Goal: Task Accomplishment & Management: Use online tool/utility

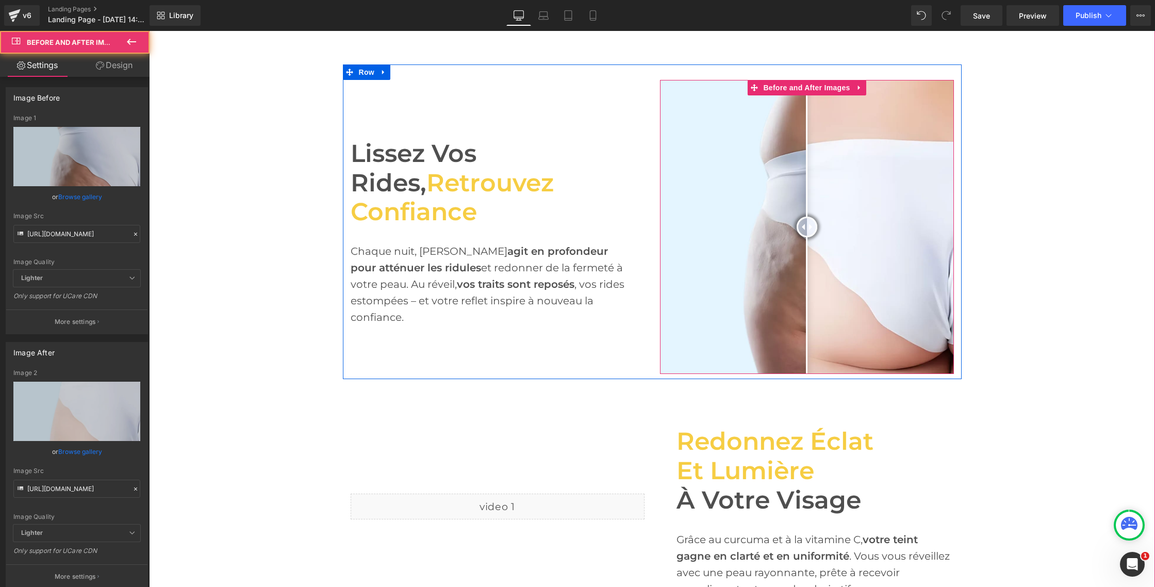
click at [742, 236] on img at bounding box center [807, 227] width 294 height 294
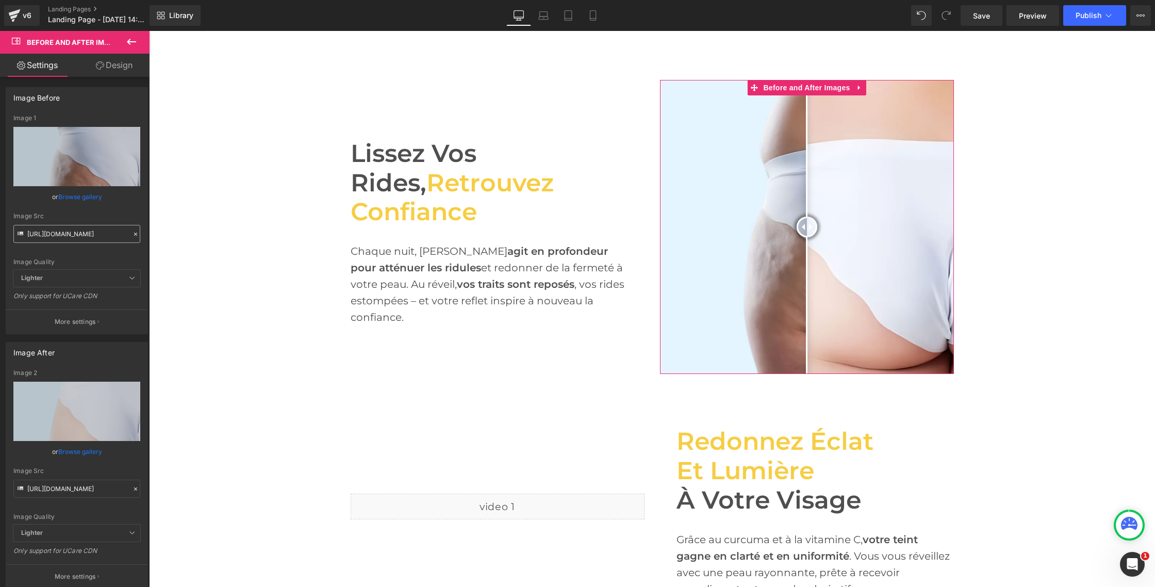
click at [99, 237] on input "[URL][DOMAIN_NAME]" at bounding box center [76, 234] width 127 height 18
click at [91, 493] on input "[URL][DOMAIN_NAME]" at bounding box center [76, 488] width 127 height 18
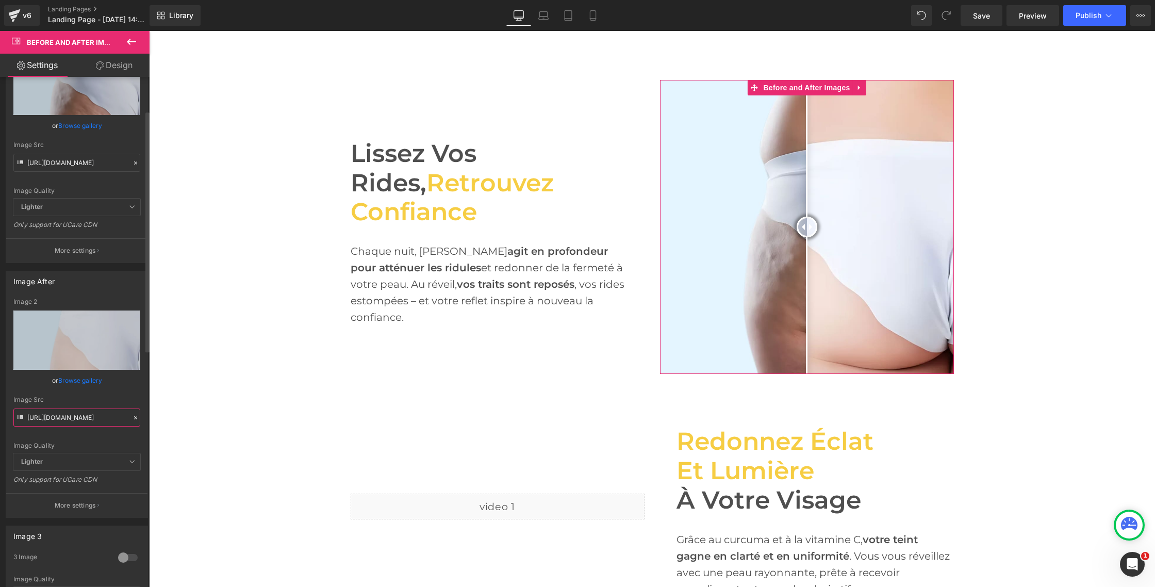
scroll to position [0, 47]
click at [98, 503] on button "More settings" at bounding box center [76, 505] width 141 height 24
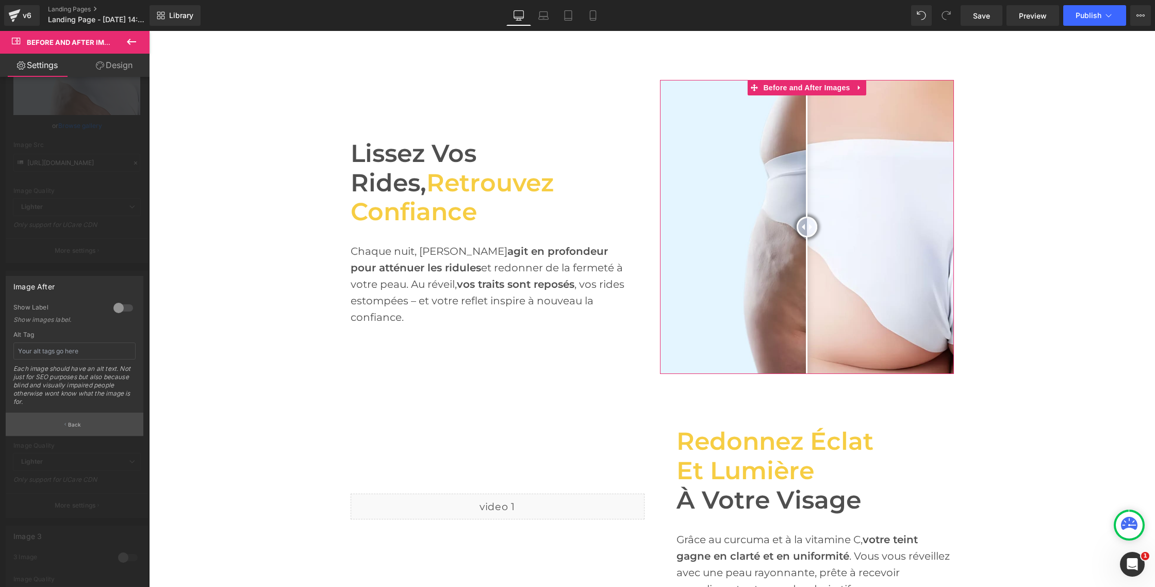
click at [71, 425] on p "Back" at bounding box center [74, 425] width 13 height 8
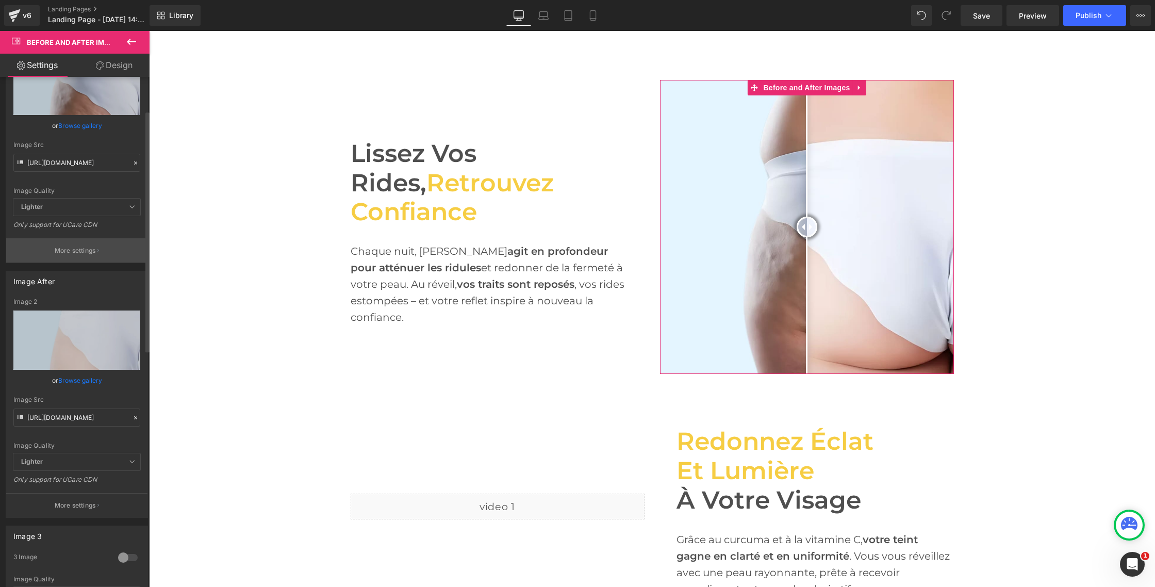
click at [69, 253] on p "More settings" at bounding box center [75, 250] width 41 height 9
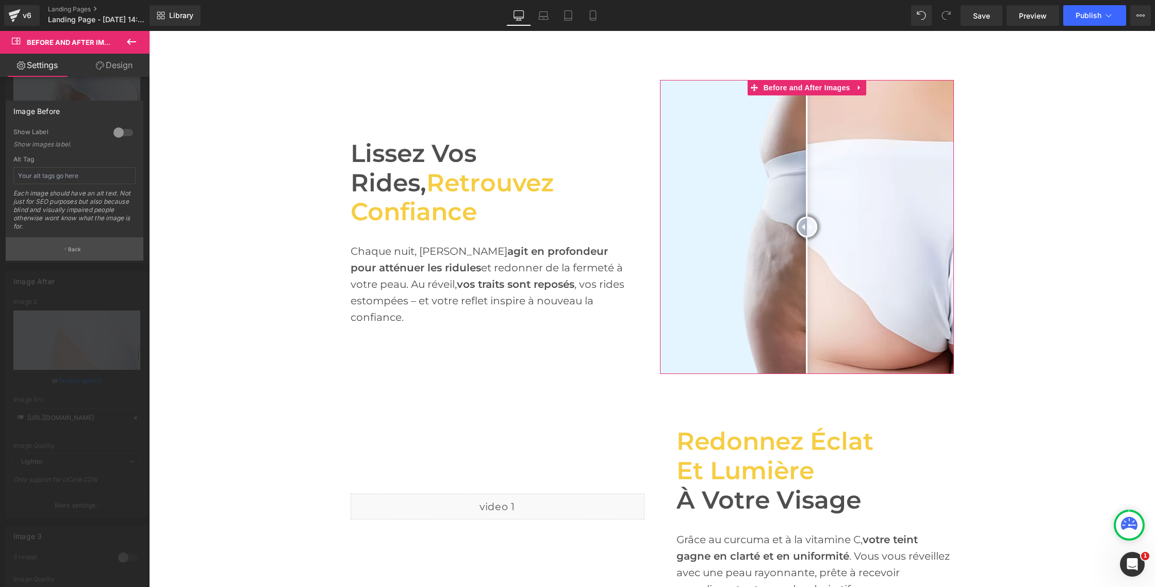
click at [69, 252] on p "Back" at bounding box center [74, 249] width 13 height 8
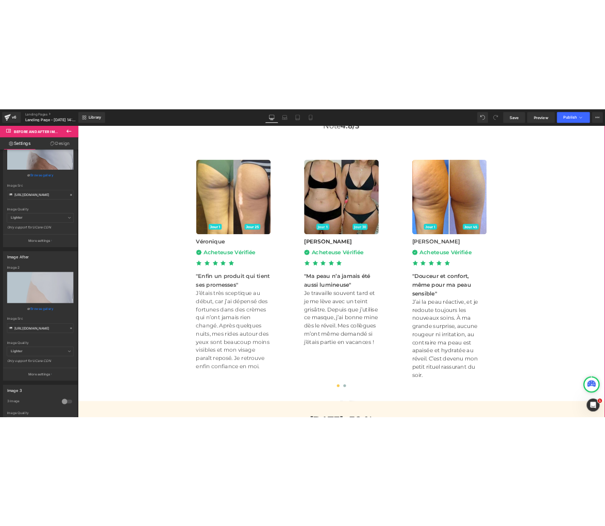
scroll to position [3442, 0]
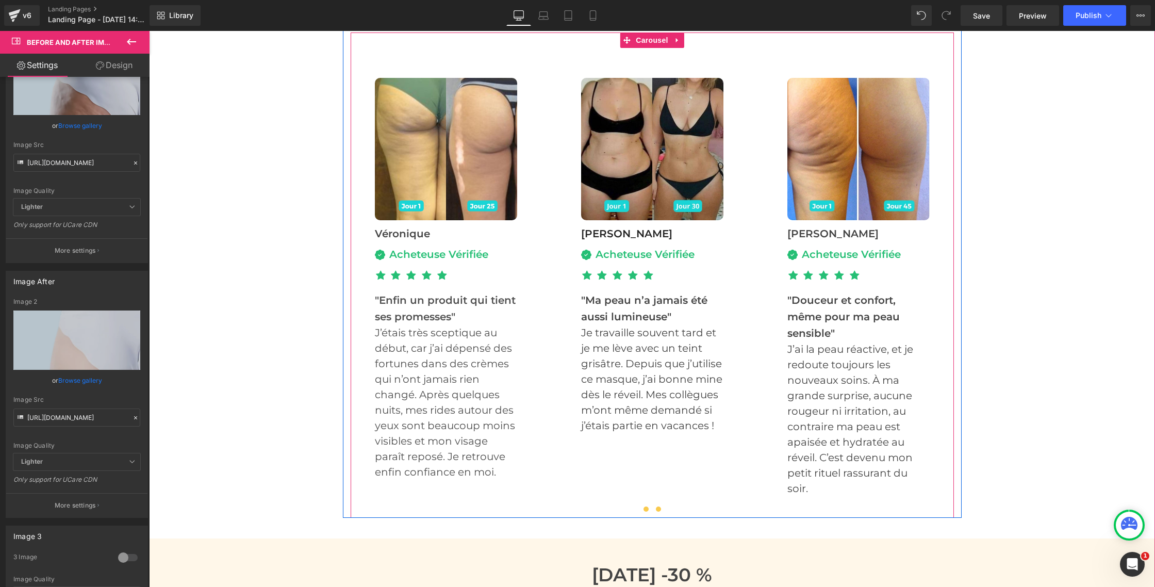
click at [658, 506] on button at bounding box center [658, 509] width 12 height 10
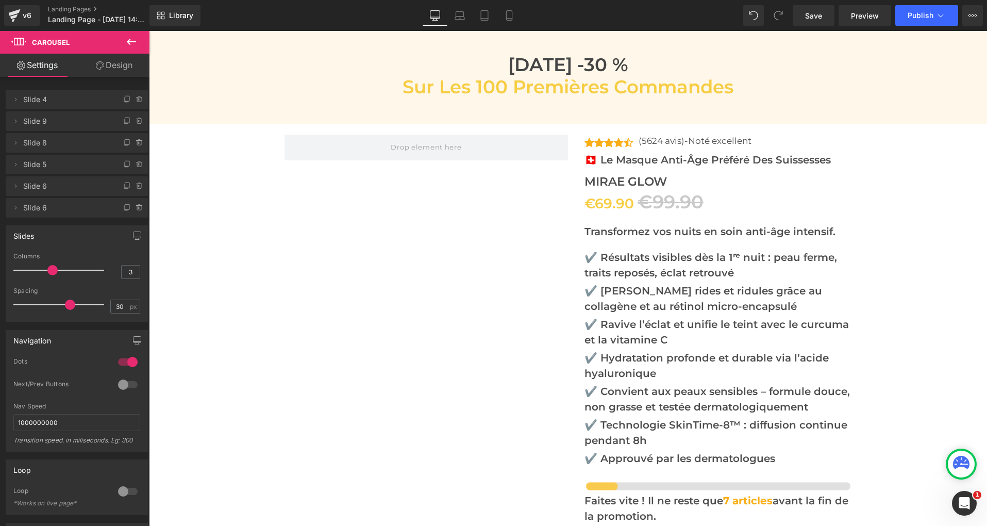
scroll to position [3970, 0]
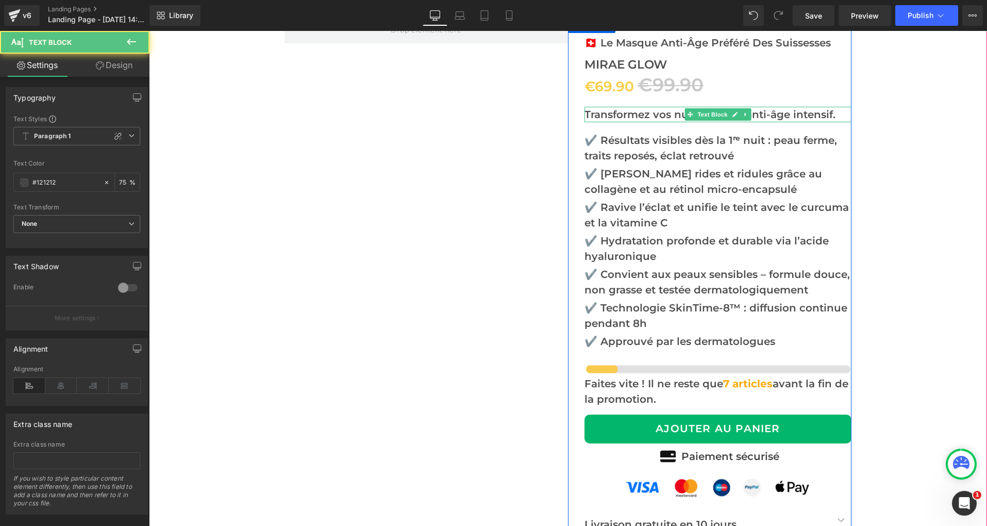
click at [597, 109] on p "Transformez vos nuits en soin anti-âge intensif." at bounding box center [718, 114] width 267 height 15
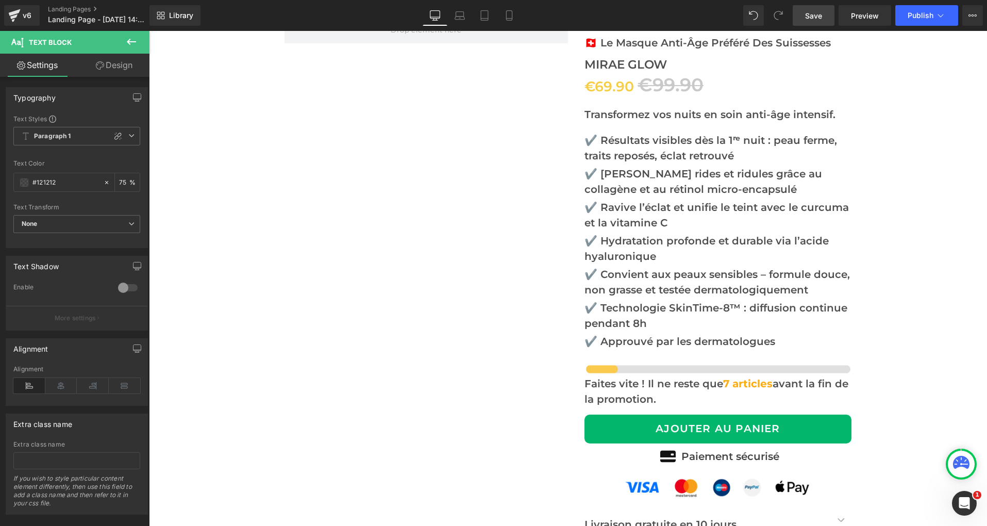
click at [818, 14] on span "Save" at bounding box center [813, 15] width 17 height 11
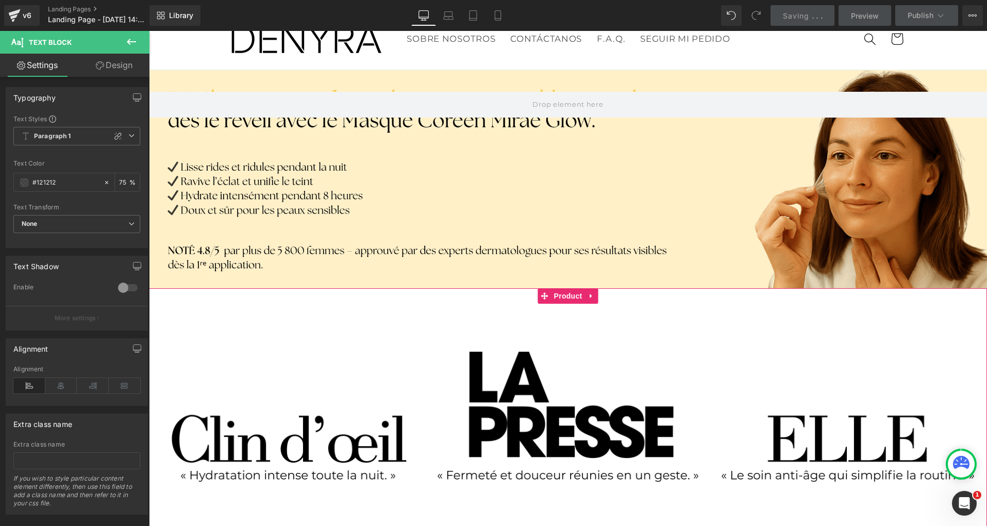
scroll to position [0, 0]
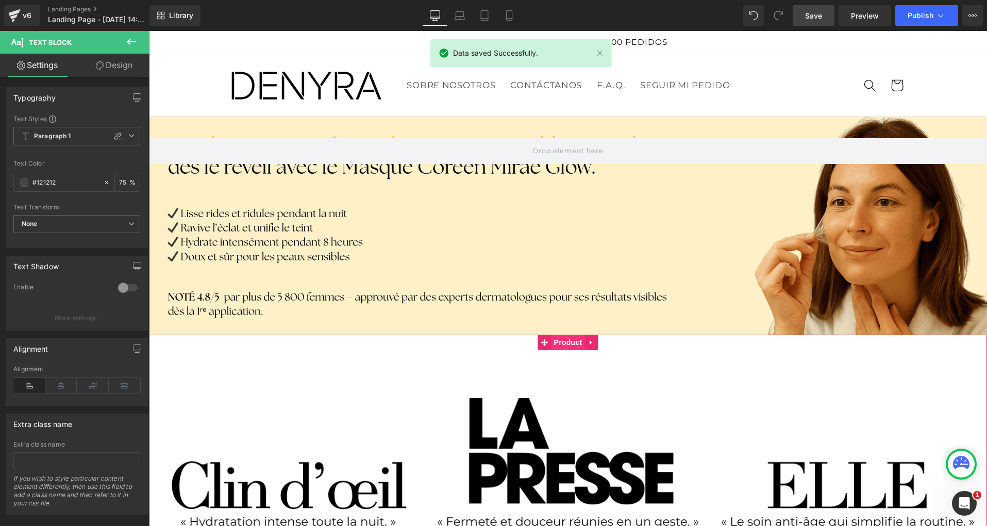
click at [562, 342] on span "Product" at bounding box center [569, 342] width 34 height 15
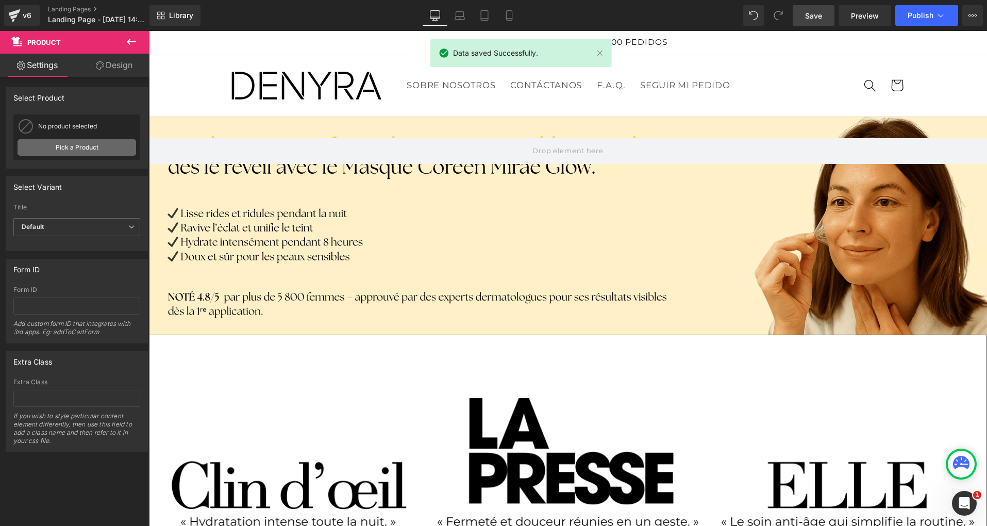
click at [61, 149] on link "Pick a Product" at bounding box center [77, 147] width 119 height 16
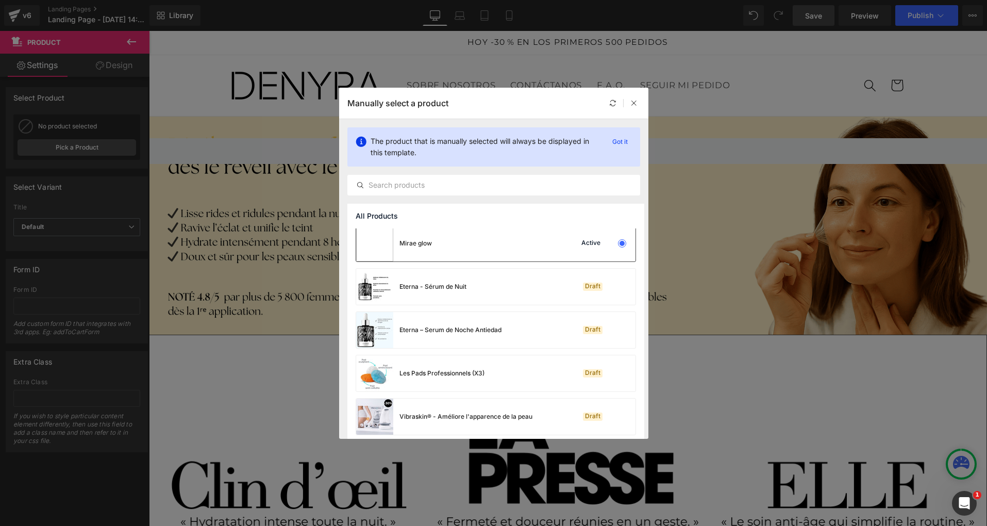
click at [521, 246] on div "Mirae glow Active" at bounding box center [495, 243] width 279 height 36
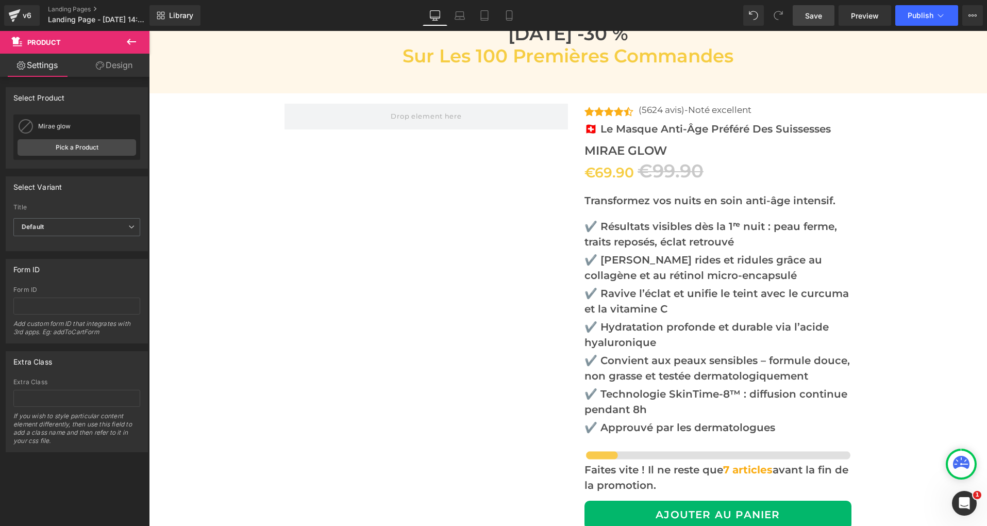
scroll to position [3917, 0]
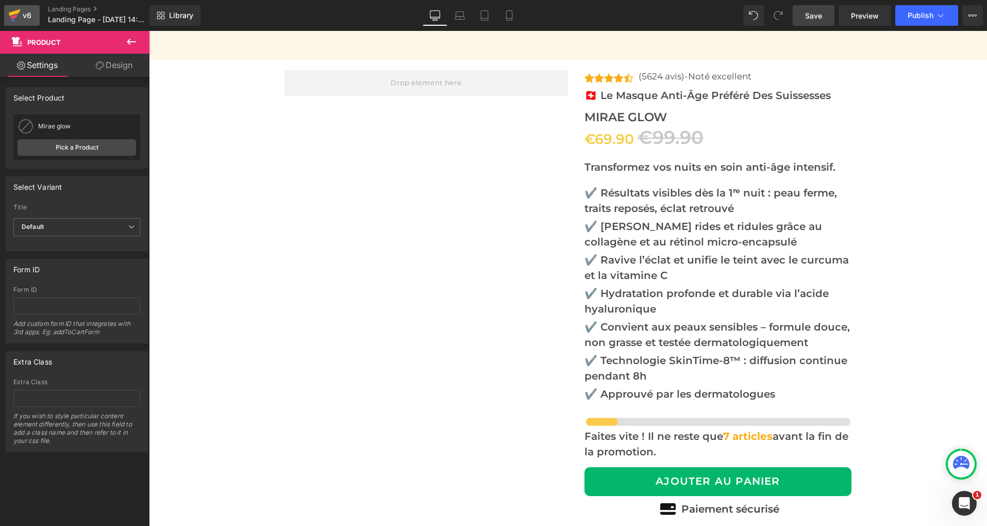
click at [23, 16] on div "v6" at bounding box center [27, 15] width 13 height 13
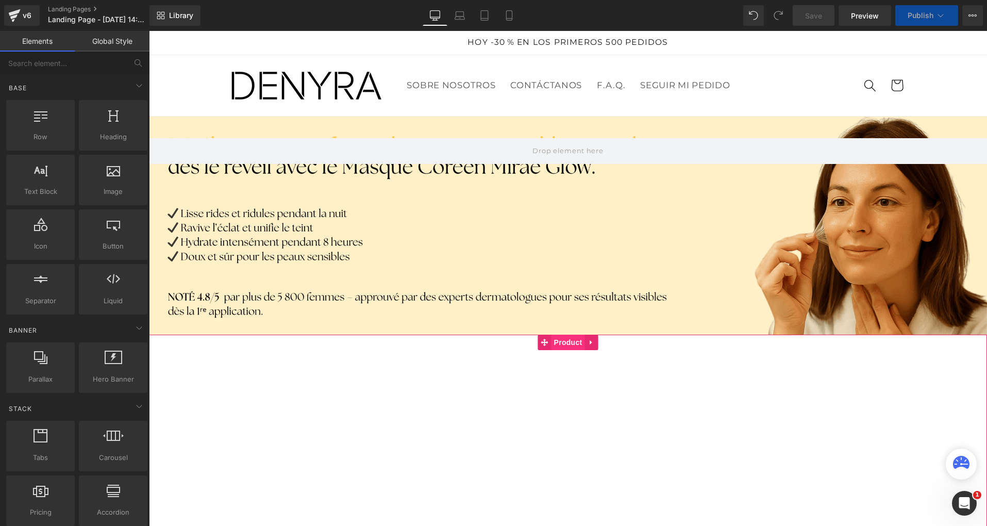
click at [561, 344] on span "Product" at bounding box center [569, 342] width 34 height 15
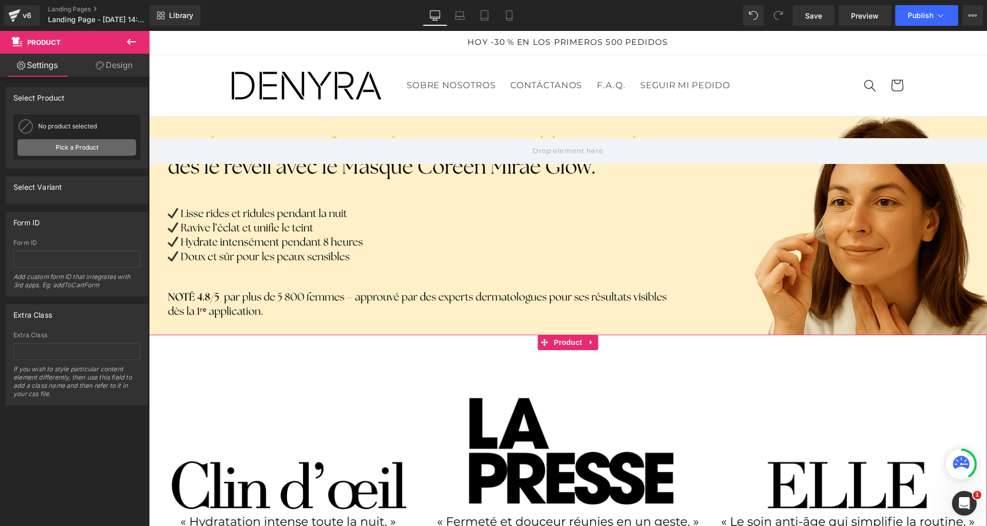
click at [75, 144] on link "Pick a Product" at bounding box center [77, 147] width 119 height 16
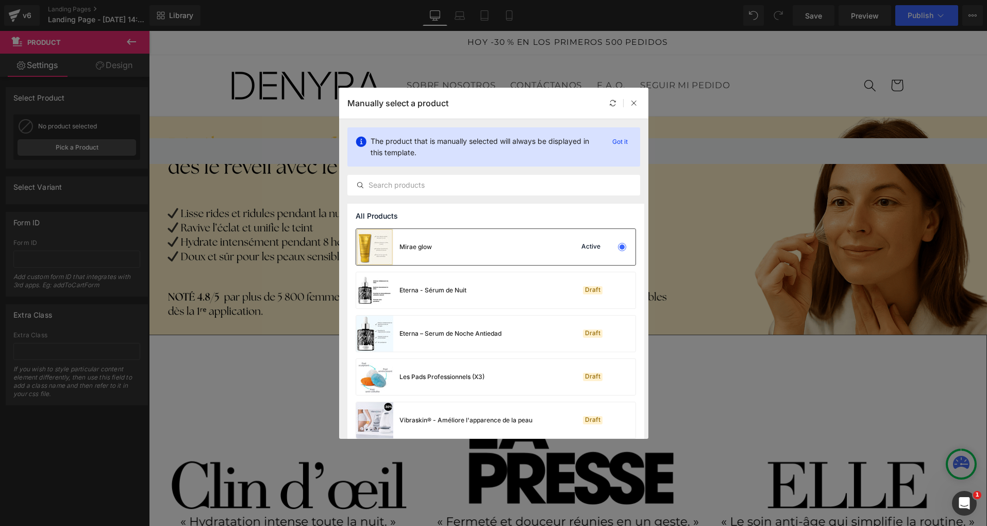
click at [428, 245] on div "Mirae glow" at bounding box center [415, 246] width 32 height 9
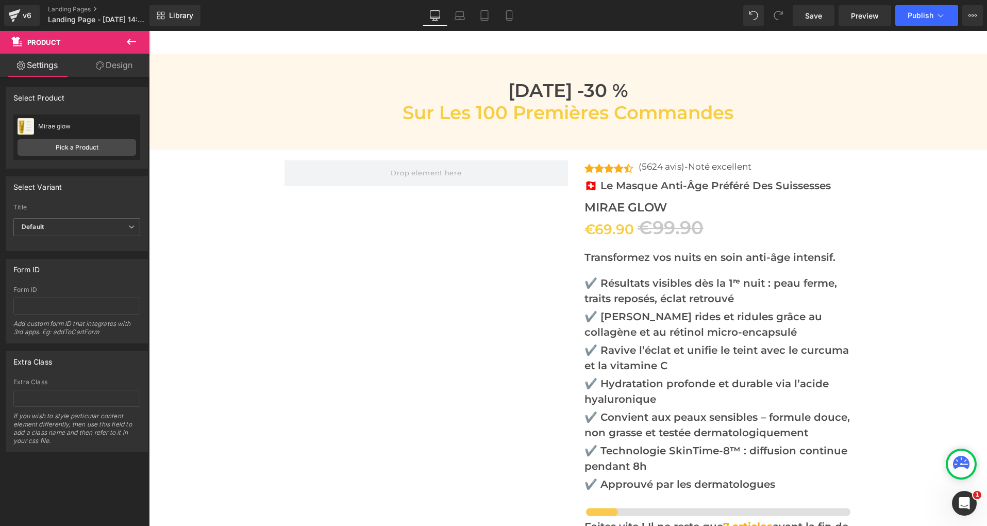
scroll to position [3817, 0]
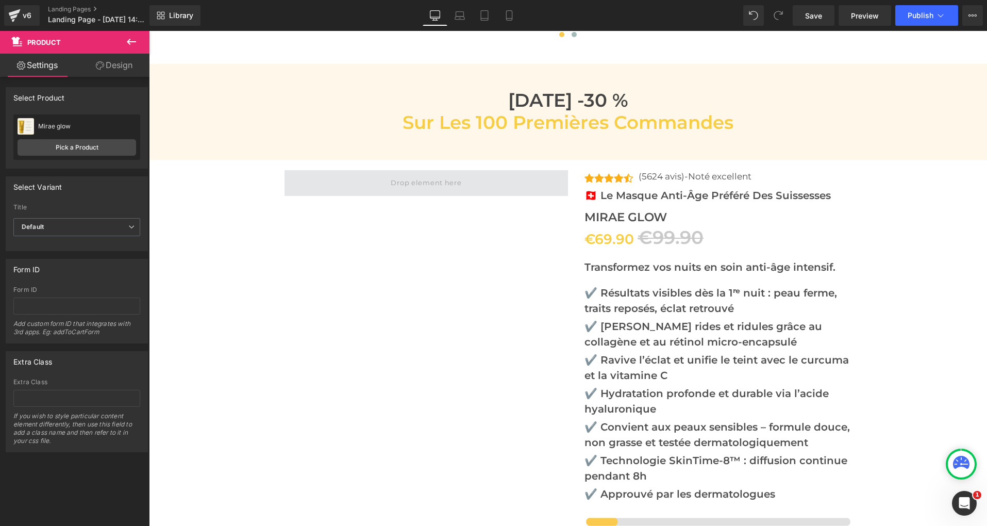
click at [440, 177] on span at bounding box center [426, 183] width 78 height 16
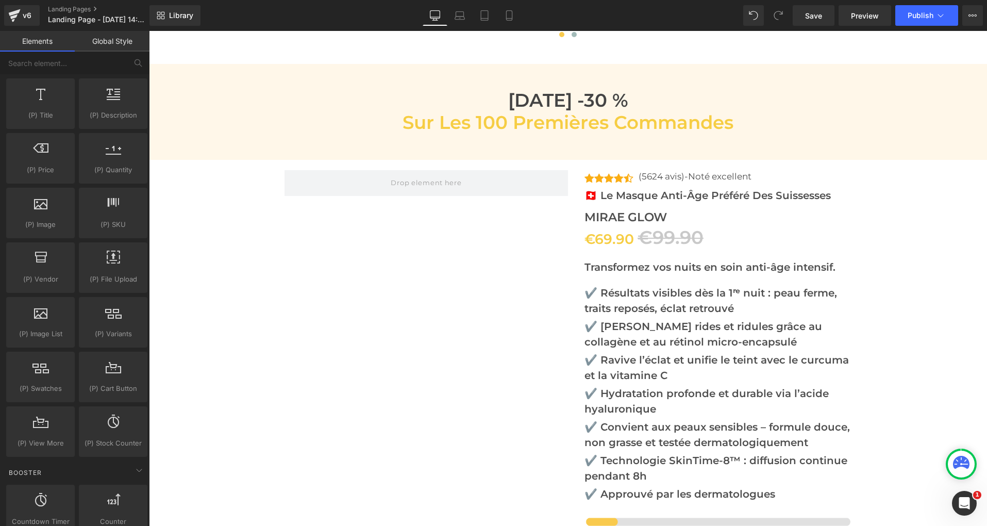
scroll to position [1009, 0]
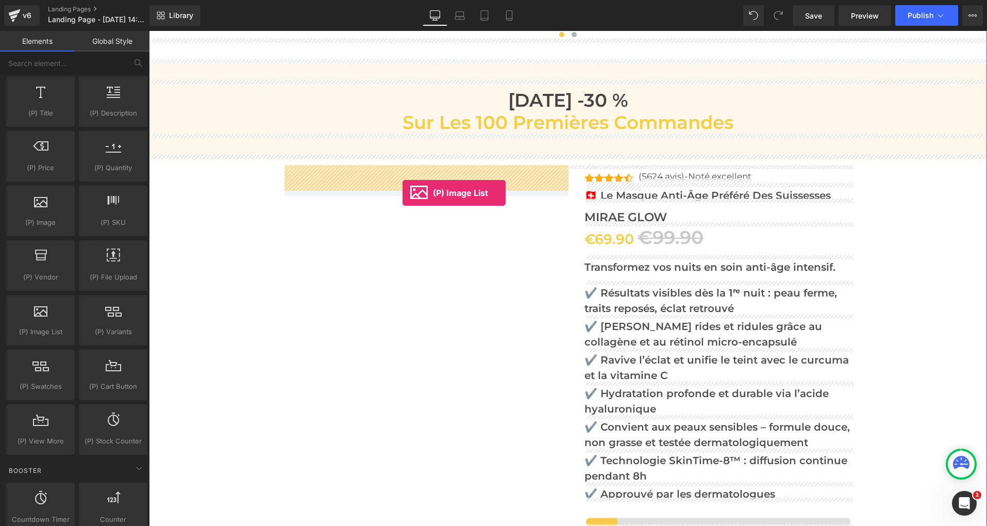
drag, startPoint x: 190, startPoint y: 347, endPoint x: 403, endPoint y: 192, distance: 263.4
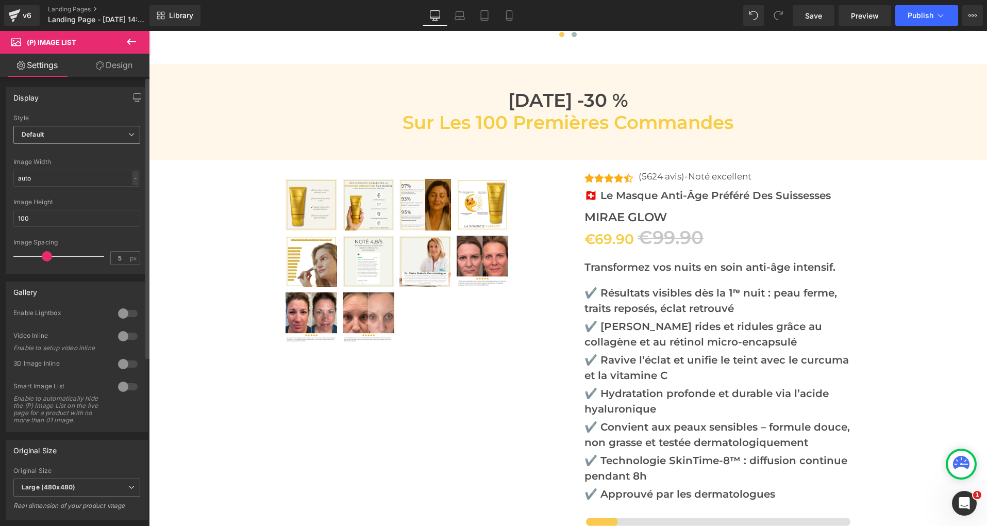
click at [43, 132] on b "Default" at bounding box center [33, 134] width 22 height 8
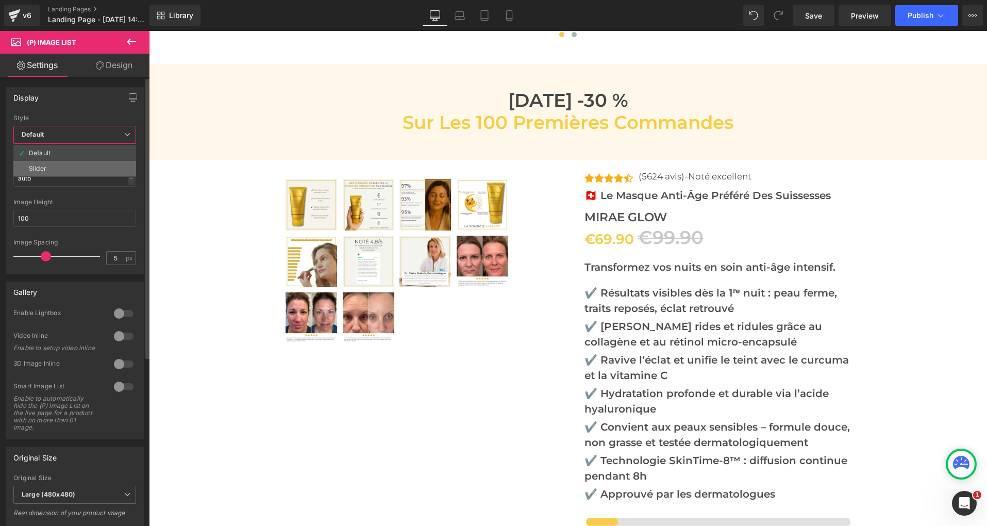
click at [40, 163] on li "Slider" at bounding box center [74, 168] width 123 height 15
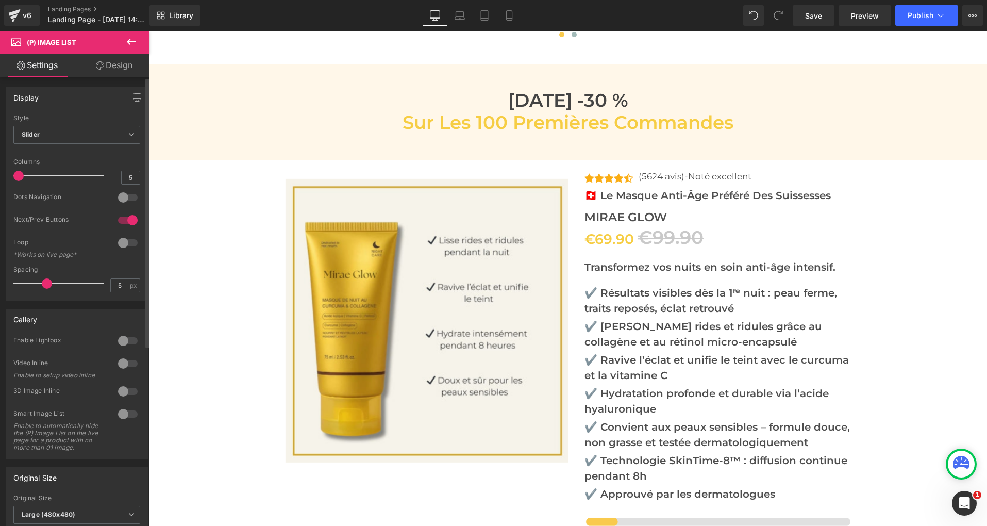
drag, startPoint x: 84, startPoint y: 176, endPoint x: 19, endPoint y: 177, distance: 65.0
click at [19, 177] on span at bounding box center [18, 176] width 10 height 10
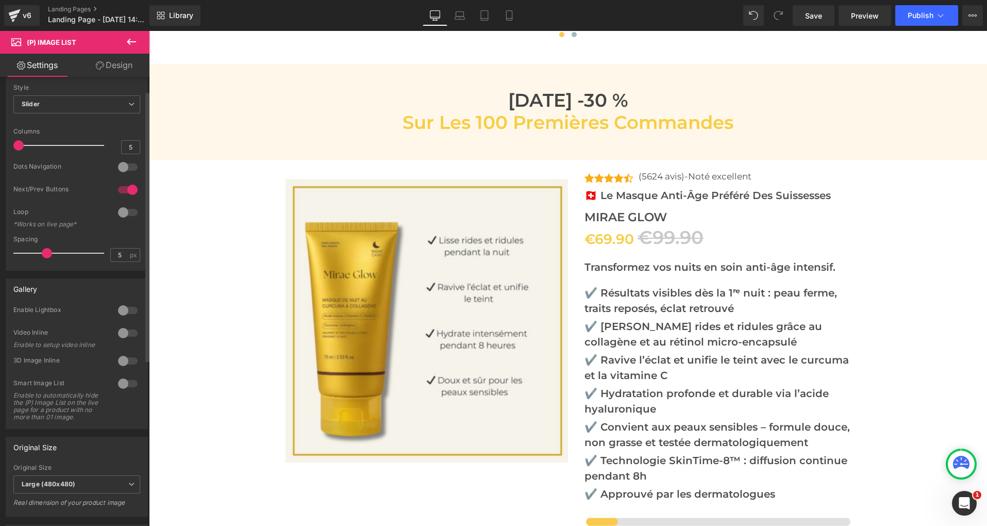
scroll to position [32, 0]
click at [122, 189] on div at bounding box center [127, 187] width 25 height 16
click at [127, 167] on div at bounding box center [127, 165] width 25 height 16
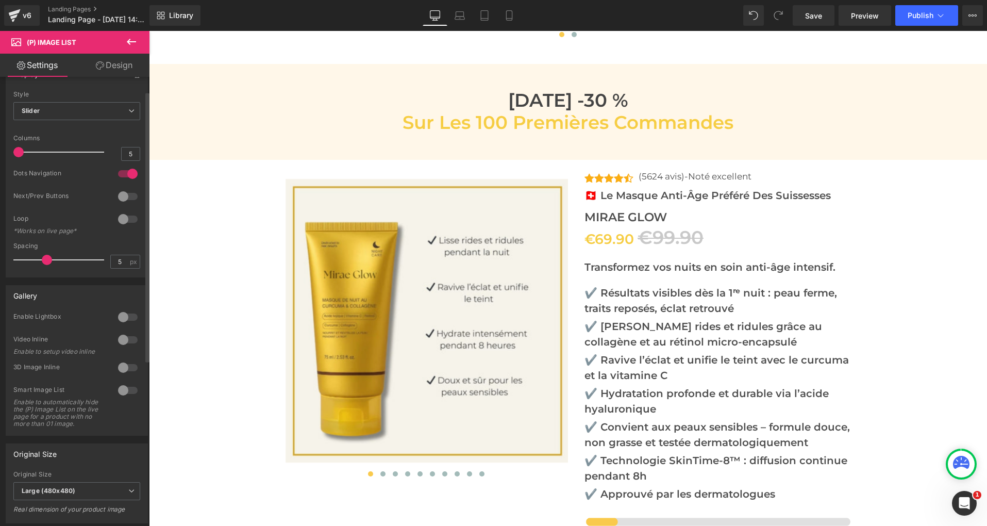
click at [132, 370] on div at bounding box center [127, 367] width 25 height 16
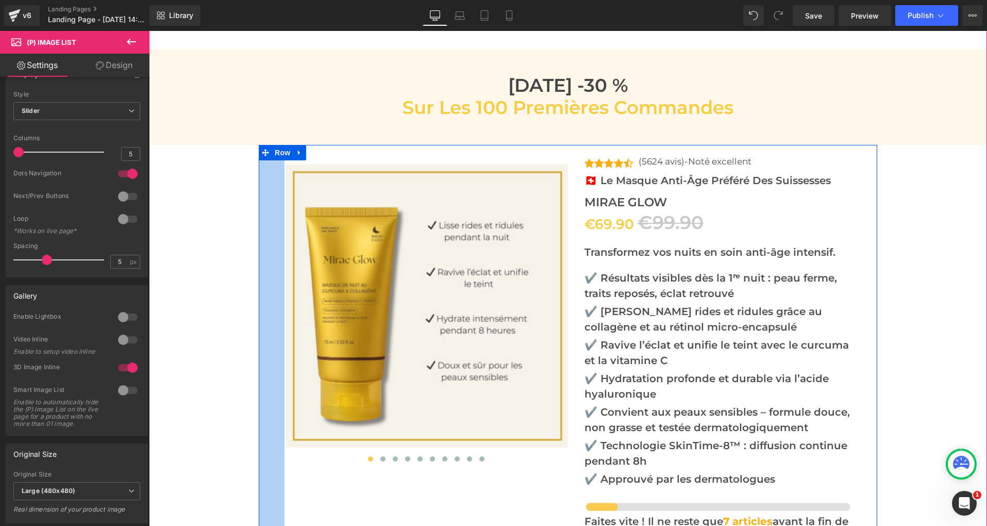
scroll to position [3803, 0]
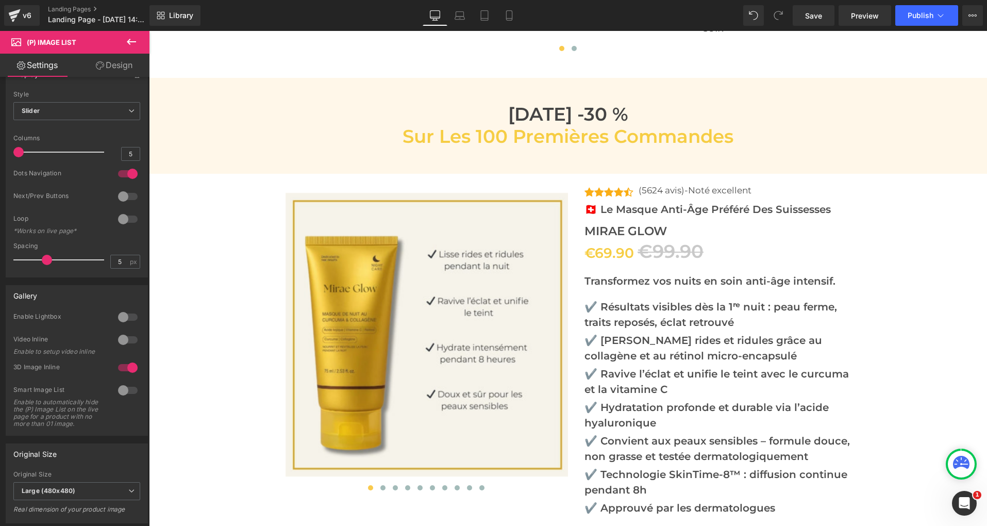
click at [134, 43] on icon at bounding box center [131, 42] width 12 height 12
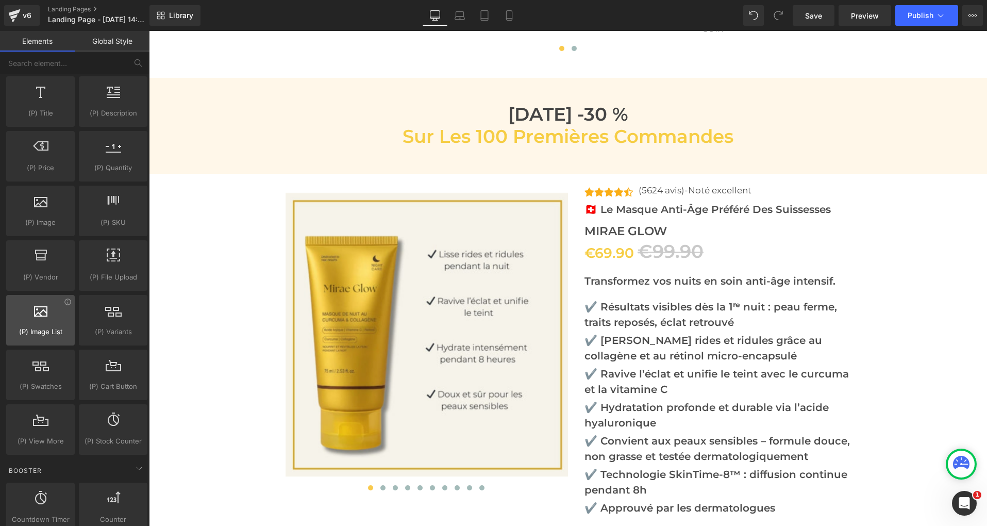
scroll to position [1008, 0]
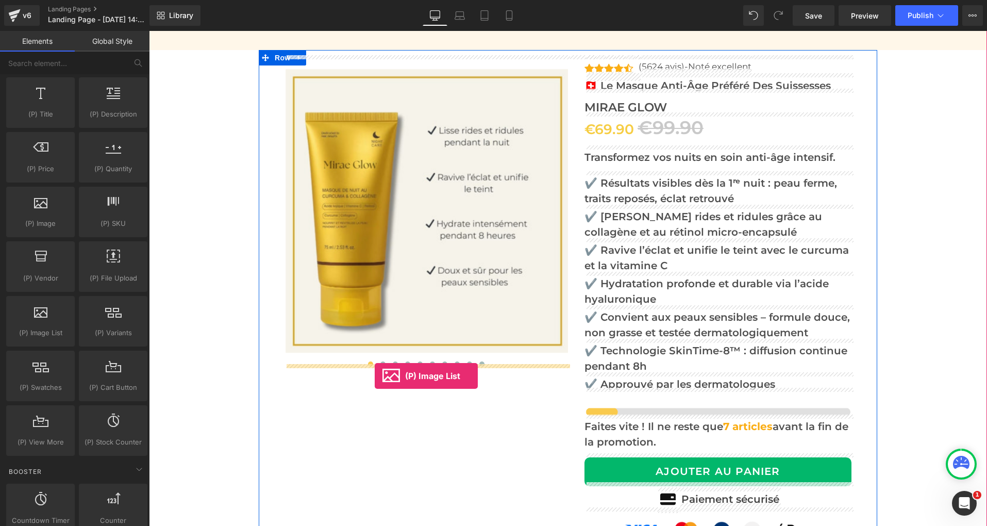
drag, startPoint x: 195, startPoint y: 356, endPoint x: 375, endPoint y: 374, distance: 180.3
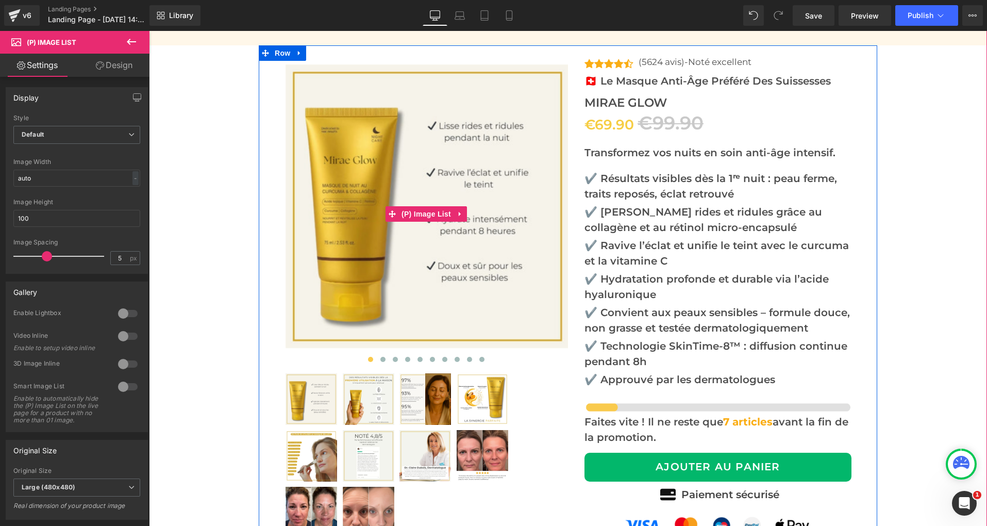
scroll to position [3932, 0]
click at [425, 281] on img at bounding box center [428, 206] width 284 height 284
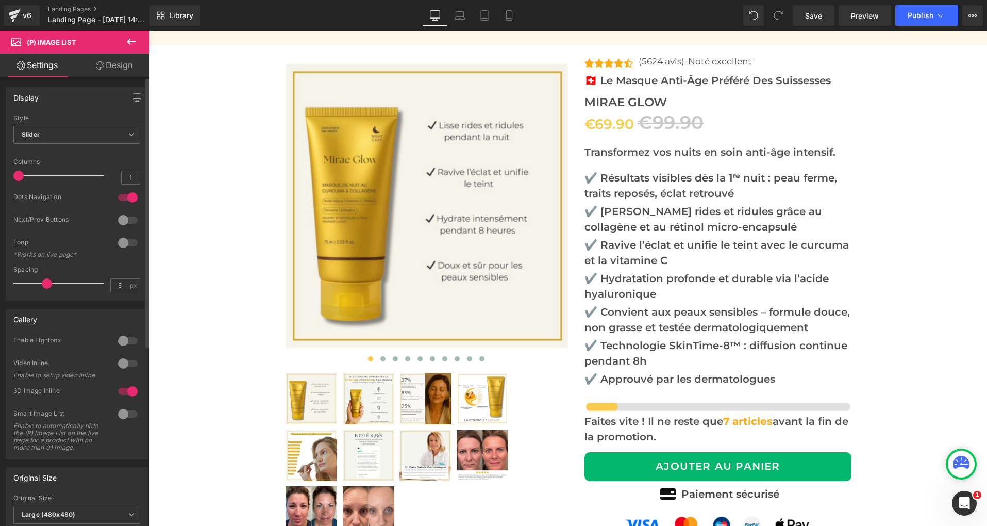
click at [122, 199] on div at bounding box center [127, 197] width 25 height 16
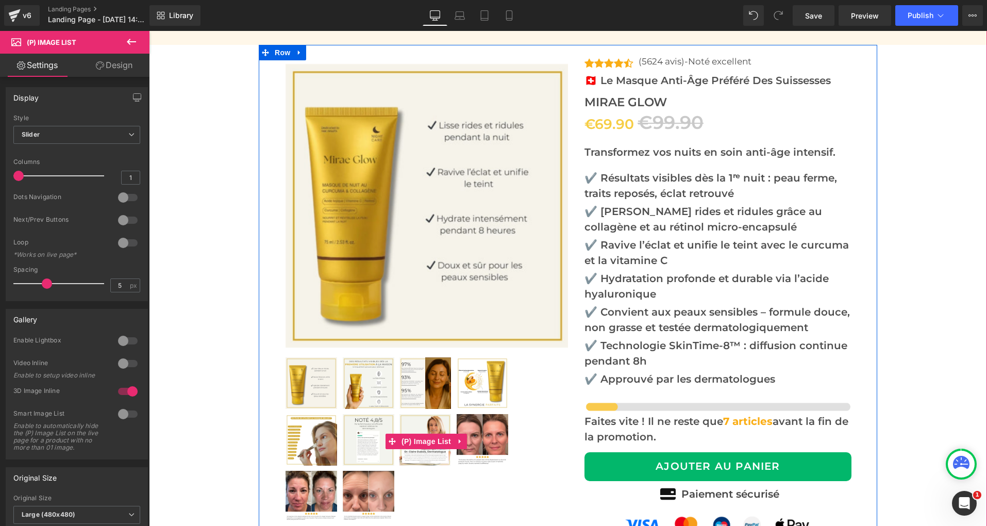
click at [427, 395] on img at bounding box center [425, 383] width 52 height 52
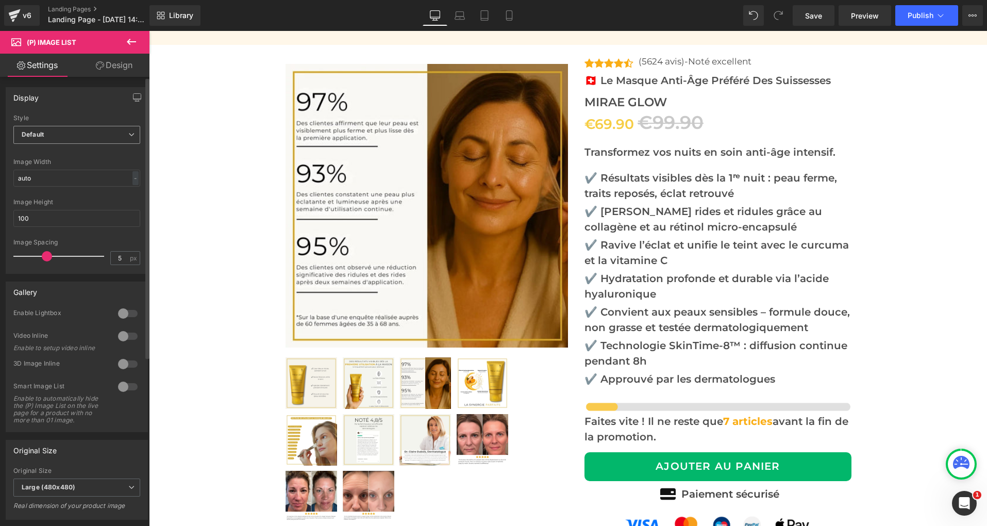
drag, startPoint x: 75, startPoint y: 131, endPoint x: 72, endPoint y: 140, distance: 9.6
click at [75, 131] on span "Default" at bounding box center [76, 135] width 127 height 18
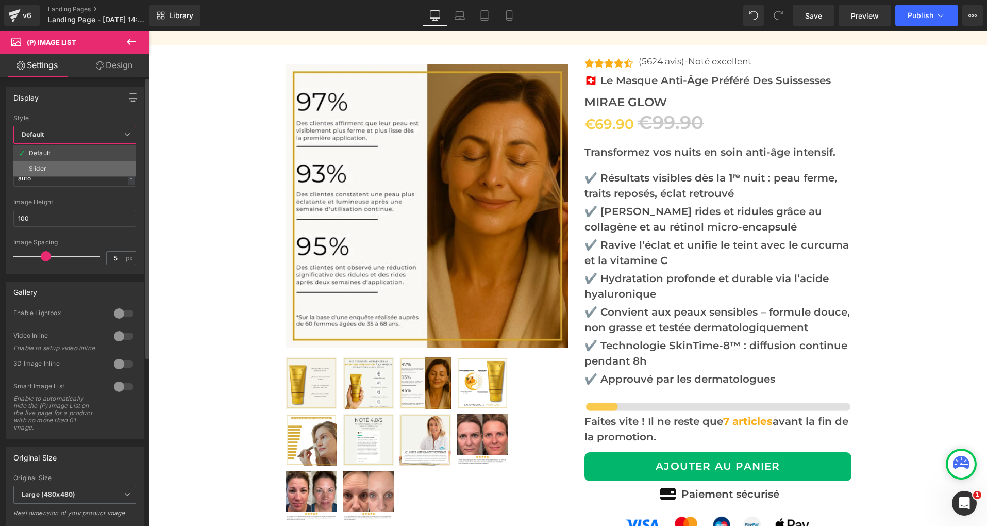
click at [58, 166] on li "Slider" at bounding box center [74, 168] width 123 height 15
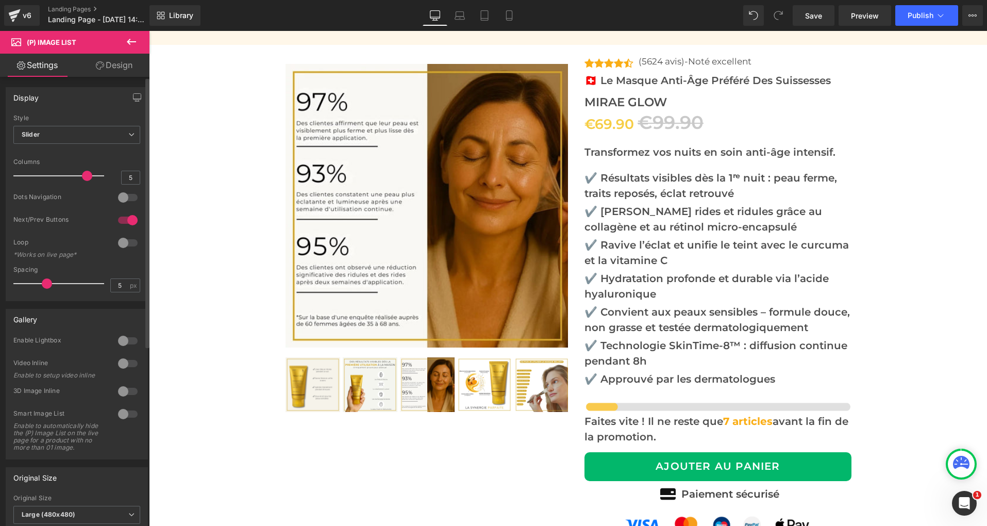
click at [119, 221] on div at bounding box center [127, 220] width 25 height 16
click at [131, 199] on div at bounding box center [127, 197] width 25 height 16
click at [127, 393] on div at bounding box center [127, 391] width 25 height 16
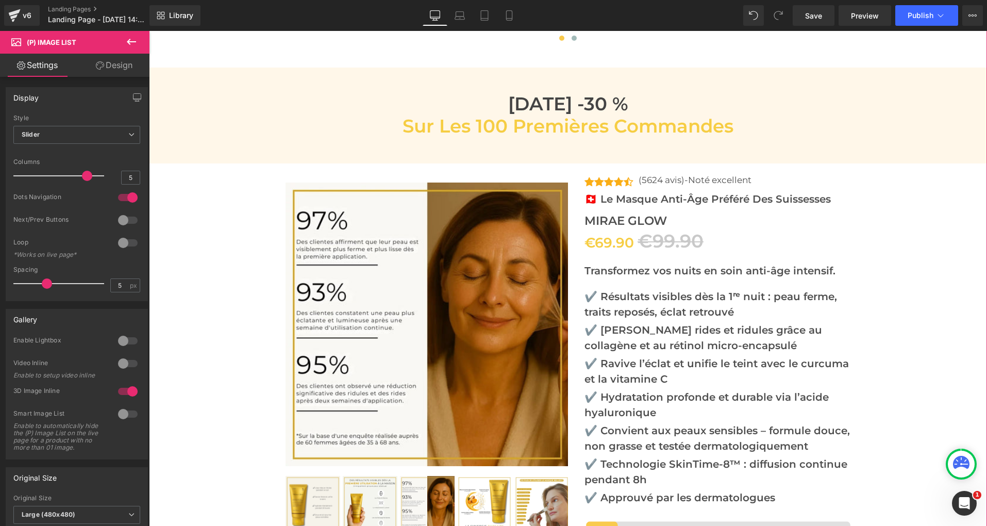
scroll to position [3819, 0]
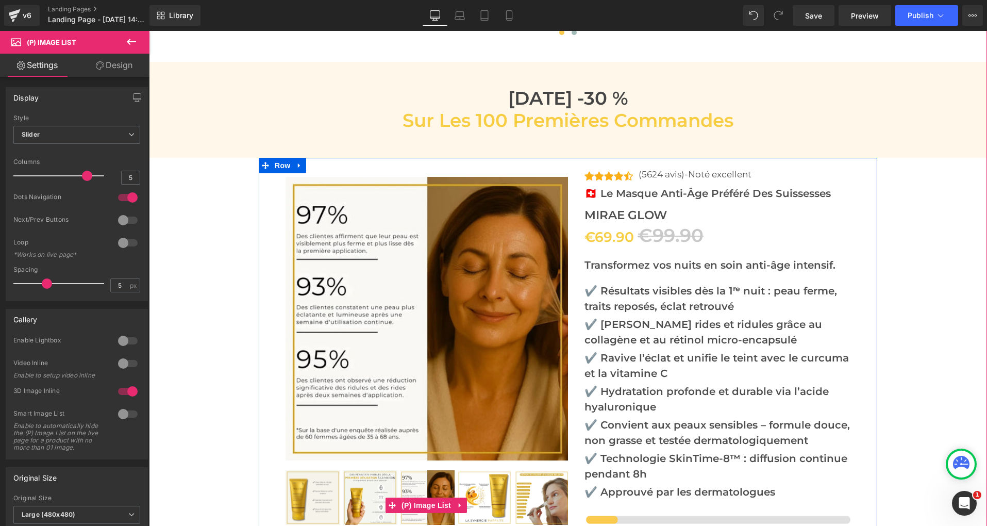
click at [307, 470] on img at bounding box center [313, 497] width 55 height 55
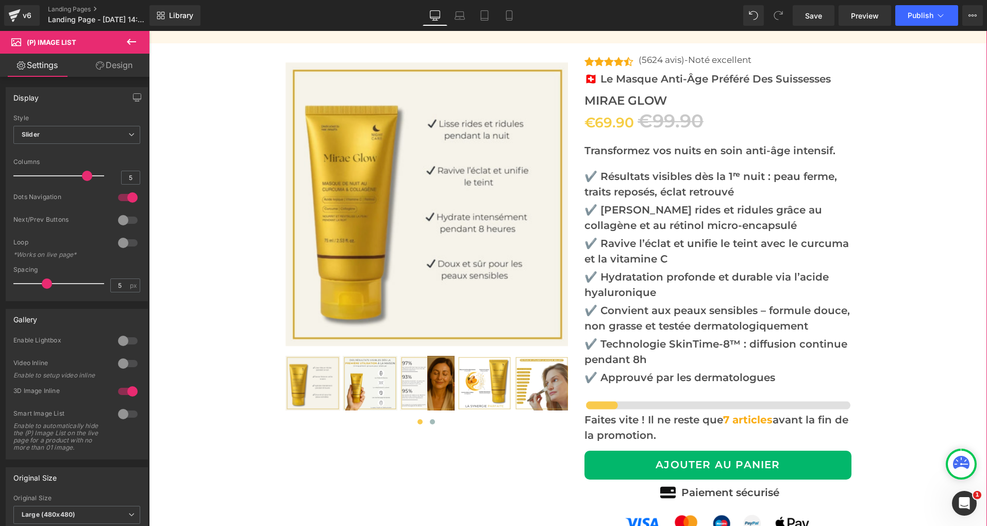
scroll to position [3992, 0]
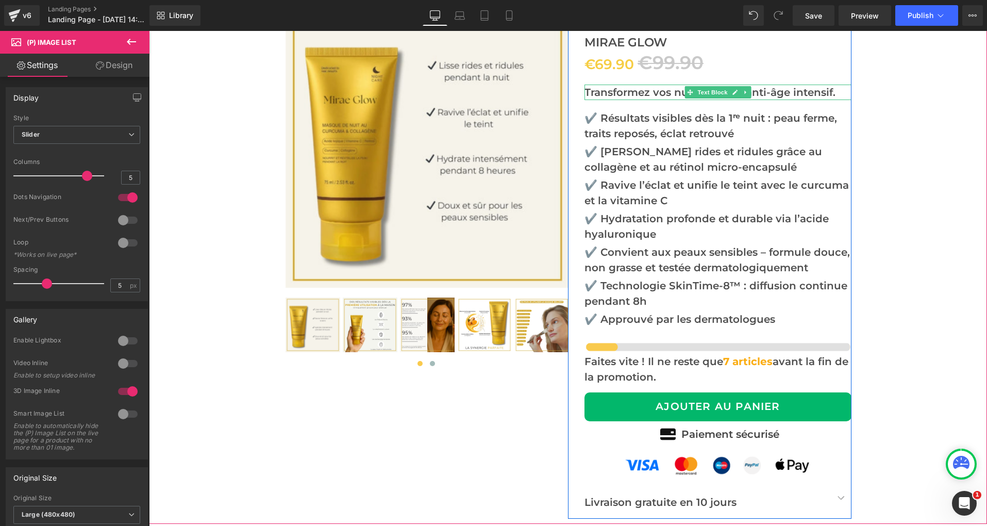
click at [626, 92] on p "Transformez vos nuits en soin anti-âge intensif." at bounding box center [718, 92] width 267 height 15
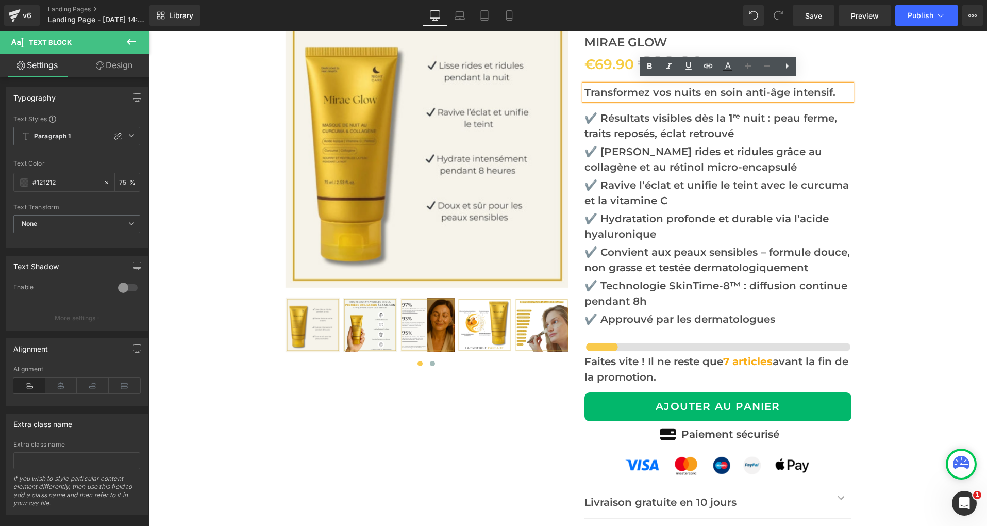
click at [617, 91] on p "Transformez vos nuits en soin anti-âge intensif." at bounding box center [718, 92] width 267 height 15
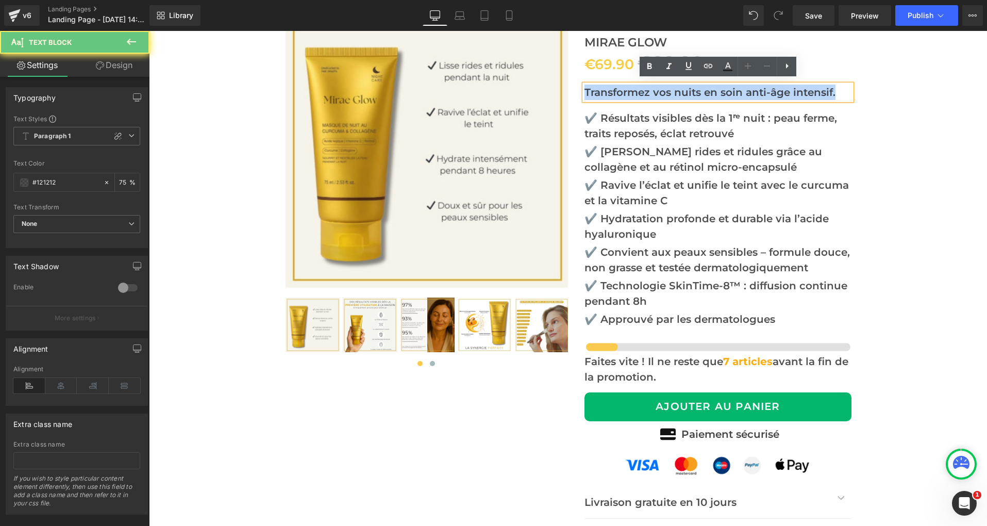
click at [617, 91] on p "Transformez vos nuits en soin anti-âge intensif." at bounding box center [718, 92] width 267 height 15
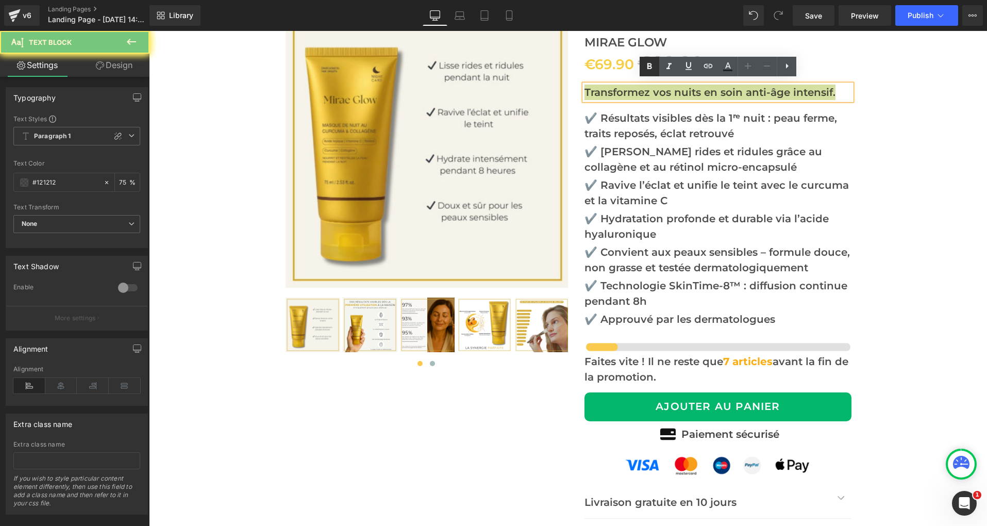
click at [645, 67] on icon at bounding box center [649, 66] width 12 height 12
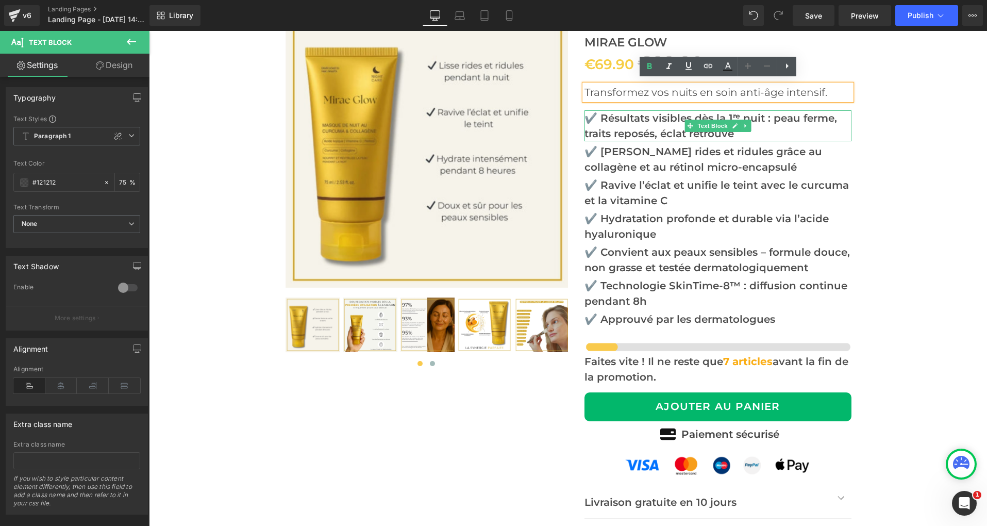
click at [637, 118] on p "✔️ Résultats visibles dès la 1ʳᵉ nuit : peau ferme, traits reposés, éclat retro…" at bounding box center [718, 125] width 267 height 31
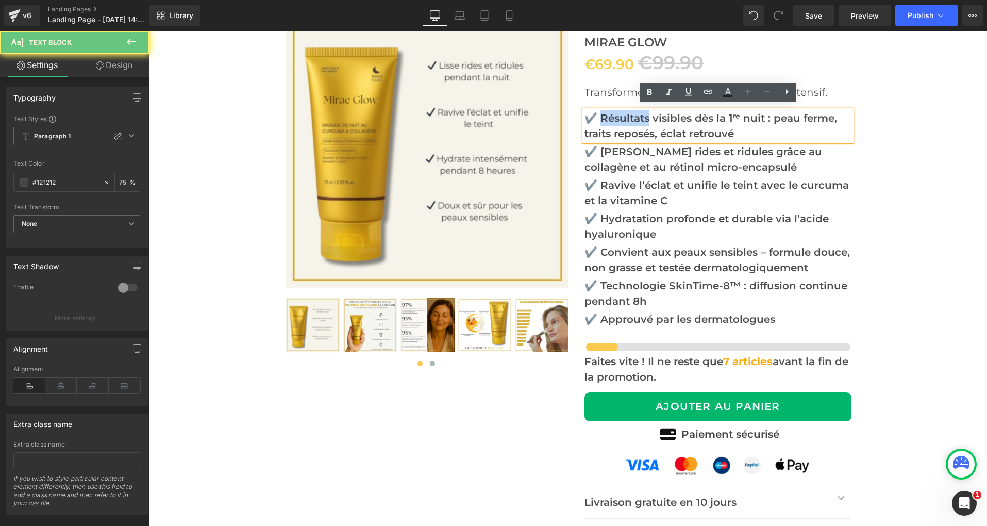
click at [637, 118] on p "✔️ Résultats visibles dès la 1ʳᵉ nuit : peau ferme, traits reposés, éclat retro…" at bounding box center [718, 125] width 267 height 31
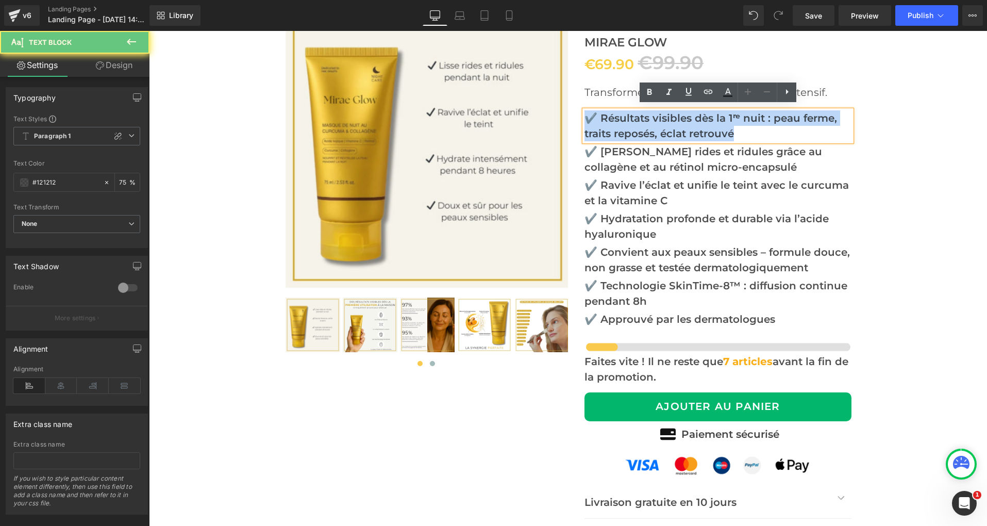
click at [637, 118] on p "✔️ Résultats visibles dès la 1ʳᵉ nuit : peau ferme, traits reposés, éclat retro…" at bounding box center [718, 125] width 267 height 31
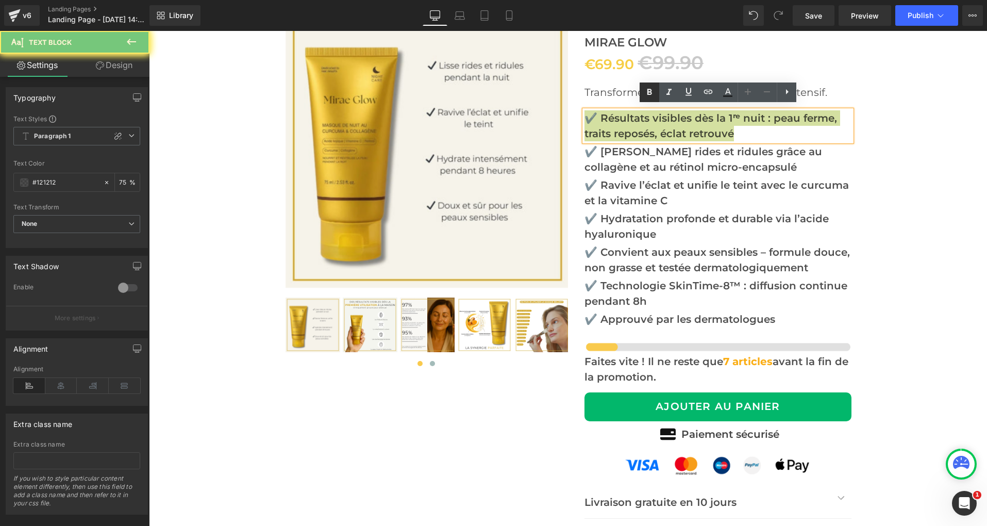
click at [648, 96] on icon at bounding box center [649, 92] width 12 height 12
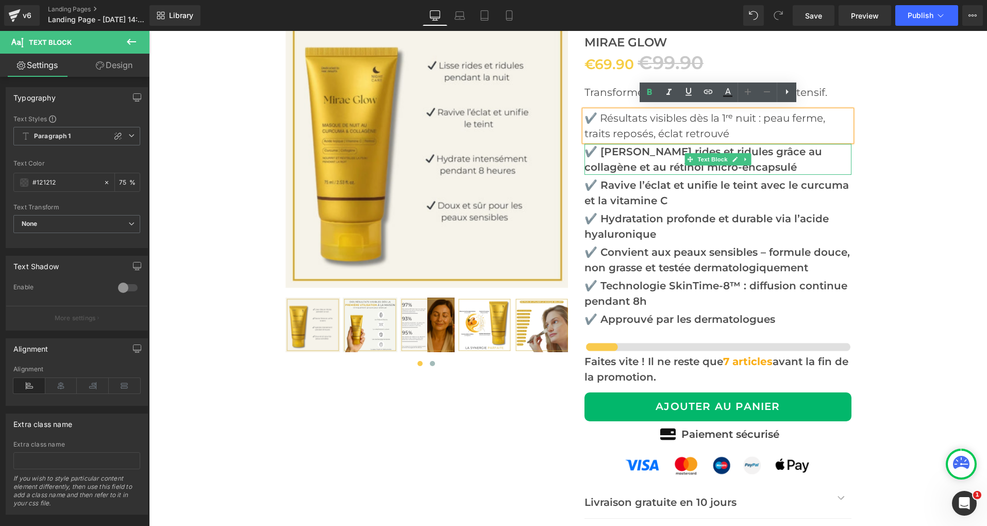
click at [634, 152] on p "✔️ [PERSON_NAME] rides et ridules grâce au collagène et au rétinol micro-encaps…" at bounding box center [718, 159] width 267 height 31
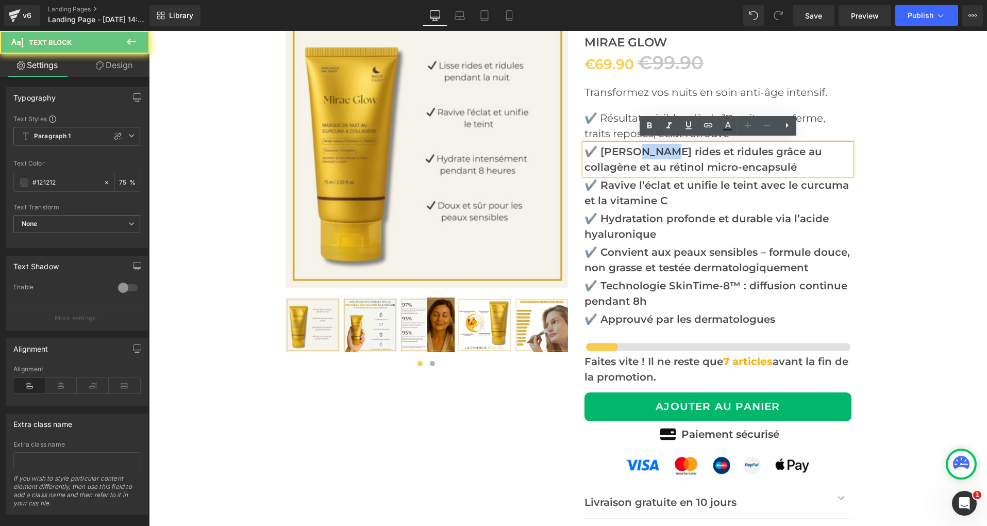
click at [634, 152] on p "✔️ [PERSON_NAME] rides et ridules grâce au collagène et au rétinol micro-encaps…" at bounding box center [718, 159] width 267 height 31
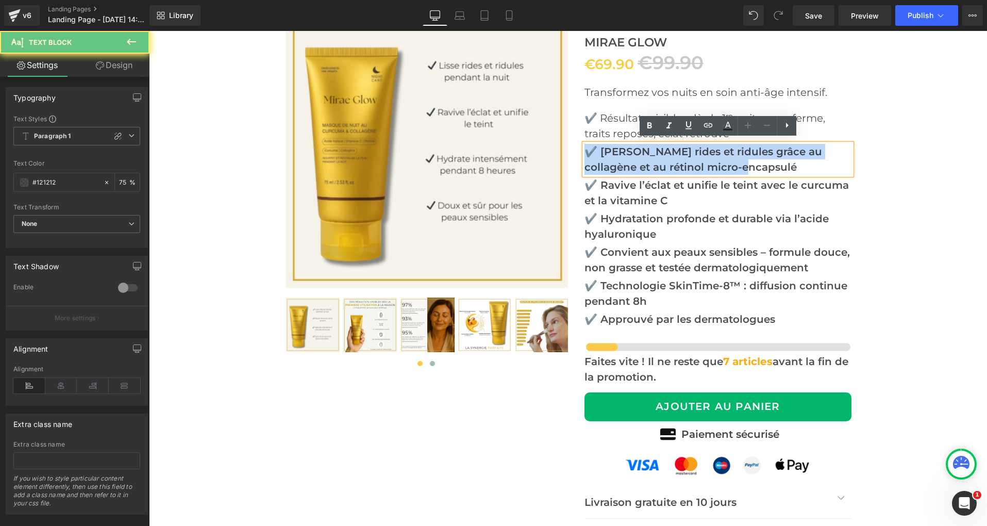
drag, startPoint x: 634, startPoint y: 152, endPoint x: 640, endPoint y: 140, distance: 13.4
click at [634, 152] on p "✔️ [PERSON_NAME] rides et ridules grâce au collagène et au rétinol micro-encaps…" at bounding box center [718, 159] width 267 height 31
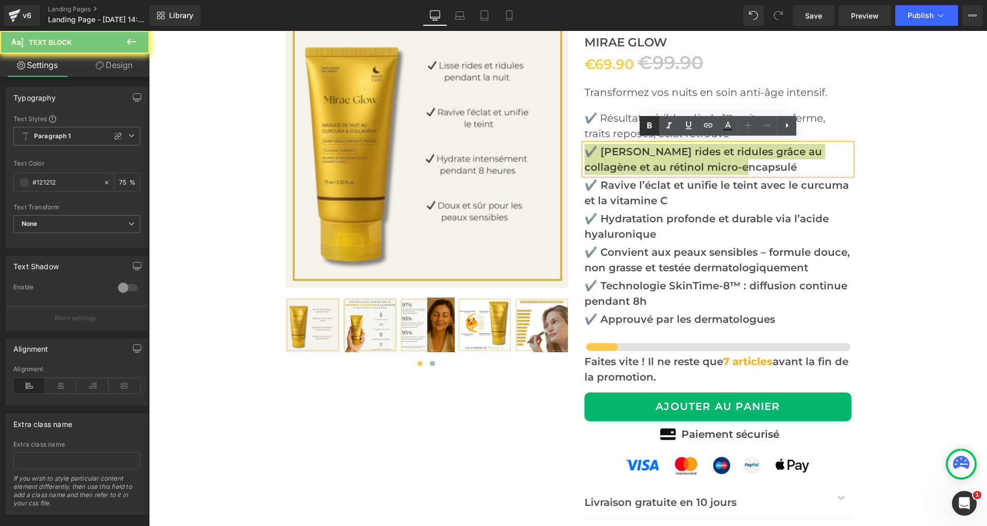
click at [644, 130] on icon at bounding box center [649, 126] width 12 height 12
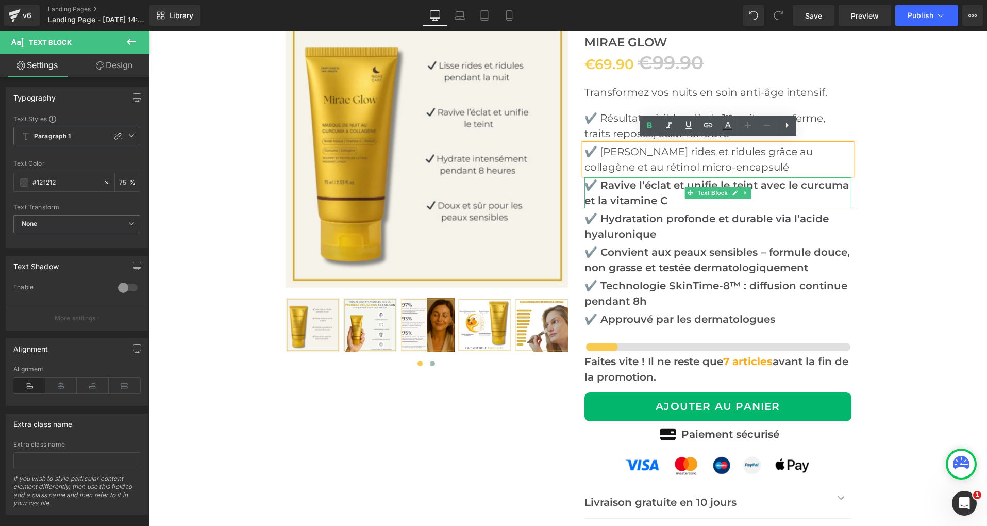
click at [630, 185] on p "✔️ Ravive l’éclat et unifie le teint avec le curcuma et la vitamine C" at bounding box center [718, 192] width 267 height 31
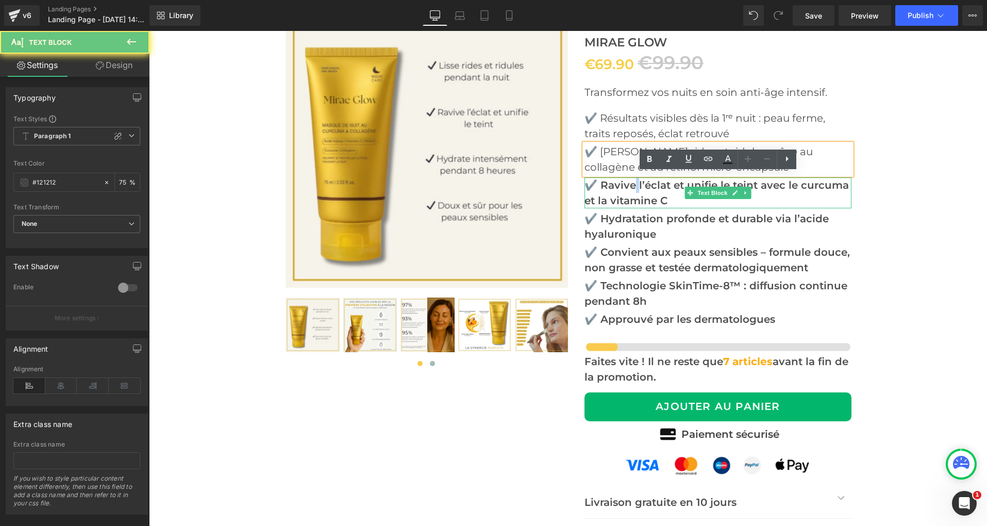
click at [630, 185] on p "✔️ Ravive l’éclat et unifie le teint avec le curcuma et la vitamine C" at bounding box center [718, 192] width 267 height 31
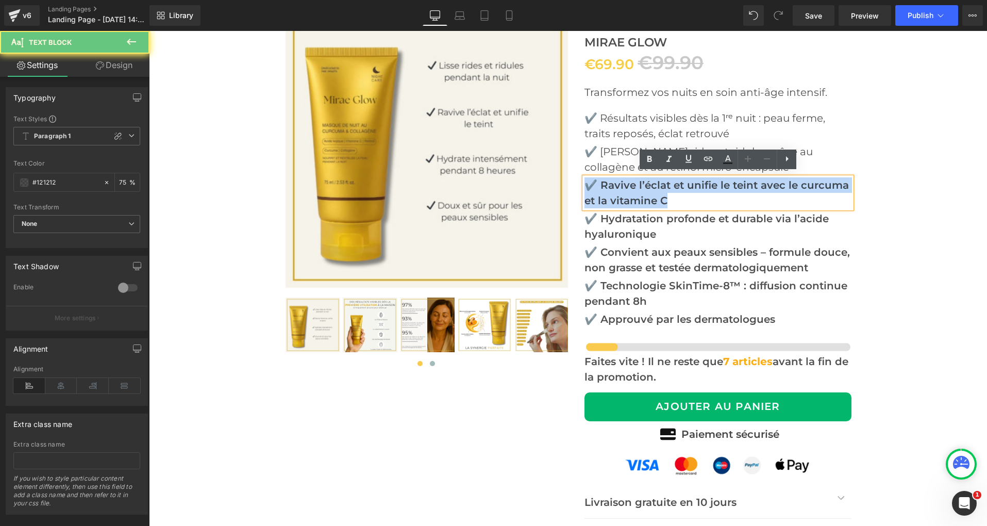
drag, startPoint x: 630, startPoint y: 185, endPoint x: 634, endPoint y: 176, distance: 8.8
click at [630, 185] on p "✔️ Ravive l’éclat et unifie le teint avec le curcuma et la vitamine C" at bounding box center [718, 192] width 267 height 31
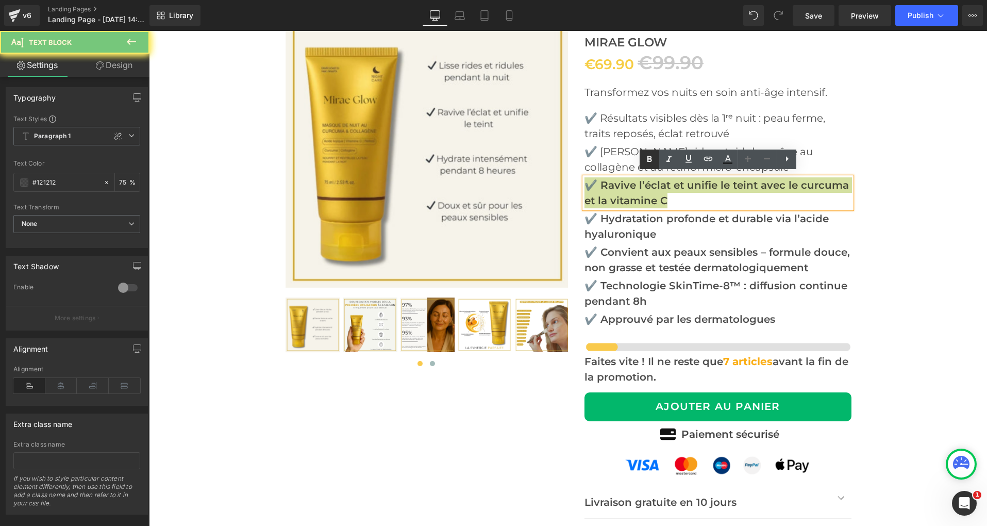
click at [645, 159] on icon at bounding box center [649, 159] width 12 height 12
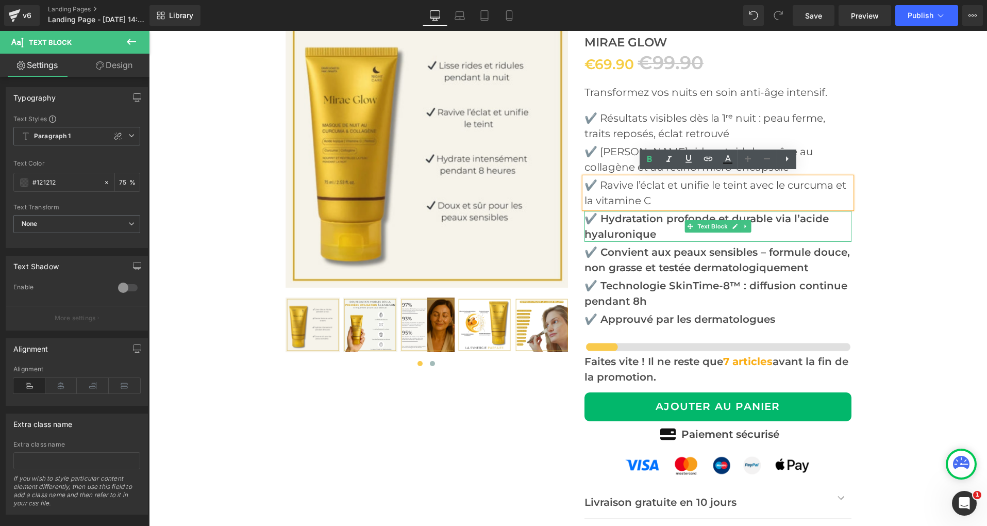
click at [625, 219] on p "✔️ Hydratation profonde et durable via l’acide hyaluronique" at bounding box center [718, 226] width 267 height 31
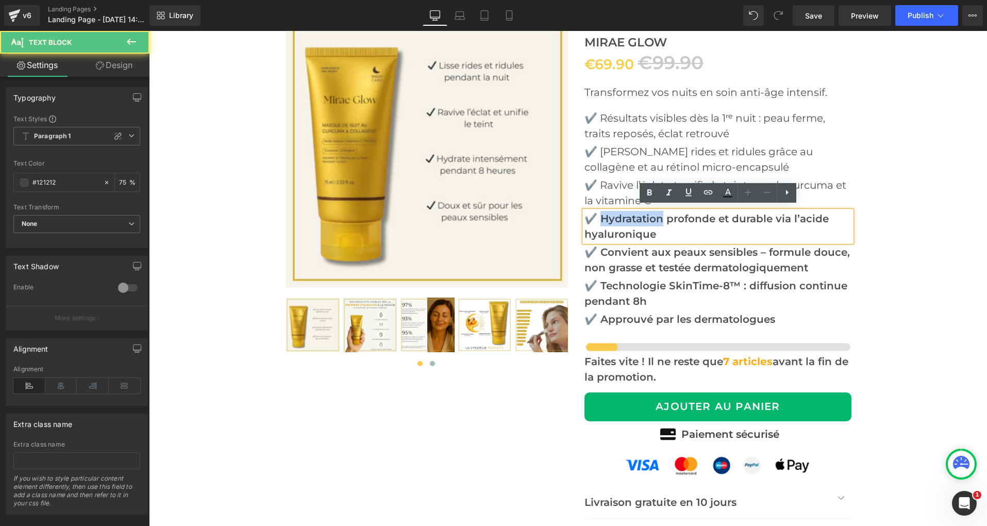
click at [625, 219] on p "✔️ Hydratation profonde et durable via l’acide hyaluronique" at bounding box center [718, 226] width 267 height 31
click at [626, 217] on p "✔️ Hydratation profonde et durable via l’acide hyaluronique" at bounding box center [718, 226] width 267 height 31
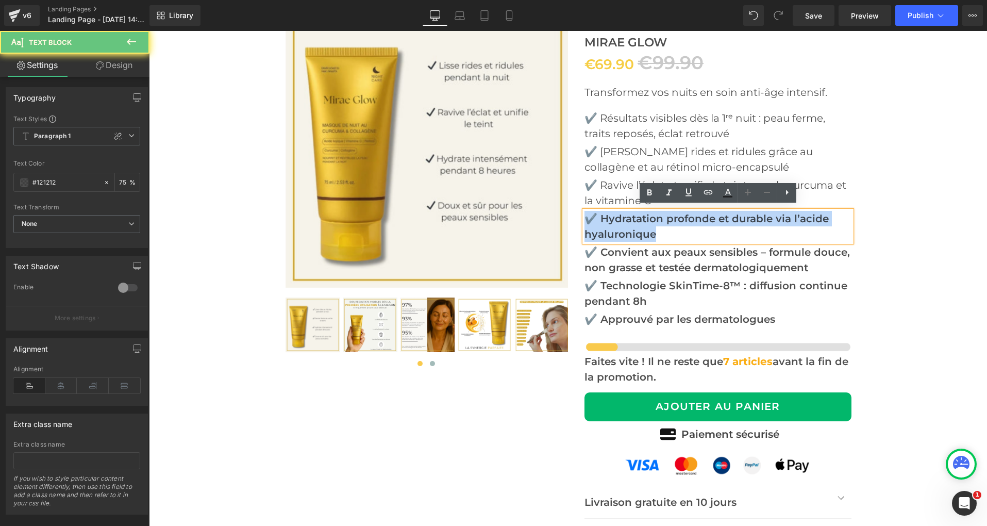
click at [626, 217] on p "✔️ Hydratation profonde et durable via l’acide hyaluronique" at bounding box center [718, 226] width 267 height 31
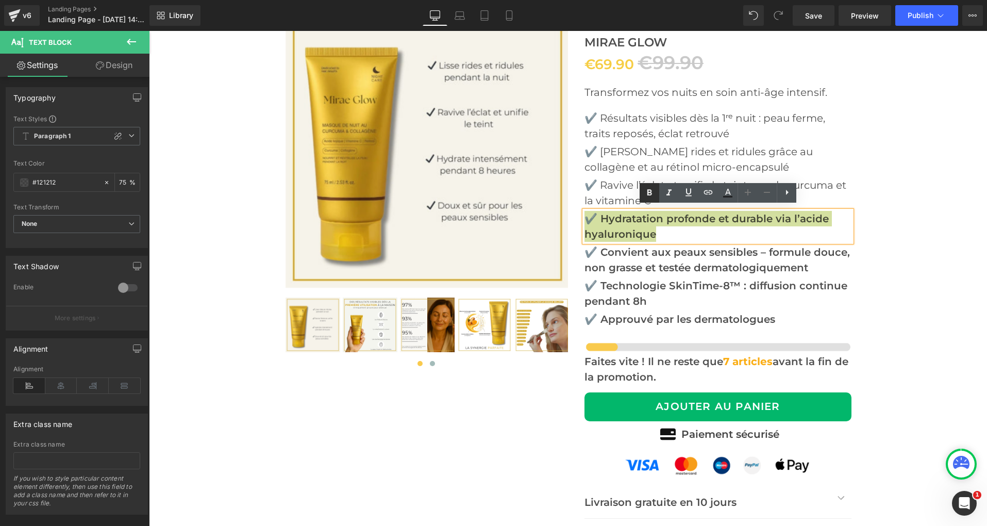
click at [650, 199] on link at bounding box center [650, 193] width 20 height 20
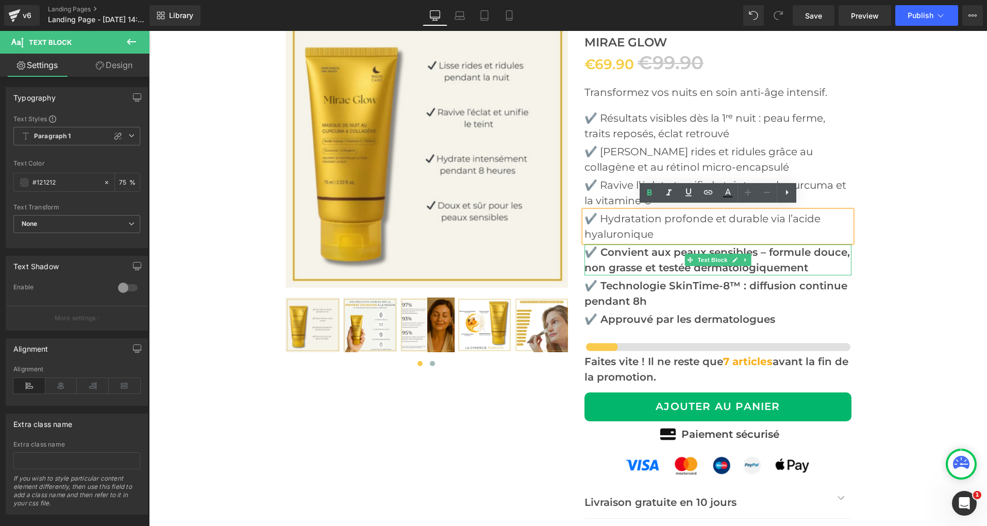
click at [622, 263] on p "✔️ Convient aux peaux sensibles – formule douce, non grasse et testée dermatolo…" at bounding box center [718, 259] width 267 height 31
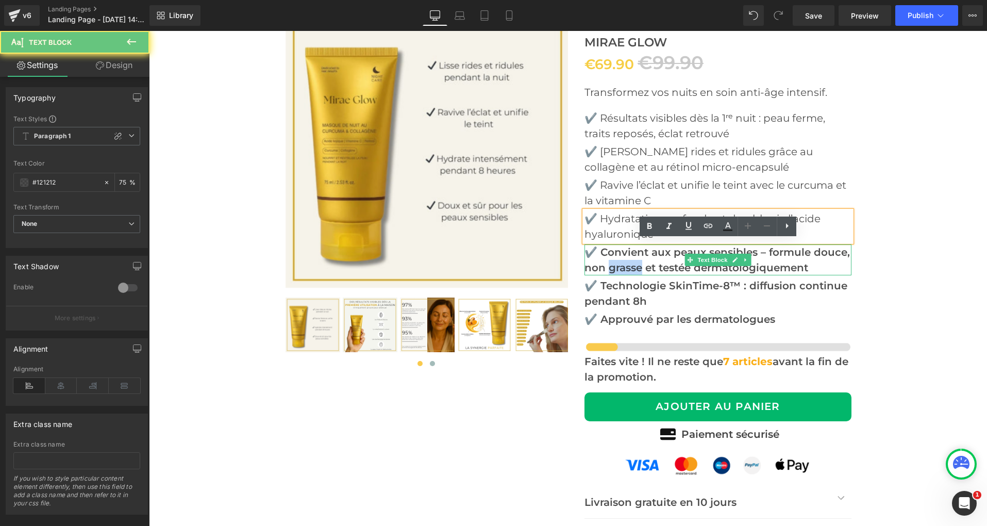
click at [622, 263] on p "✔️ Convient aux peaux sensibles – formule douce, non grasse et testée dermatolo…" at bounding box center [718, 259] width 267 height 31
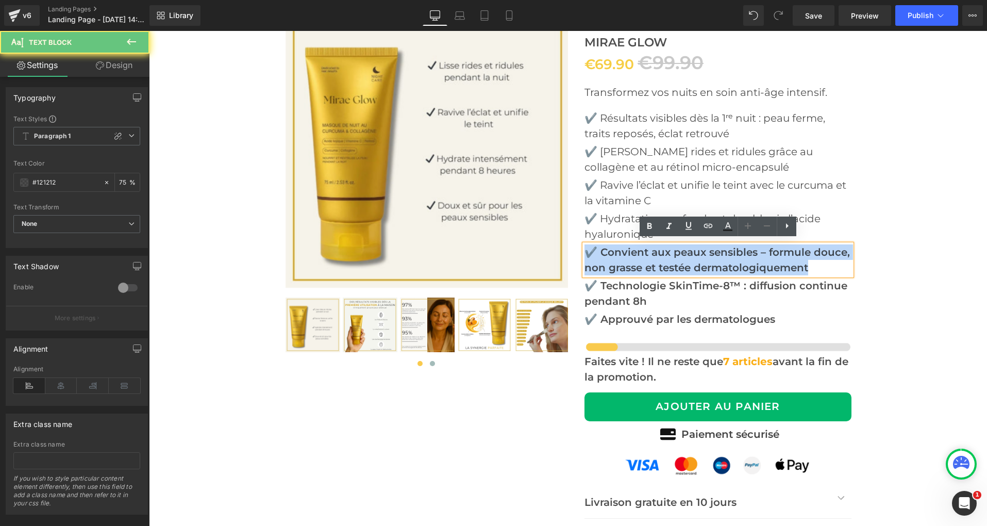
click at [622, 263] on p "✔️ Convient aux peaux sensibles – formule douce, non grasse et testée dermatolo…" at bounding box center [718, 259] width 267 height 31
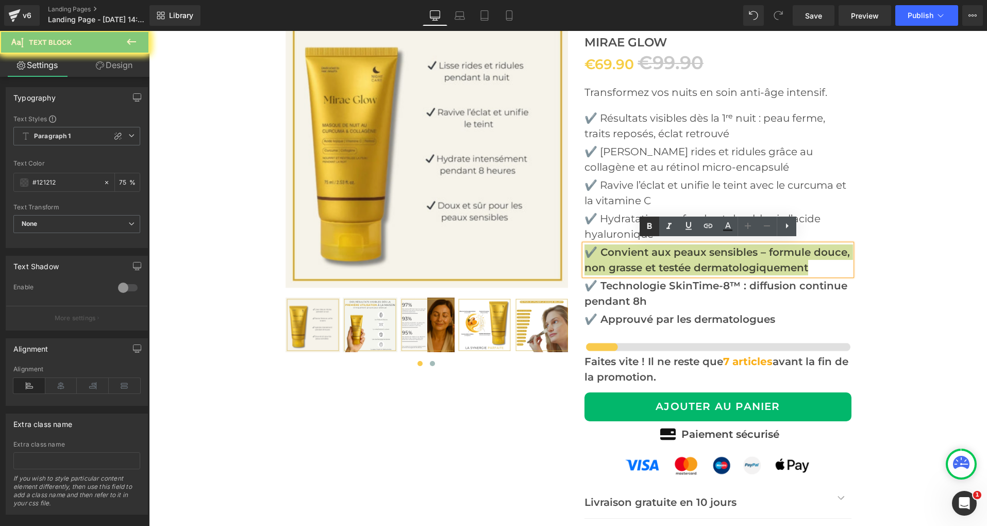
click at [651, 227] on icon at bounding box center [649, 226] width 5 height 6
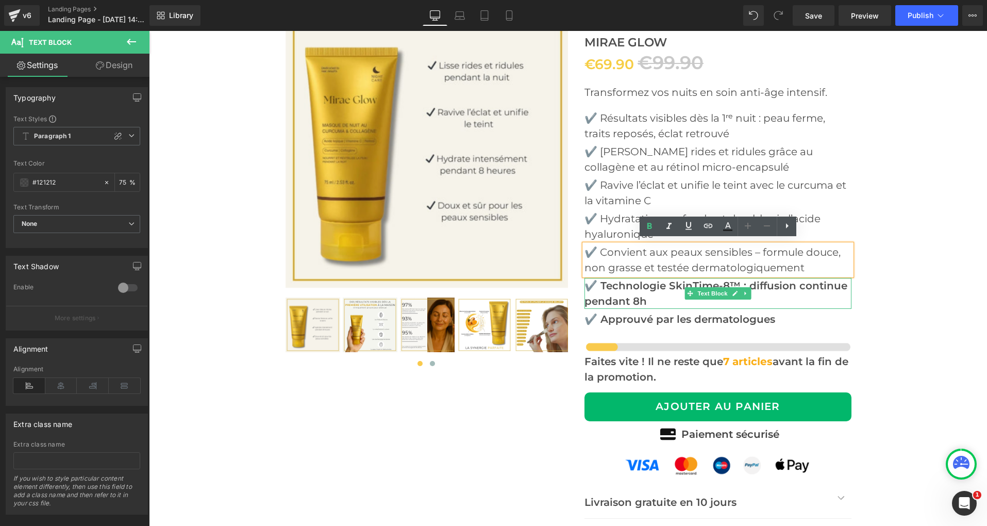
click at [627, 282] on p "✔️ Technologie SkinTime-8™ : diffusion continue pendant 8h" at bounding box center [718, 293] width 267 height 31
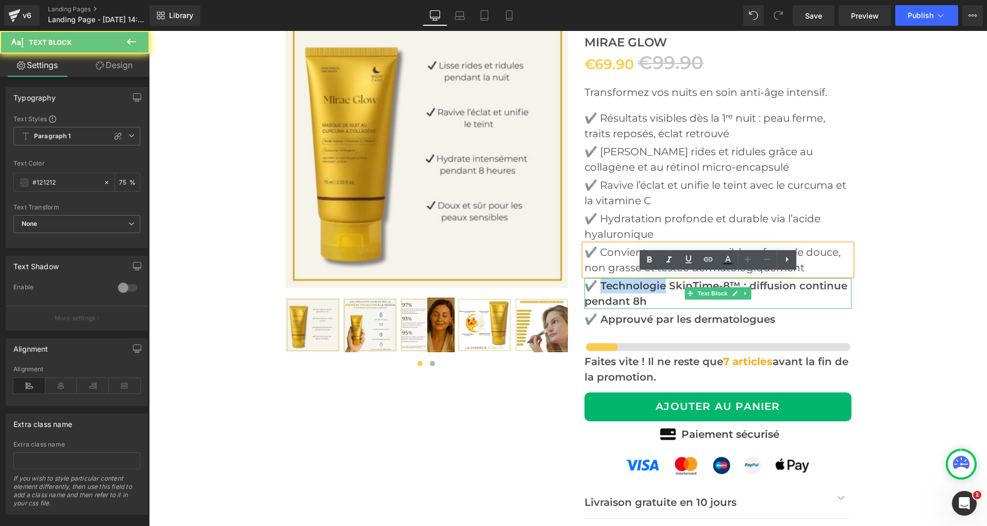
click at [627, 282] on p "✔️ Technologie SkinTime-8™ : diffusion continue pendant 8h" at bounding box center [718, 293] width 267 height 31
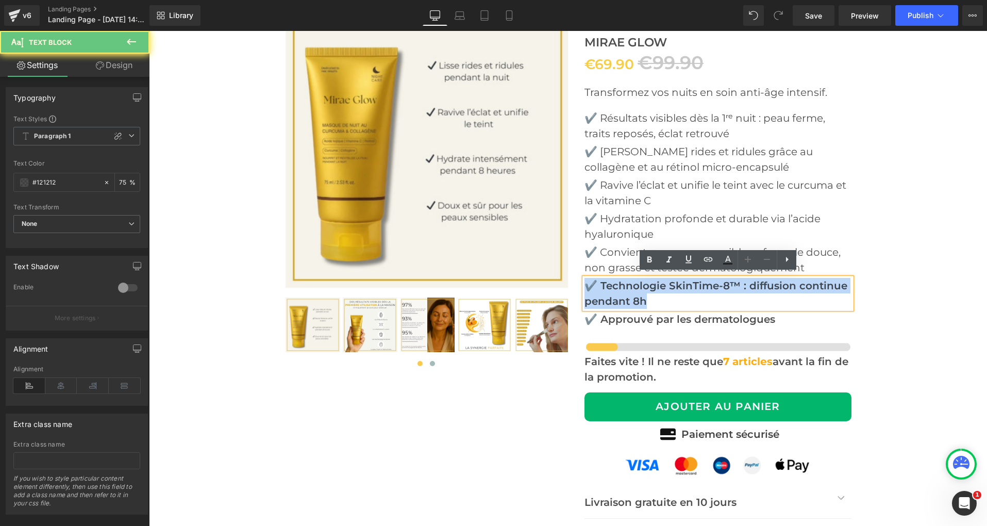
click at [627, 282] on p "✔️ Technologie SkinTime-8™ : diffusion continue pendant 8h" at bounding box center [718, 293] width 267 height 31
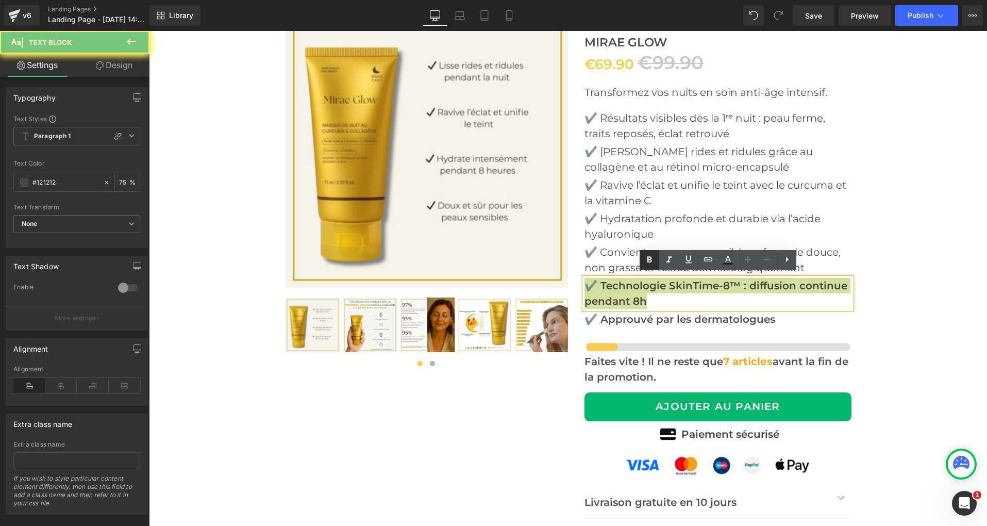
click at [652, 260] on icon at bounding box center [649, 259] width 5 height 6
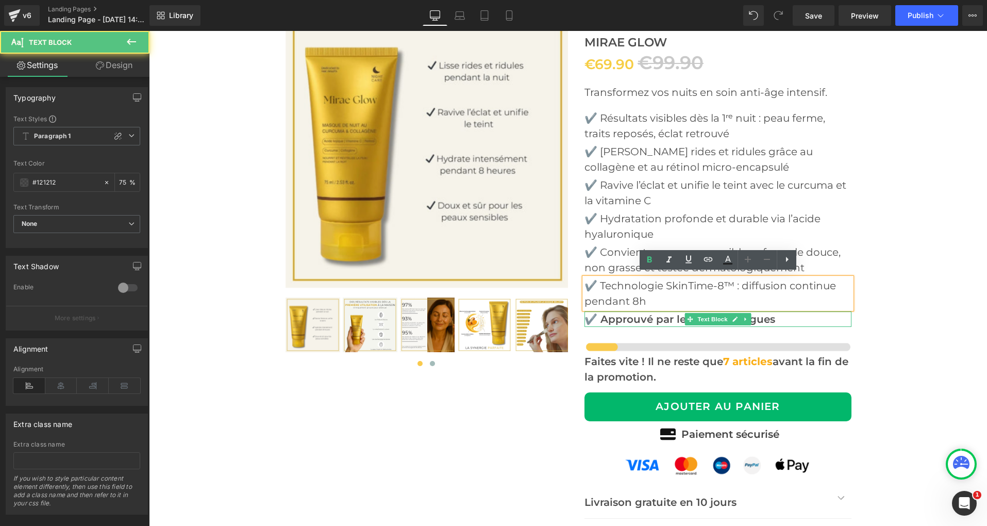
click at [619, 318] on p "✔️ Approuvé par les dermatologues" at bounding box center [718, 318] width 267 height 15
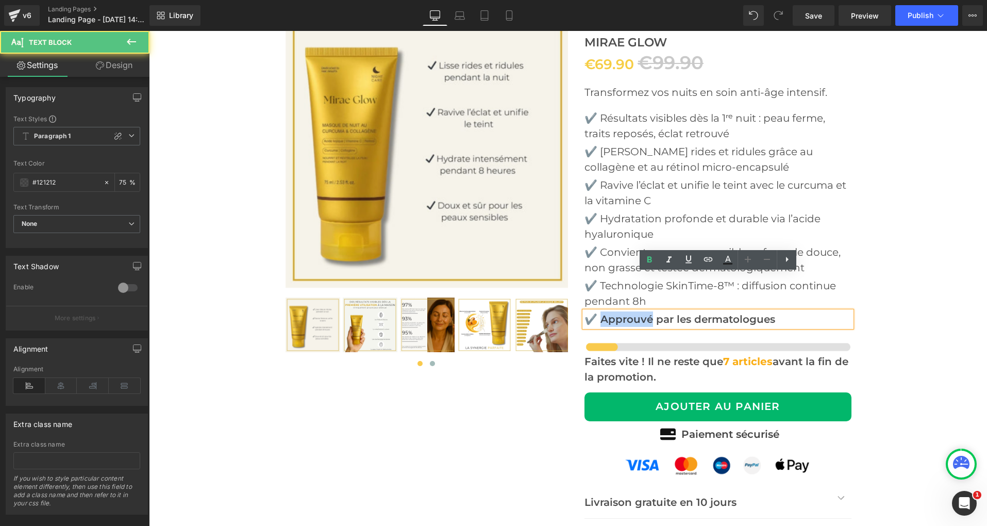
click at [619, 318] on p "✔️ Approuvé par les dermatologues" at bounding box center [718, 318] width 267 height 15
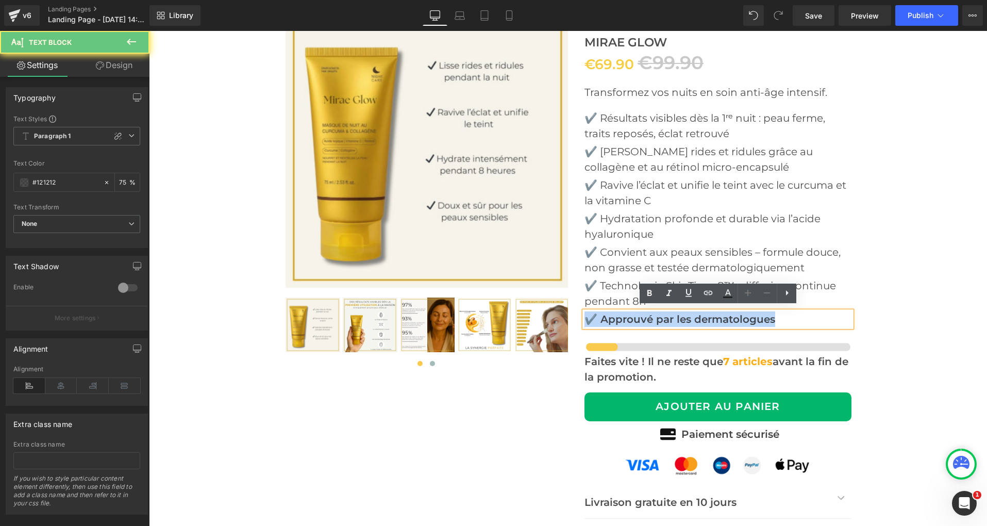
click at [619, 318] on p "✔️ Approuvé par les dermatologues" at bounding box center [718, 318] width 267 height 15
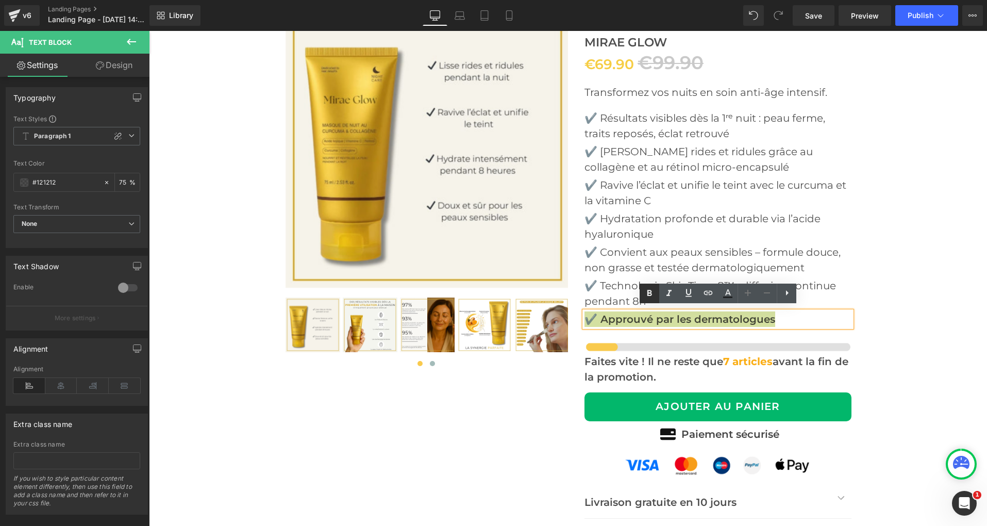
click at [655, 298] on icon at bounding box center [649, 293] width 12 height 12
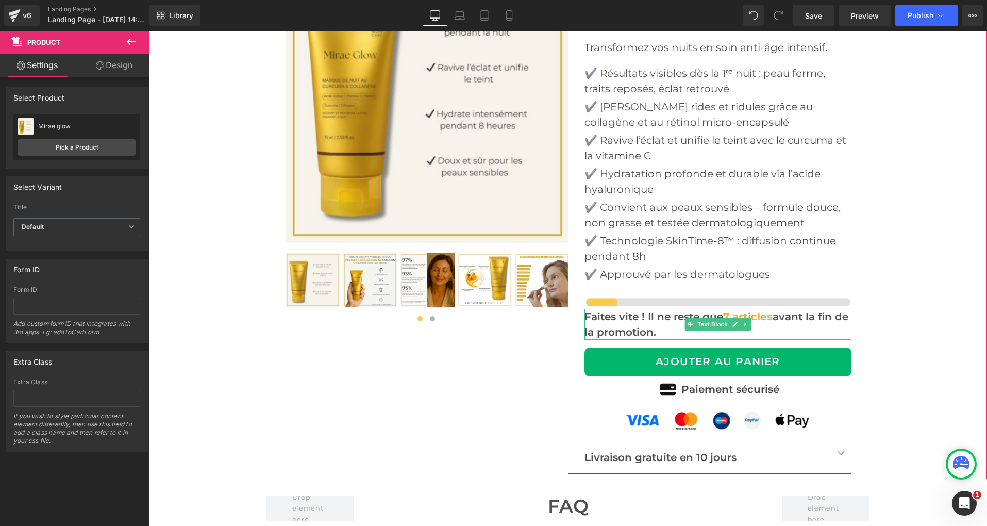
scroll to position [4039, 0]
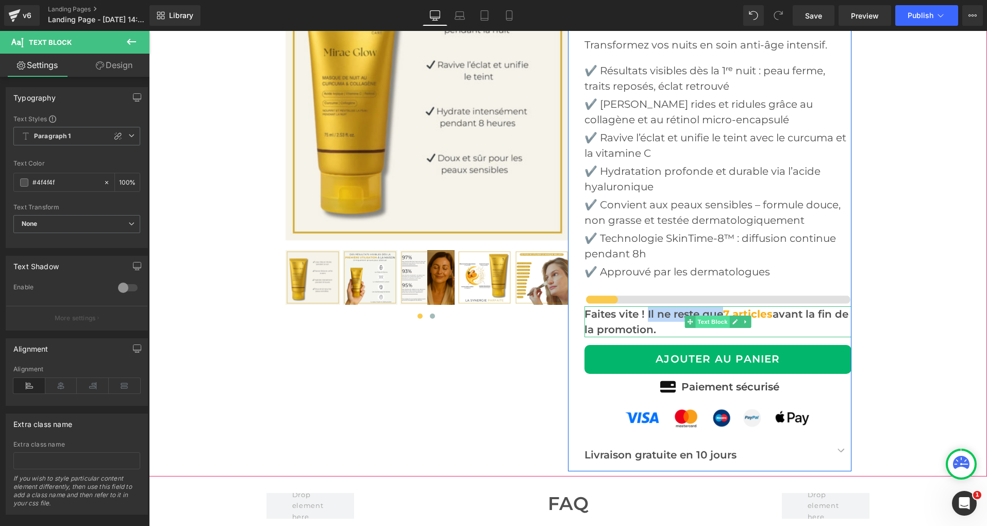
drag, startPoint x: 648, startPoint y: 313, endPoint x: 720, endPoint y: 311, distance: 72.2
click at [720, 311] on div "Faites vite ! Il ne reste que 7 articles avant la fin de la promotion. Text Blo…" at bounding box center [718, 321] width 267 height 31
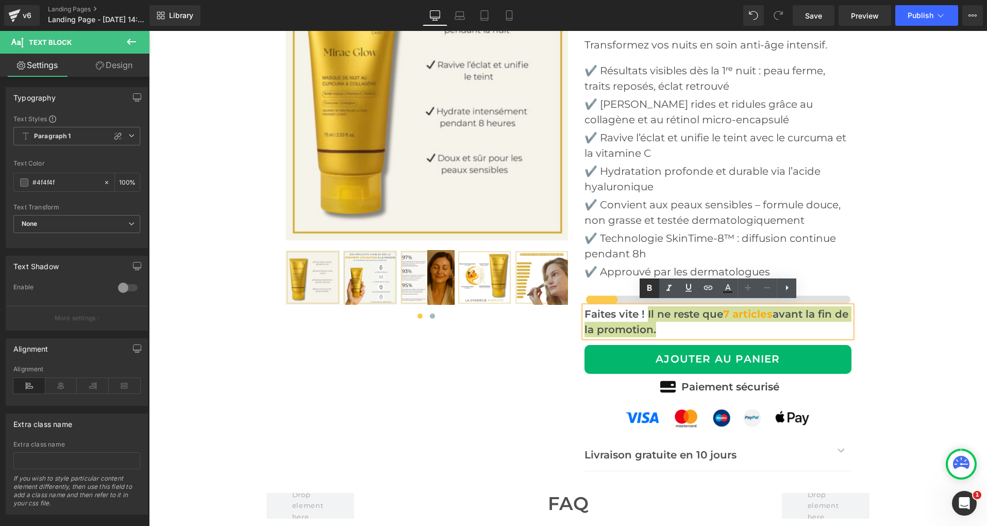
scroll to position [4039, 0]
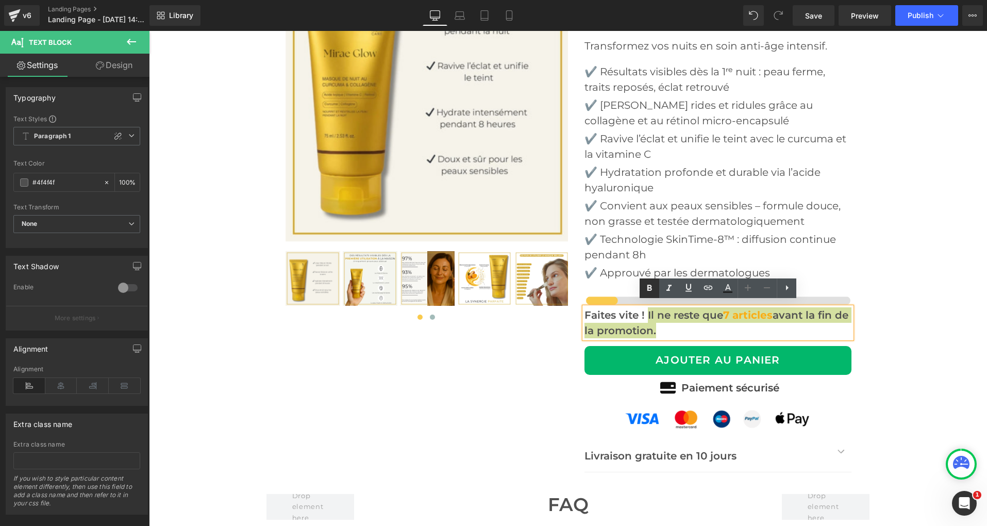
click at [650, 292] on icon at bounding box center [649, 288] width 12 height 12
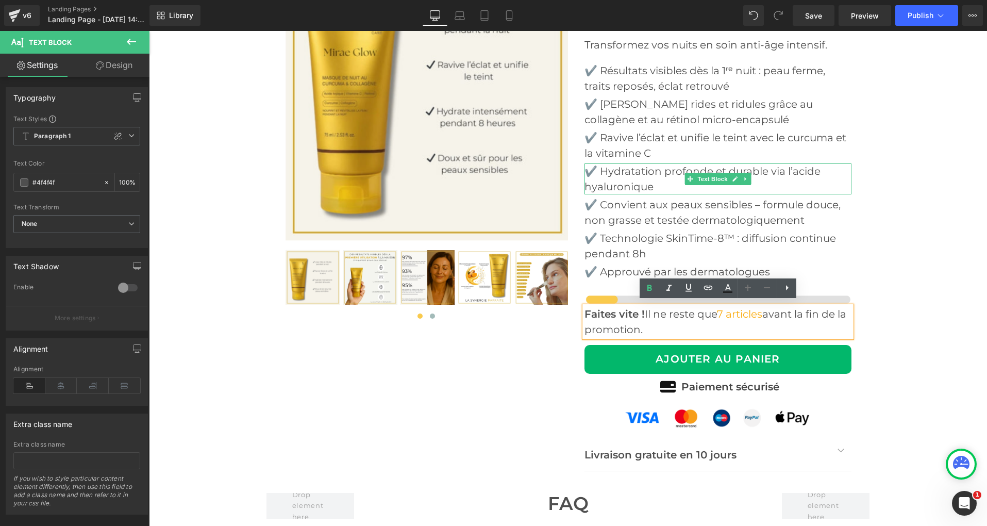
scroll to position [4049, 0]
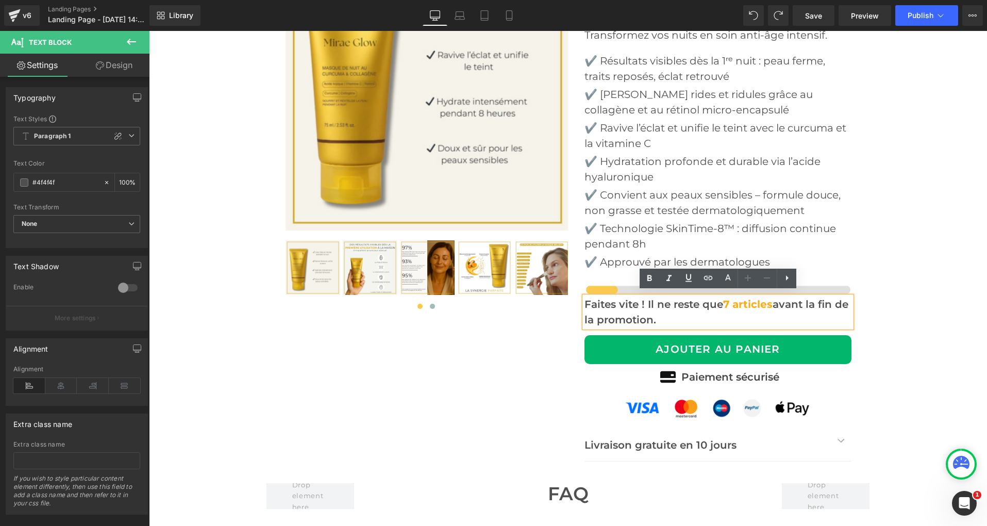
click at [684, 306] on p "Faites vite ! Il ne reste que 7 articles avant la fin de la promotion." at bounding box center [718, 311] width 267 height 31
drag, startPoint x: 714, startPoint y: 300, endPoint x: 647, endPoint y: 300, distance: 67.0
click at [647, 300] on p "Faites vite ! Il ne reste que 7 articles avant la fin de la promotion." at bounding box center [718, 311] width 267 height 31
click at [648, 278] on icon at bounding box center [649, 278] width 5 height 6
click at [713, 301] on p "Faites vite ! Il ne reste qu e 7 articles avant la fin de la promotion." at bounding box center [718, 311] width 267 height 31
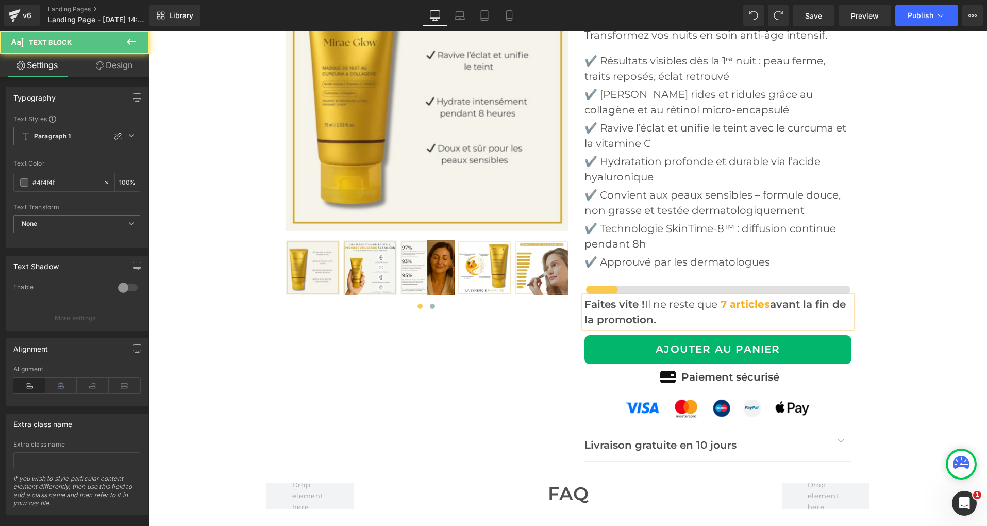
drag, startPoint x: 786, startPoint y: 299, endPoint x: 787, endPoint y: 308, distance: 8.8
click at [787, 308] on p "Faites vite ! Il ne reste que 7 articles avant la fin de la promotion." at bounding box center [718, 311] width 267 height 31
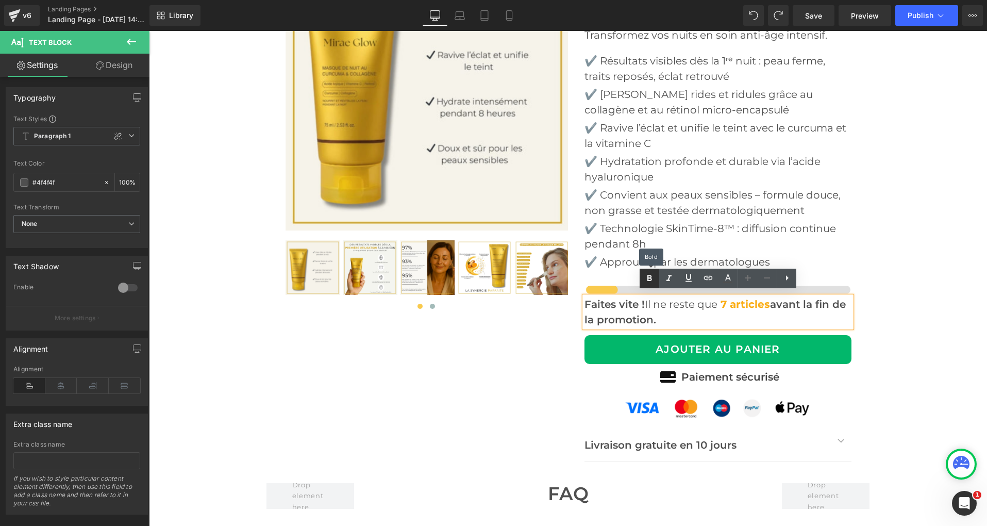
click at [653, 280] on icon at bounding box center [649, 278] width 12 height 12
click at [782, 303] on p "Faites vite ! Il ne reste que 7 articles a vant la fin de la promotion." at bounding box center [718, 311] width 267 height 31
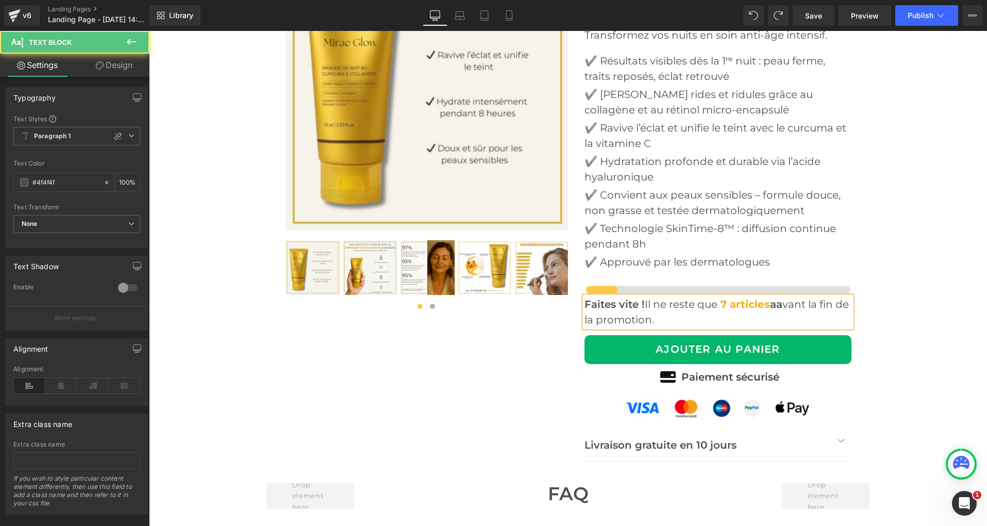
click at [787, 301] on p "Faites vite ! Il ne reste que 7 articles aa vant la fin de la promotion." at bounding box center [718, 311] width 267 height 31
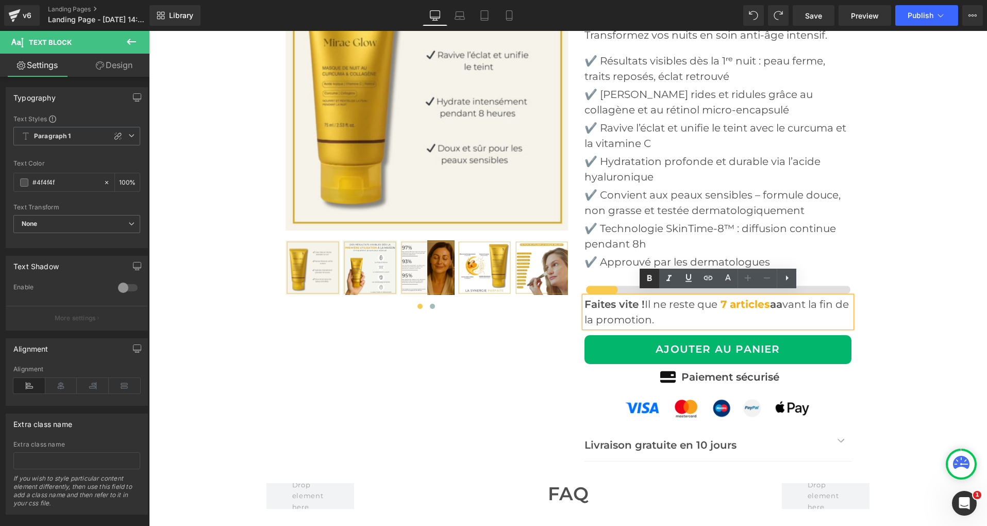
click at [653, 278] on icon at bounding box center [649, 278] width 12 height 12
click at [781, 301] on p "Faites vite ! Il ne reste que 7 articles a avant la fin de la promotion." at bounding box center [718, 311] width 267 height 31
click at [458, 363] on div "‹ ›" at bounding box center [568, 197] width 619 height 539
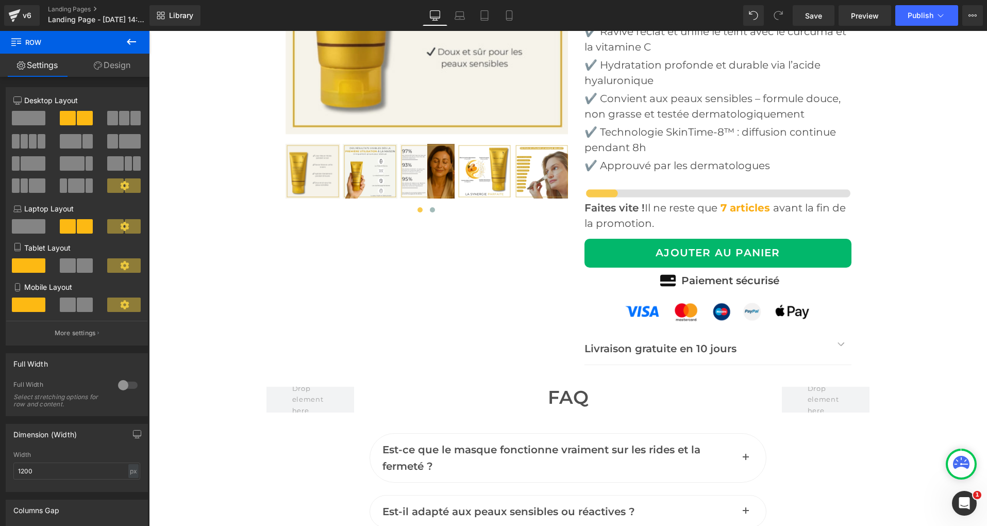
scroll to position [4213, 0]
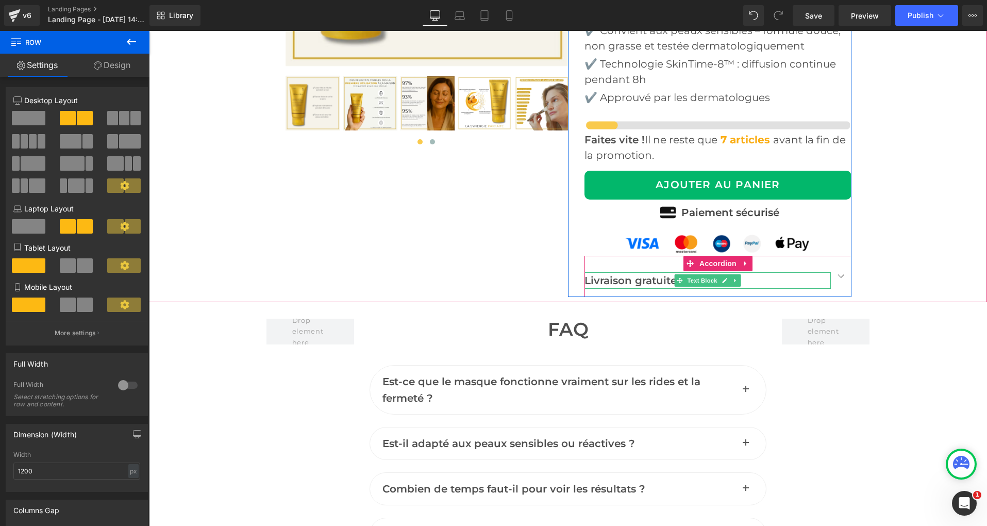
click at [609, 274] on span "Livraison gratuite en 10 jours" at bounding box center [661, 280] width 152 height 12
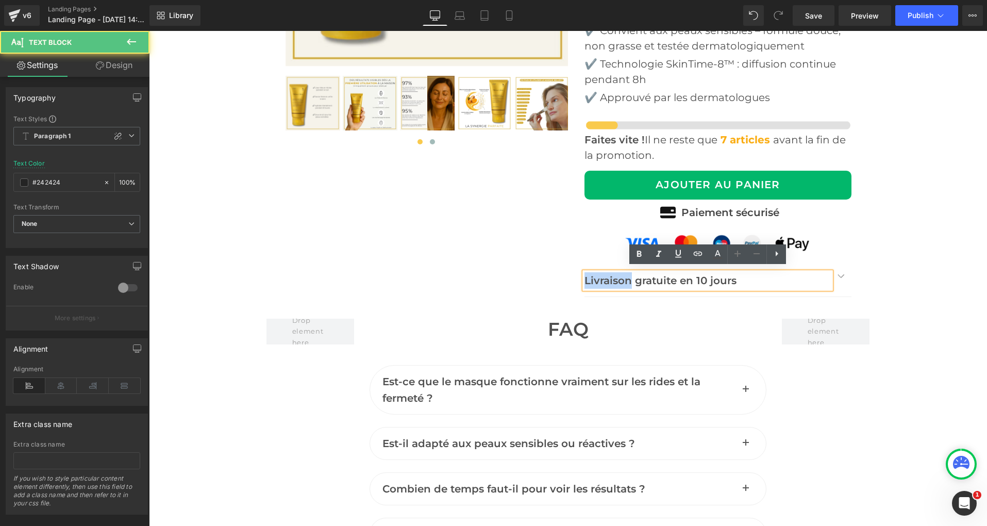
click at [609, 274] on span "Livraison gratuite en 10 jours" at bounding box center [661, 280] width 152 height 12
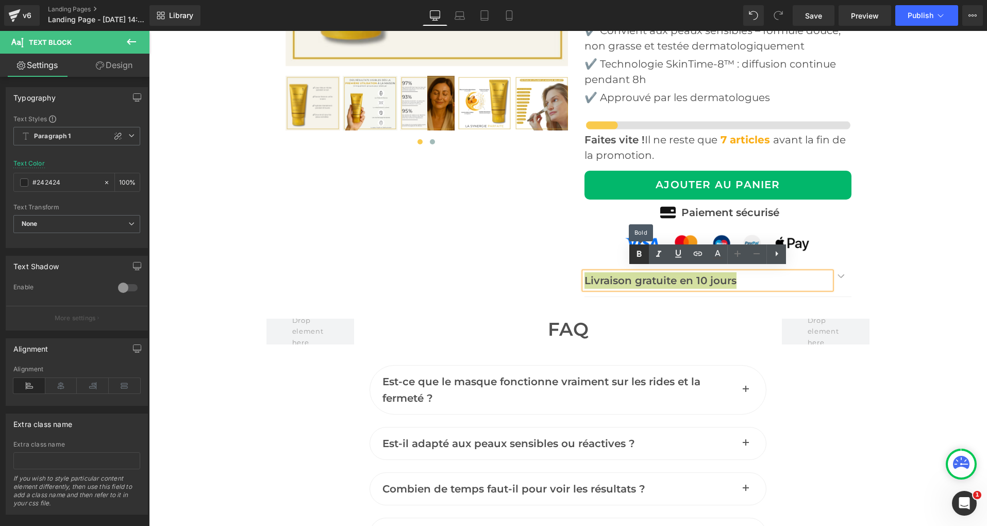
click at [645, 257] on link at bounding box center [639, 254] width 20 height 20
click at [844, 273] on button "button" at bounding box center [841, 276] width 21 height 41
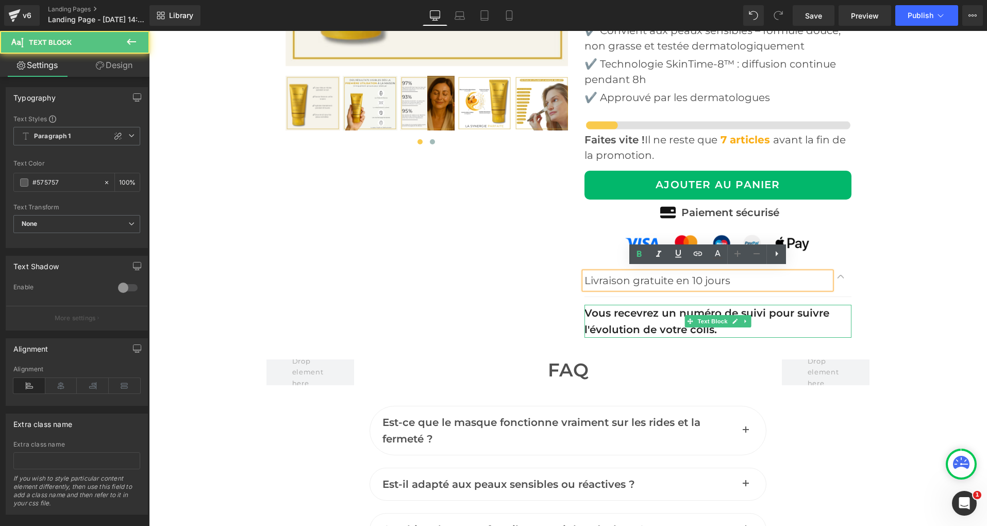
click at [649, 315] on span "Vous recevrez un numéro de suivi pour suivre l'évolution de votre colis." at bounding box center [707, 321] width 245 height 29
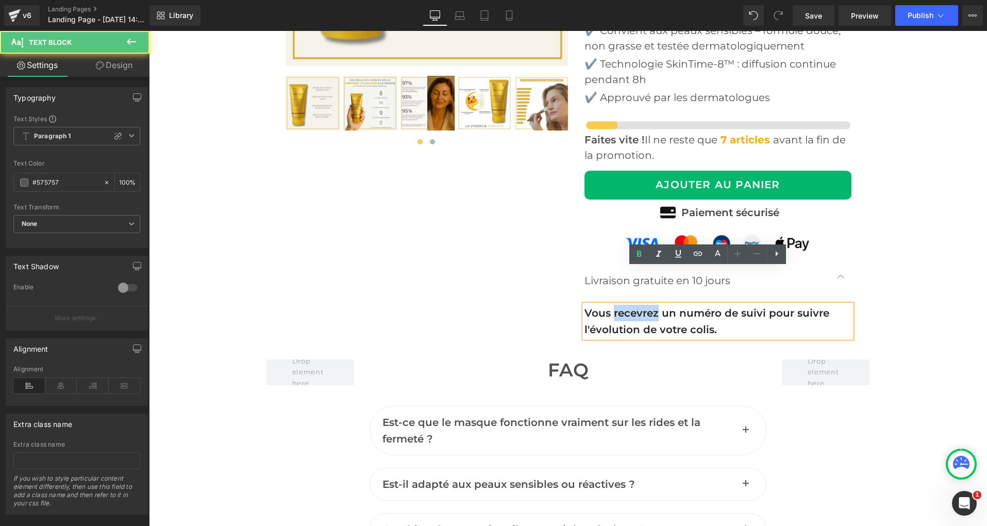
click at [649, 315] on span "Vous recevrez un numéro de suivi pour suivre l'évolution de votre colis." at bounding box center [707, 321] width 245 height 29
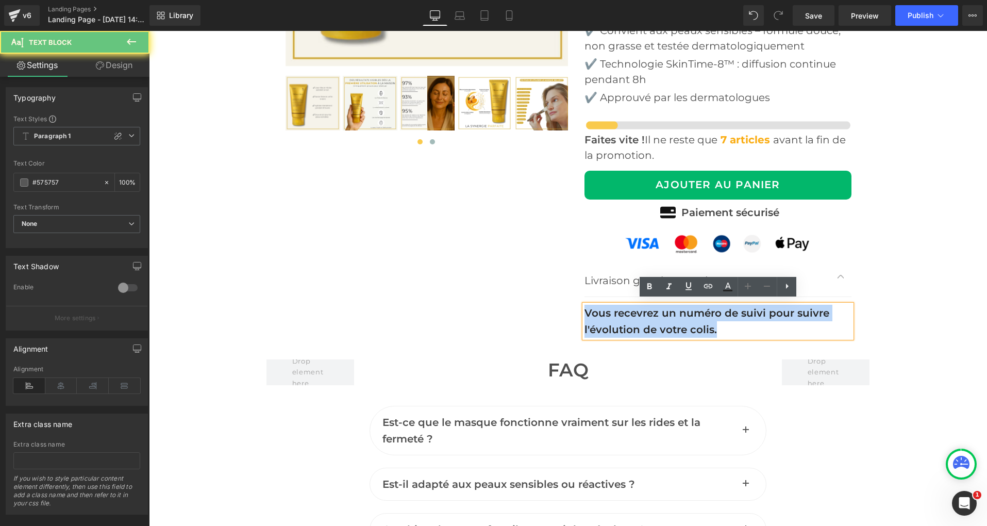
click at [649, 315] on span "Vous recevrez un numéro de suivi pour suivre l'évolution de votre colis." at bounding box center [707, 321] width 245 height 29
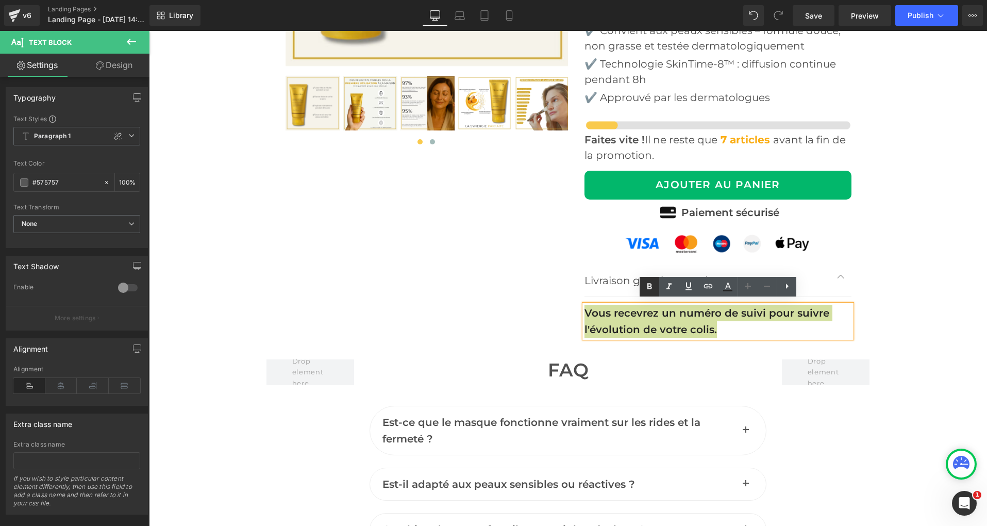
click at [651, 287] on icon at bounding box center [649, 286] width 5 height 6
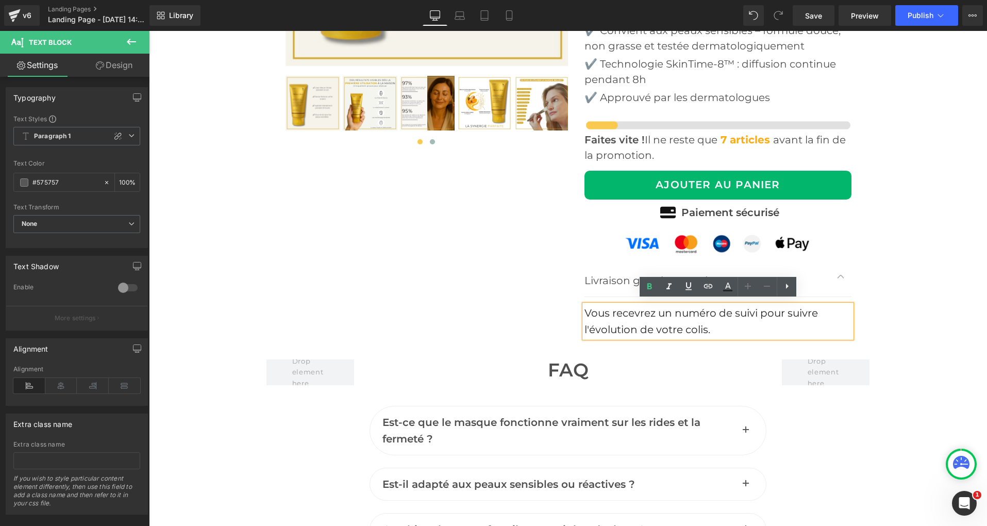
click at [504, 297] on div "‹ ›" at bounding box center [568, 52] width 619 height 579
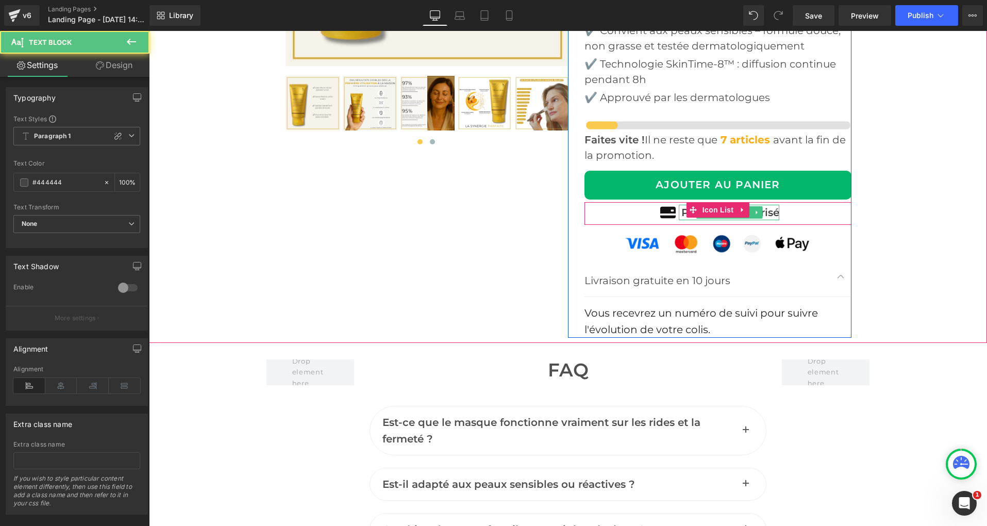
click at [766, 211] on p "Paiement sécurisé" at bounding box center [730, 212] width 98 height 15
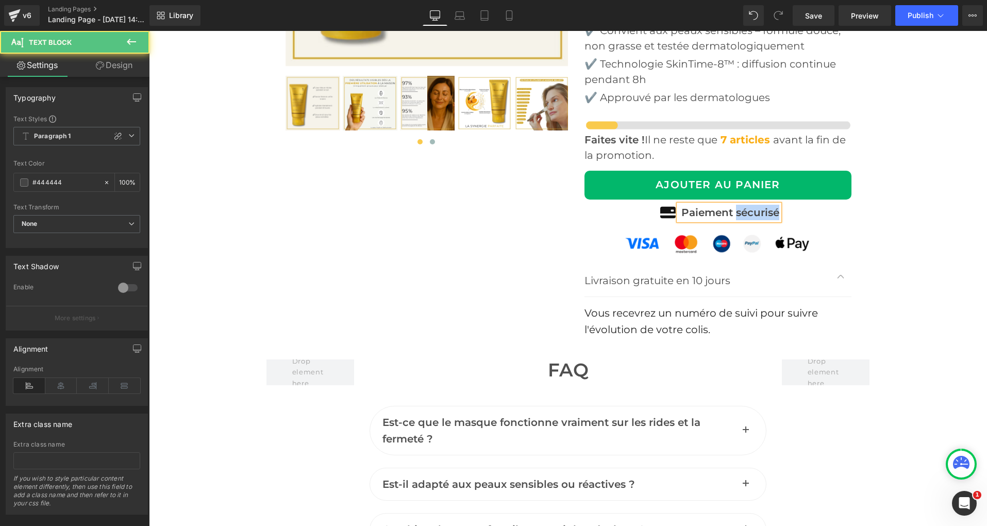
click at [766, 211] on p "Paiement sécurisé" at bounding box center [730, 212] width 98 height 15
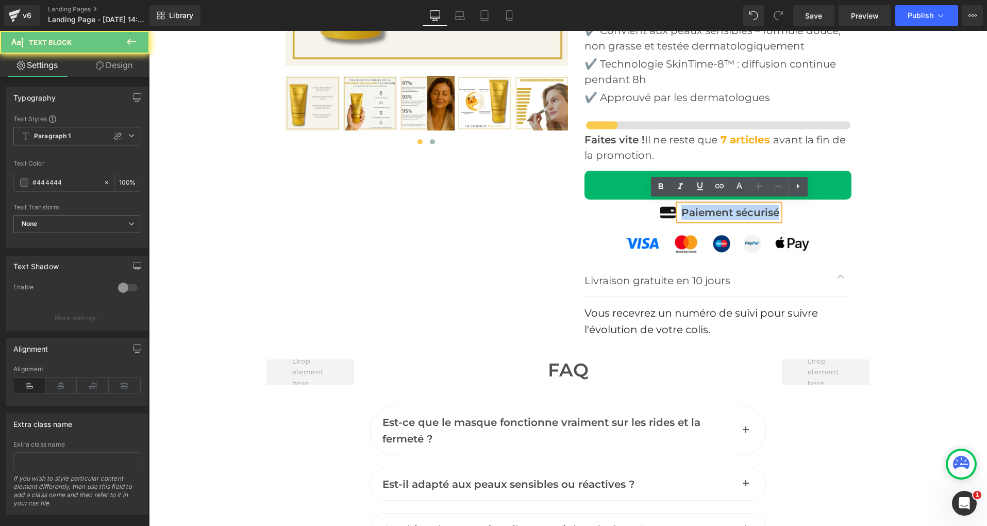
click at [766, 211] on p "Paiement sécurisé" at bounding box center [730, 212] width 98 height 15
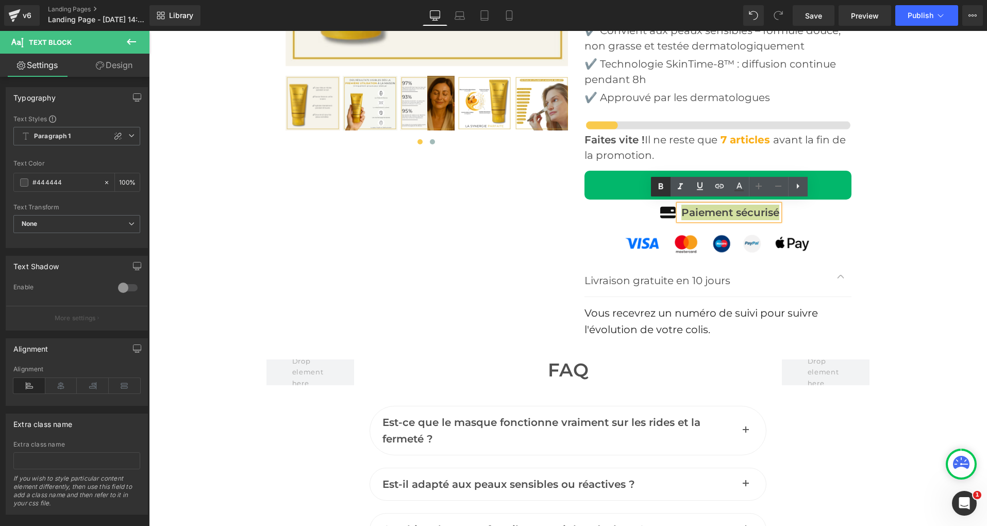
click at [660, 190] on icon at bounding box center [661, 186] width 12 height 12
click at [393, 282] on div "‹ ›" at bounding box center [568, 52] width 619 height 579
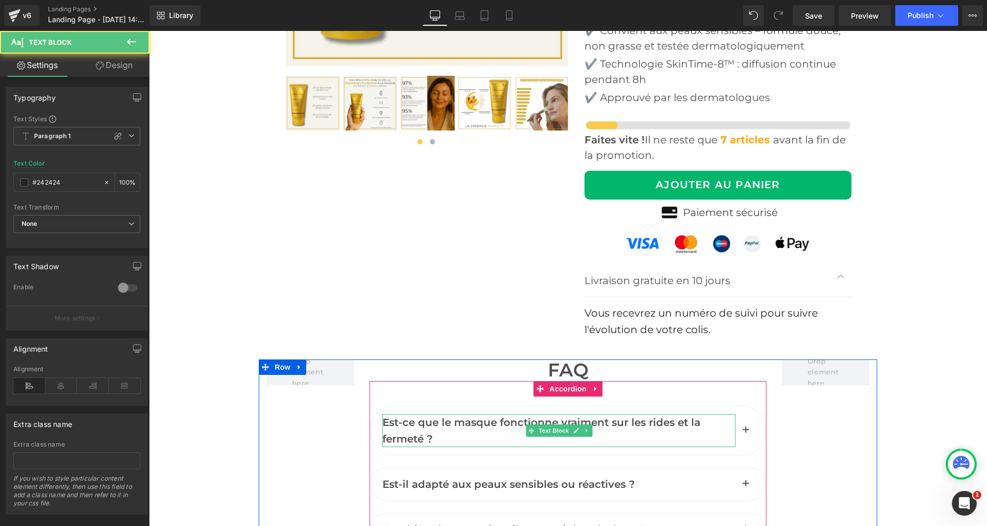
click at [426, 422] on span "Est-ce que le masque fonctionne vraiment sur les rides et la fermeté ?" at bounding box center [541, 430] width 318 height 29
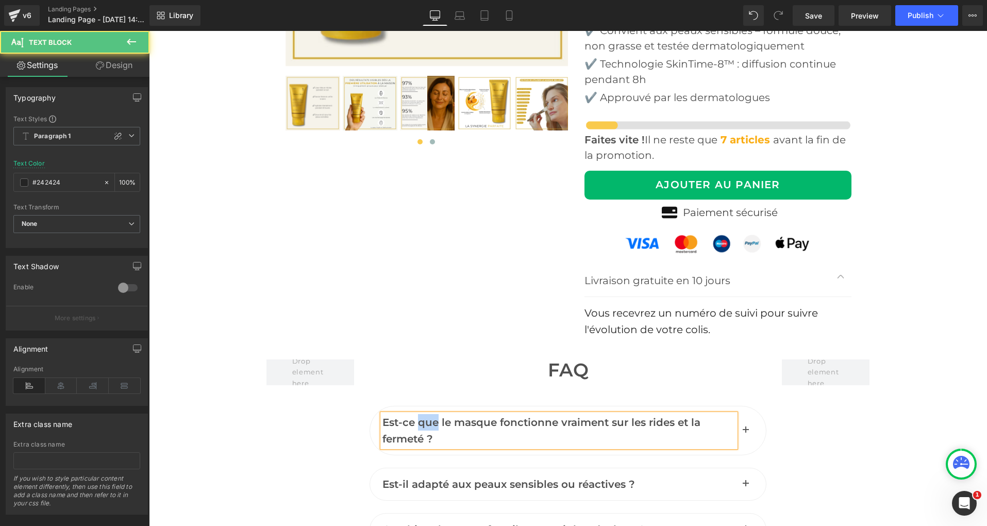
click at [426, 422] on span "Est-ce que le masque fonctionne vraiment sur les rides et la fermeté ?" at bounding box center [541, 430] width 318 height 29
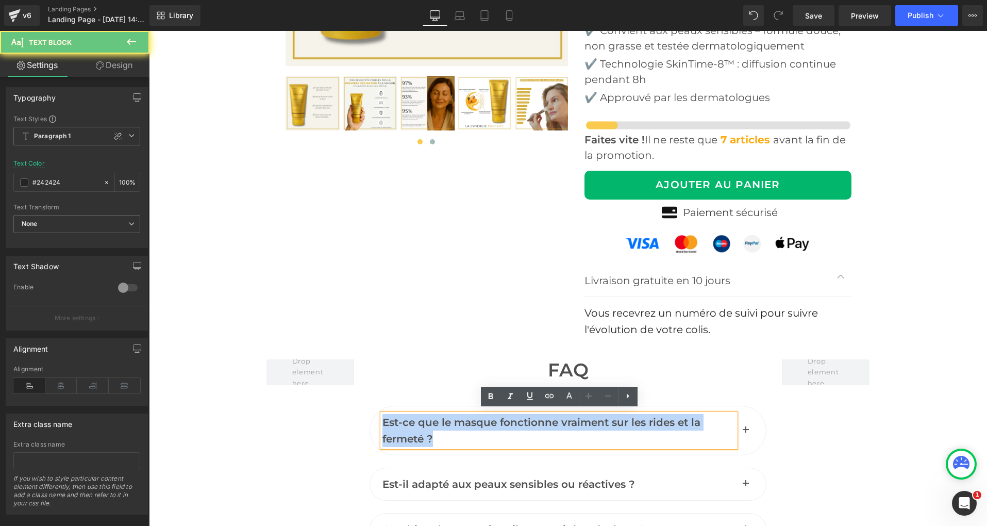
click at [426, 422] on span "Est-ce que le masque fonctionne vraiment sur les rides et la fermeté ?" at bounding box center [541, 430] width 318 height 29
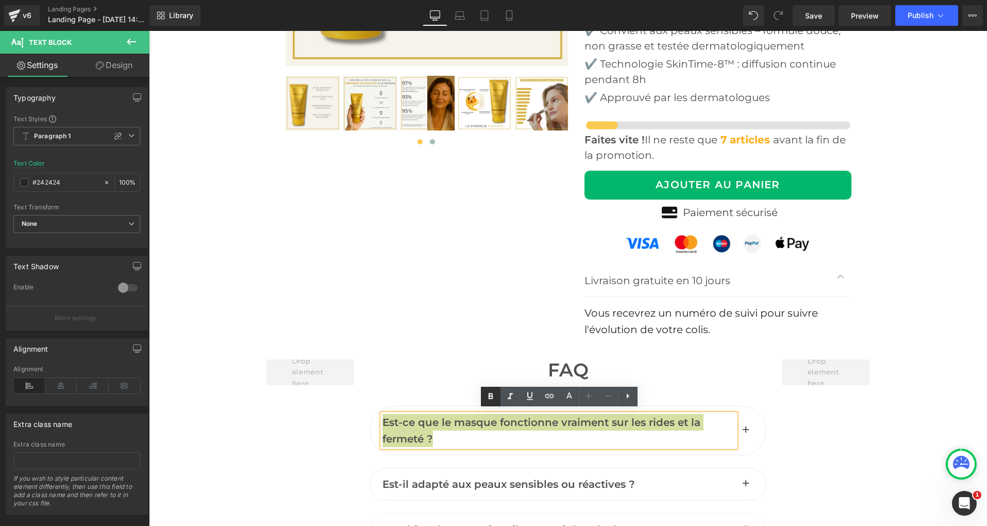
click at [493, 398] on icon at bounding box center [491, 396] width 12 height 12
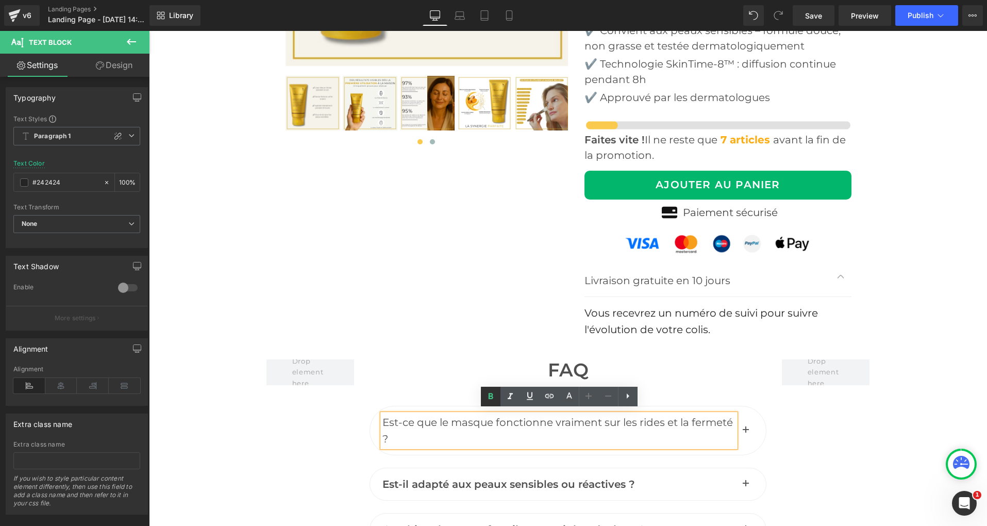
click at [492, 397] on icon at bounding box center [490, 396] width 5 height 6
click at [438, 420] on span "Est-ce que le masque fonctionne vraiment sur les rides et la fermeté ?" at bounding box center [557, 430] width 351 height 29
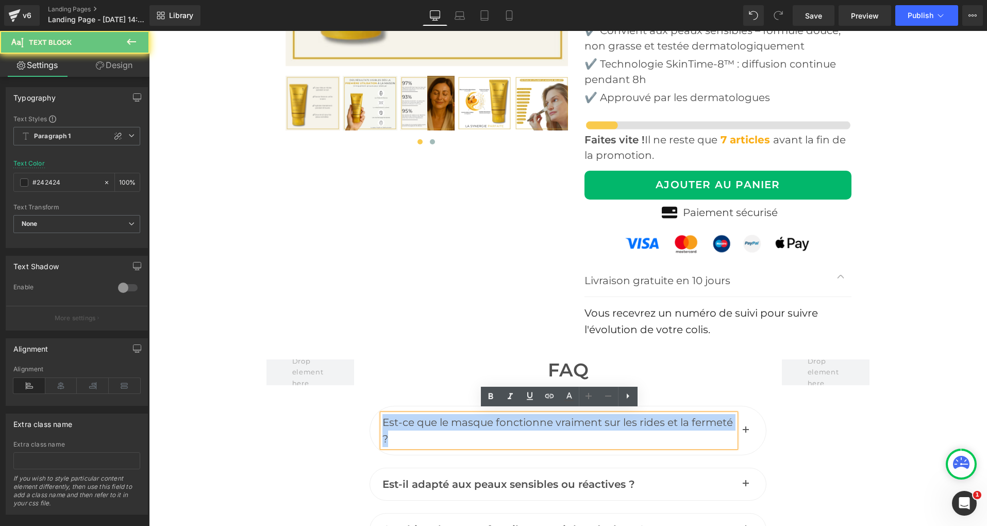
click at [438, 420] on span "Est-ce que le masque fonctionne vraiment sur les rides et la fermeté ?" at bounding box center [557, 430] width 351 height 29
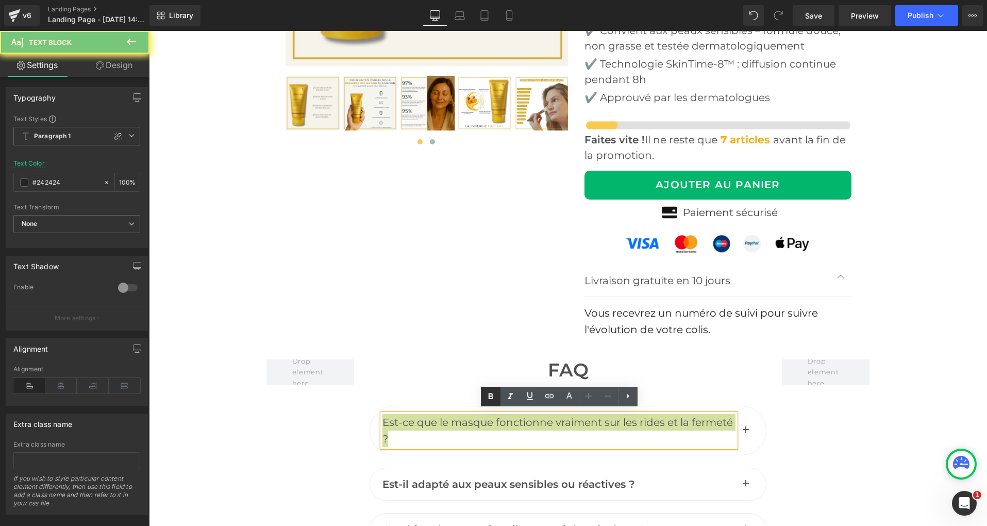
click at [487, 399] on icon at bounding box center [491, 396] width 12 height 12
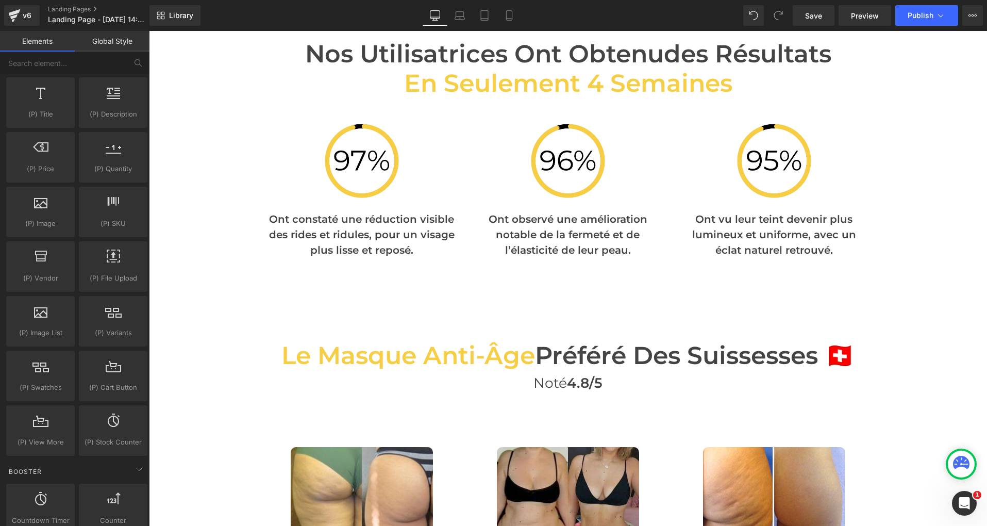
scroll to position [2975, 0]
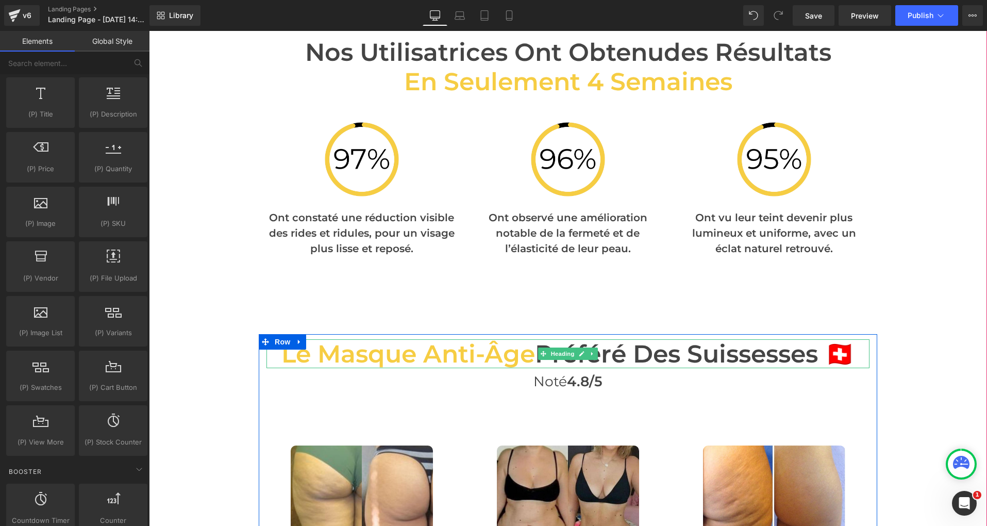
click at [460, 347] on span "Le Masque Anti-Âge" at bounding box center [408, 354] width 254 height 30
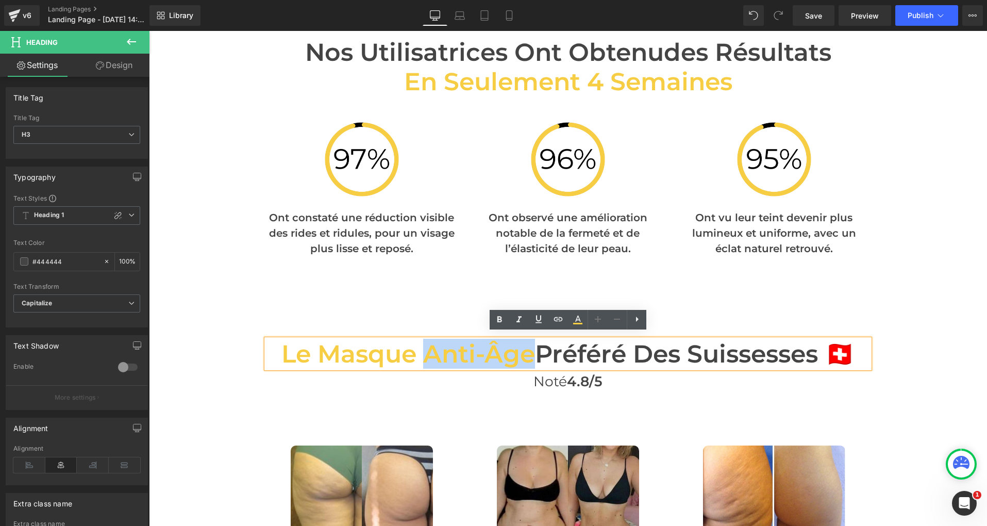
drag, startPoint x: 431, startPoint y: 347, endPoint x: 530, endPoint y: 351, distance: 99.0
click at [530, 351] on span "Le Masque Anti-Âge" at bounding box center [408, 354] width 254 height 30
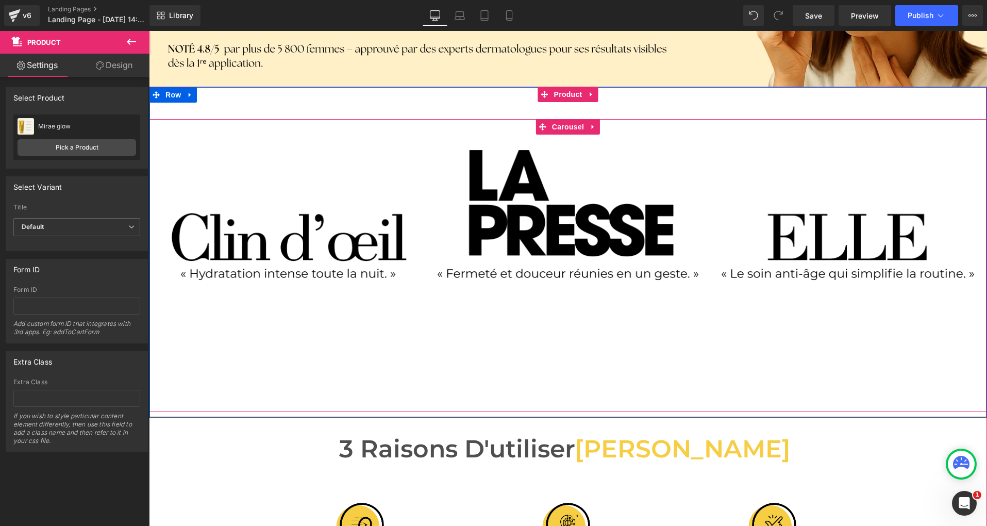
scroll to position [254, 0]
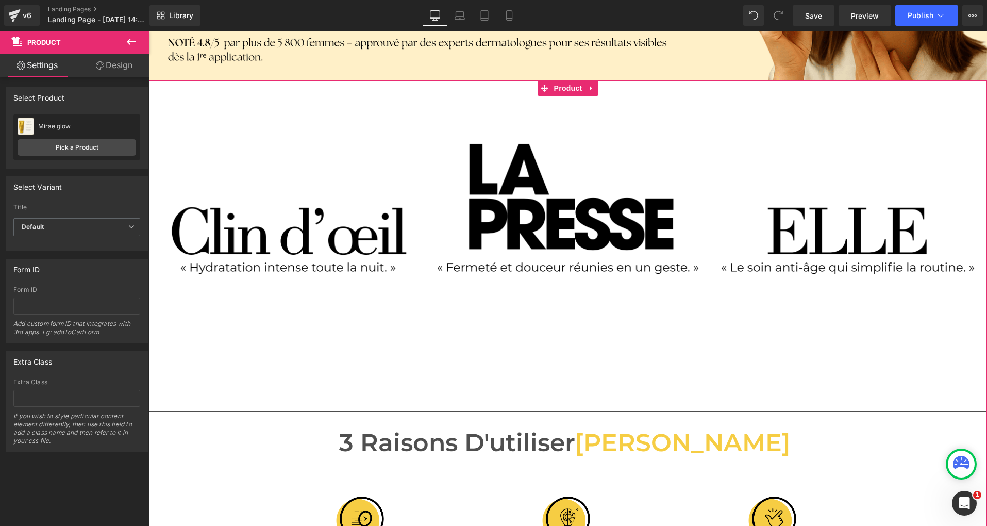
click at [498, 441] on span "3 Raisons d'utiliser" at bounding box center [457, 442] width 236 height 30
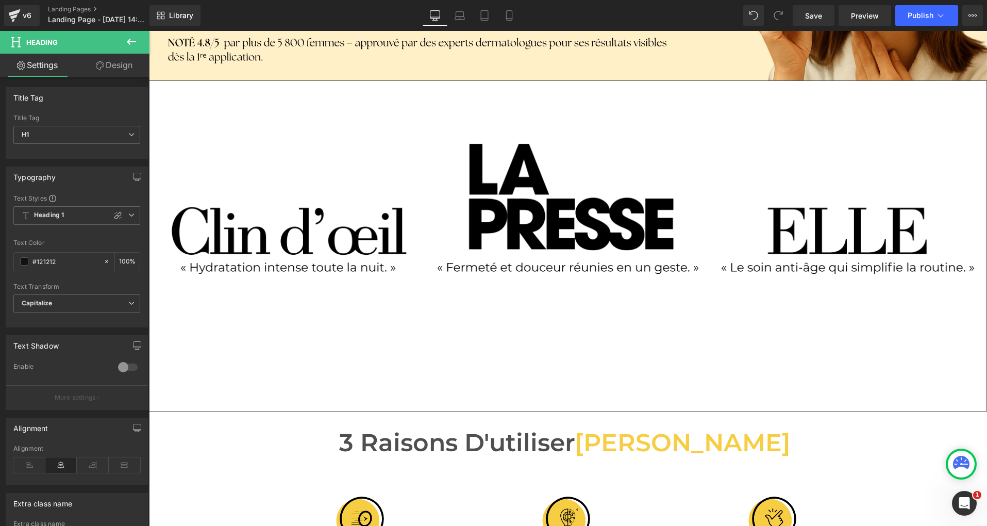
click at [129, 43] on icon at bounding box center [131, 42] width 9 height 6
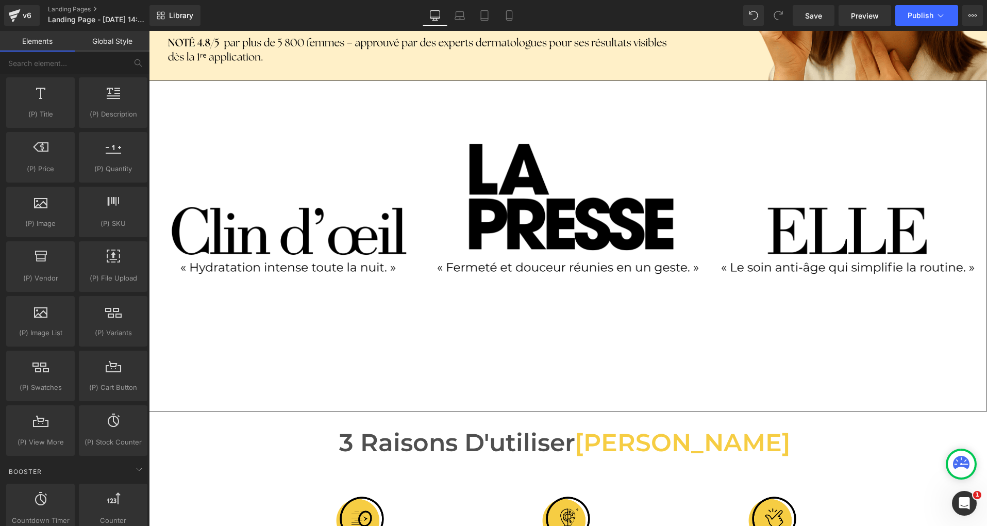
click at [115, 41] on link "Global Style" at bounding box center [112, 41] width 75 height 21
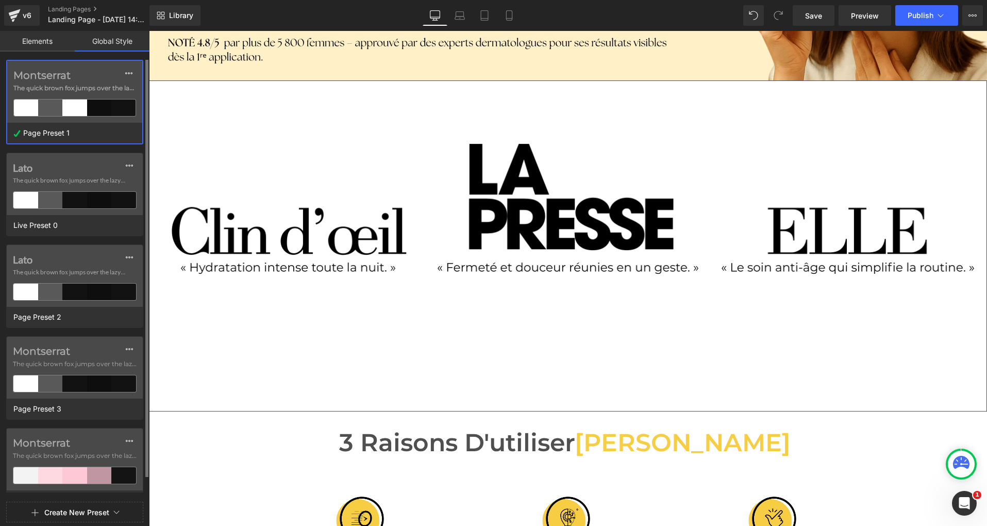
click at [60, 114] on div at bounding box center [50, 107] width 24 height 16
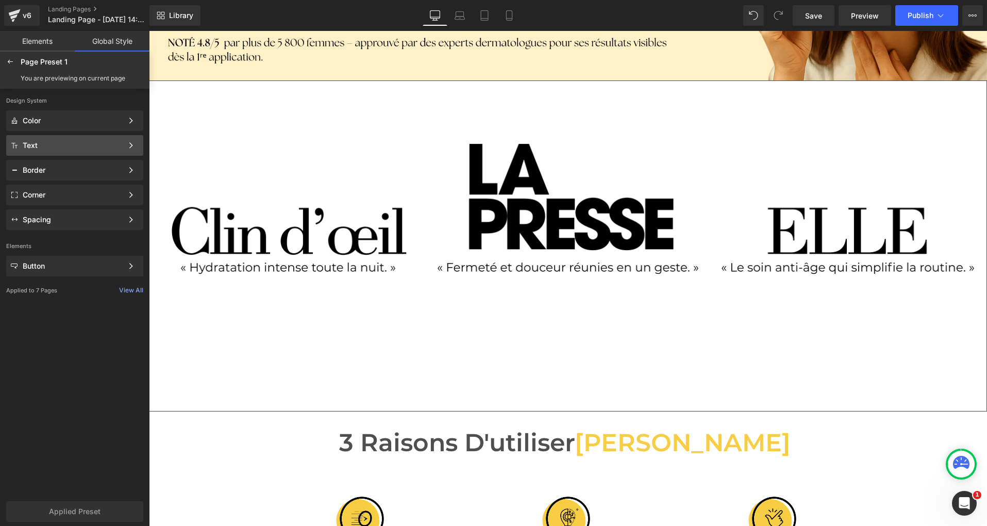
click at [57, 153] on div "Text Color Style Define a color palette and apply it to your pages 1 of 3 Next" at bounding box center [74, 145] width 137 height 21
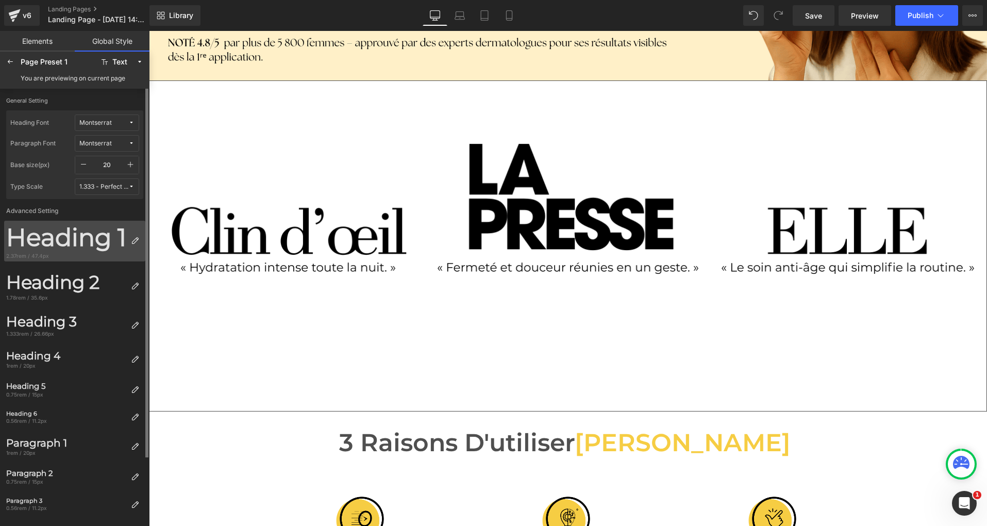
click at [59, 253] on div "2.37rem / 47.4px" at bounding box center [66, 255] width 121 height 7
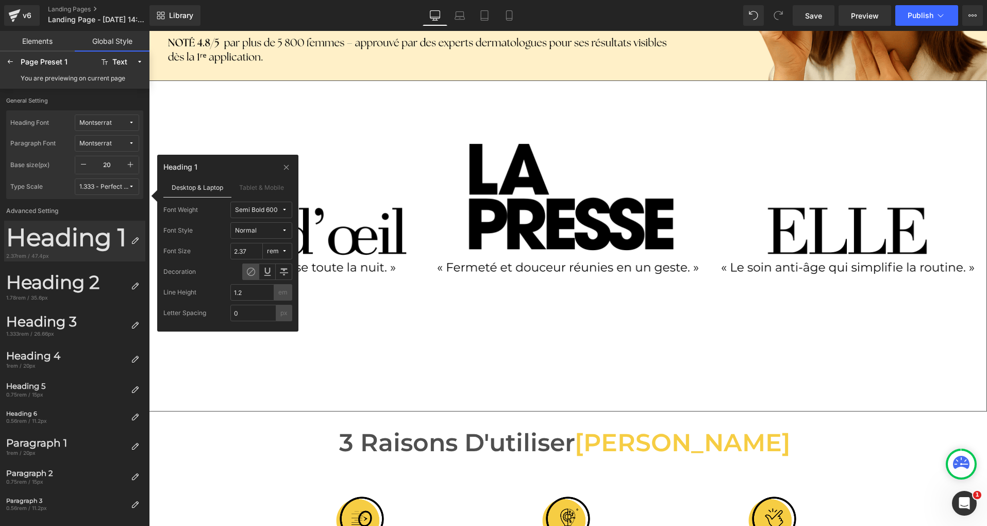
click at [281, 254] on span "rem" at bounding box center [274, 251] width 14 height 8
click at [280, 267] on div "px" at bounding box center [271, 271] width 33 height 16
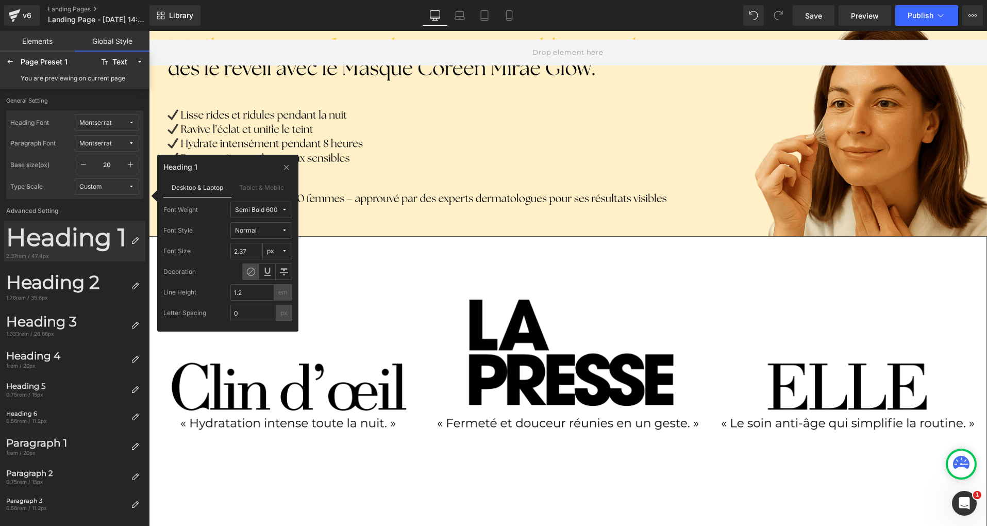
scroll to position [0, 0]
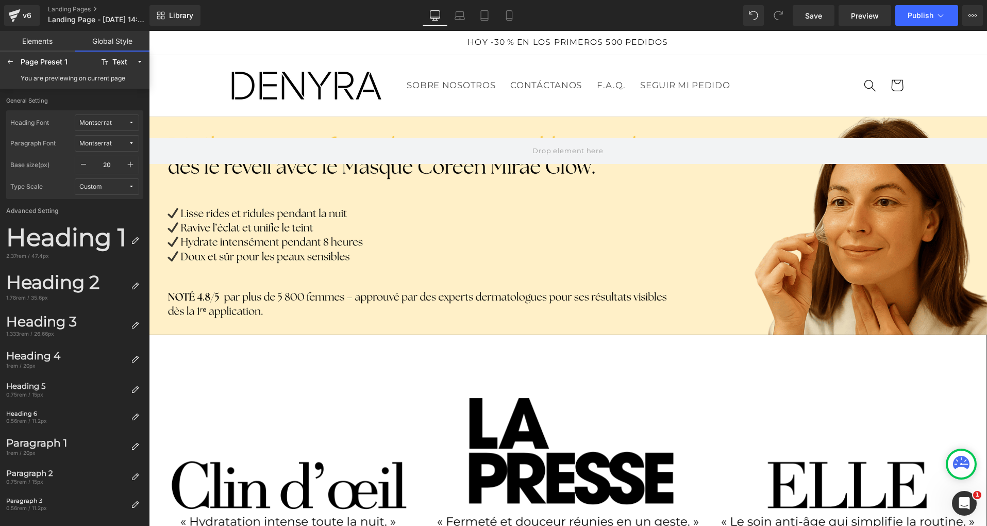
click at [421, 210] on div at bounding box center [568, 225] width 838 height 218
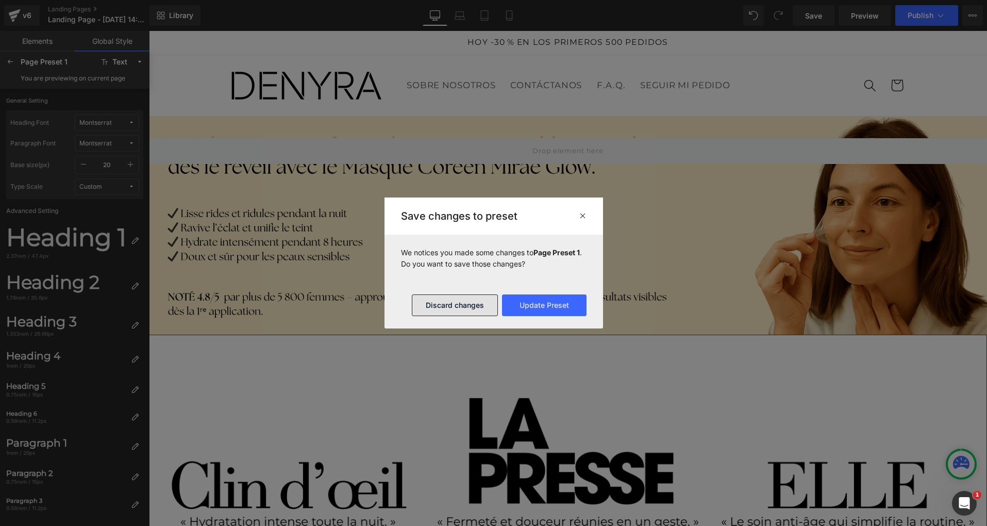
drag, startPoint x: 469, startPoint y: 311, endPoint x: 320, endPoint y: 278, distance: 153.0
click at [469, 311] on button "Discard changes" at bounding box center [455, 305] width 86 height 22
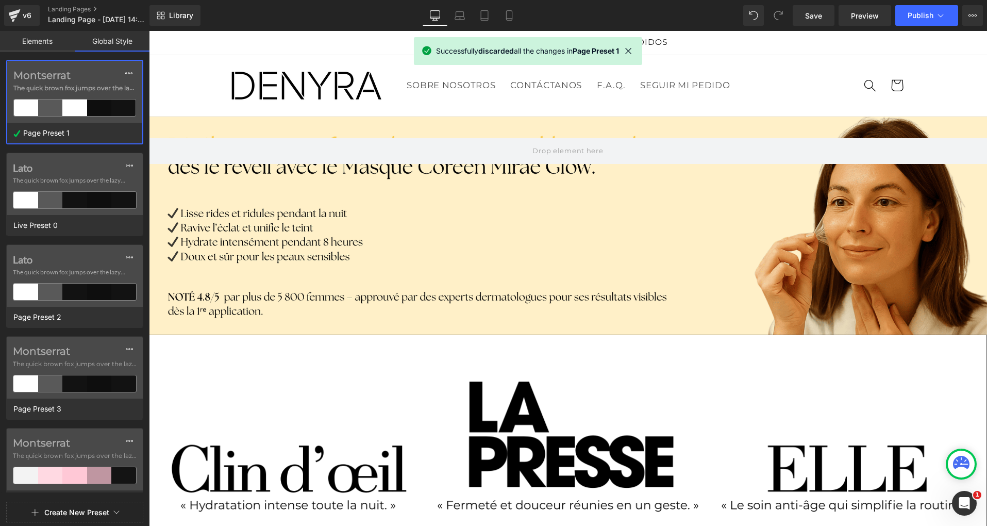
click at [39, 43] on link "Elements" at bounding box center [37, 41] width 75 height 21
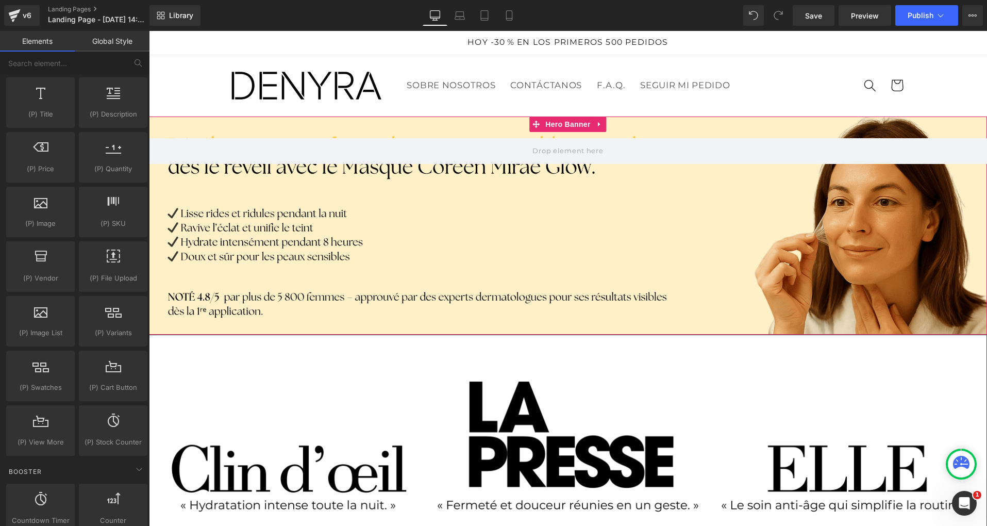
click at [462, 226] on div at bounding box center [568, 225] width 838 height 218
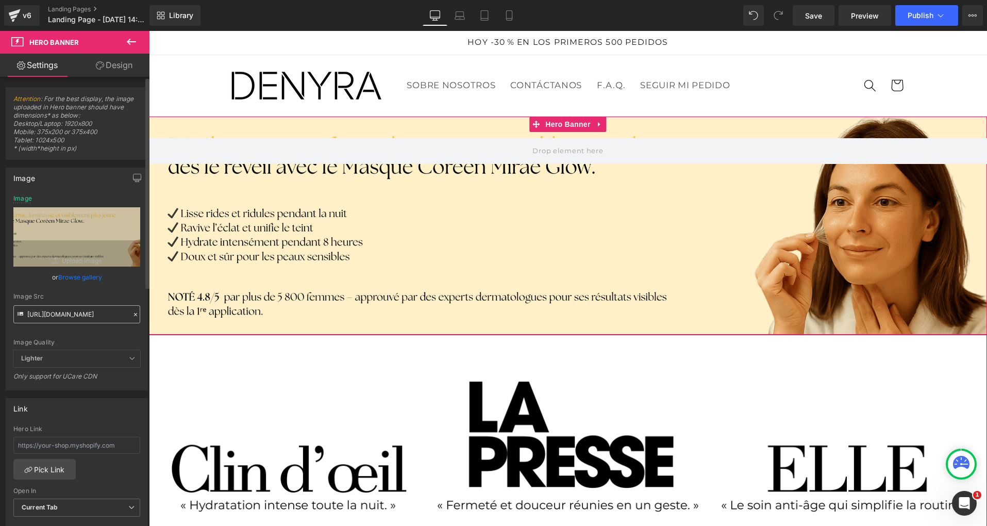
click at [84, 314] on input "[URL][DOMAIN_NAME]" at bounding box center [76, 314] width 127 height 18
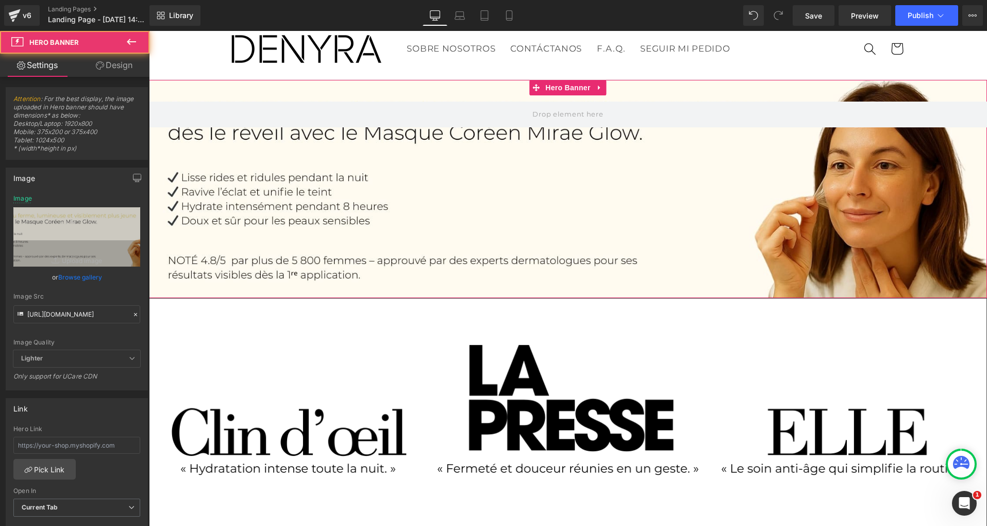
click at [329, 179] on div at bounding box center [568, 189] width 838 height 218
click at [76, 307] on input "https://cdn.shopify.com/s/files/1/0750/4943/5373/files/Bannieres_2_1.jpg?v=1758…" at bounding box center [76, 314] width 127 height 18
type input "https://cdn.shopify.com/s/files/1/0750/4943/5373/files/Bannieres_3_1.jpg?v=1758…"
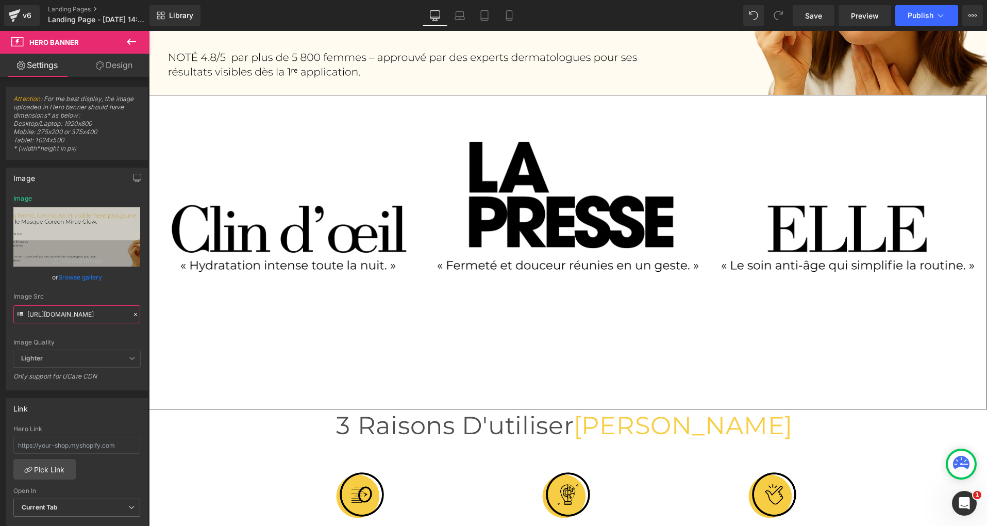
scroll to position [232, 0]
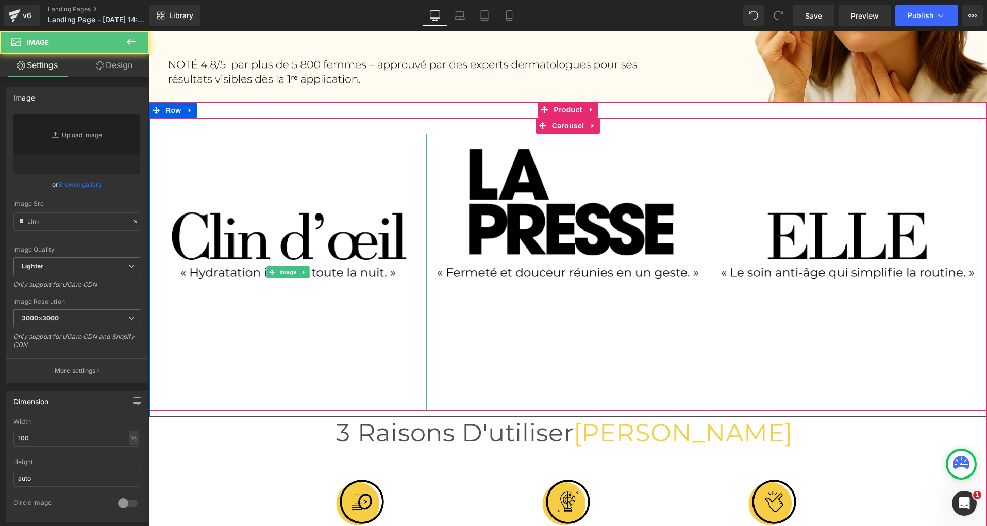
click at [333, 354] on img at bounding box center [287, 272] width 277 height 277
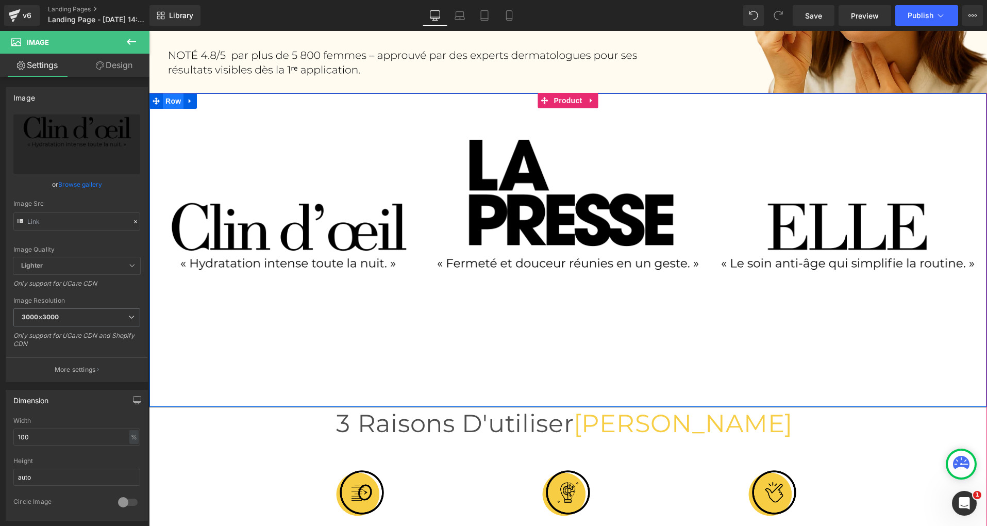
click at [169, 103] on span "Row" at bounding box center [173, 100] width 21 height 15
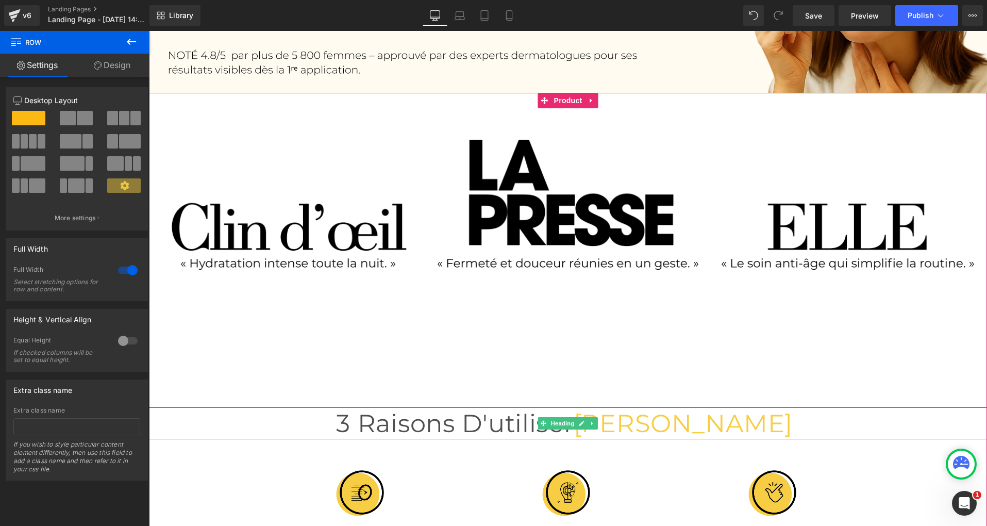
click at [636, 438] on span "[PERSON_NAME]" at bounding box center [683, 423] width 219 height 30
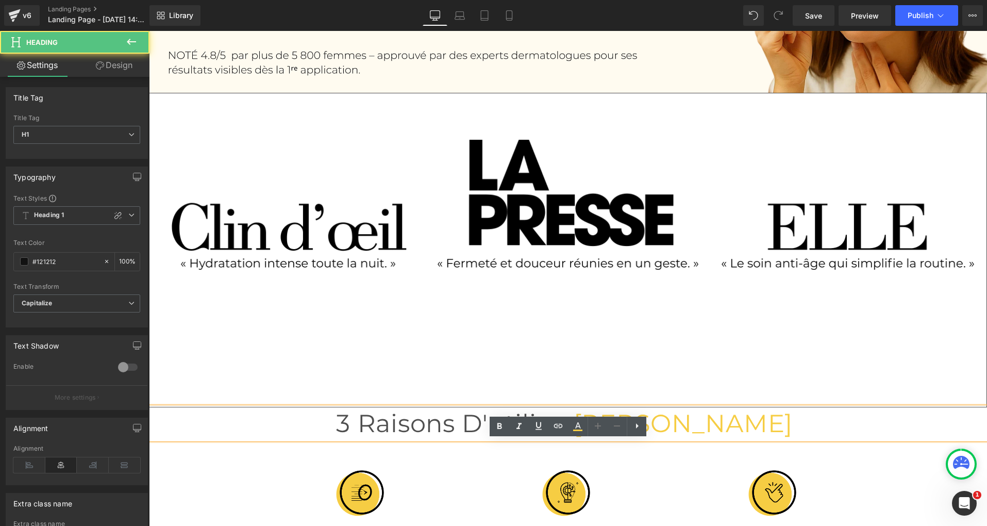
click at [573, 438] on span "3 Raisons d'utiliser" at bounding box center [454, 423] width 237 height 30
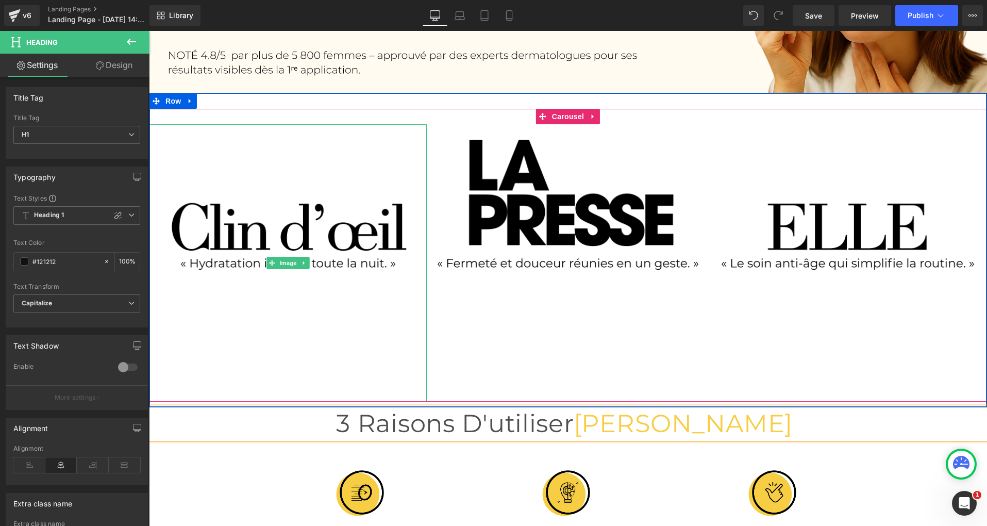
click at [401, 397] on img at bounding box center [287, 262] width 277 height 277
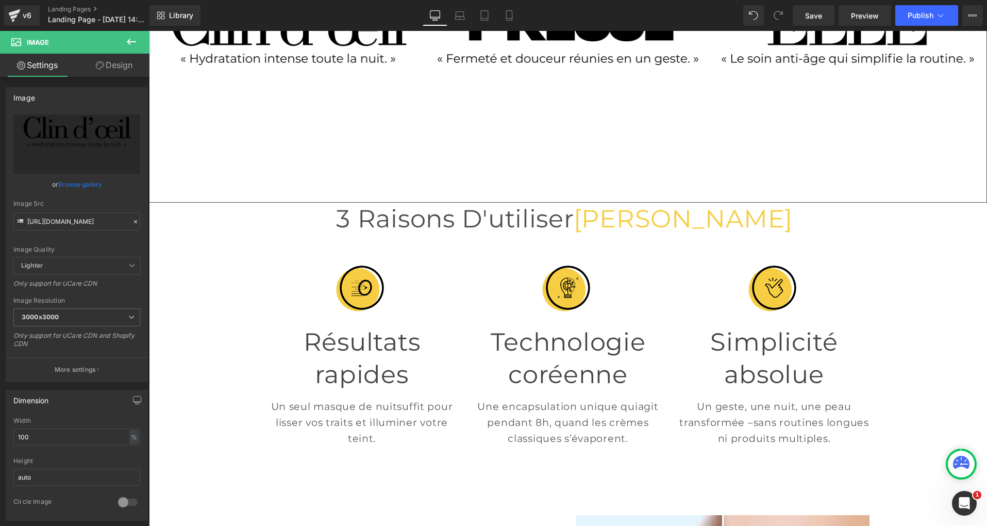
scroll to position [448, 0]
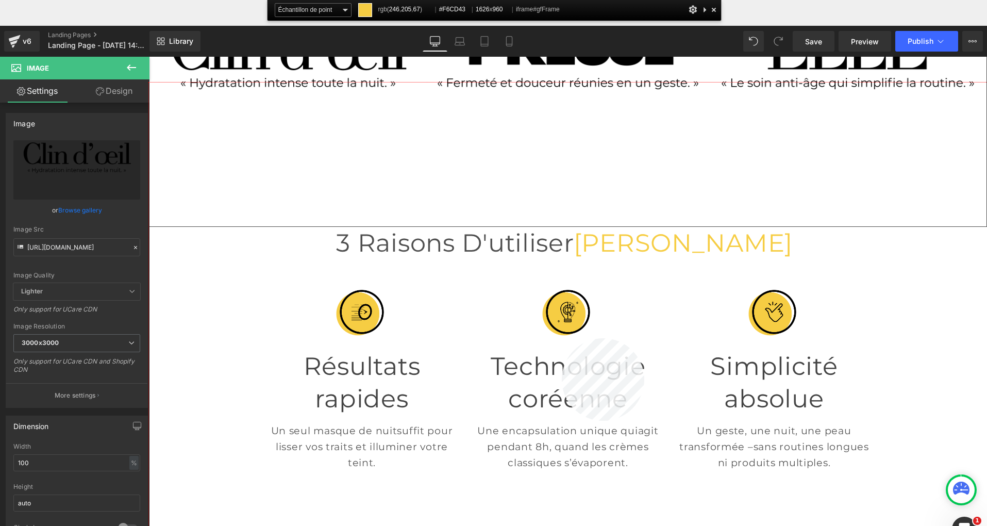
click at [562, 338] on div at bounding box center [568, 329] width 838 height 495
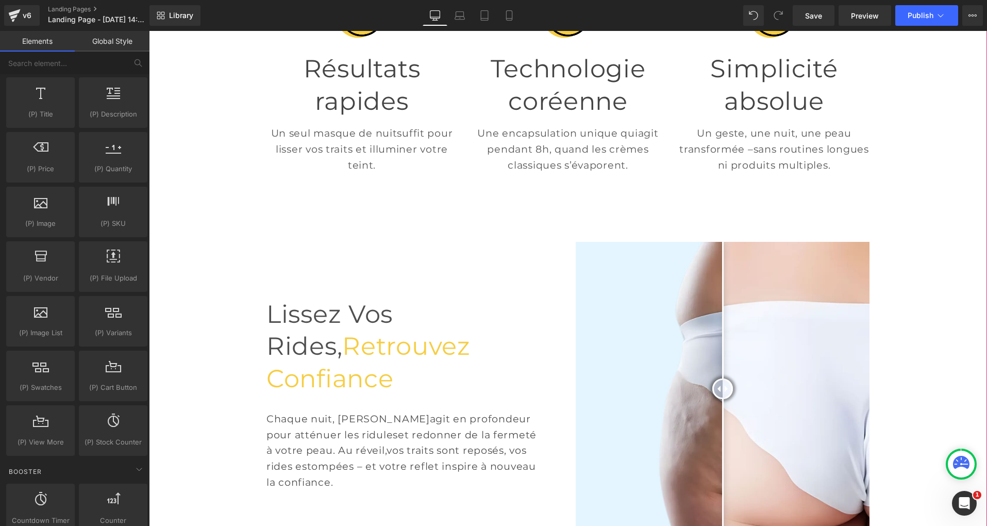
scroll to position [717, 0]
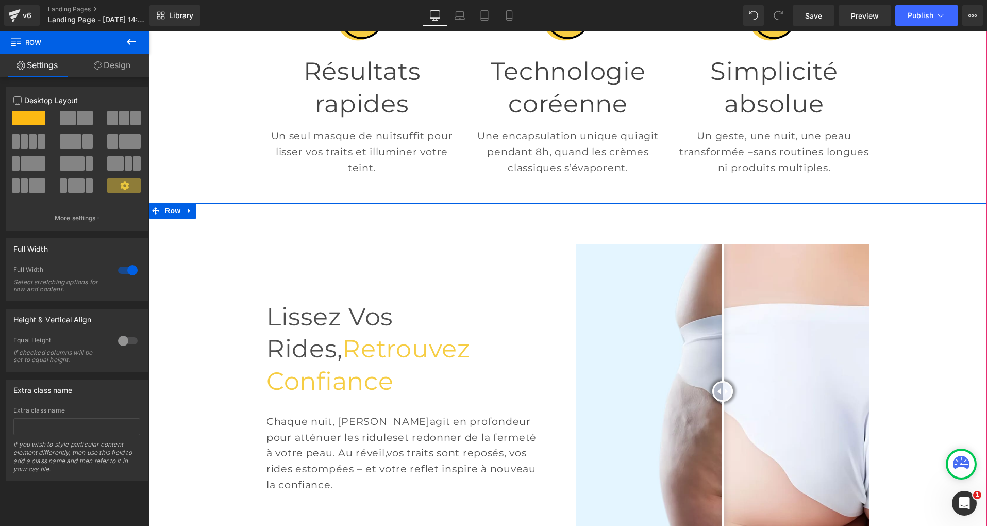
click at [179, 219] on span "Row" at bounding box center [172, 210] width 21 height 15
click at [120, 69] on link "Design" at bounding box center [112, 65] width 75 height 23
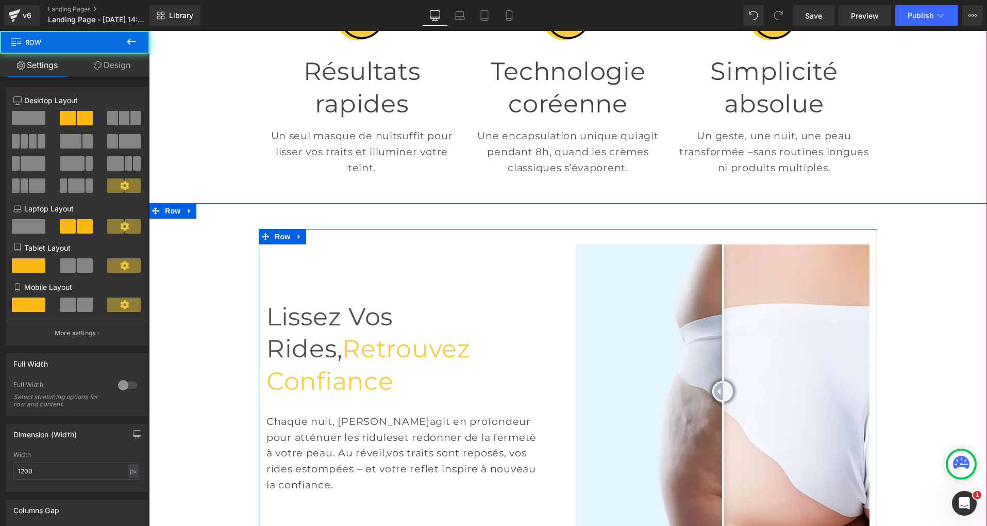
click at [347, 314] on div "Lissez vos rides, retrouvez confiance Heading Chaque nuit, Mirae Glow agit en p…" at bounding box center [413, 391] width 309 height 294
click at [285, 244] on span "Row" at bounding box center [282, 236] width 21 height 15
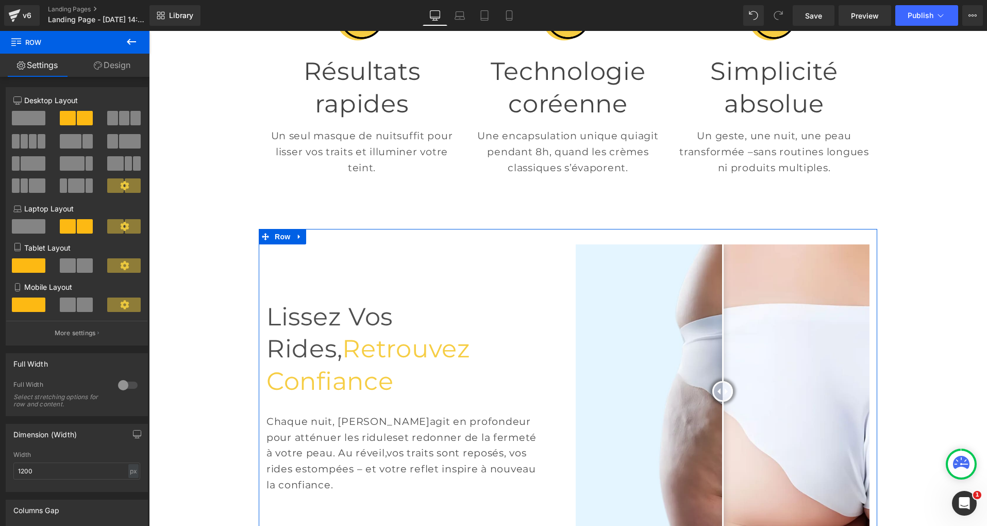
click at [115, 65] on link "Design" at bounding box center [112, 65] width 75 height 23
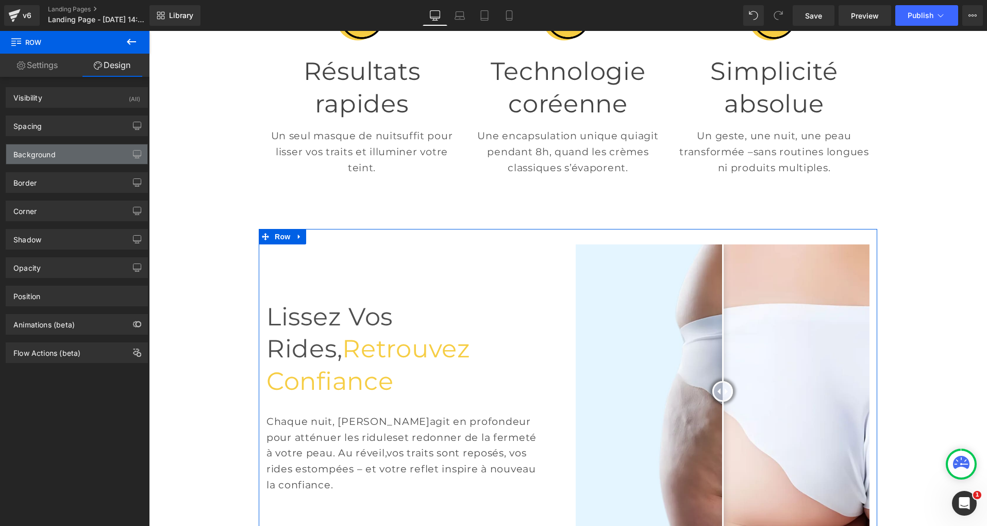
click at [40, 153] on div "Background" at bounding box center [34, 151] width 42 height 14
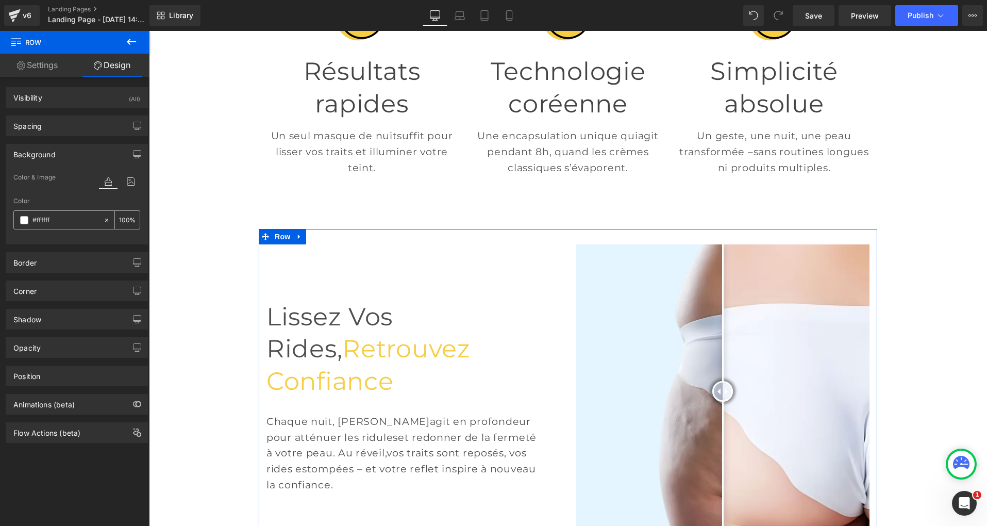
click at [53, 219] on input "#ffffff" at bounding box center [65, 219] width 66 height 11
paste input "bf1"
type input "#fffbf1"
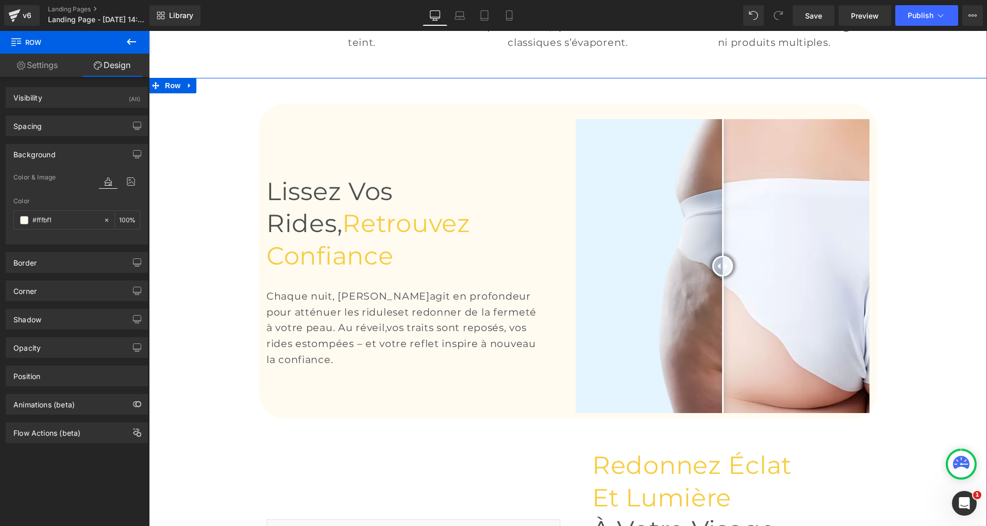
scroll to position [843, 0]
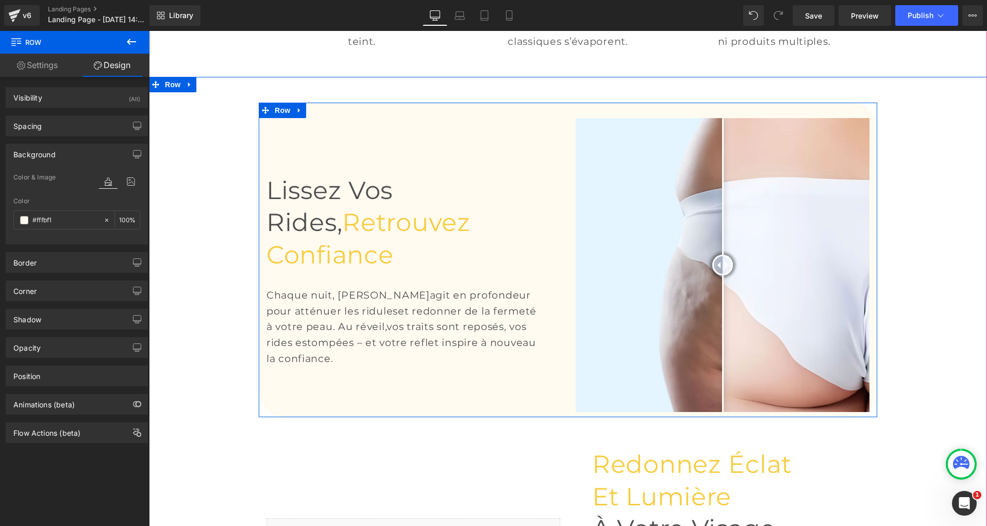
click at [308, 162] on div "Lissez vos rides, retrouvez confiance Heading Chaque nuit, Mirae Glow agit en p…" at bounding box center [413, 265] width 309 height 294
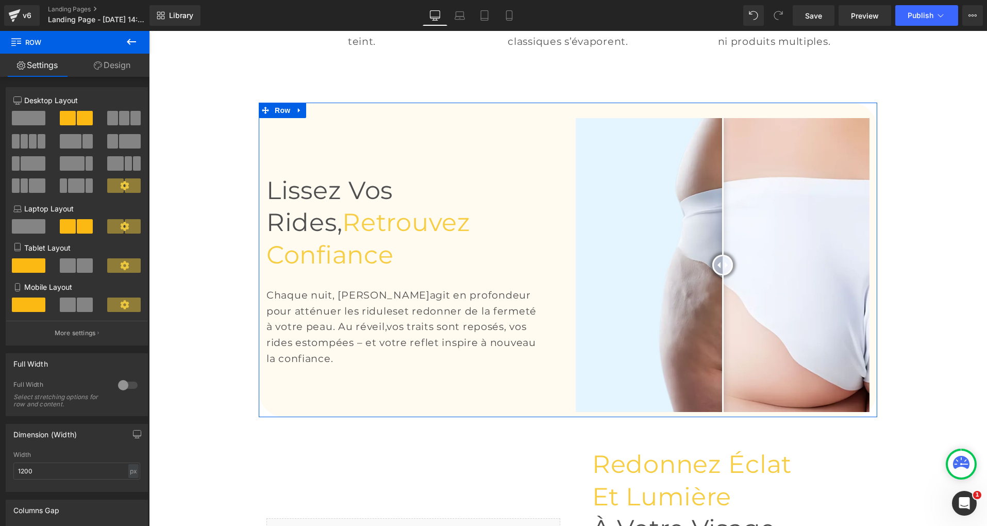
click at [116, 64] on link "Design" at bounding box center [112, 65] width 75 height 23
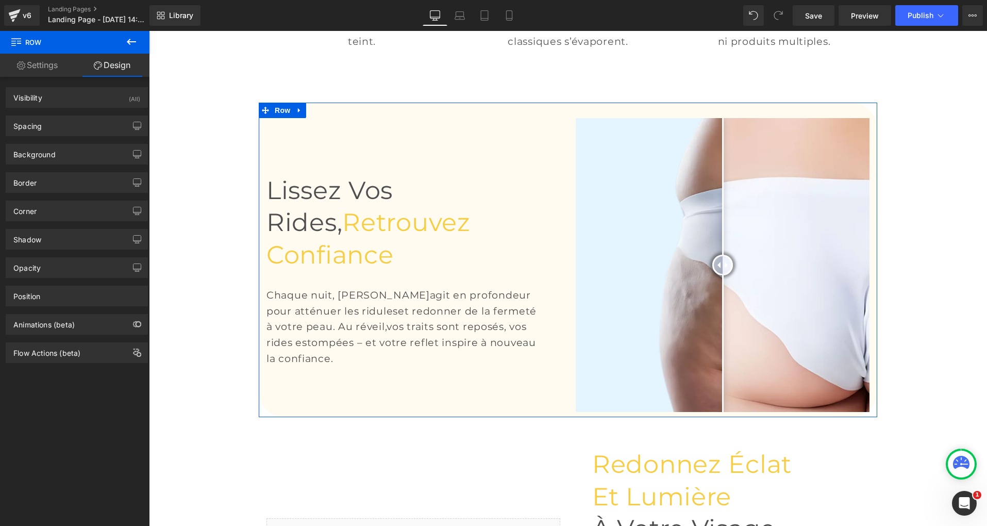
click at [47, 221] on div "Corner Corner Style Custom Default Corner Custom Custom Default Corner Radius (…" at bounding box center [77, 211] width 142 height 21
click at [47, 214] on div "Corner" at bounding box center [76, 211] width 141 height 20
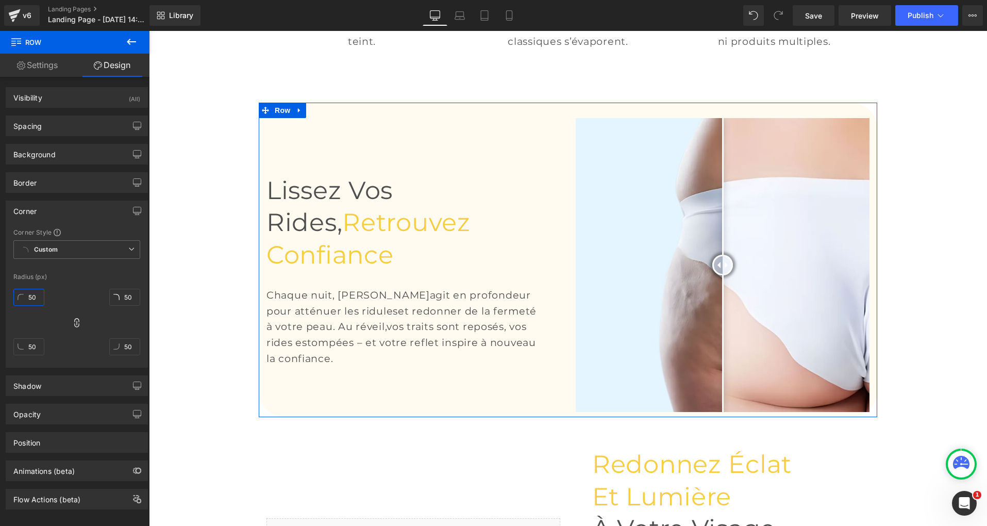
click at [33, 298] on input "50" at bounding box center [28, 297] width 31 height 17
click at [37, 297] on input "50" at bounding box center [28, 297] width 31 height 17
drag, startPoint x: 37, startPoint y: 297, endPoint x: 44, endPoint y: 342, distance: 45.5
click at [44, 342] on div "50 50 50 50" at bounding box center [76, 326] width 127 height 82
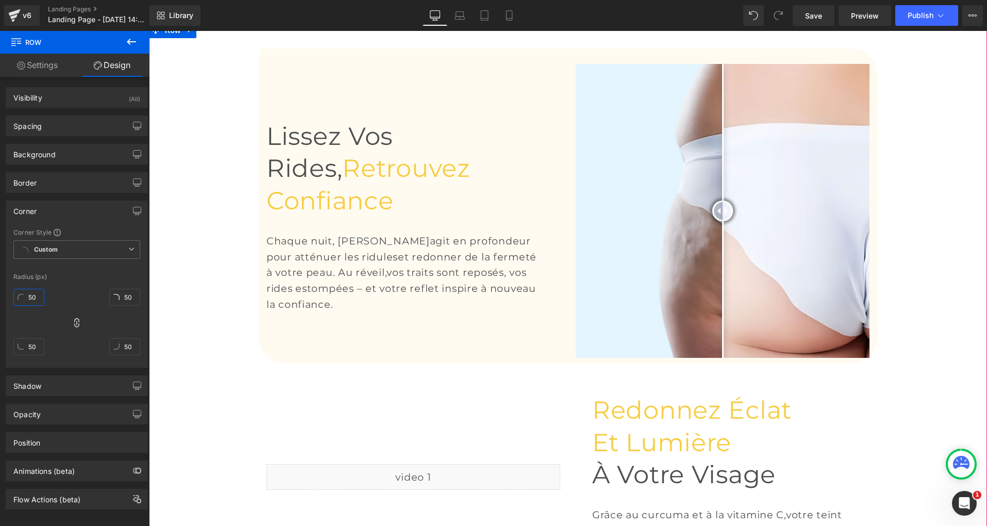
scroll to position [899, 0]
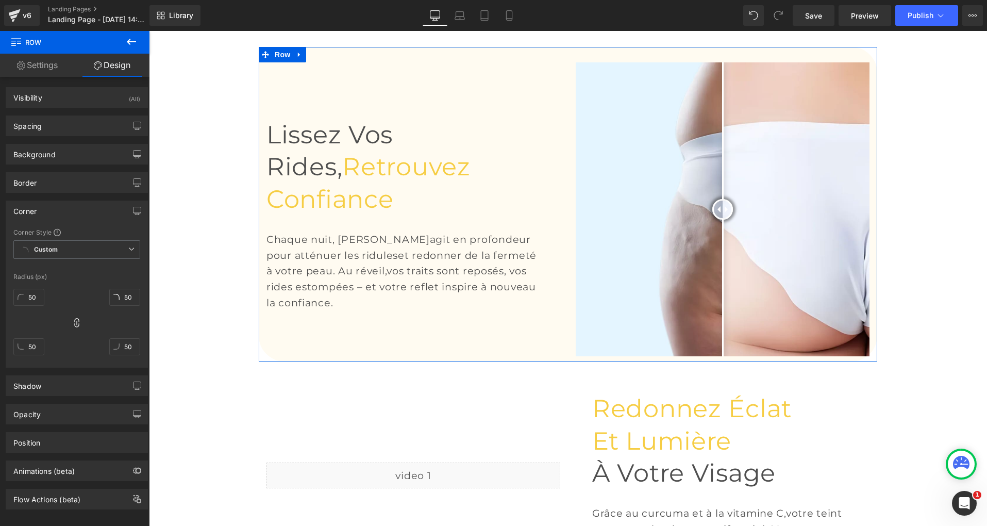
click at [47, 314] on div "50 50 50 50" at bounding box center [76, 326] width 127 height 82
click at [27, 295] on input "50" at bounding box center [28, 297] width 31 height 17
click at [121, 247] on span "Custom" at bounding box center [76, 249] width 127 height 19
click at [49, 282] on li "Default Corner" at bounding box center [76, 288] width 127 height 19
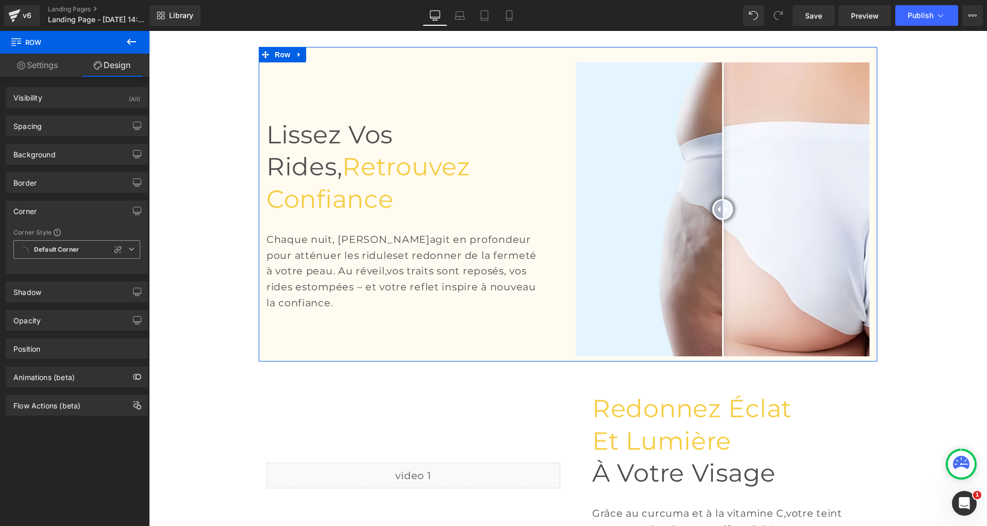
click at [129, 249] on icon at bounding box center [131, 249] width 6 height 6
click at [49, 275] on li "Custom" at bounding box center [76, 269] width 127 height 19
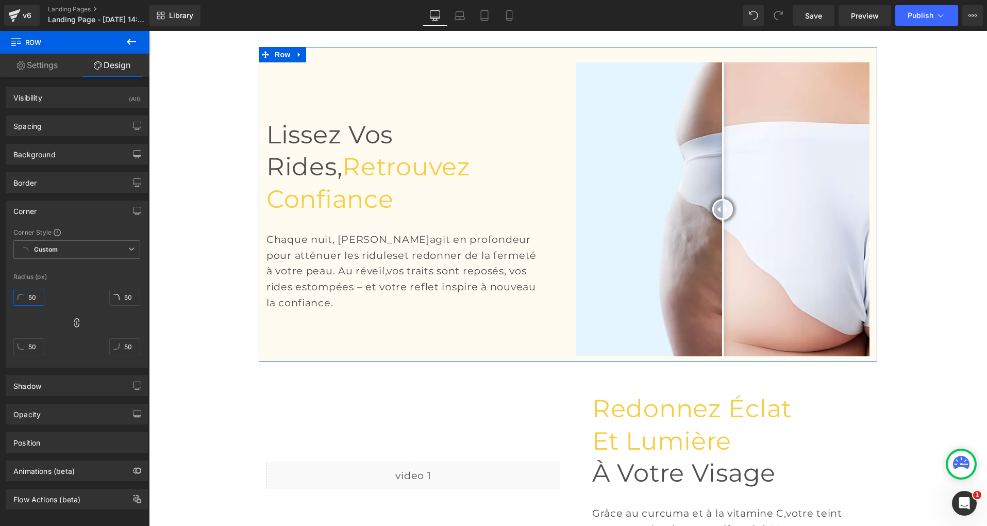
click at [29, 299] on input "50" at bounding box center [28, 297] width 31 height 17
type input "20"
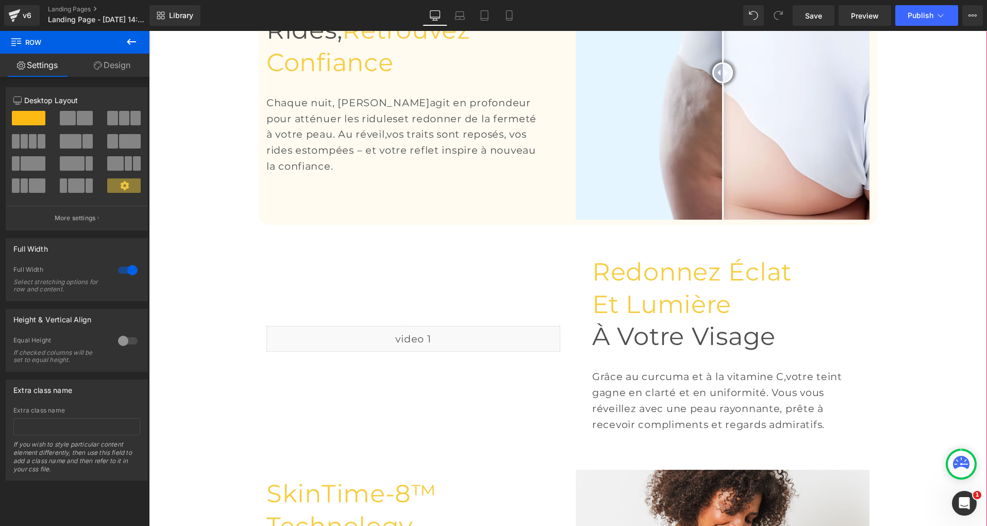
scroll to position [1062, 0]
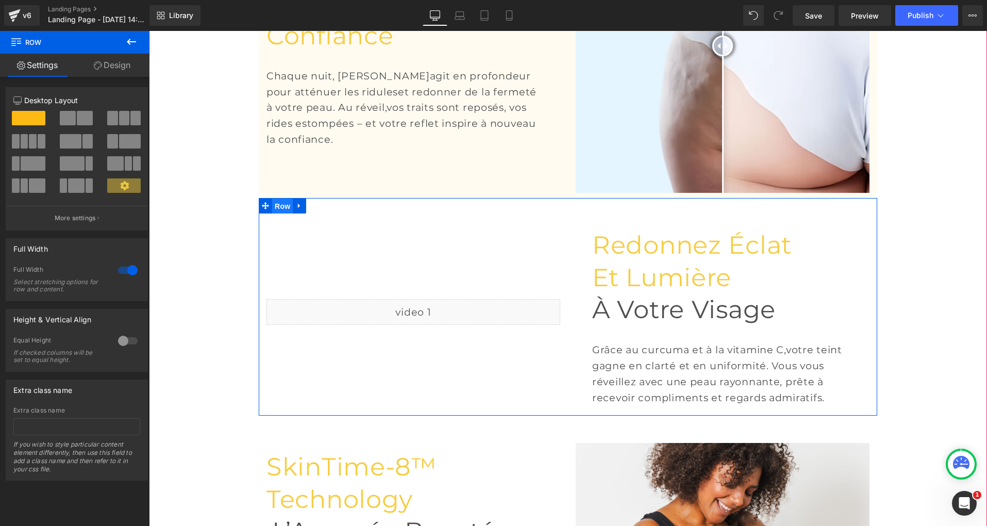
click at [281, 214] on span "Row" at bounding box center [282, 205] width 21 height 15
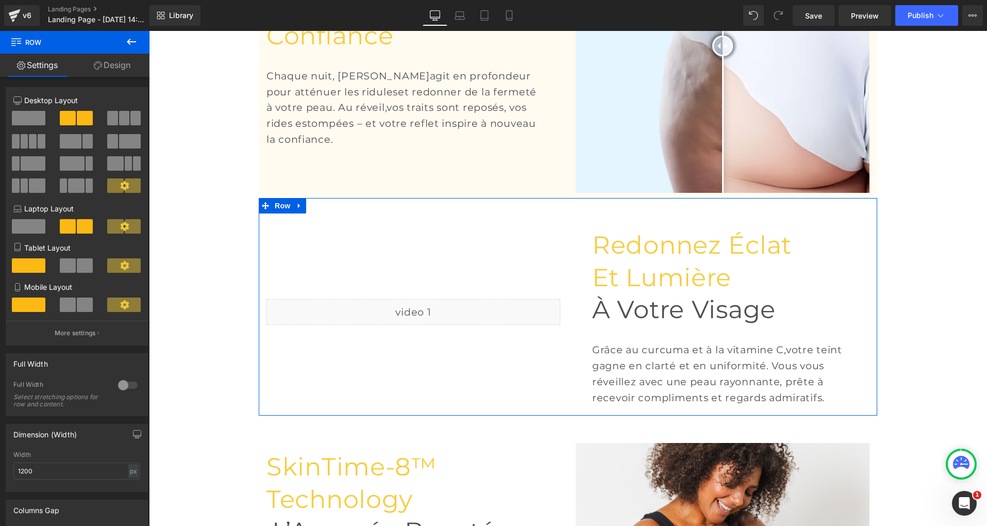
drag, startPoint x: 104, startPoint y: 65, endPoint x: 103, endPoint y: 73, distance: 7.9
click at [104, 65] on link "Design" at bounding box center [112, 65] width 75 height 23
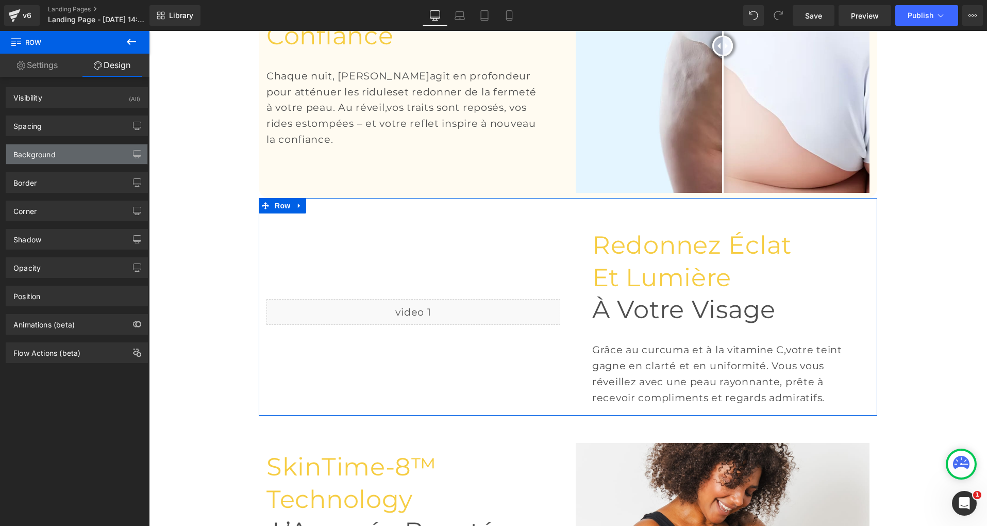
click at [42, 160] on div "Background" at bounding box center [76, 154] width 141 height 20
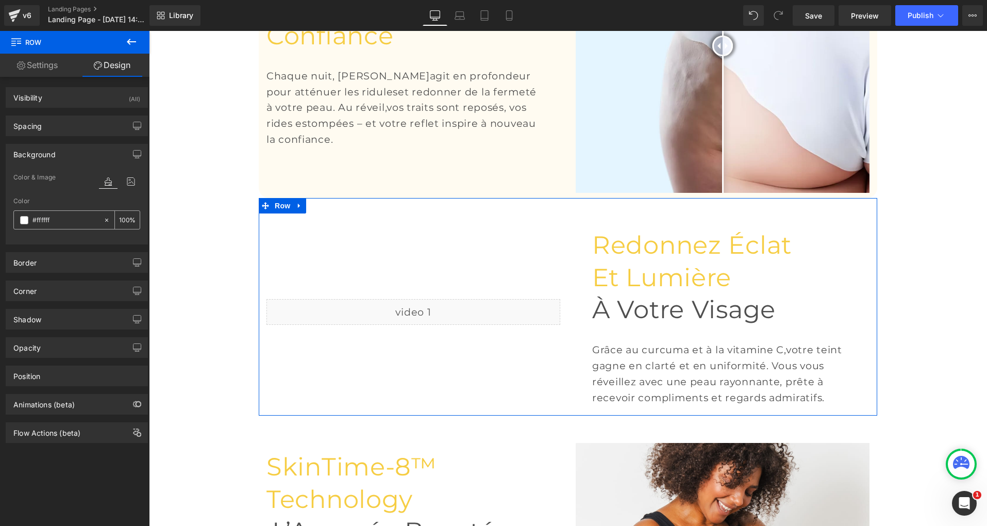
click at [59, 226] on div "#ffffff" at bounding box center [58, 220] width 89 height 18
click at [59, 225] on div "#ffffff" at bounding box center [58, 220] width 89 height 18
click at [59, 223] on input "#ffffff" at bounding box center [65, 219] width 66 height 11
paste input "bf1"
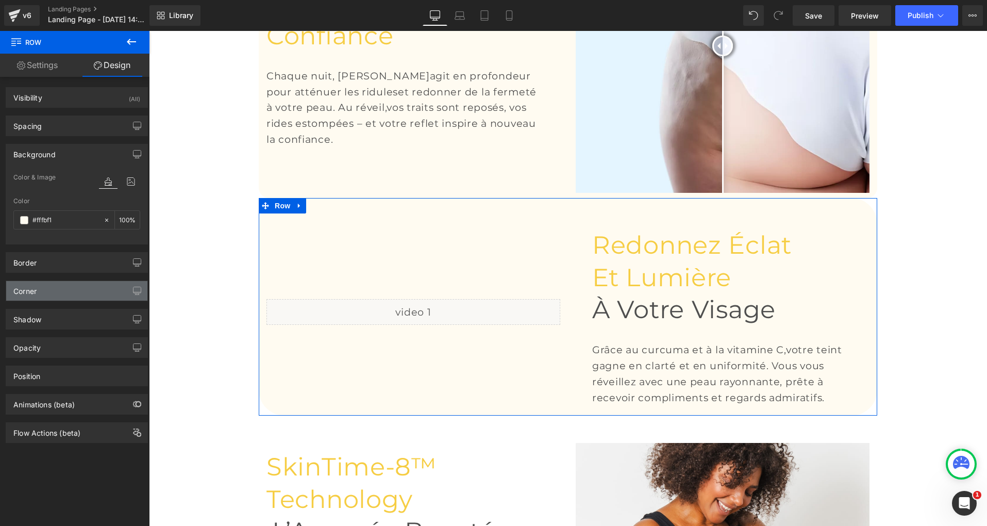
type input "#fffbf1"
click at [83, 288] on div "Corner" at bounding box center [76, 291] width 141 height 20
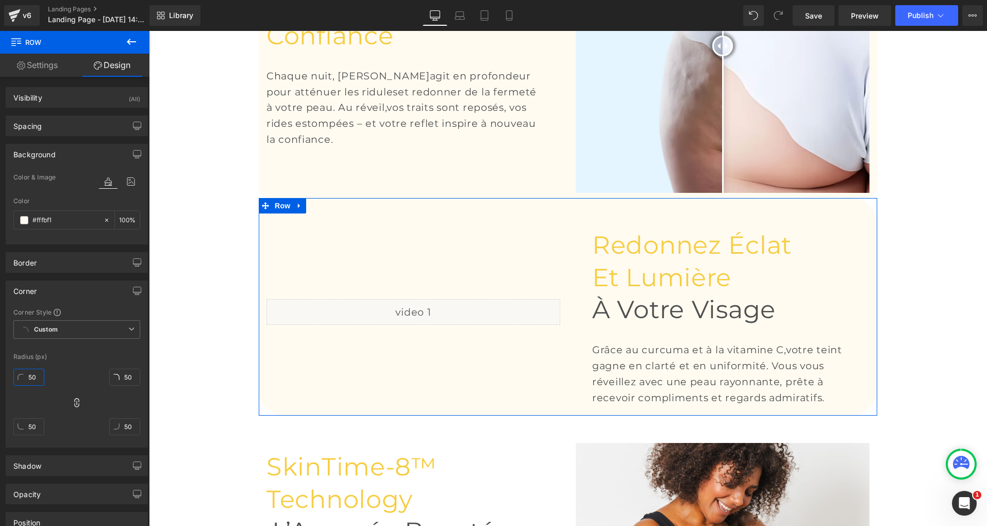
click at [36, 375] on input "50" at bounding box center [28, 377] width 31 height 17
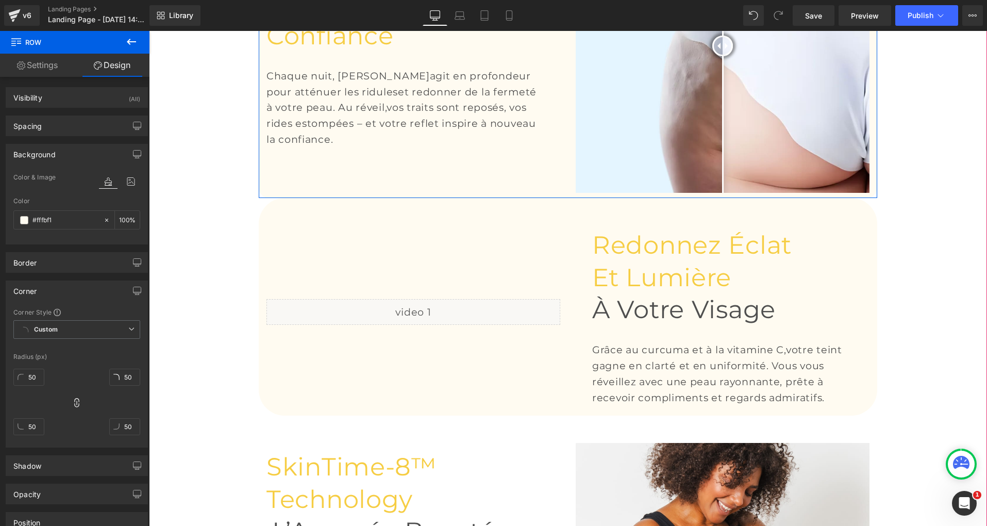
click at [289, 156] on div "Lissez vos rides, retrouvez confiance Heading Chaque nuit, Mirae Glow agit en p…" at bounding box center [413, 46] width 309 height 294
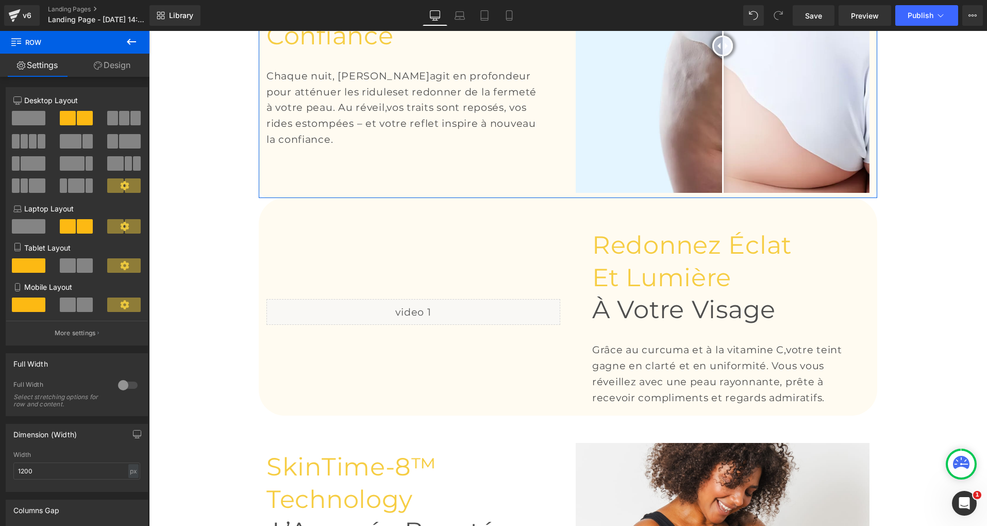
click at [103, 60] on link "Design" at bounding box center [112, 65] width 75 height 23
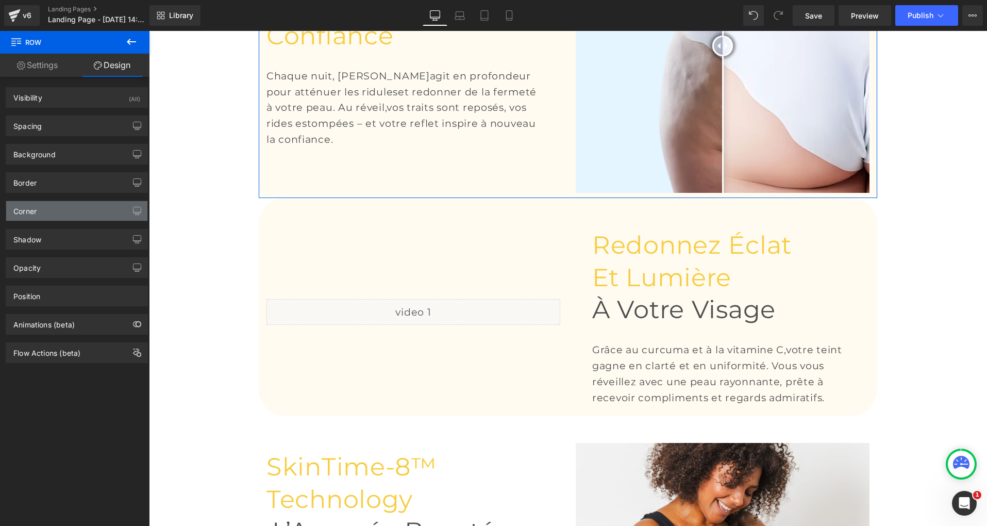
click at [44, 214] on div "Corner" at bounding box center [76, 211] width 141 height 20
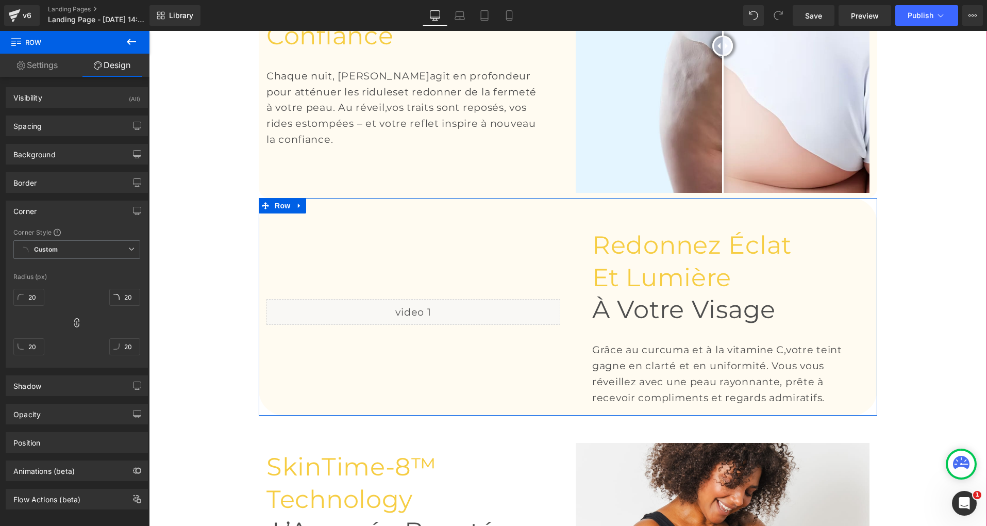
click at [287, 272] on div "Liquid" at bounding box center [413, 311] width 309 height 197
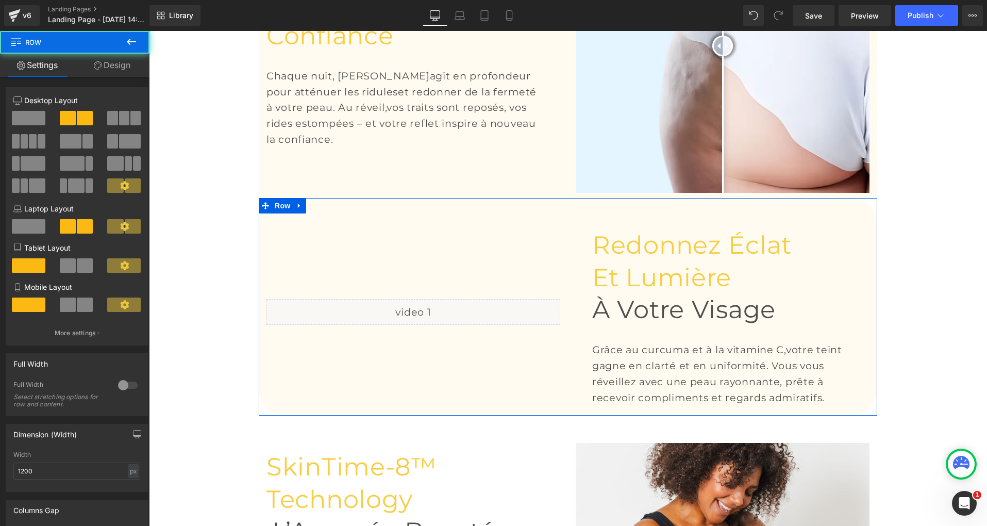
drag, startPoint x: 122, startPoint y: 61, endPoint x: 115, endPoint y: 78, distance: 17.8
click at [122, 61] on link "Design" at bounding box center [112, 65] width 75 height 23
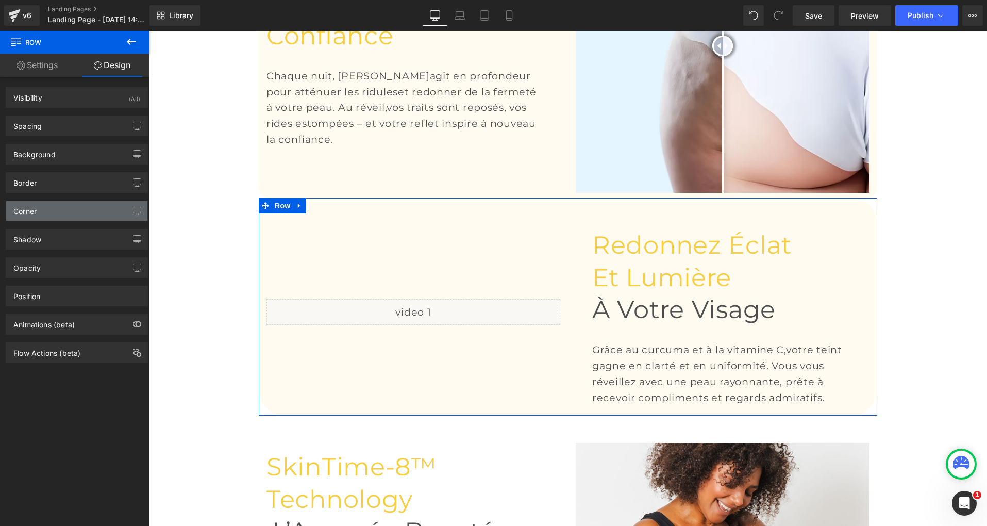
click at [32, 216] on div "Corner" at bounding box center [76, 211] width 141 height 20
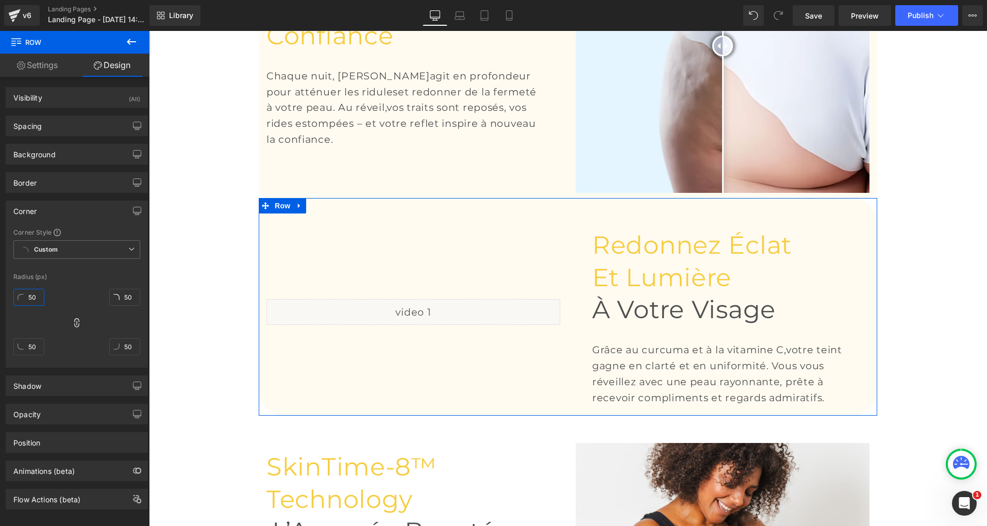
click at [30, 301] on input "50" at bounding box center [28, 297] width 31 height 17
type input "20"
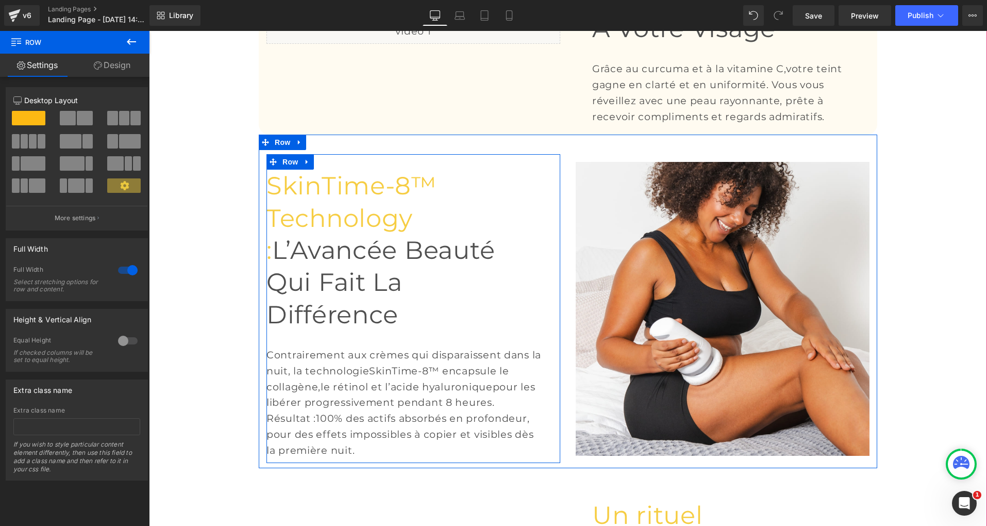
scroll to position [1349, 0]
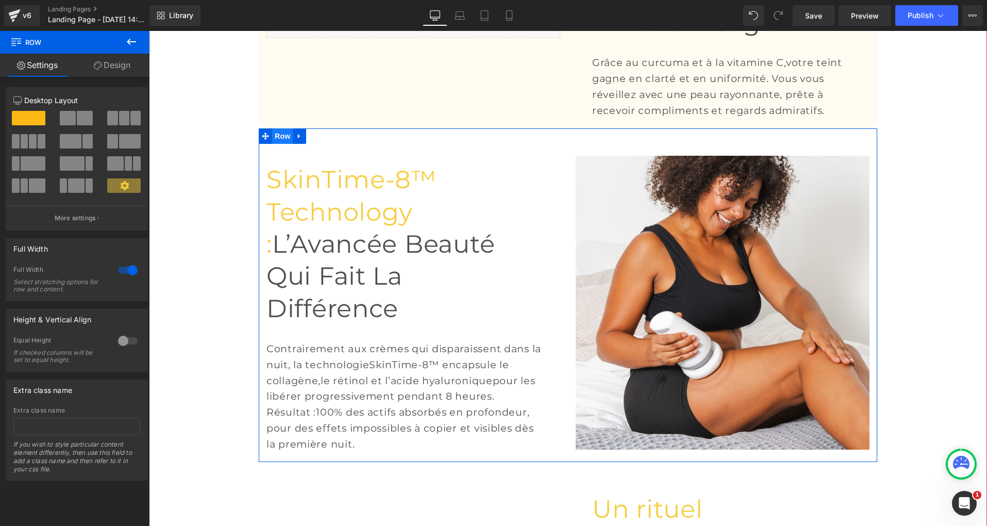
click at [280, 144] on span "Row" at bounding box center [282, 135] width 21 height 15
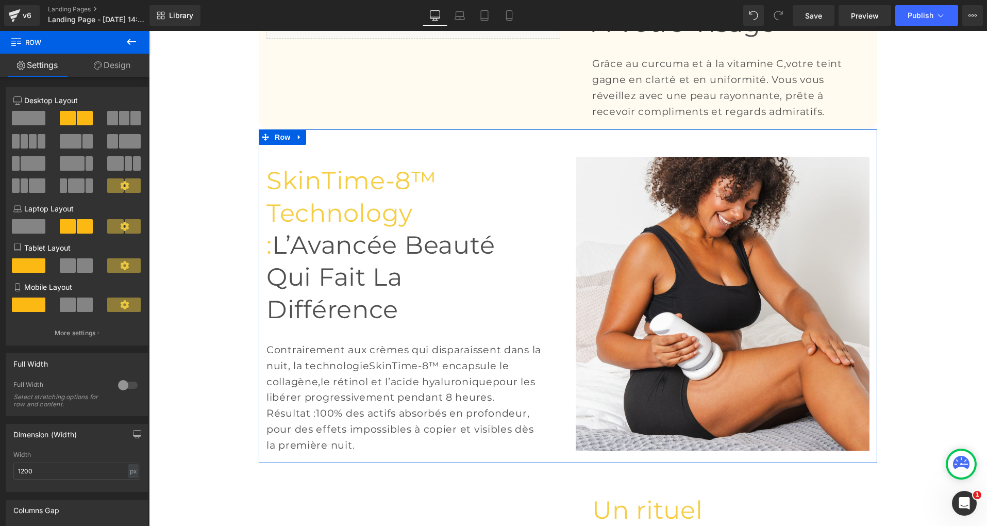
click at [112, 71] on link "Design" at bounding box center [112, 65] width 75 height 23
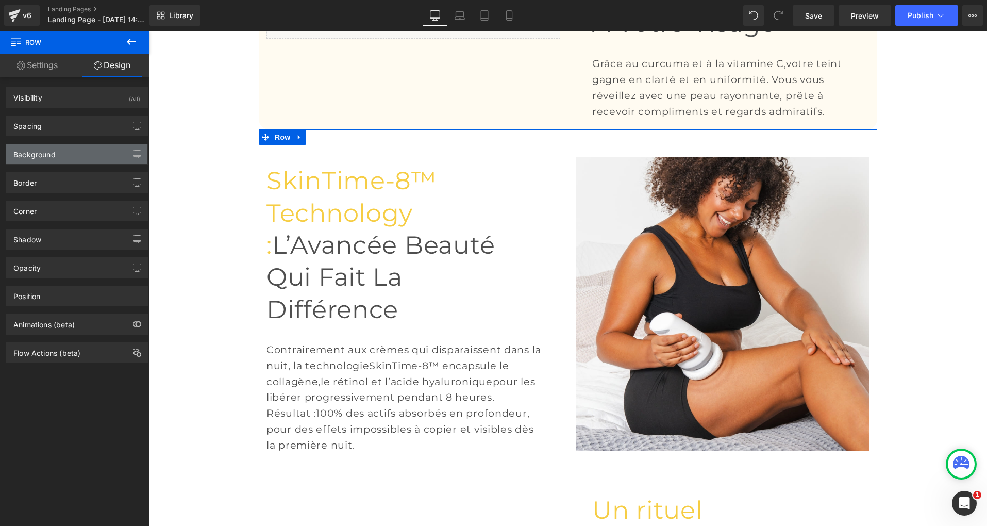
click at [73, 144] on div "Background" at bounding box center [76, 154] width 141 height 20
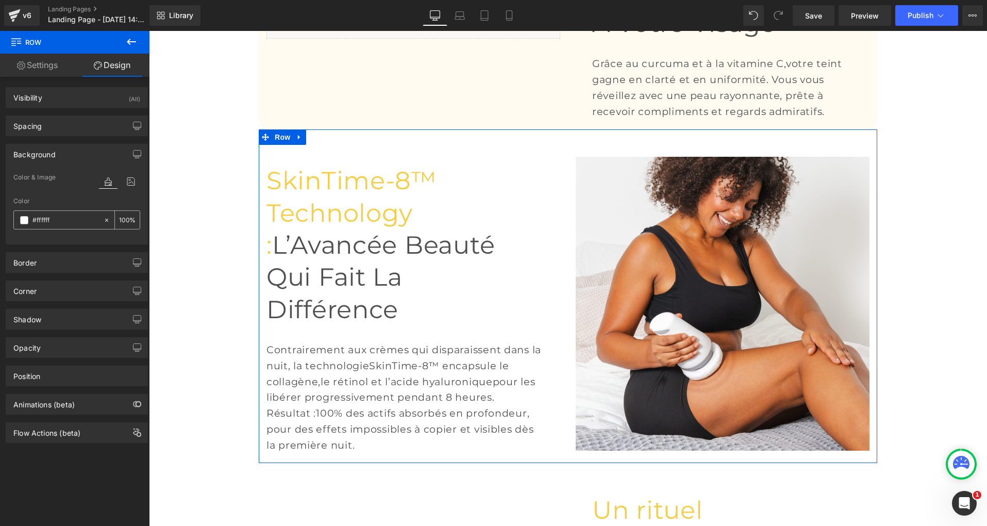
click at [46, 219] on input "text" at bounding box center [65, 219] width 66 height 11
paste input "bf1"
click at [103, 218] on icon at bounding box center [106, 219] width 7 height 7
click at [84, 219] on input "#fffbf1f" at bounding box center [65, 219] width 66 height 11
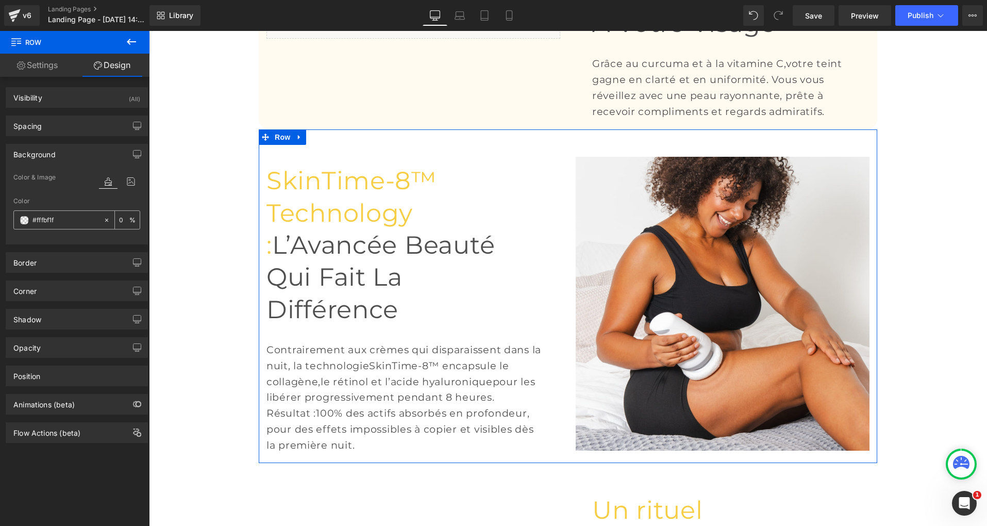
click at [84, 219] on input "#fffbf1f" at bounding box center [65, 219] width 66 height 11
paste input "#fffbf1"
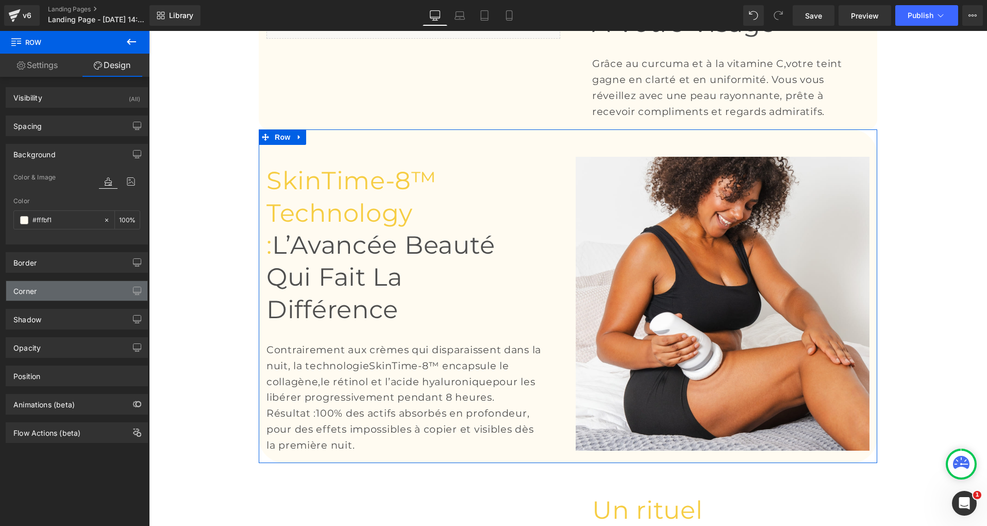
type input "#fffbf1"
click at [65, 296] on div "Corner" at bounding box center [76, 291] width 141 height 20
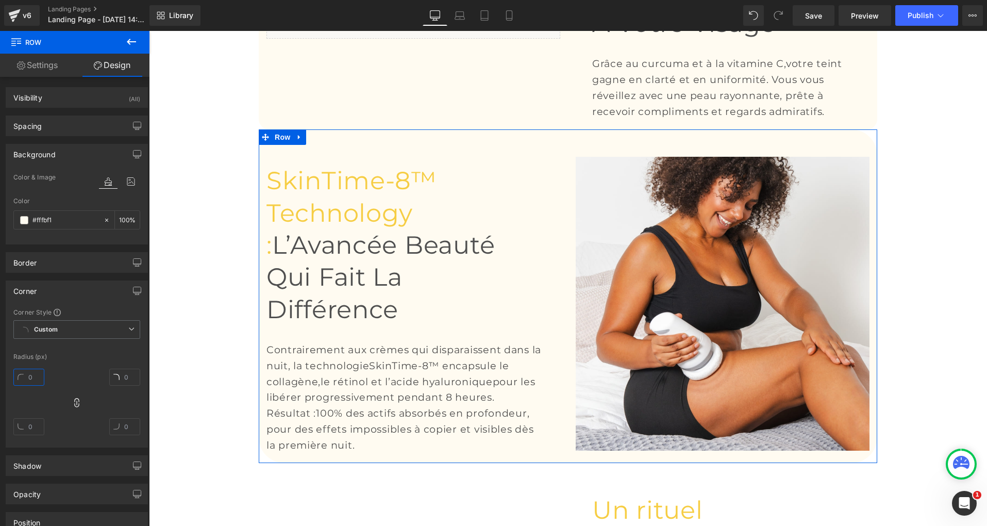
click at [34, 373] on input "text" at bounding box center [28, 377] width 31 height 17
type input "20"
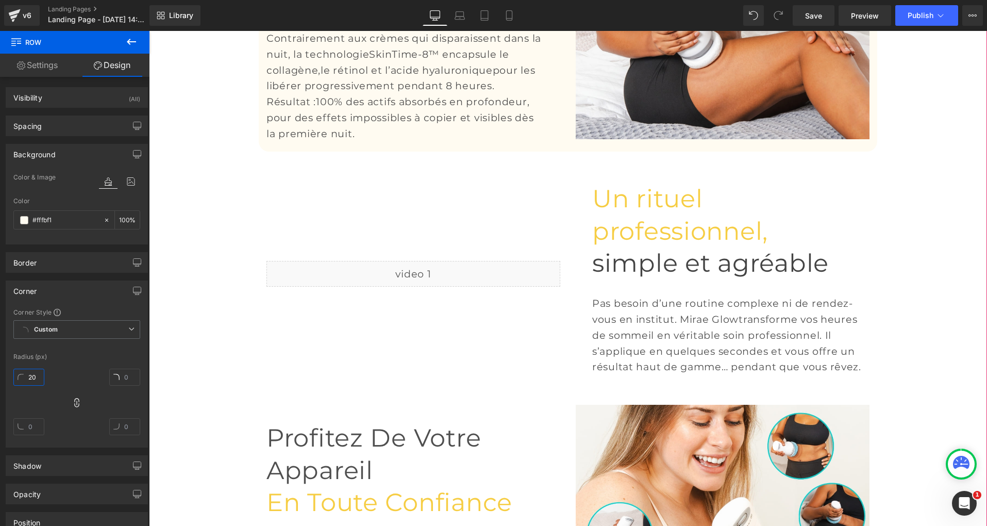
scroll to position [1661, 0]
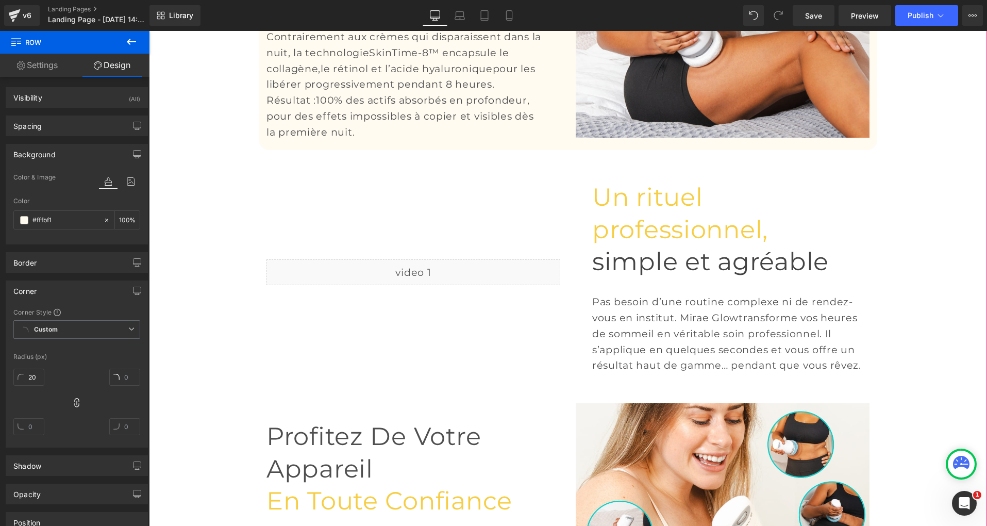
click at [301, 254] on div "Liquid" at bounding box center [413, 271] width 309 height 213
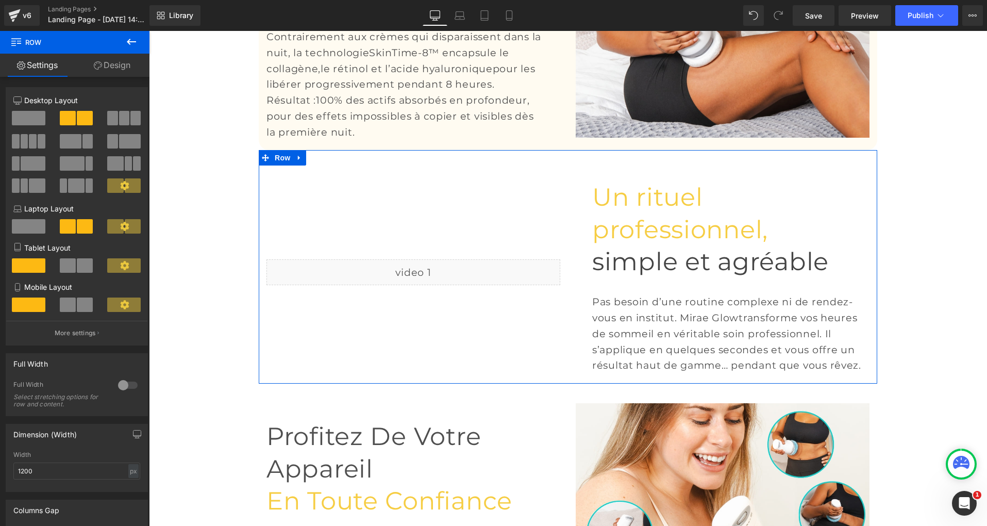
drag, startPoint x: 120, startPoint y: 70, endPoint x: 118, endPoint y: 79, distance: 10.0
click at [120, 70] on link "Design" at bounding box center [112, 65] width 75 height 23
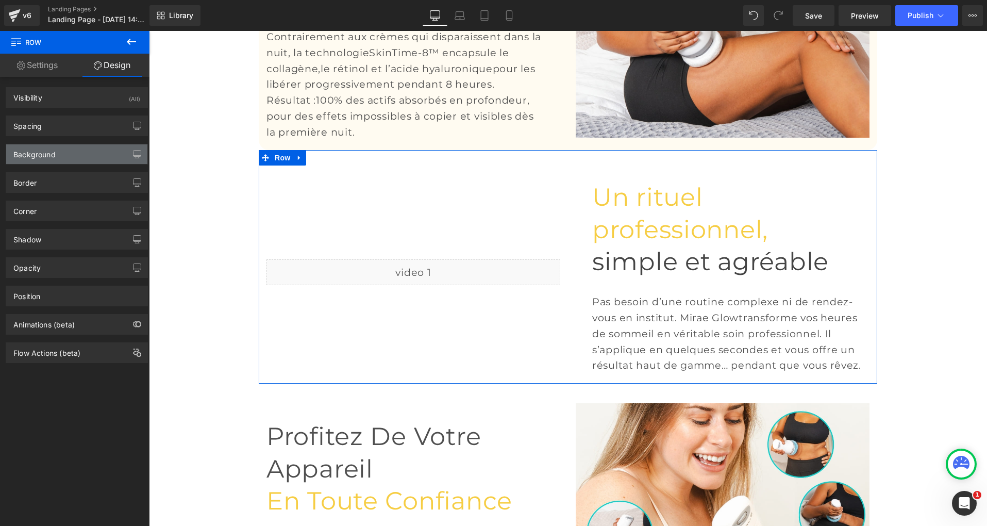
click at [57, 146] on div "Background" at bounding box center [76, 154] width 141 height 20
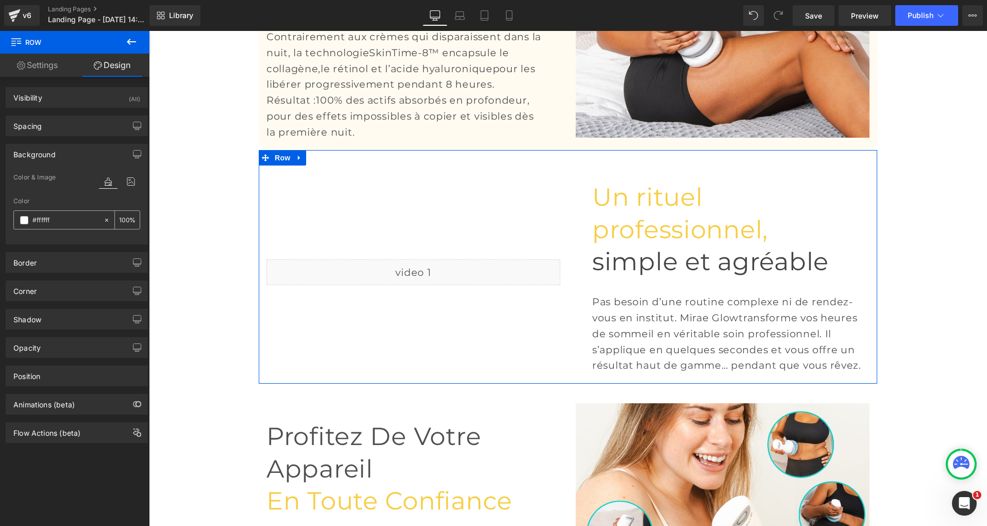
click at [48, 218] on input "#ffffff" at bounding box center [65, 219] width 66 height 11
paste input "bf1"
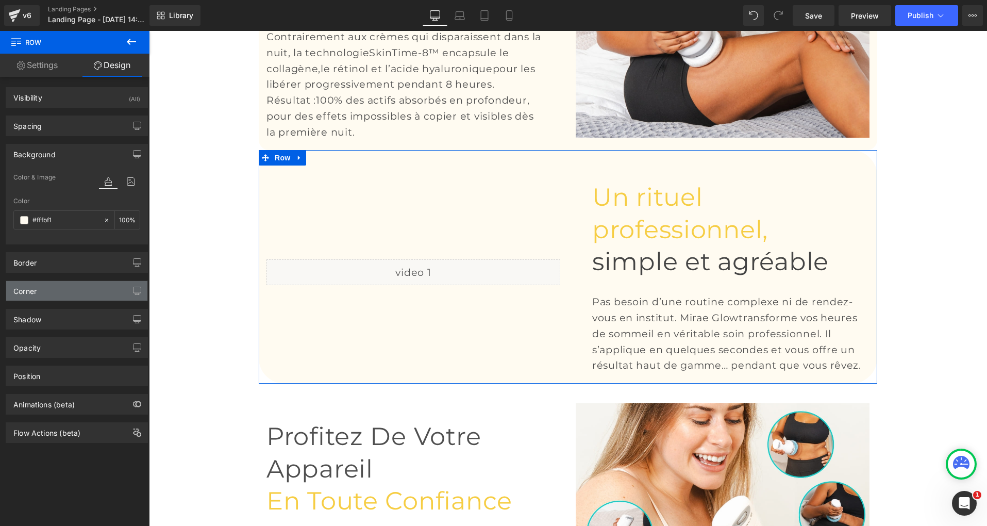
type input "#fffbf1"
click at [58, 290] on div "Corner" at bounding box center [76, 291] width 141 height 20
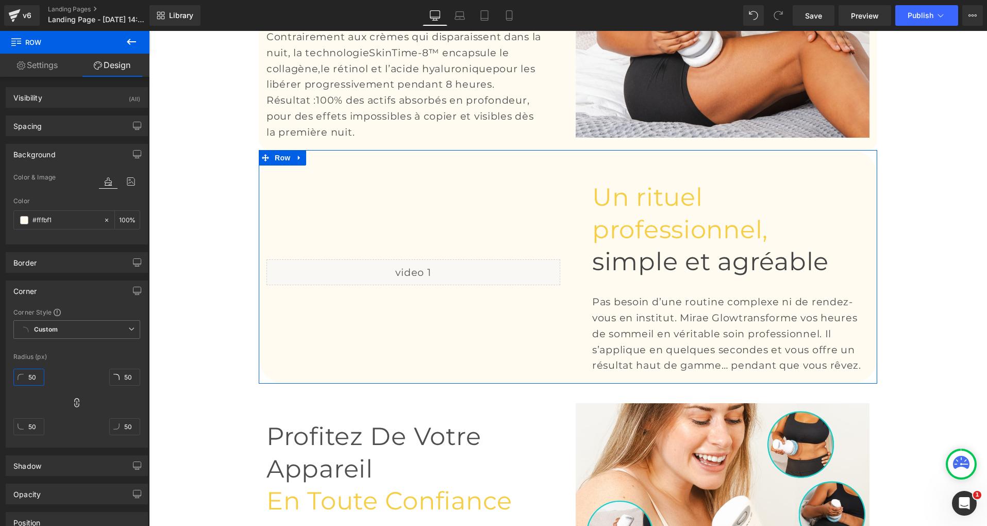
click at [28, 372] on input "50" at bounding box center [28, 377] width 31 height 17
click at [35, 375] on input "50" at bounding box center [28, 377] width 31 height 17
type input "20"
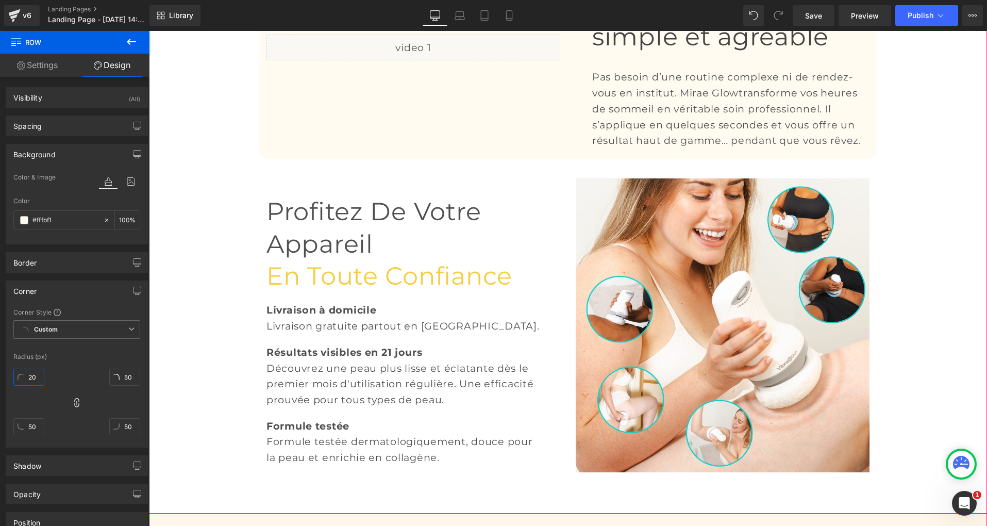
scroll to position [1894, 0]
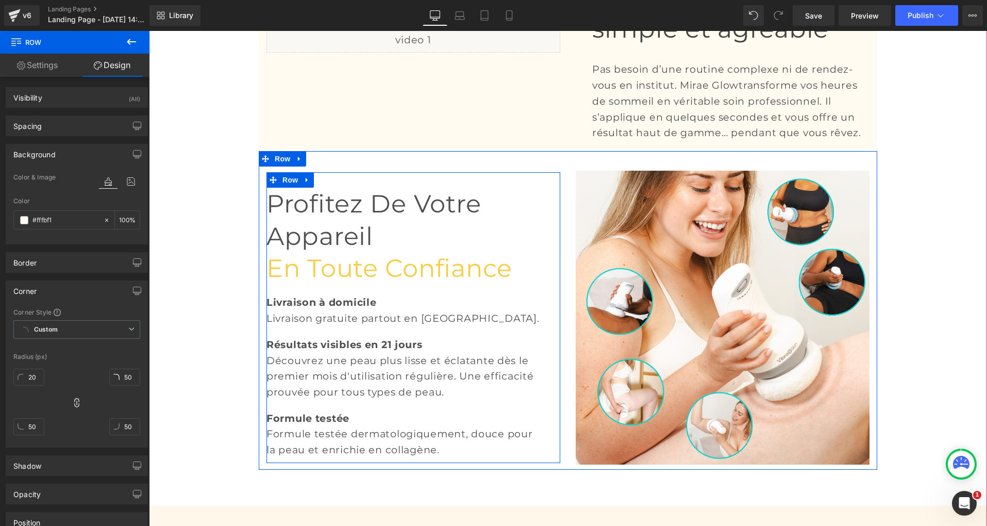
click at [350, 243] on div "Profitez de votre appareil en toute confiance Heading Livraison à domicile Text…" at bounding box center [413, 317] width 294 height 291
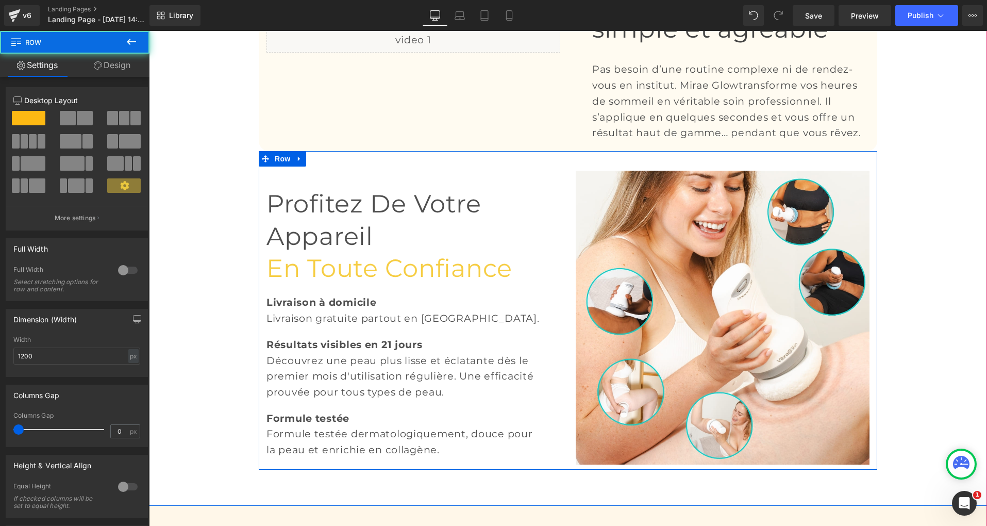
click at [345, 223] on div "Image Profitez de votre appareil en toute confiance Heading Livraison à domicil…" at bounding box center [568, 310] width 619 height 319
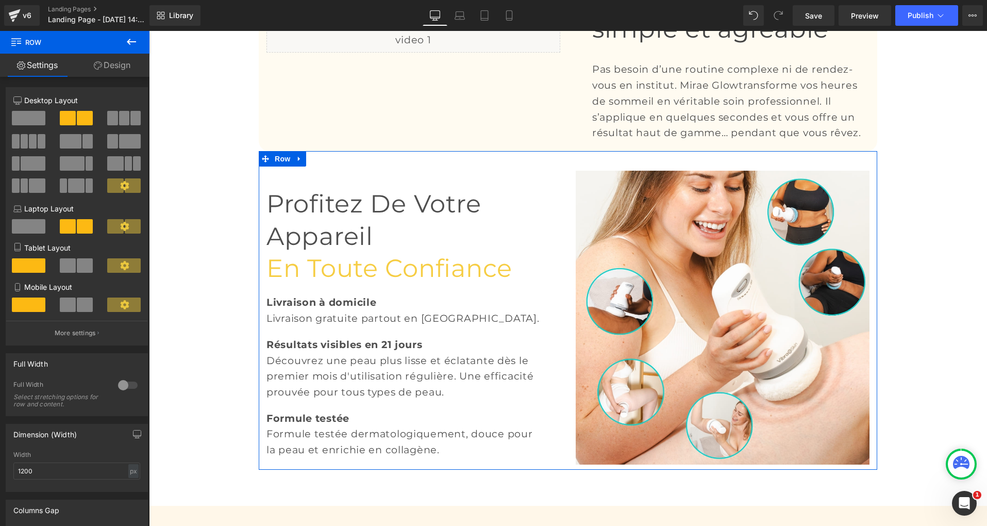
click at [109, 59] on link "Design" at bounding box center [112, 65] width 75 height 23
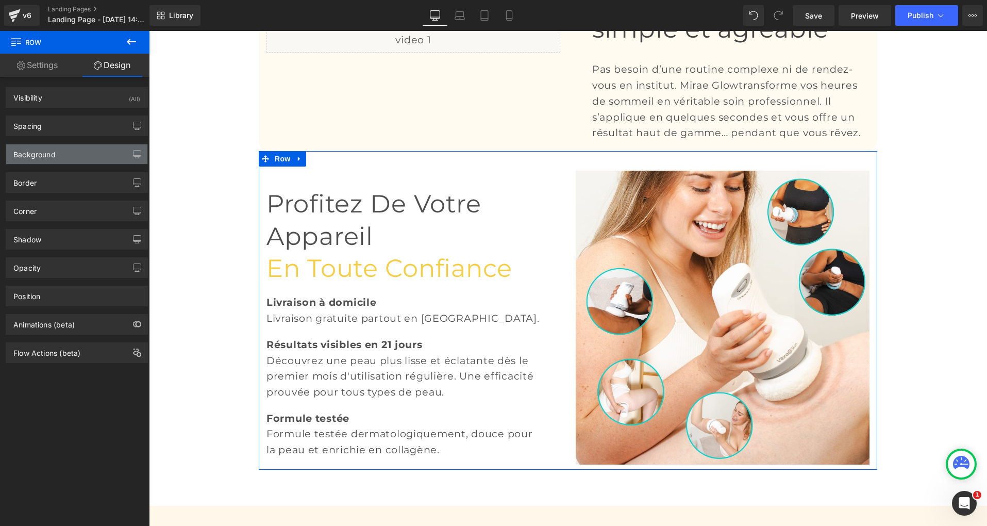
click at [59, 158] on div "Background" at bounding box center [76, 154] width 141 height 20
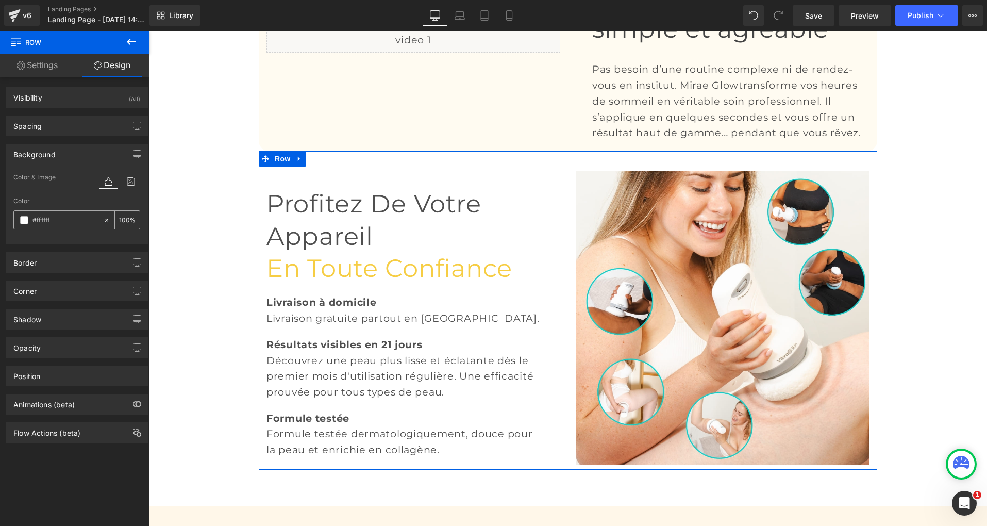
click at [43, 216] on input "#ffffff" at bounding box center [65, 219] width 66 height 11
paste input "bf1"
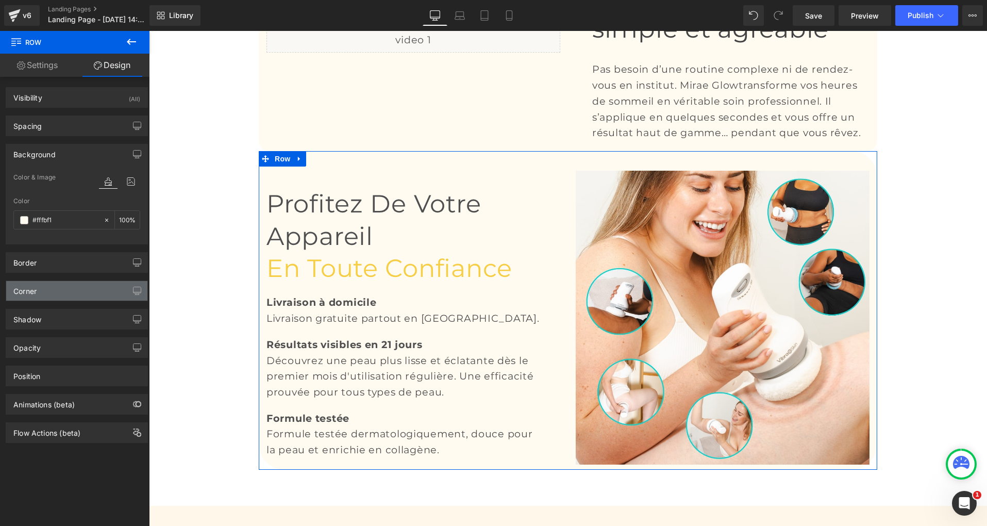
type input "#fffbf1"
click at [42, 291] on div "Corner" at bounding box center [76, 291] width 141 height 20
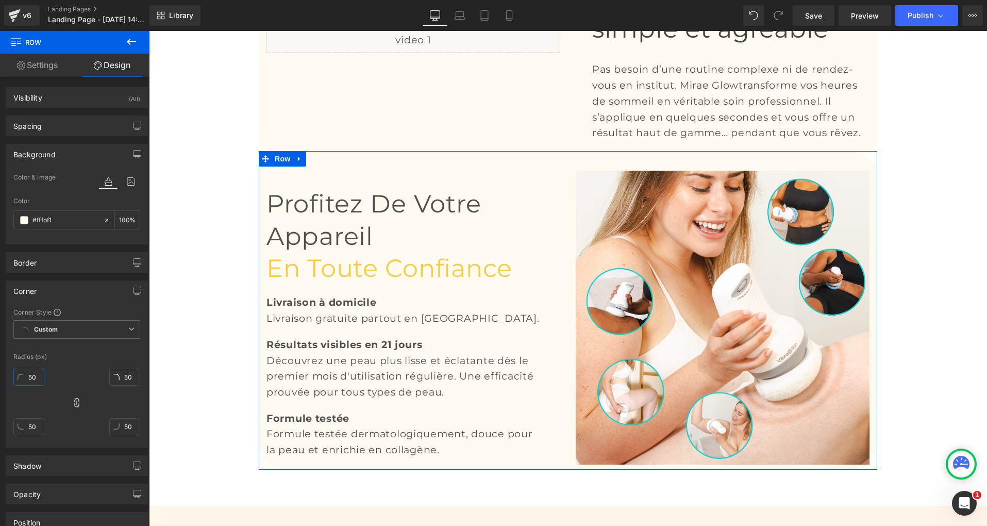
click at [28, 378] on input "50" at bounding box center [28, 377] width 31 height 17
type input "20"
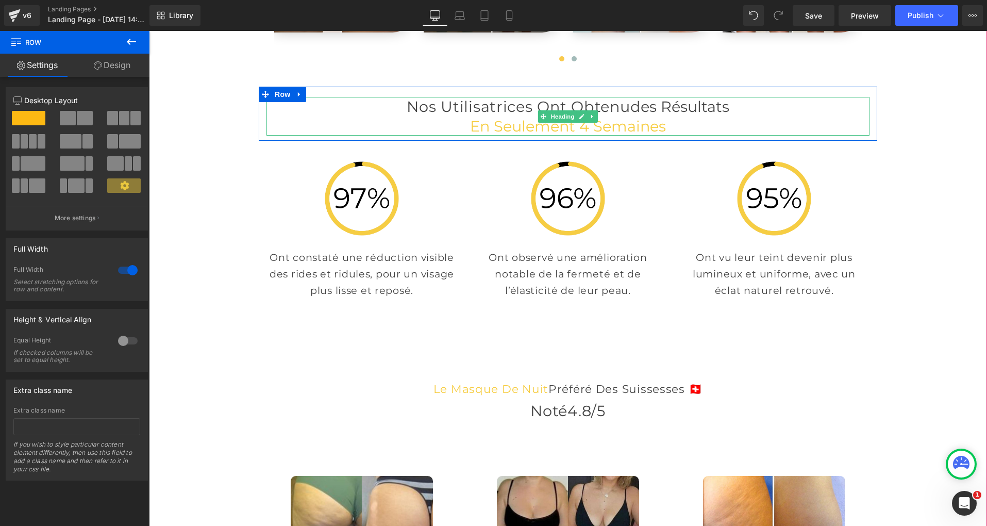
scroll to position [2861, 0]
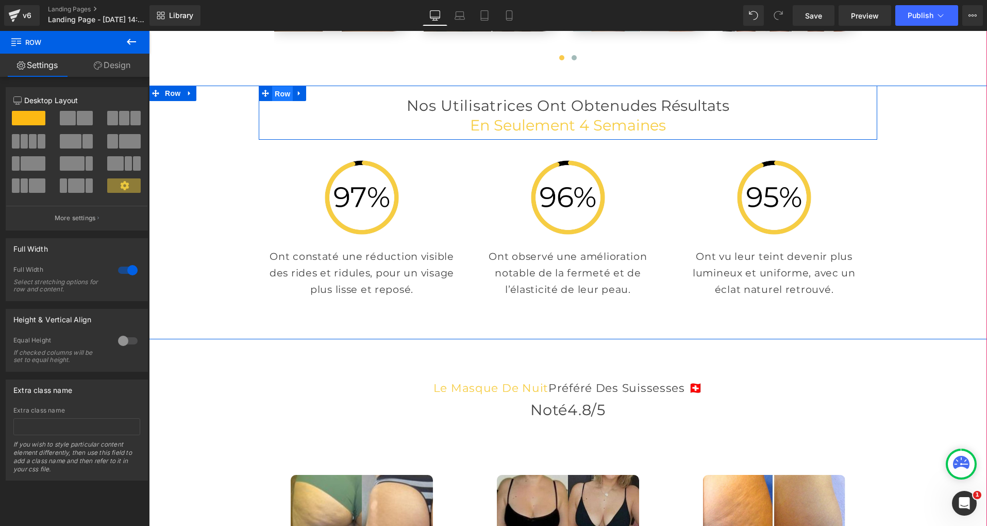
click at [282, 102] on span "Row" at bounding box center [282, 93] width 21 height 15
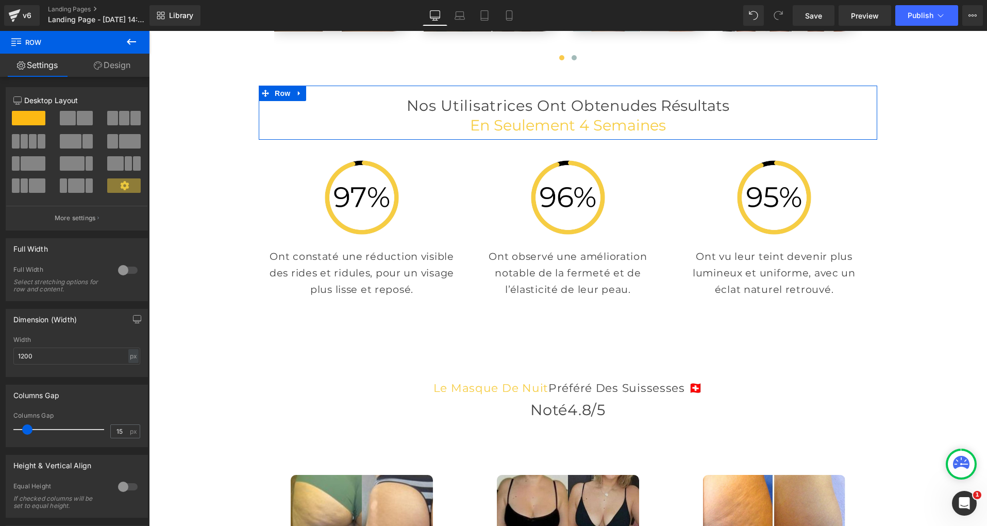
click at [105, 65] on link "Design" at bounding box center [112, 65] width 75 height 23
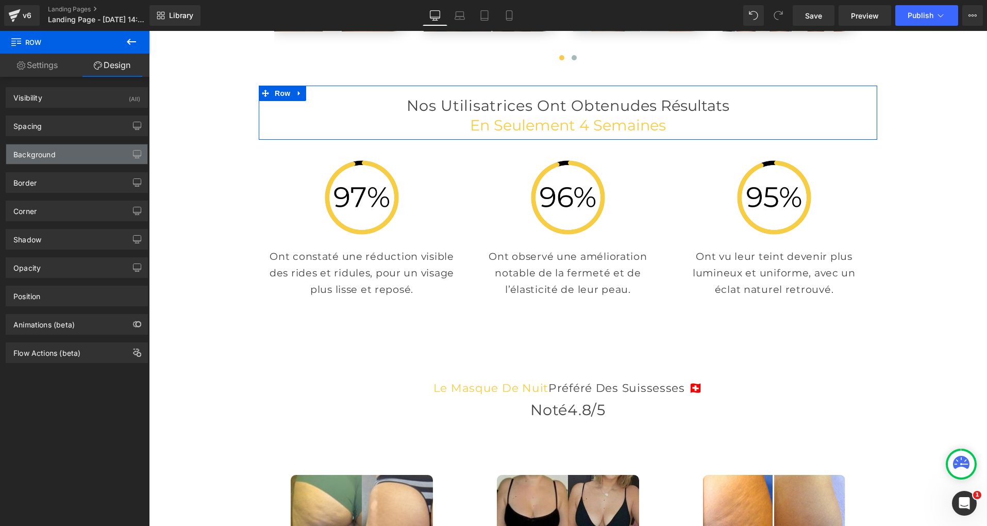
click at [62, 161] on div "Background" at bounding box center [76, 154] width 141 height 20
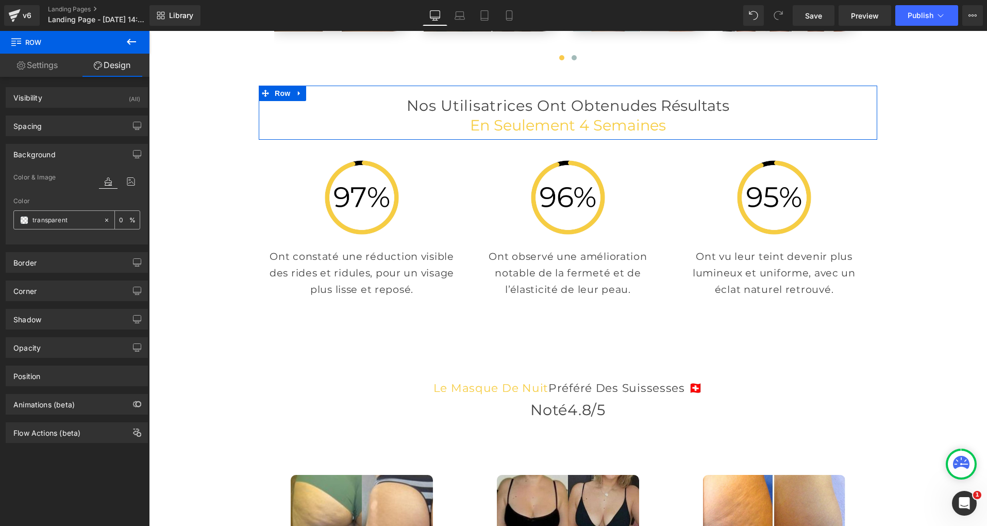
click at [54, 218] on input "transparent" at bounding box center [65, 219] width 66 height 11
paste input "#fffbf1"
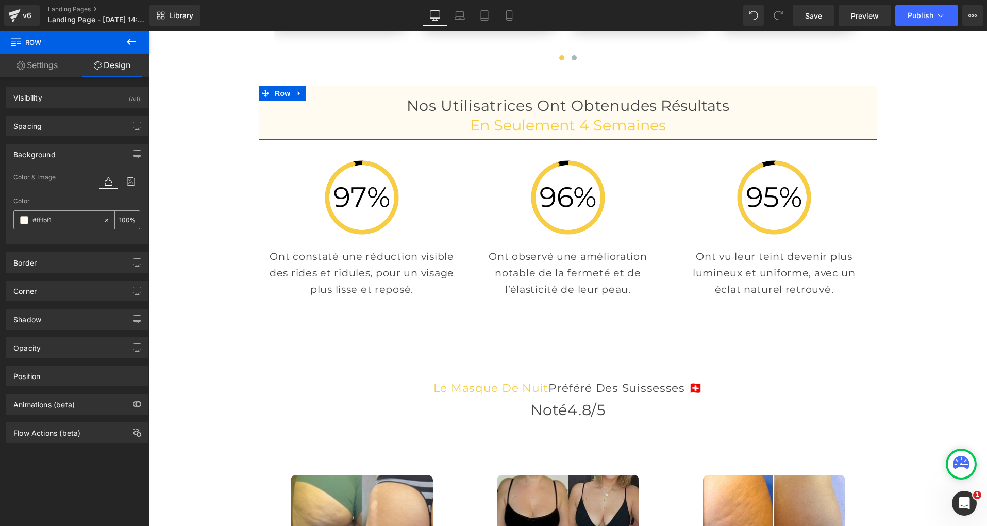
type input "#fffbf1"
click at [106, 219] on icon at bounding box center [106, 219] width 7 height 7
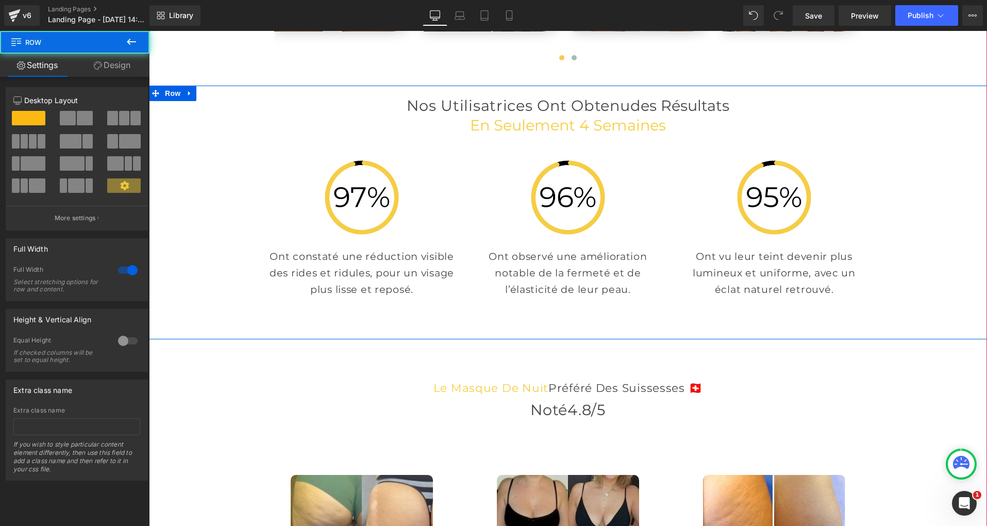
click at [180, 198] on div "Nos Utilisatrices Ont Obtenu des Résultats en Seulement 4 Semaines Heading Row …" at bounding box center [568, 194] width 838 height 217
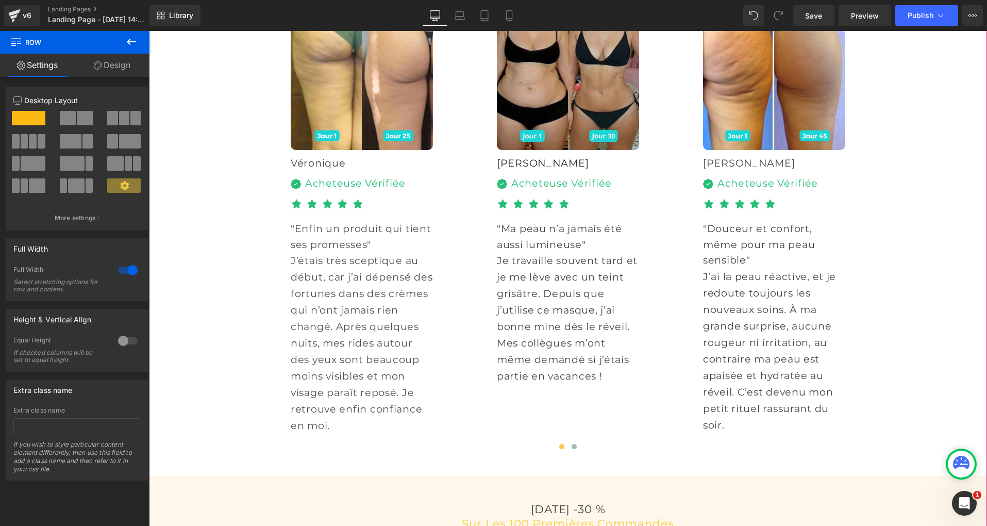
scroll to position [3353, 0]
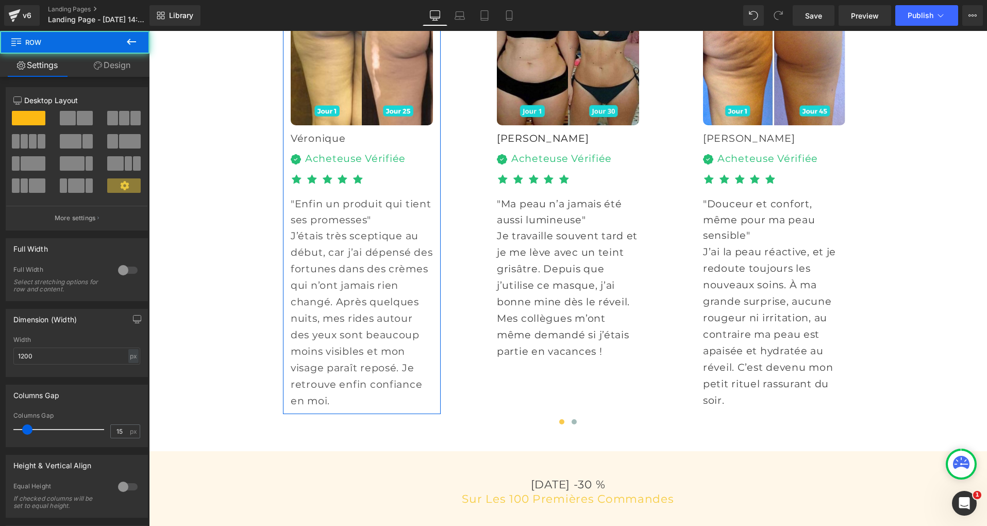
drag, startPoint x: 125, startPoint y: 72, endPoint x: 123, endPoint y: 77, distance: 5.4
click at [125, 72] on link "Design" at bounding box center [112, 65] width 75 height 23
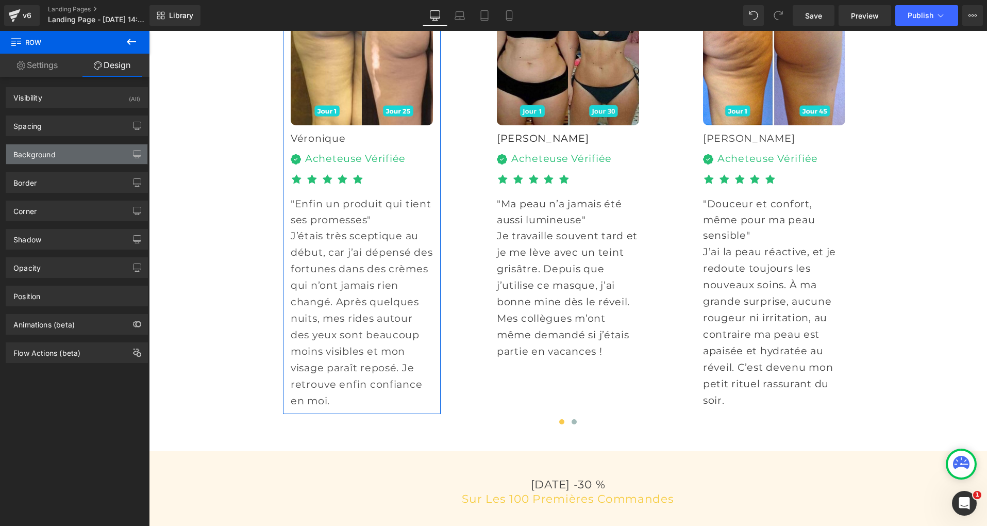
click at [21, 158] on div "Background" at bounding box center [34, 151] width 42 height 14
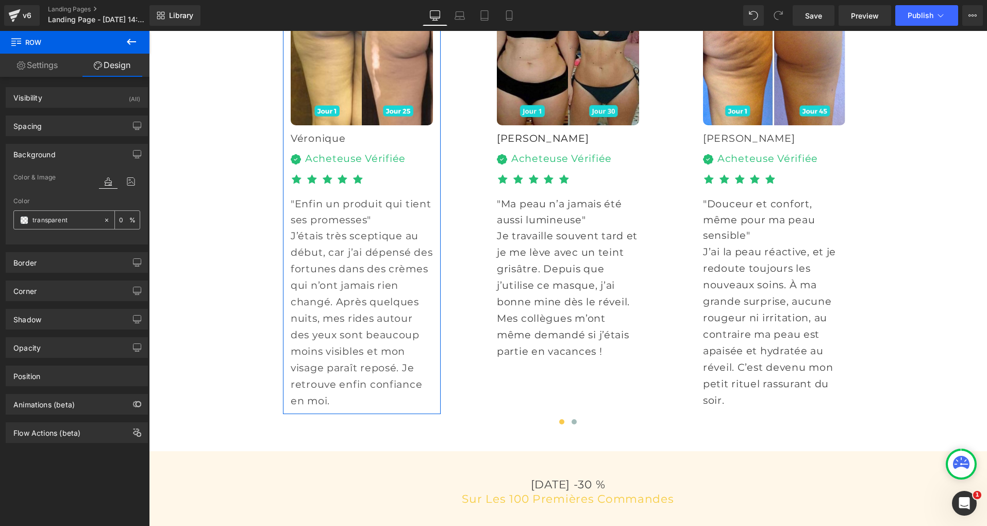
click at [66, 222] on input "text" at bounding box center [65, 219] width 66 height 11
paste input "#fffbf1"
type input "#fffbf1"
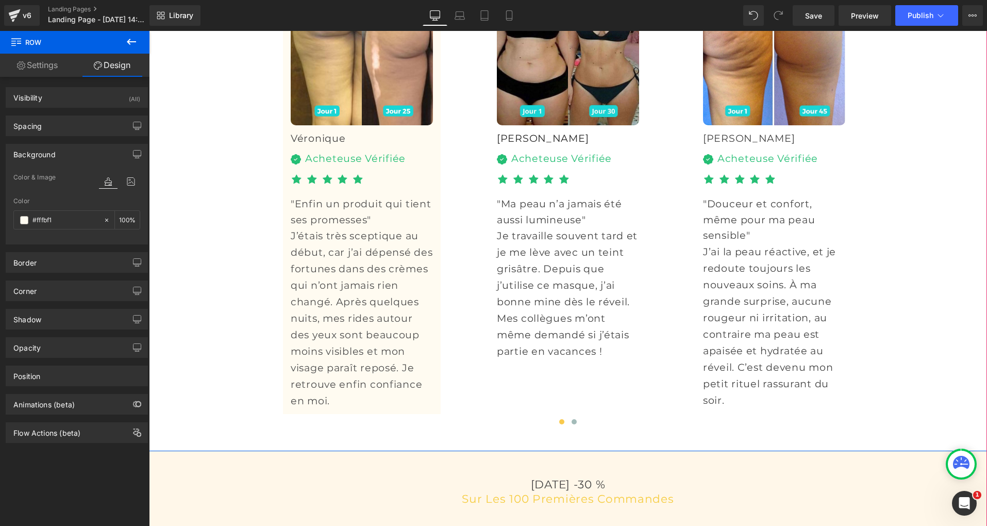
click at [225, 193] on div "Le Masque de nuit Préféré Des Suissesses 🇨🇭 Heading Noté 4.8/5 Heading Image Vé…" at bounding box center [568, 157] width 838 height 547
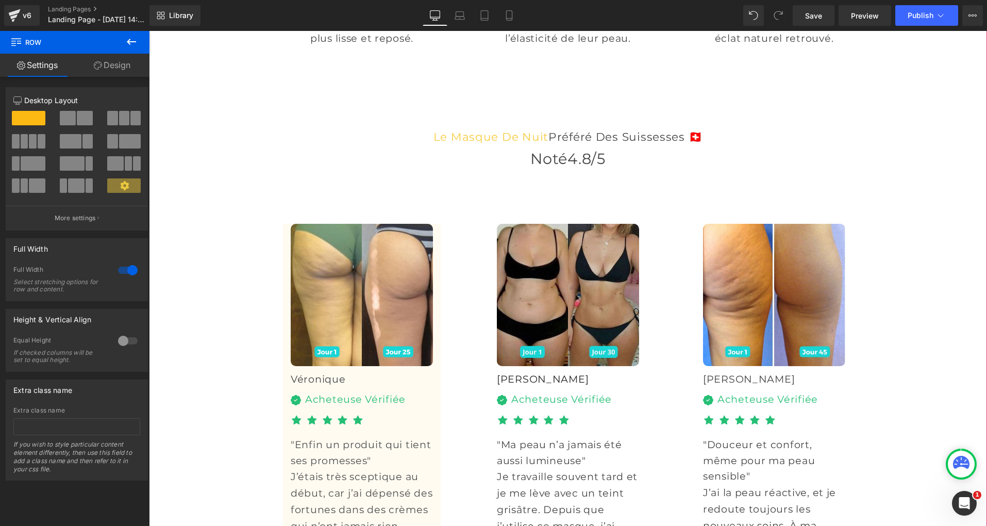
scroll to position [3110, 0]
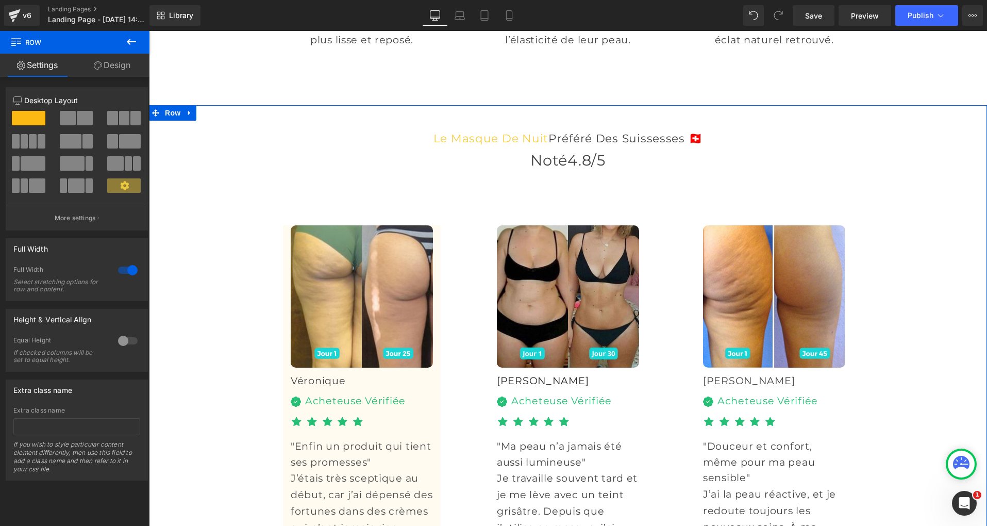
drag, startPoint x: 122, startPoint y: 73, endPoint x: 120, endPoint y: 78, distance: 5.6
click at [122, 73] on link "Design" at bounding box center [112, 65] width 75 height 23
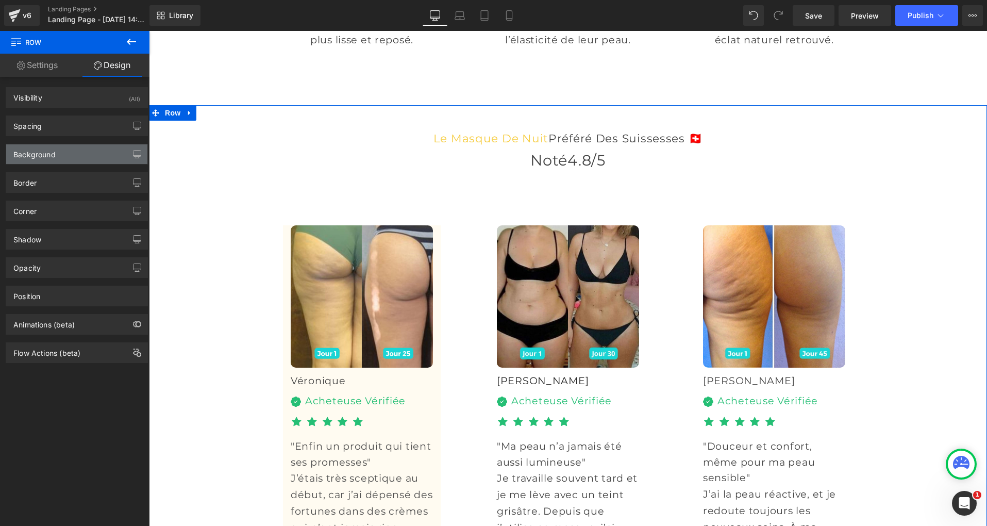
click at [40, 152] on div "Background" at bounding box center [34, 151] width 42 height 14
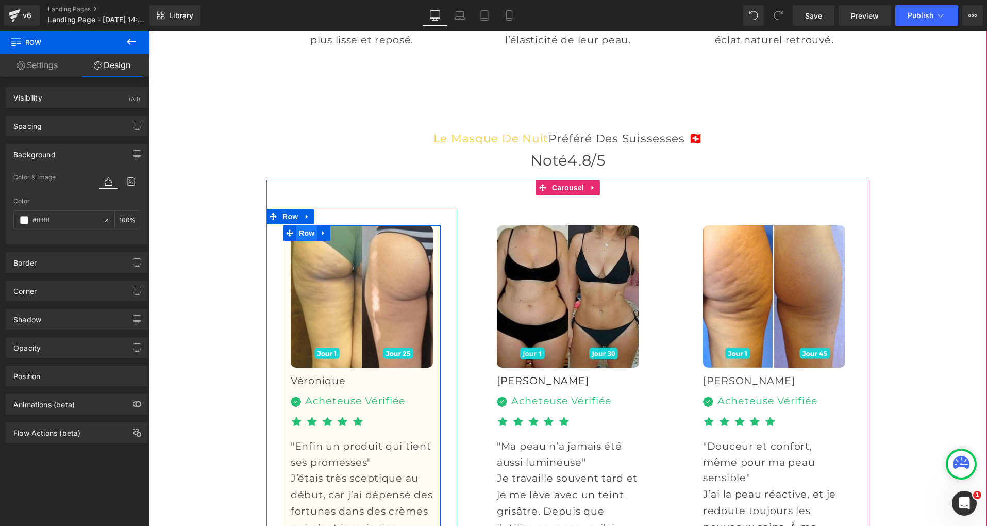
click at [305, 241] on span "Row" at bounding box center [306, 232] width 21 height 15
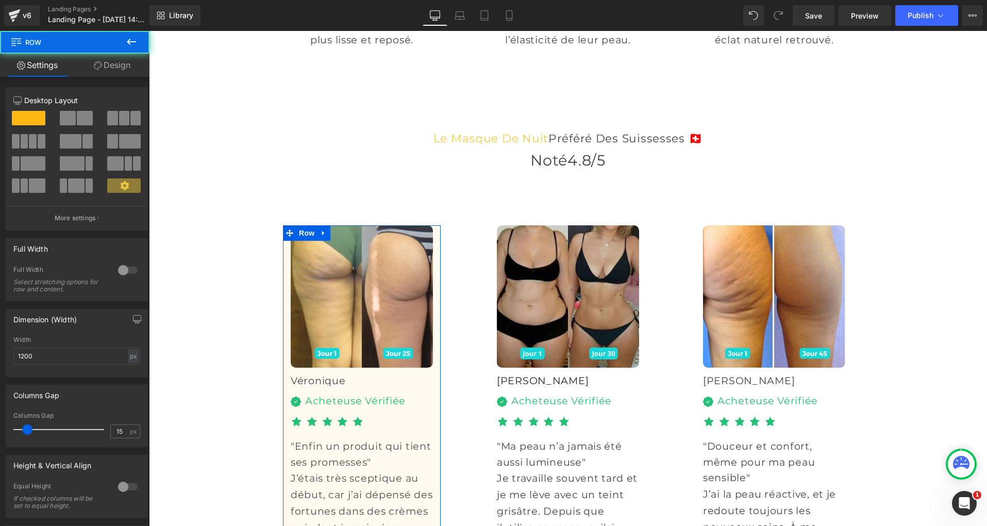
click at [112, 60] on link "Design" at bounding box center [112, 65] width 75 height 23
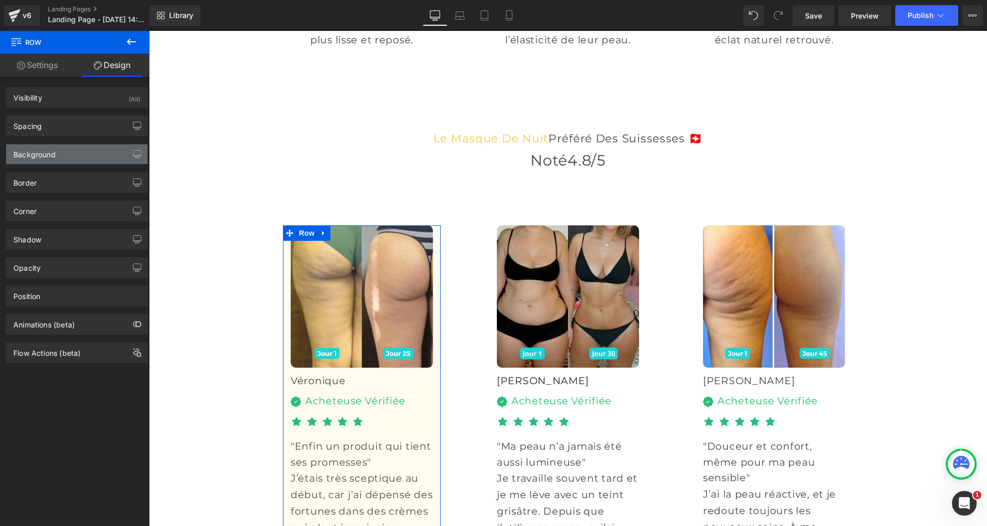
click at [41, 152] on div "Background" at bounding box center [34, 151] width 42 height 14
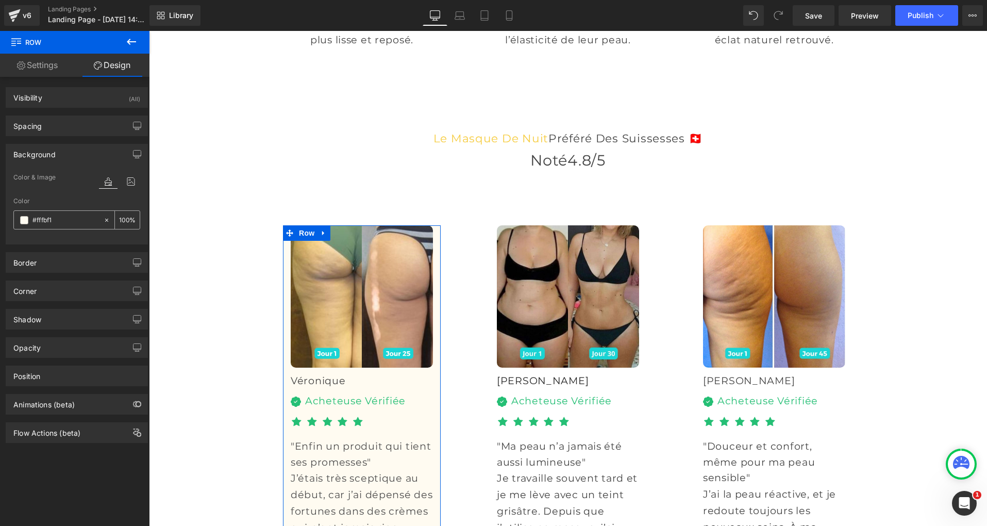
click at [104, 220] on icon at bounding box center [106, 219] width 7 height 7
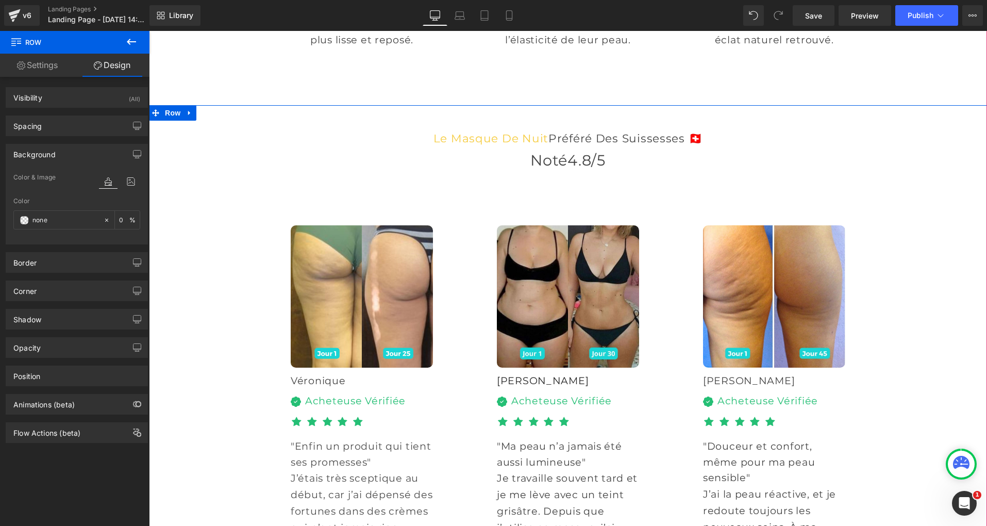
click at [200, 244] on div "Le Masque de nuit Préféré Des Suissesses 🇨🇭 Heading Noté 4.8/5 Heading Image Vé…" at bounding box center [568, 399] width 838 height 547
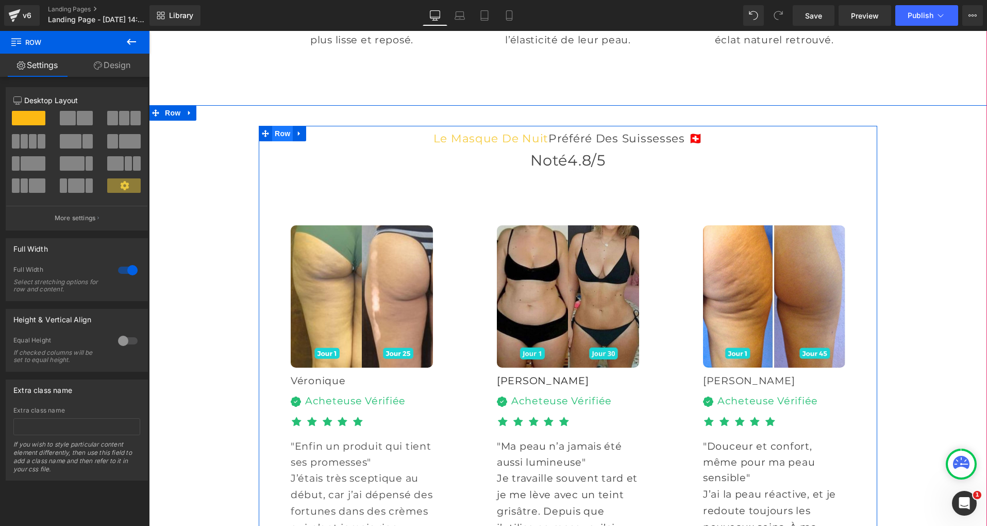
click at [287, 141] on span "Row" at bounding box center [282, 133] width 21 height 15
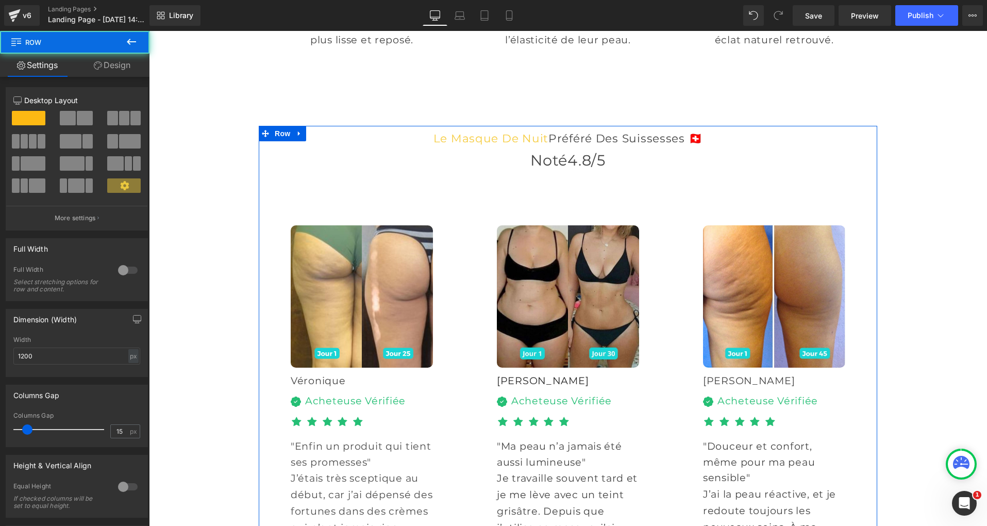
click at [132, 70] on link "Design" at bounding box center [112, 65] width 75 height 23
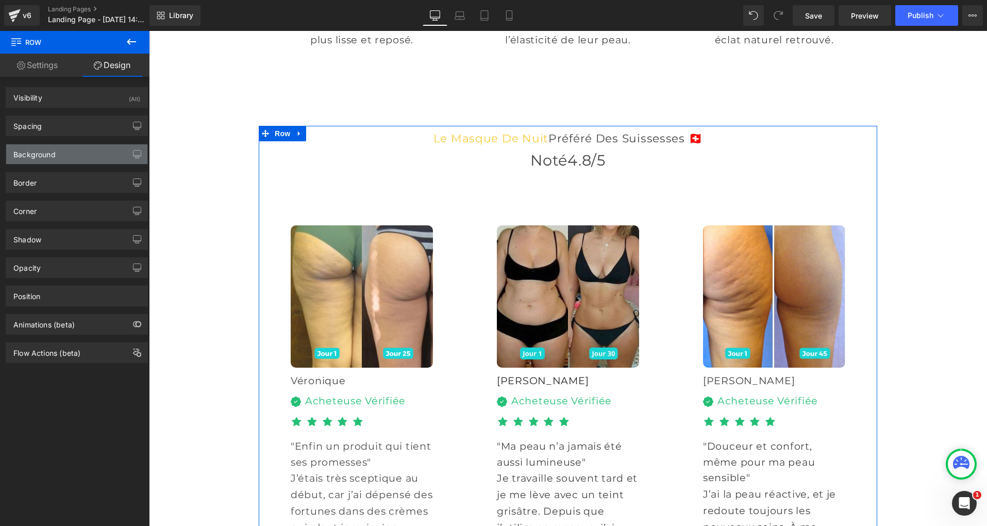
click at [58, 160] on div "Background" at bounding box center [76, 154] width 141 height 20
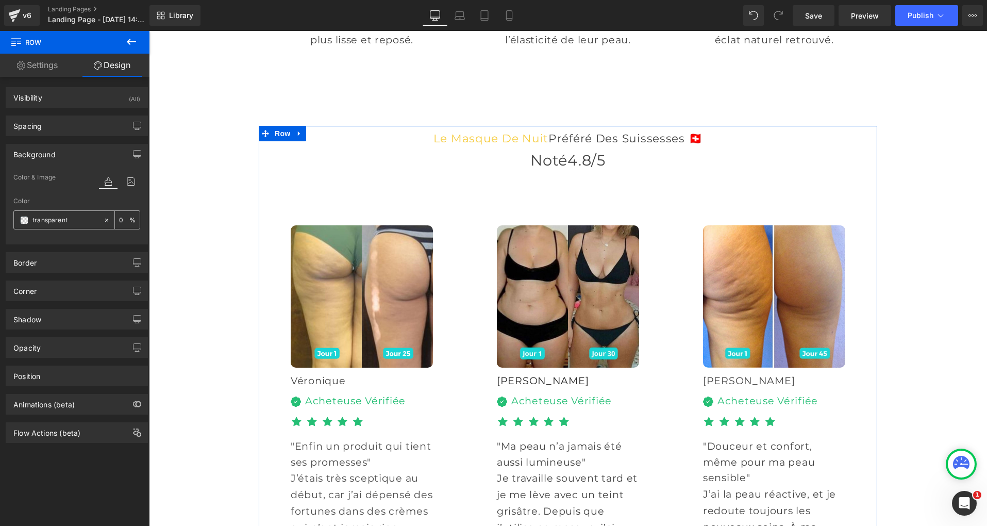
click at [54, 216] on input "transparent" at bounding box center [65, 219] width 66 height 11
paste input "#fffbf1"
type input "#fffbf1"
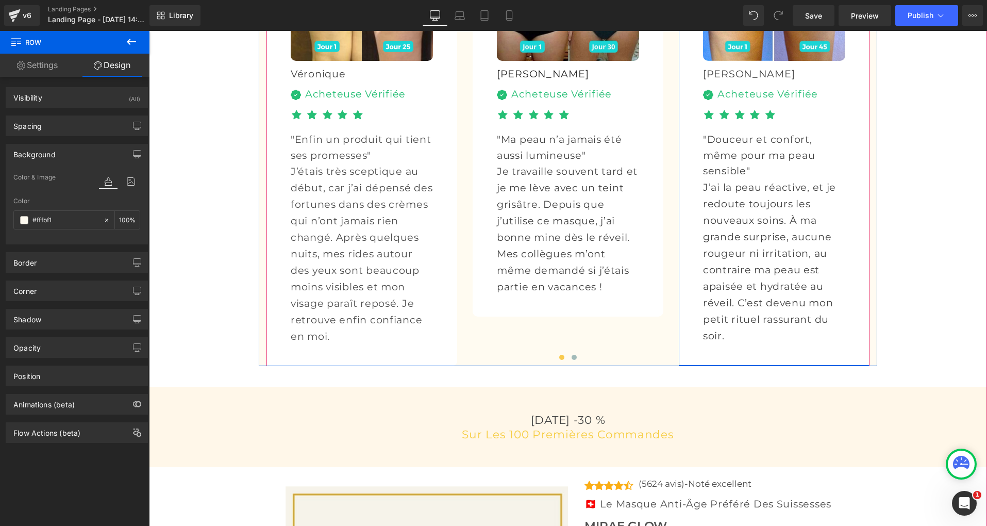
scroll to position [3424, 0]
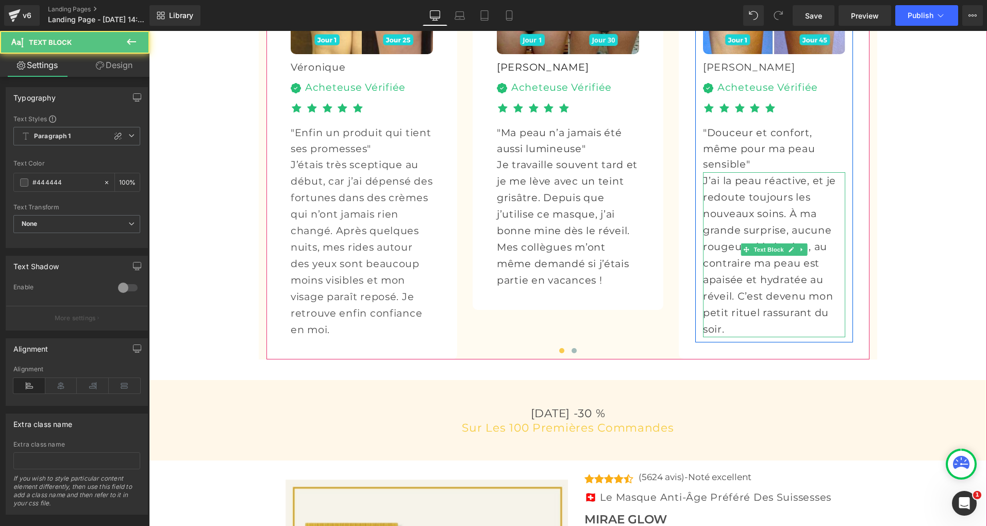
click at [724, 282] on span "J’ai la peau réactive, et je redoute toujours les nouveaux soins. À ma grande s…" at bounding box center [769, 254] width 133 height 161
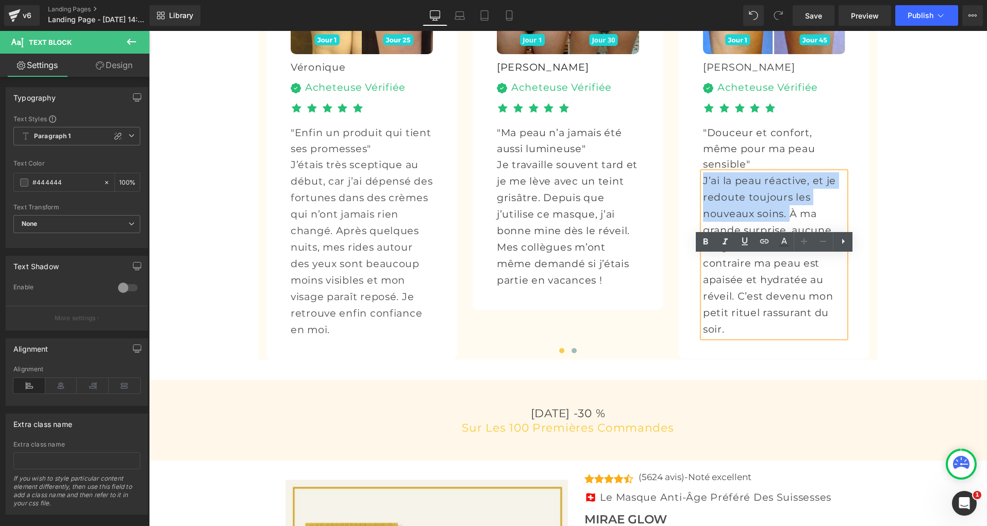
drag, startPoint x: 704, startPoint y: 265, endPoint x: 786, endPoint y: 291, distance: 86.4
click at [786, 291] on span "J’ai la peau réactive, et je redoute toujours les nouveaux soins. À ma grande s…" at bounding box center [769, 254] width 133 height 161
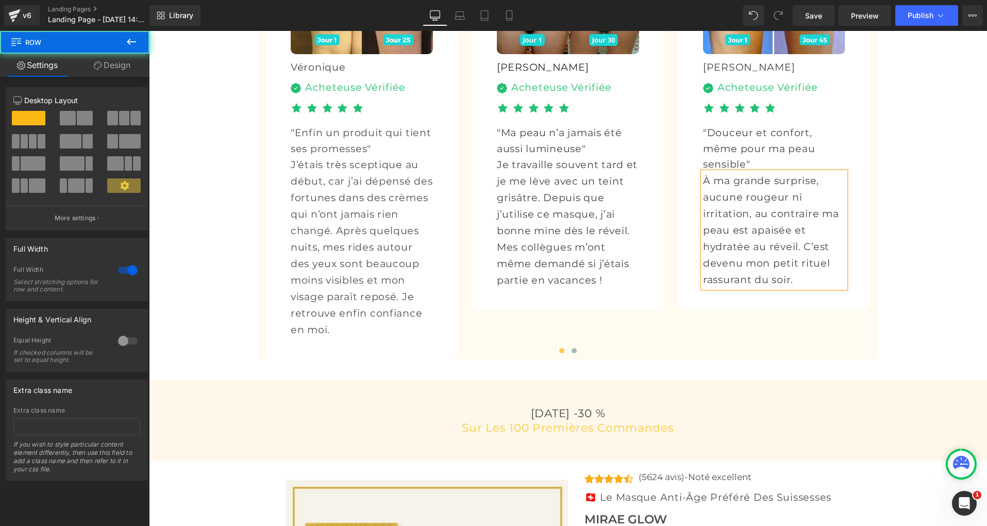
click at [673, 380] on div "Le Masque de nuit Préféré Des Suissesses 🇨🇭 Heading Noté 4.8/5 Heading Image Vé…" at bounding box center [568, 86] width 838 height 588
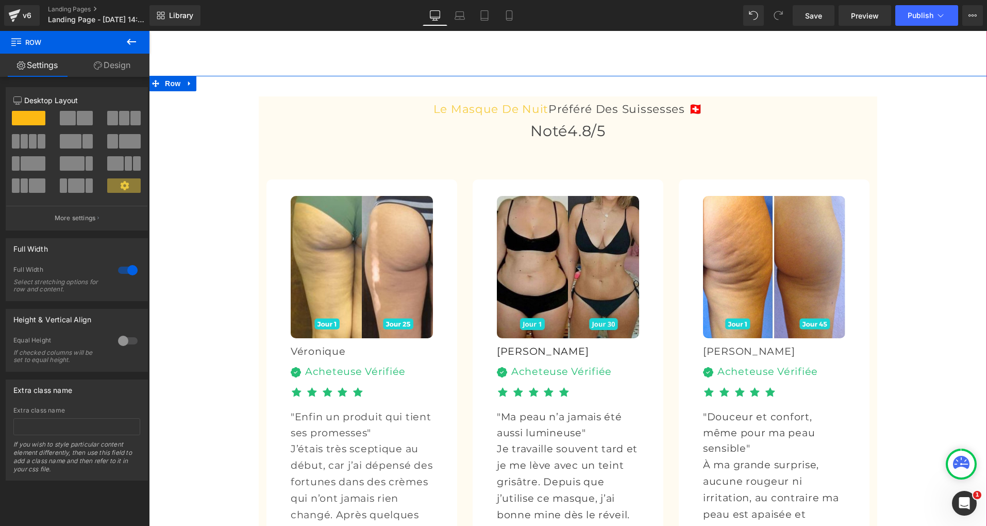
scroll to position [3121, 0]
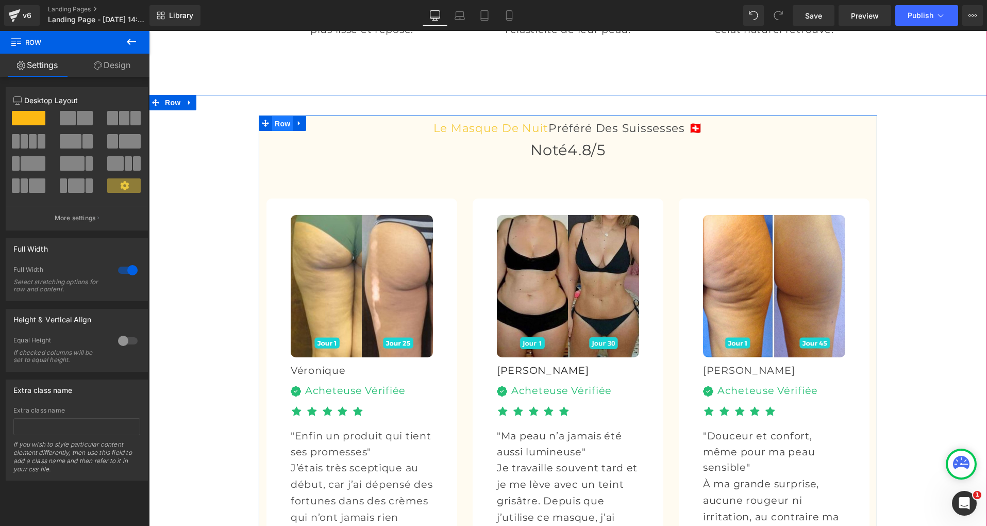
click at [275, 131] on span "Row" at bounding box center [282, 123] width 21 height 15
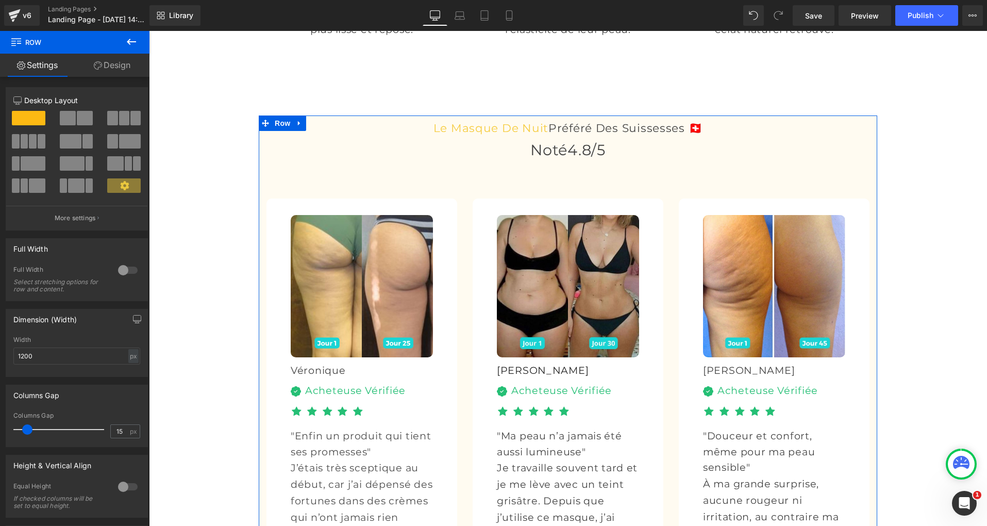
click at [117, 72] on link "Design" at bounding box center [112, 65] width 75 height 23
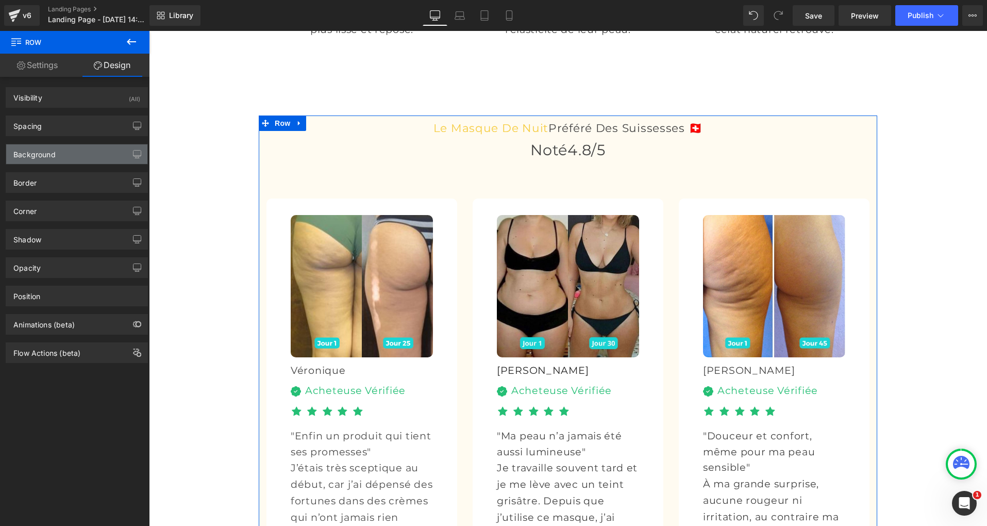
click at [83, 159] on div "Background" at bounding box center [76, 154] width 141 height 20
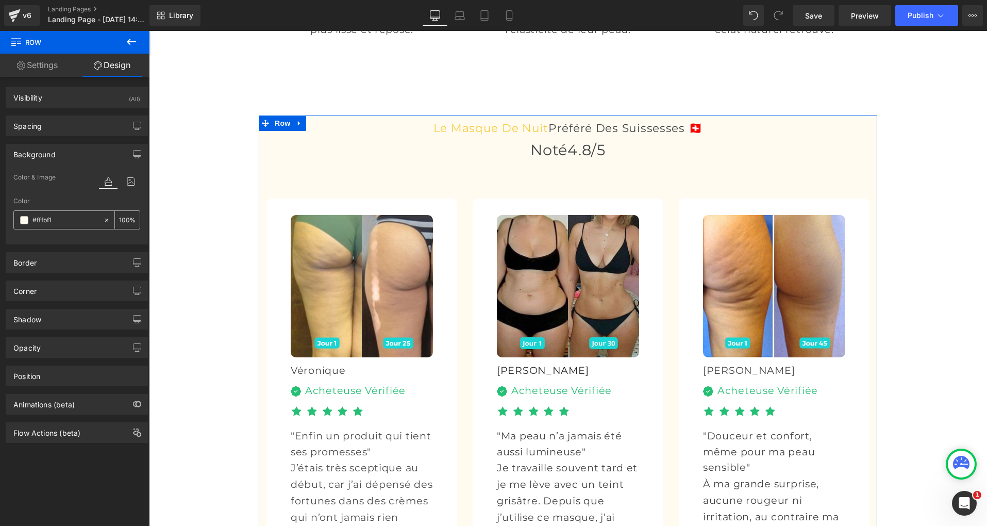
click at [103, 222] on icon at bounding box center [106, 219] width 7 height 7
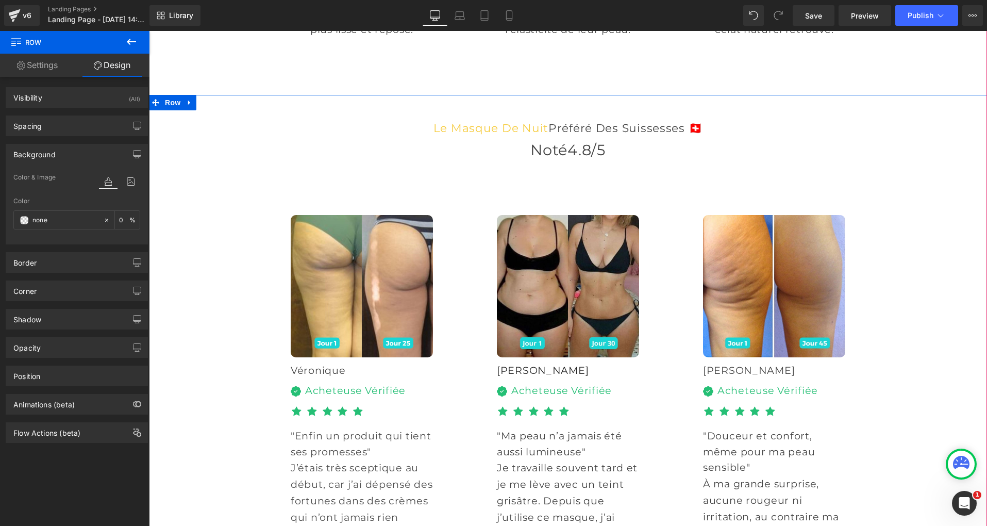
click at [178, 229] on div "Le Masque de nuit Préféré Des Suissesses 🇨🇭 Heading Noté 4.8/5 Heading Image Vé…" at bounding box center [568, 388] width 838 height 547
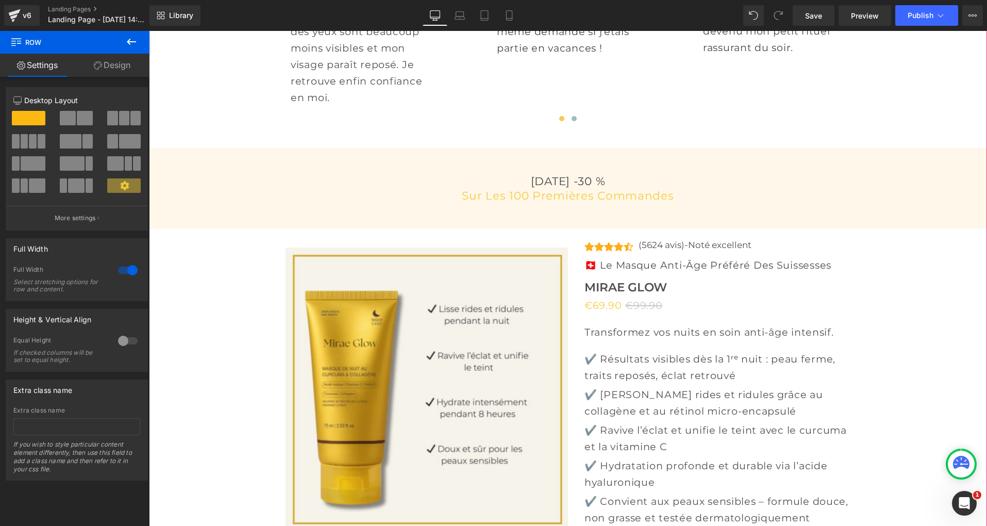
scroll to position [3657, 0]
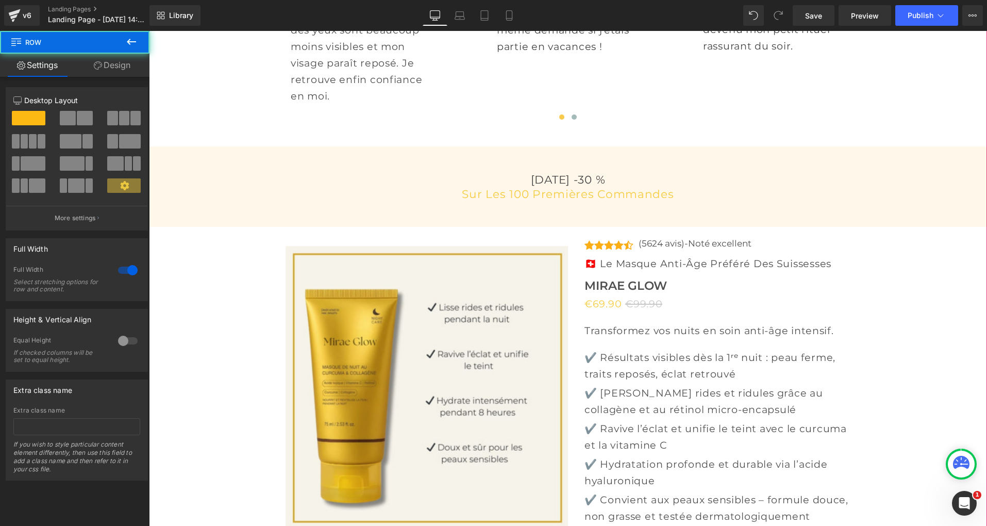
click at [179, 206] on div "Aujourd'hui -30 % sur les 100 premières commandes Heading Row" at bounding box center [568, 186] width 838 height 39
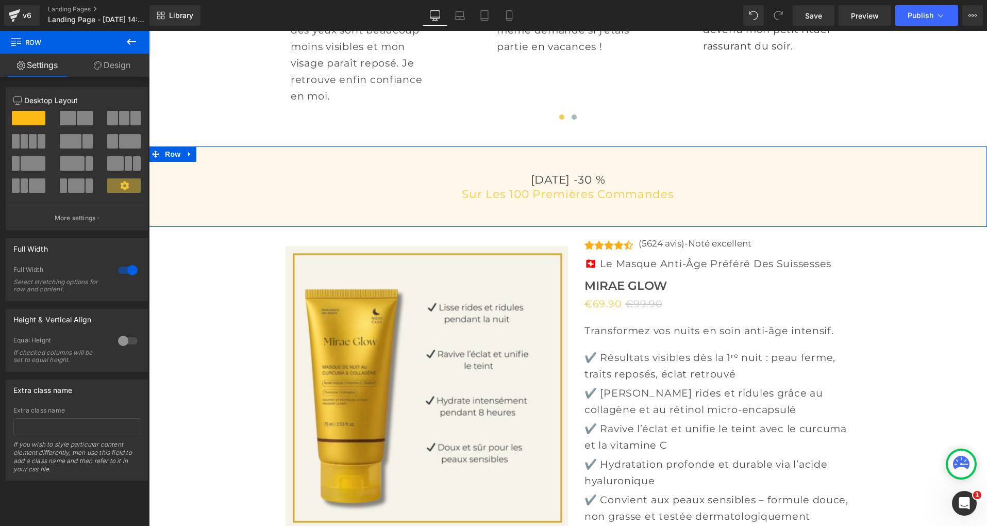
click at [108, 70] on link "Design" at bounding box center [112, 65] width 75 height 23
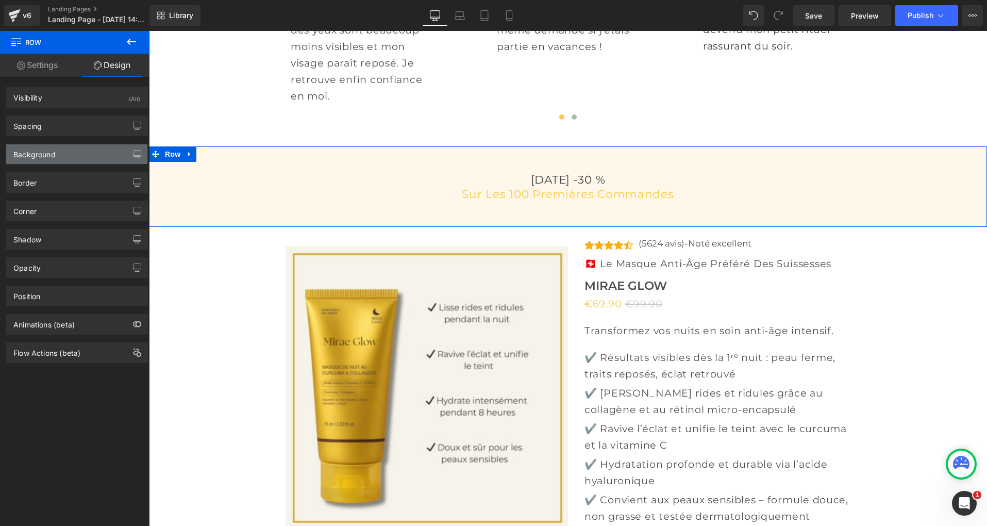
click at [42, 159] on div "Background" at bounding box center [76, 154] width 141 height 20
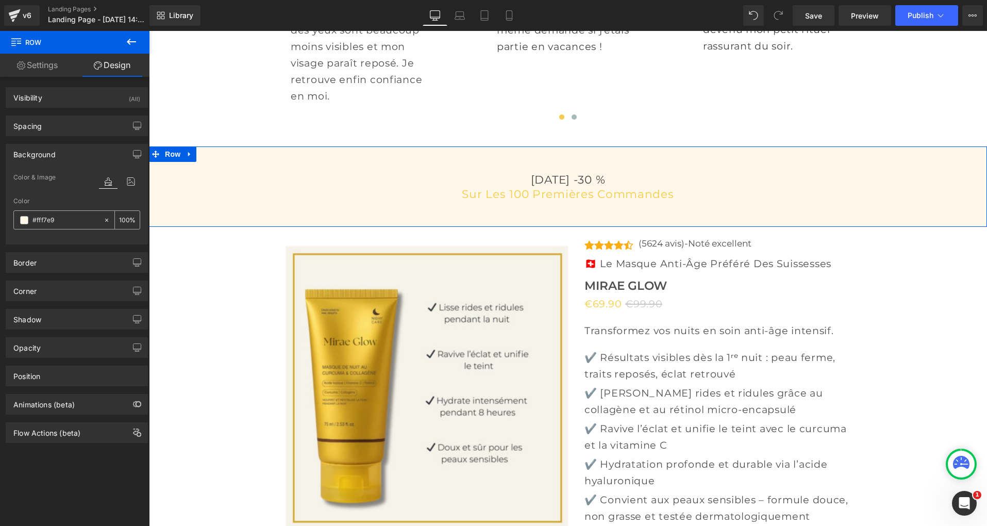
click at [52, 222] on input "#fff7e9" at bounding box center [65, 219] width 66 height 11
paste input "bf1"
type input "#fffbf1"
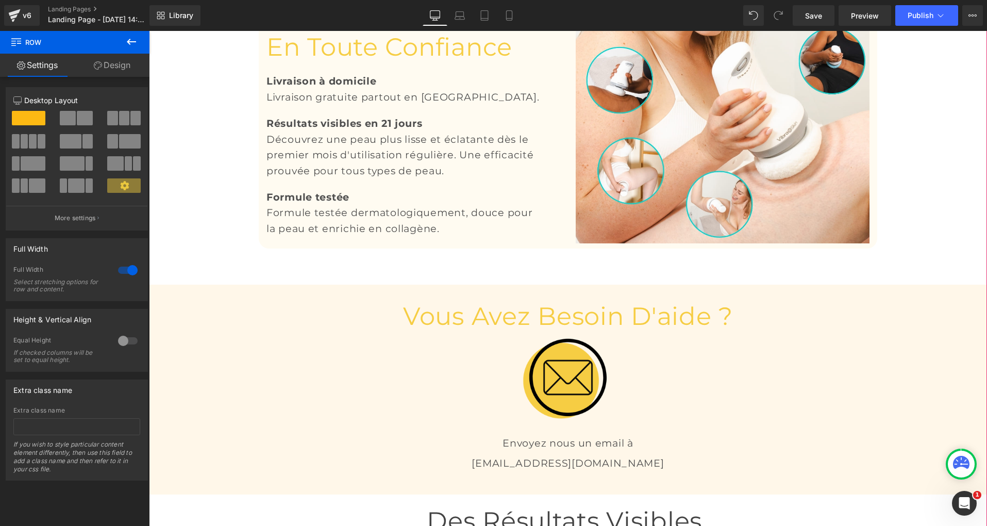
scroll to position [2114, 0]
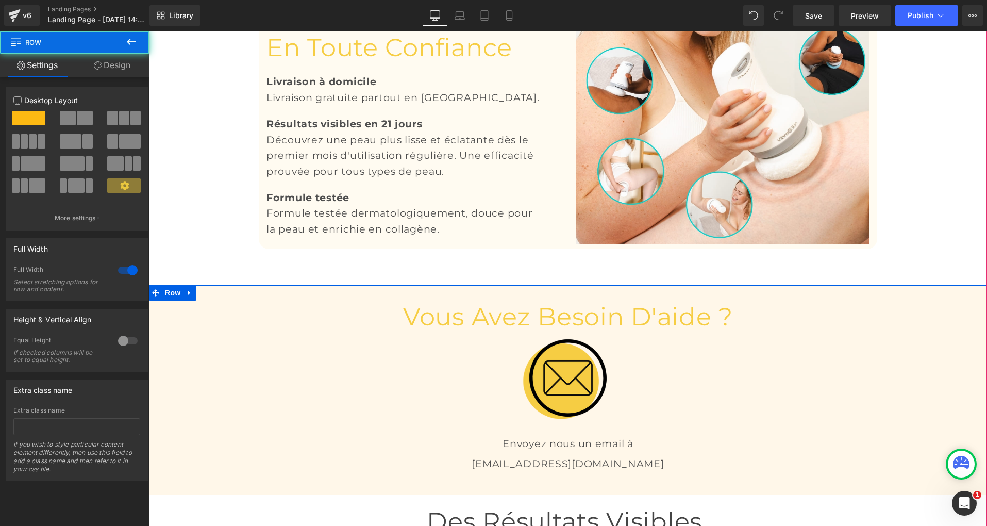
click at [232, 406] on div "Vous avez besoin d'aide ? Heading Image Envoyez nous un email à Text Block info…" at bounding box center [568, 390] width 838 height 179
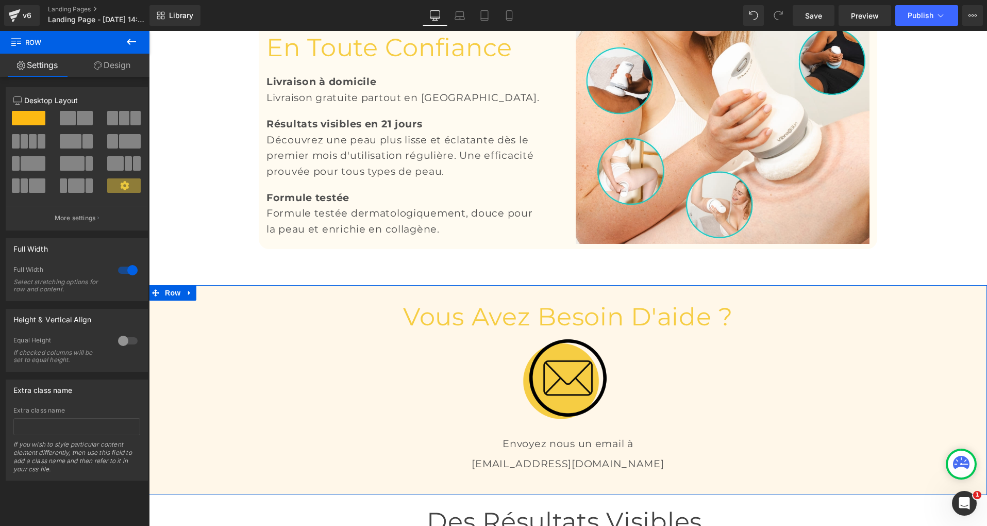
click at [102, 65] on link "Design" at bounding box center [112, 65] width 75 height 23
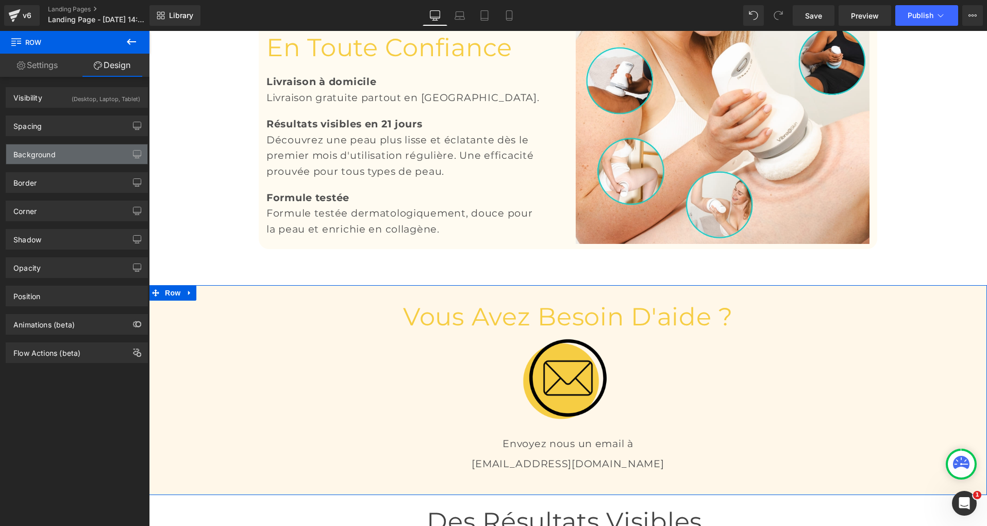
click at [46, 160] on div "Background" at bounding box center [76, 154] width 141 height 20
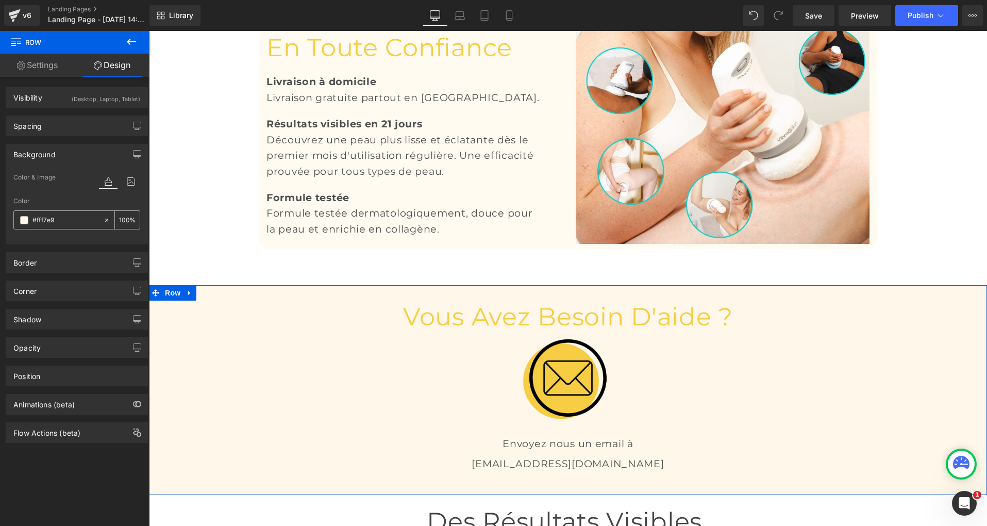
click at [105, 221] on icon at bounding box center [106, 219] width 3 height 3
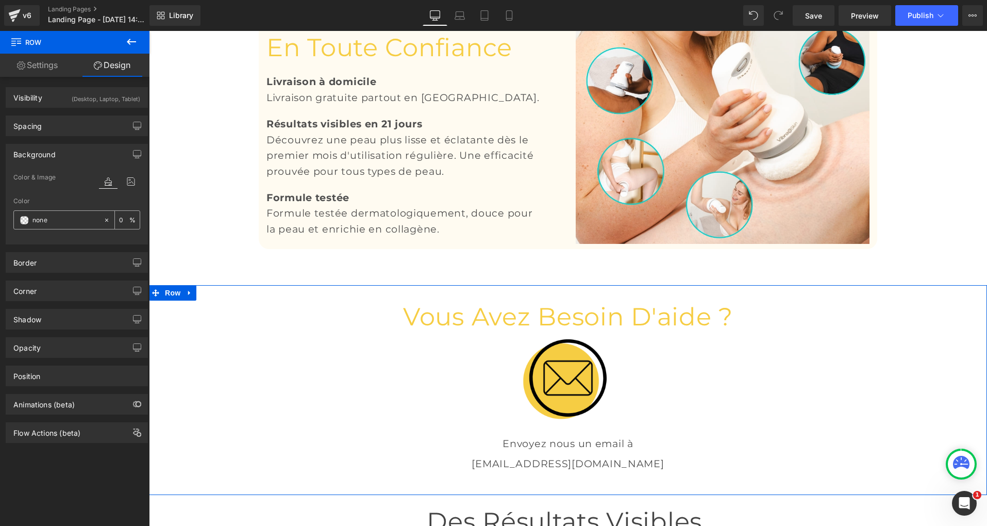
click at [64, 220] on input "#fff7e9" at bounding box center [65, 219] width 66 height 11
paste input "#fffbf1"
type input "#fffbf1"
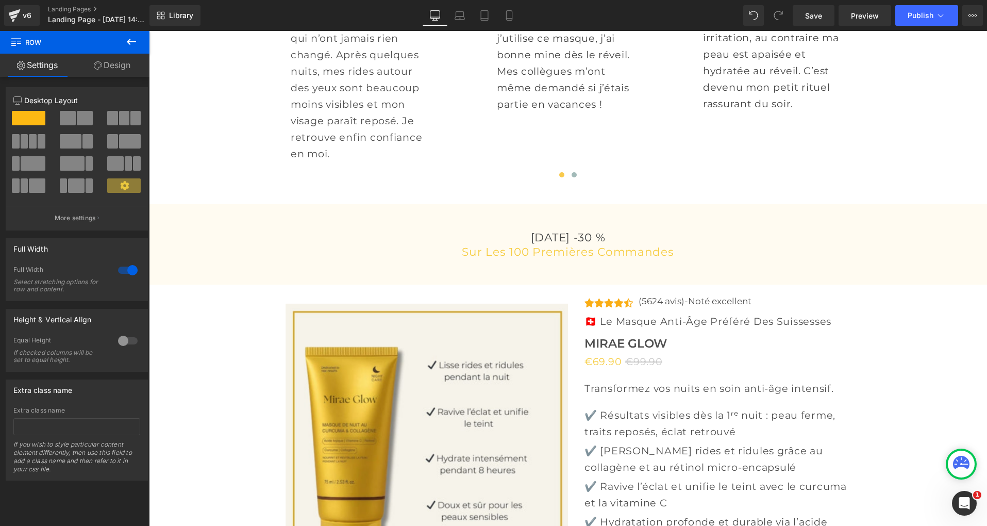
scroll to position [3591, 0]
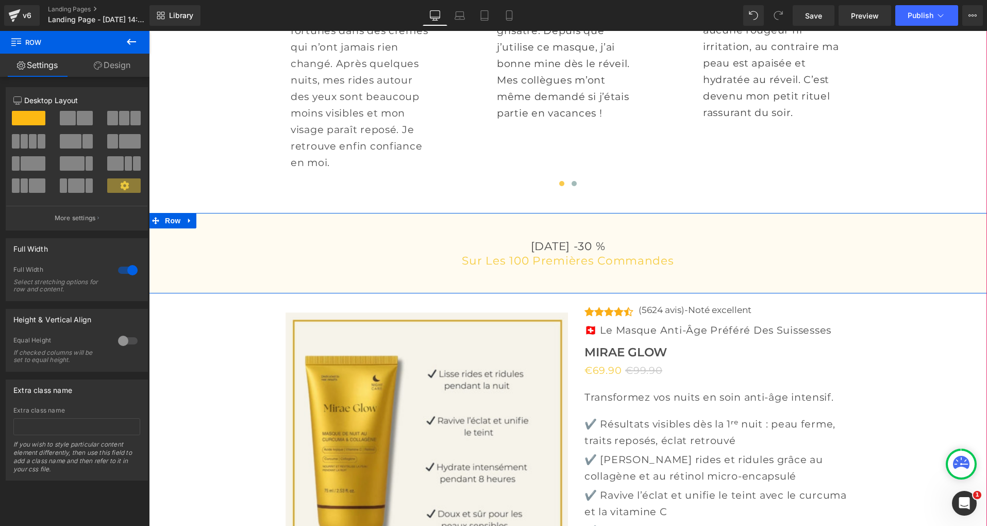
click at [188, 273] on div "Aujourd'hui -30 % sur les 100 premières commandes Heading Row" at bounding box center [568, 253] width 838 height 39
click at [118, 67] on link "Design" at bounding box center [112, 65] width 75 height 23
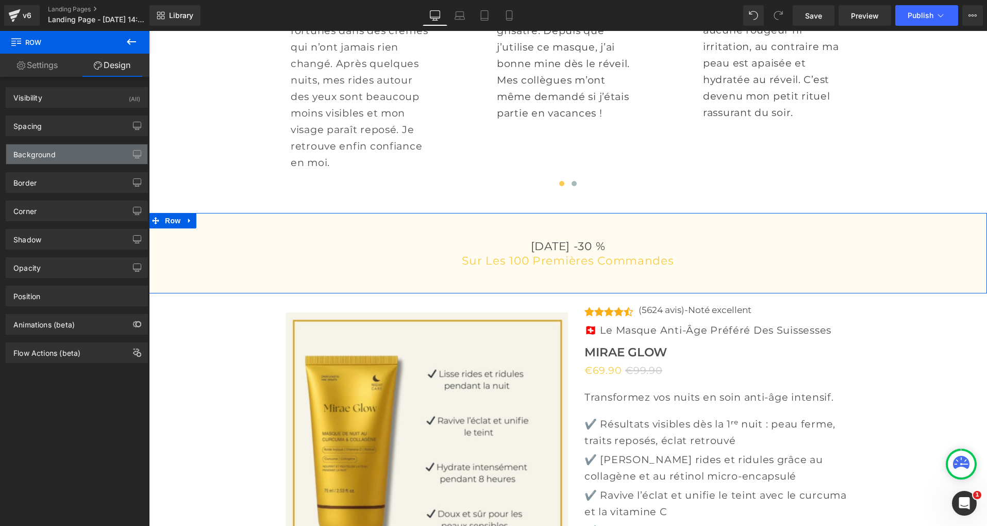
click at [75, 147] on div "Background" at bounding box center [76, 154] width 141 height 20
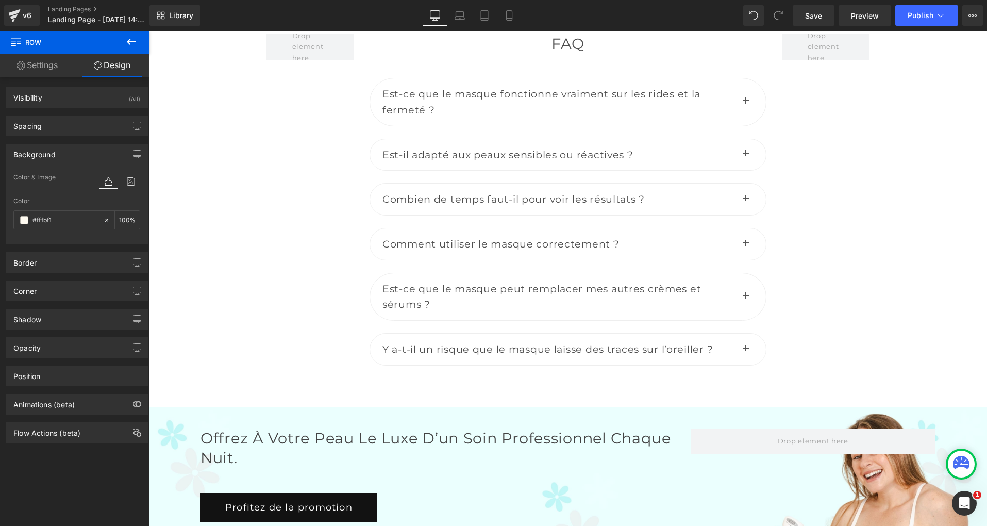
scroll to position [4434, 0]
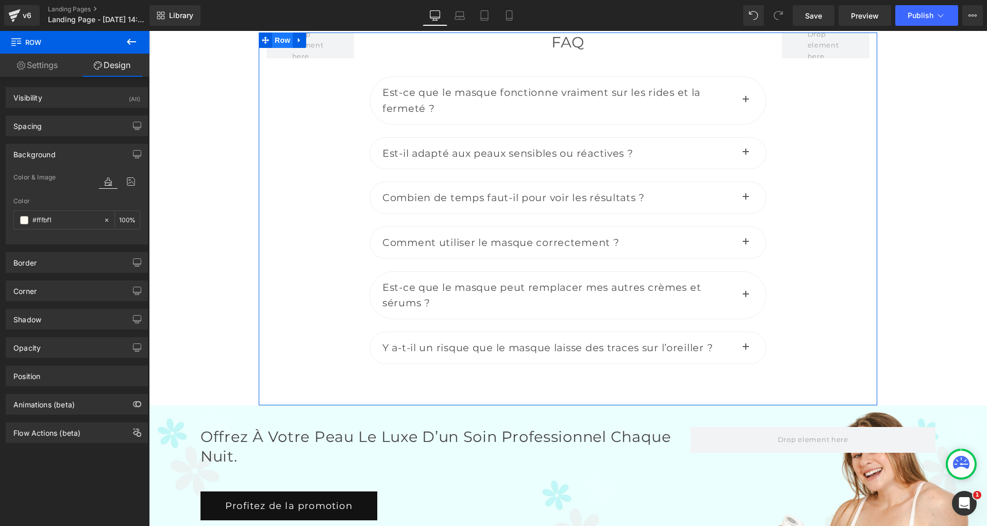
click at [285, 48] on span "Row" at bounding box center [282, 39] width 21 height 15
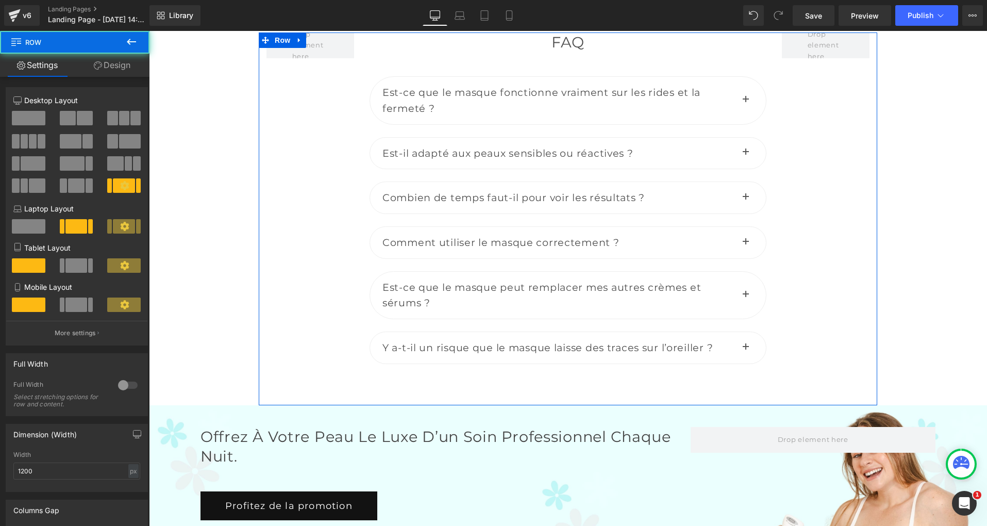
click at [115, 69] on link "Design" at bounding box center [112, 65] width 75 height 23
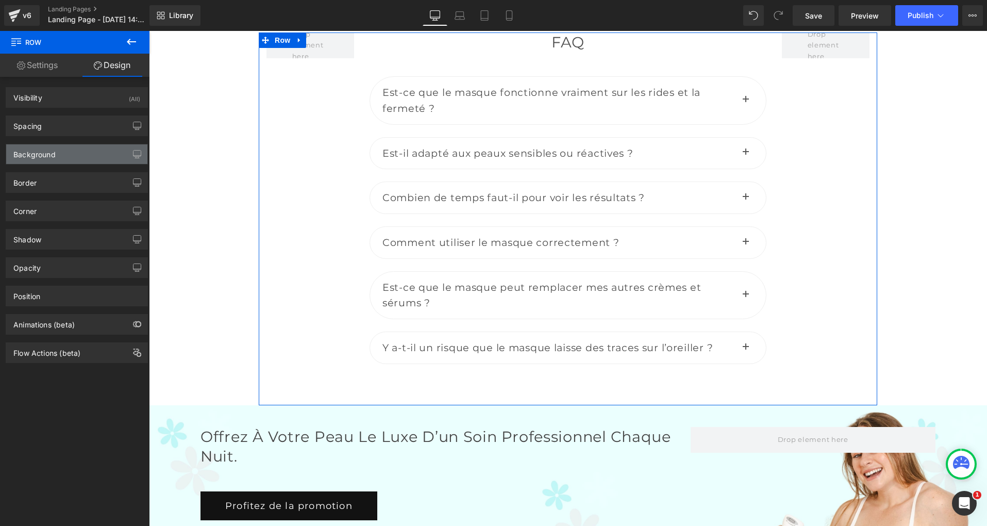
click at [69, 151] on div "Background" at bounding box center [76, 154] width 141 height 20
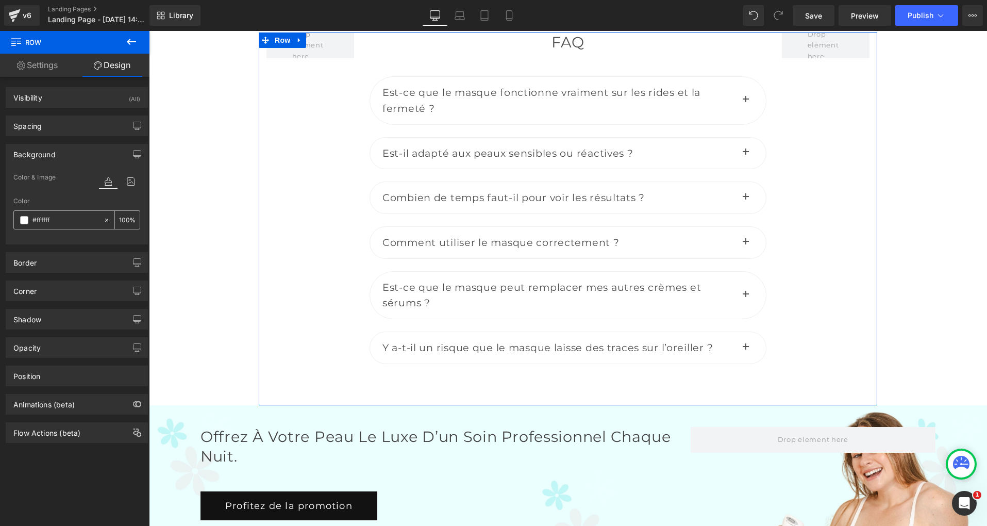
click at [61, 216] on input "text" at bounding box center [65, 219] width 66 height 11
paste input "bf1"
type input "#fffbf1"
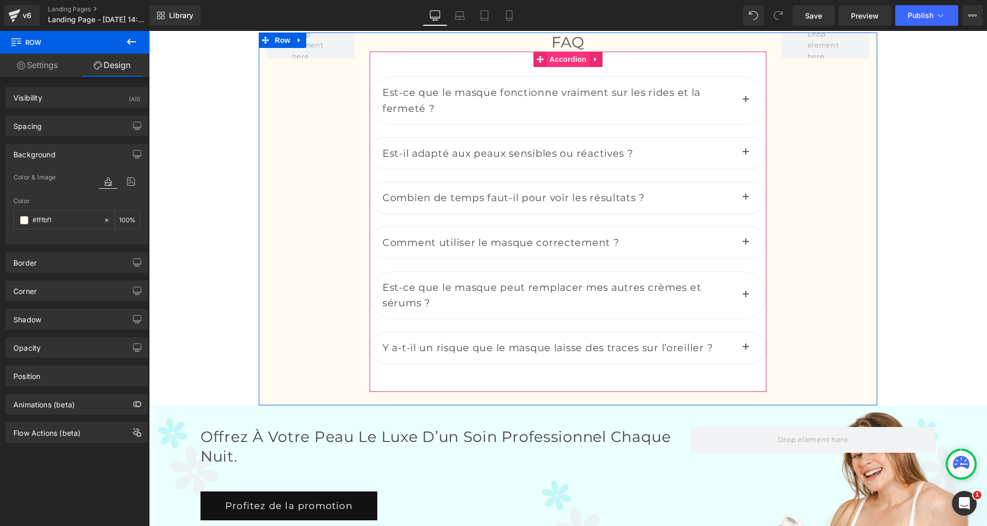
click at [565, 67] on span "Accordion" at bounding box center [568, 59] width 42 height 15
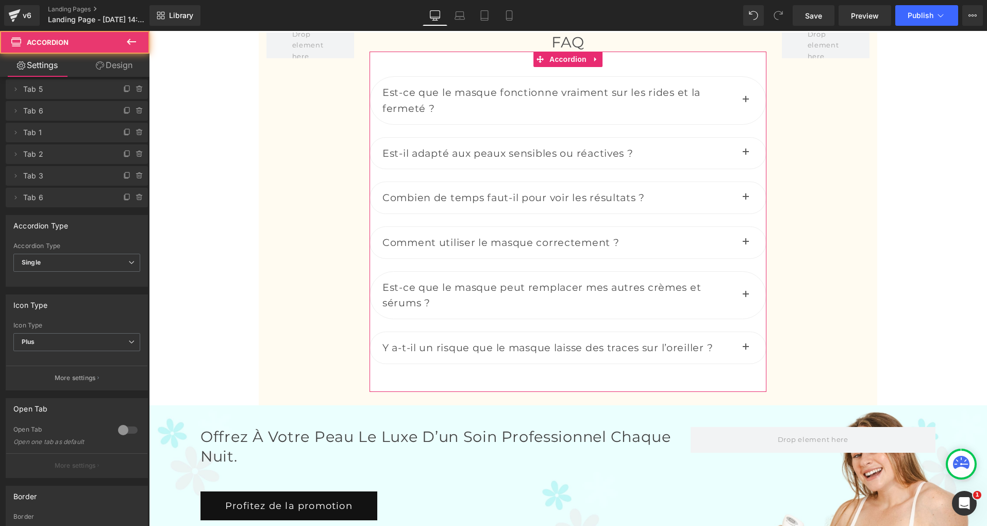
scroll to position [13, 0]
click at [120, 69] on link "Design" at bounding box center [114, 65] width 75 height 23
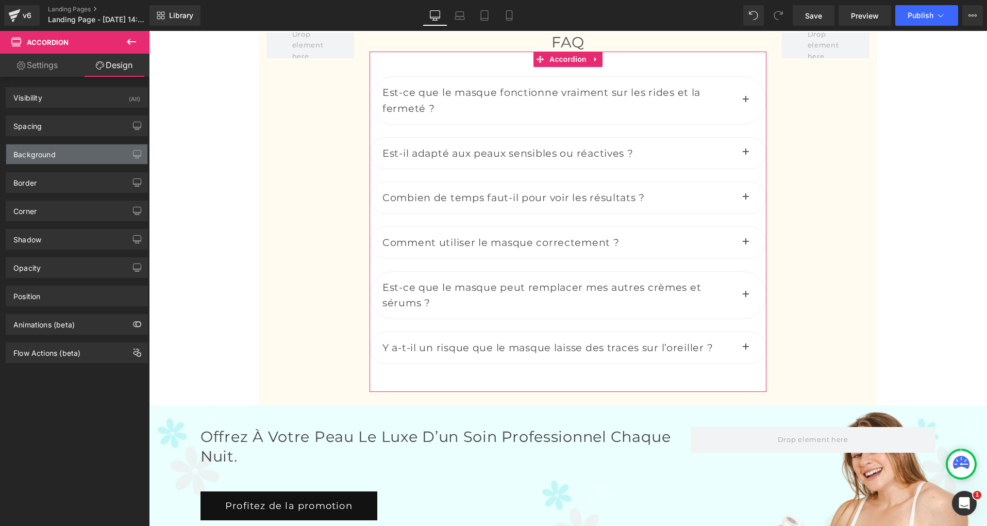
click at [41, 154] on div "Background" at bounding box center [34, 151] width 42 height 14
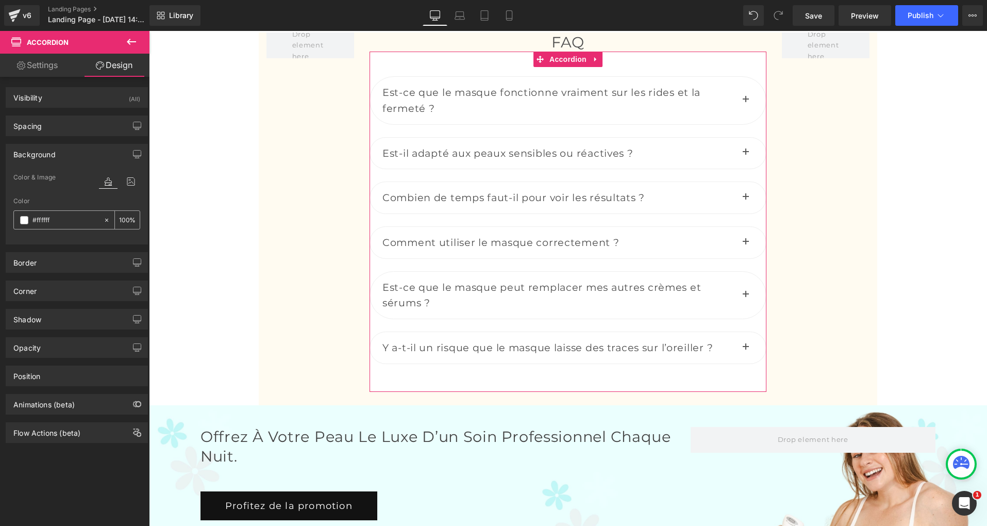
click at [41, 220] on input "#ffffff" at bounding box center [65, 219] width 66 height 11
paste input "bf1"
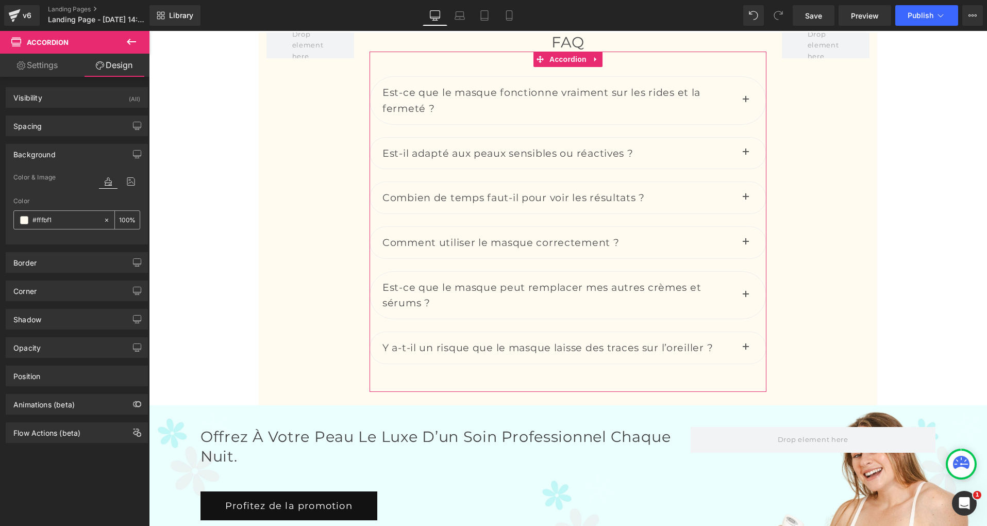
type input "#fffbf1"
click at [103, 221] on icon at bounding box center [106, 219] width 7 height 7
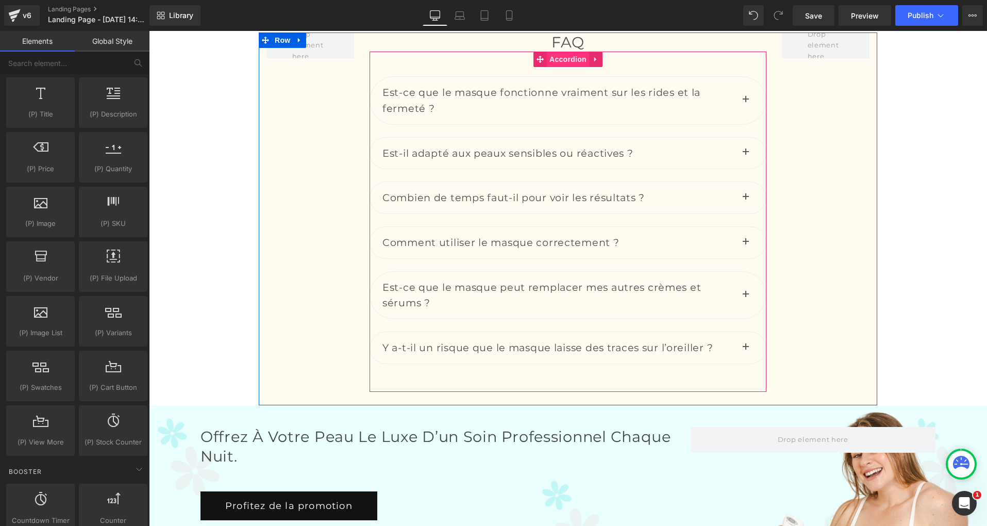
click at [576, 67] on span "Accordion" at bounding box center [568, 59] width 42 height 15
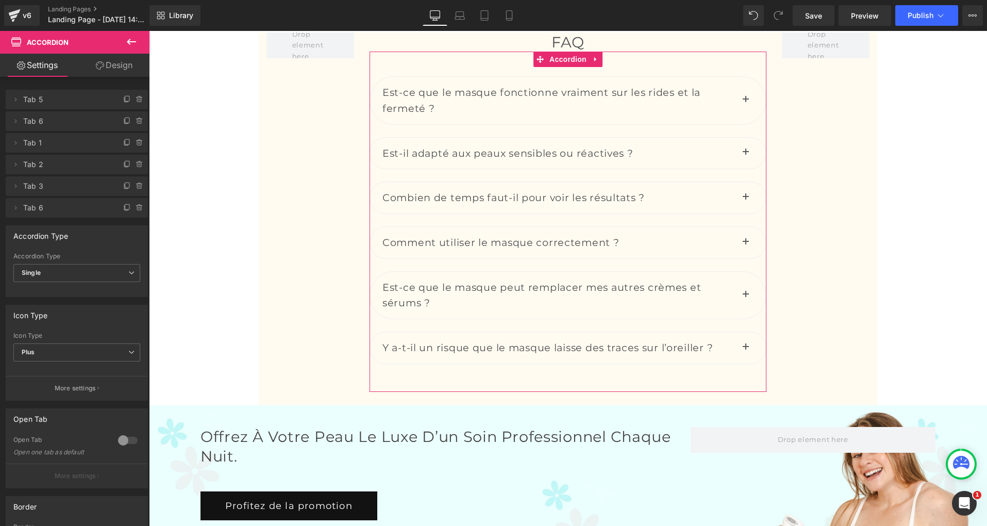
click at [115, 62] on link "Design" at bounding box center [114, 65] width 75 height 23
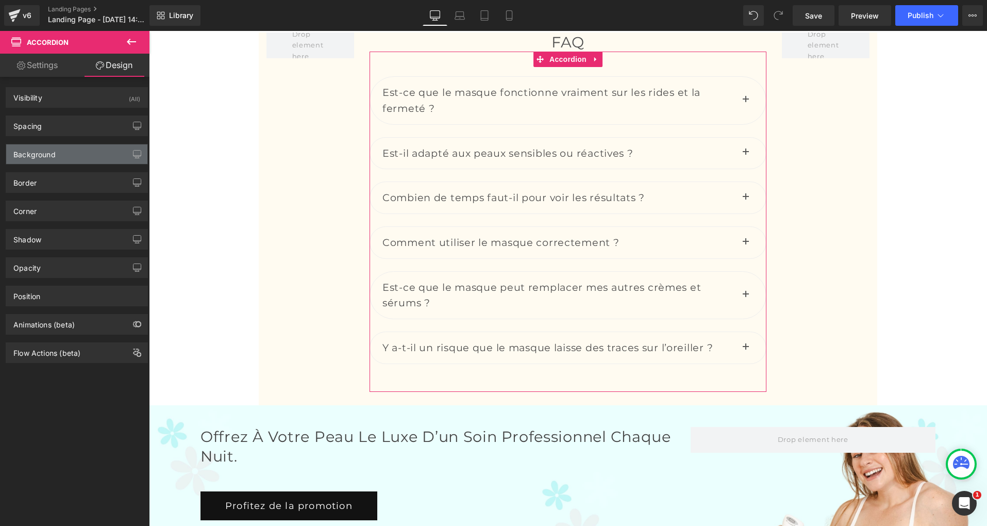
click at [53, 163] on div "Background" at bounding box center [76, 154] width 141 height 20
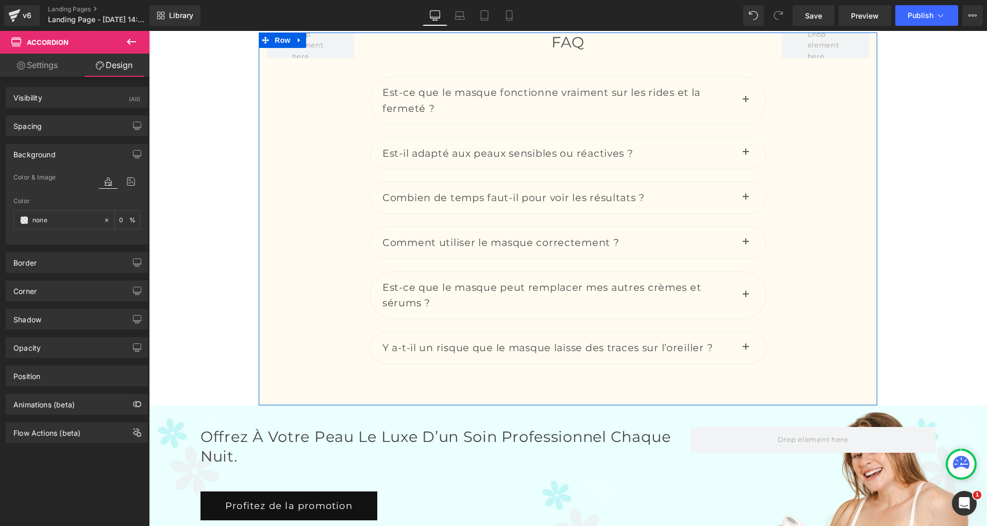
click at [318, 175] on div at bounding box center [310, 211] width 103 height 359
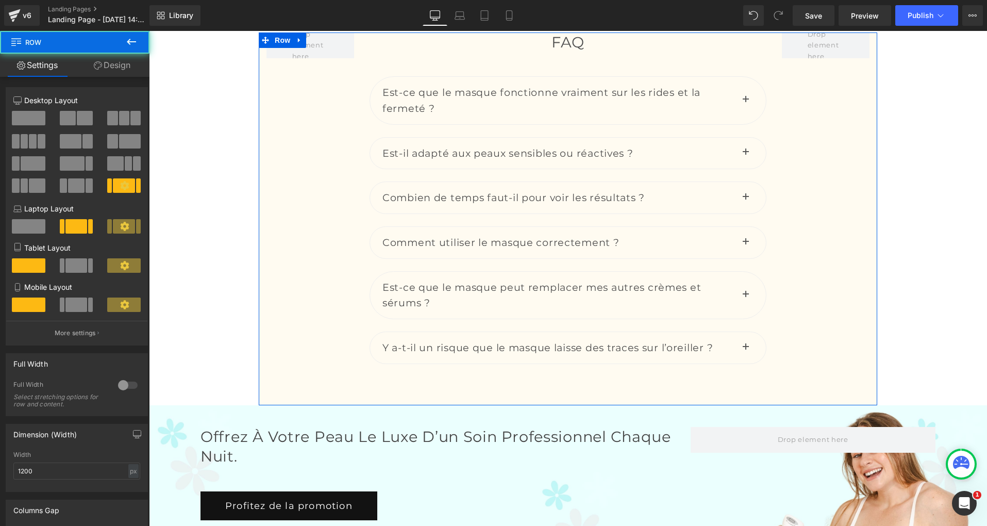
click at [114, 69] on link "Design" at bounding box center [112, 65] width 75 height 23
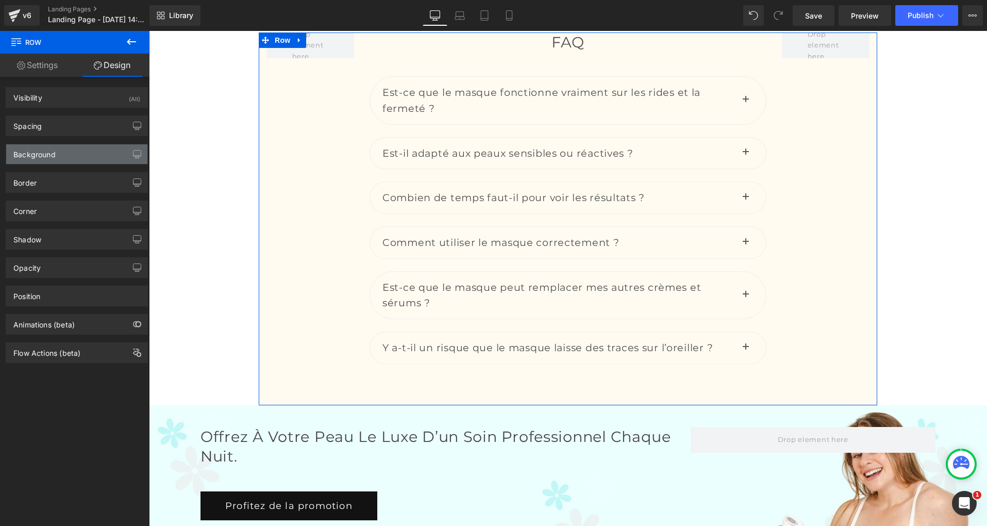
click at [58, 154] on div "Background" at bounding box center [76, 154] width 141 height 20
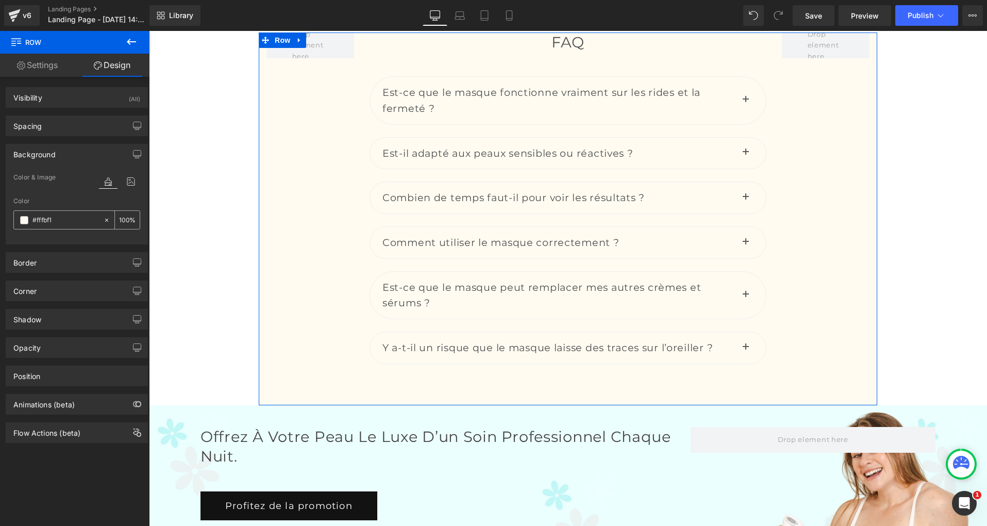
click at [106, 218] on icon at bounding box center [106, 219] width 7 height 7
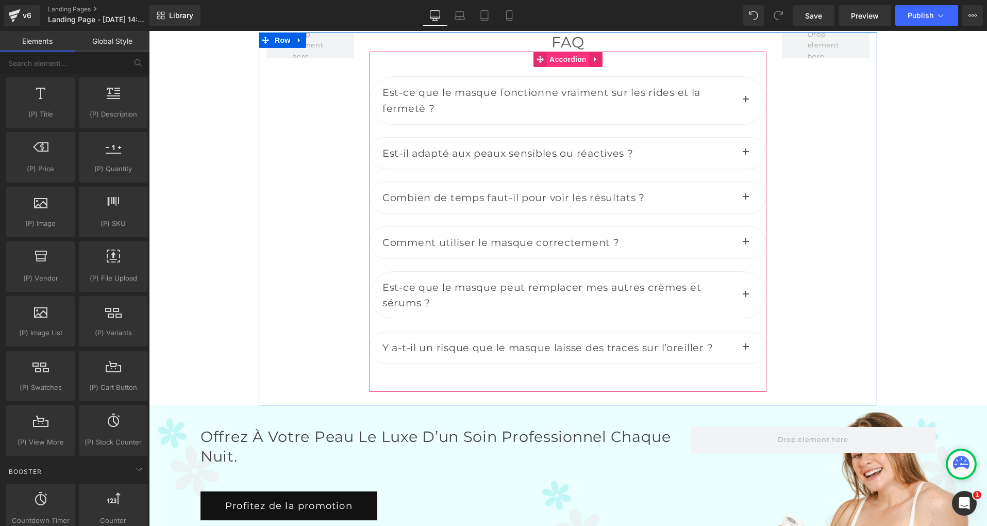
click at [572, 67] on span "Accordion" at bounding box center [568, 59] width 42 height 15
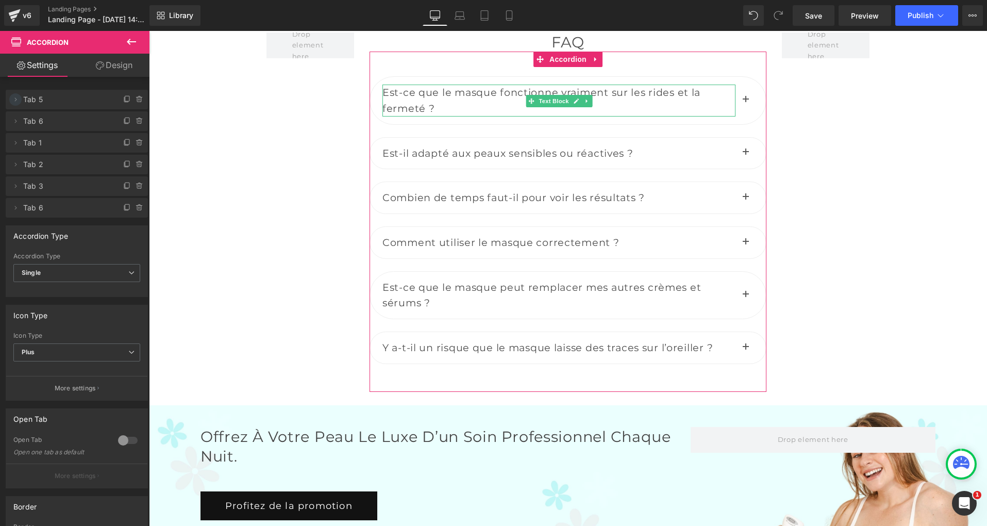
click at [16, 99] on icon at bounding box center [15, 99] width 8 height 8
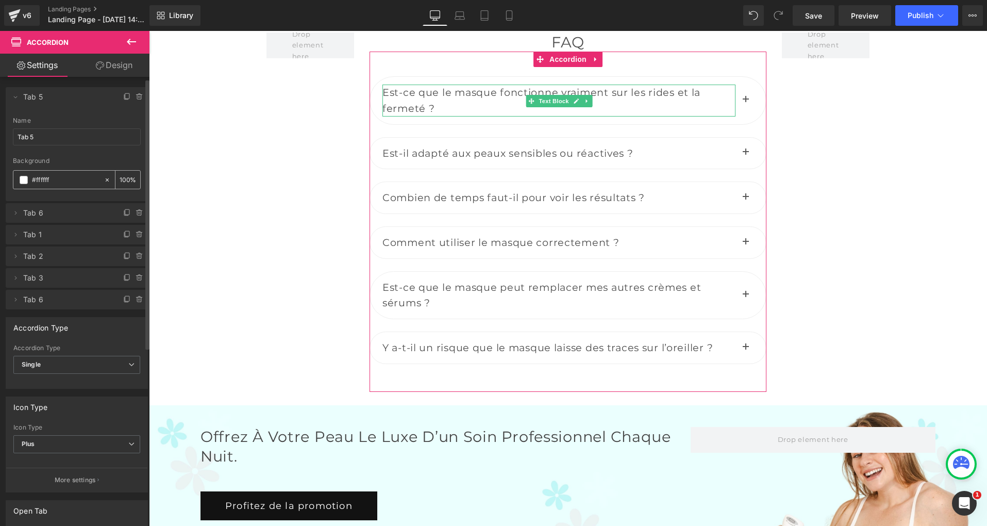
click at [59, 179] on input "#ffffff" at bounding box center [65, 179] width 67 height 11
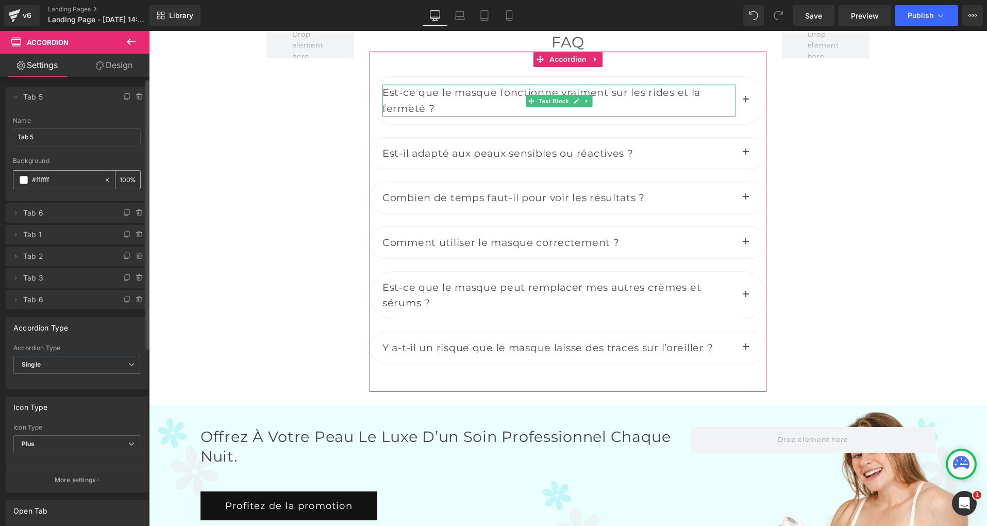
paste input "bf1"
type input "#fffbf1"
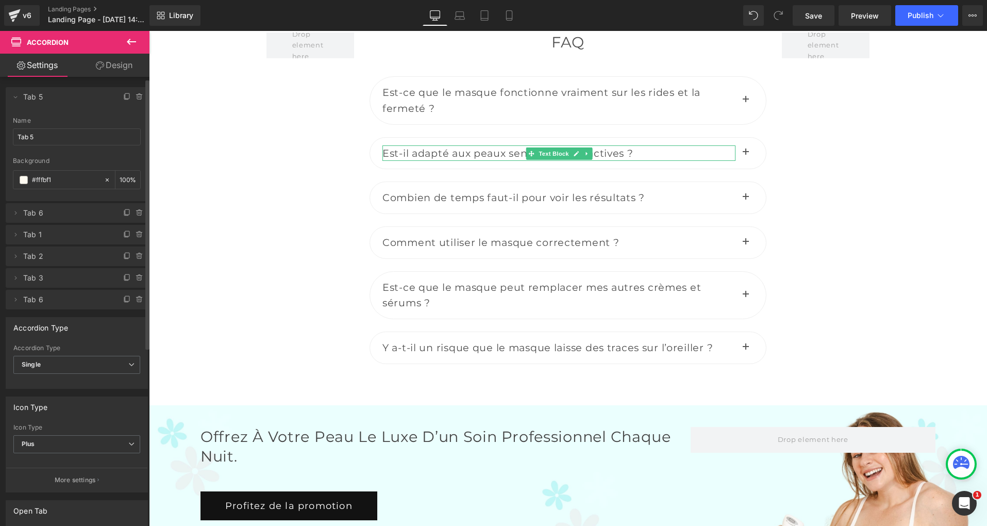
click at [64, 210] on span "Tab 6" at bounding box center [66, 213] width 87 height 20
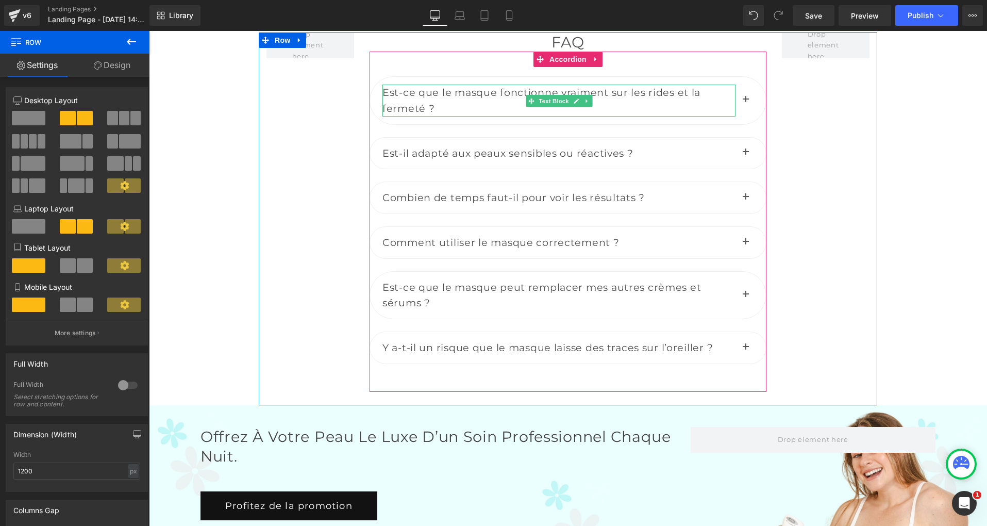
click at [428, 114] on span "Est-ce que le masque fonctionne vraiment sur les rides et la fermeté ?" at bounding box center [541, 100] width 318 height 28
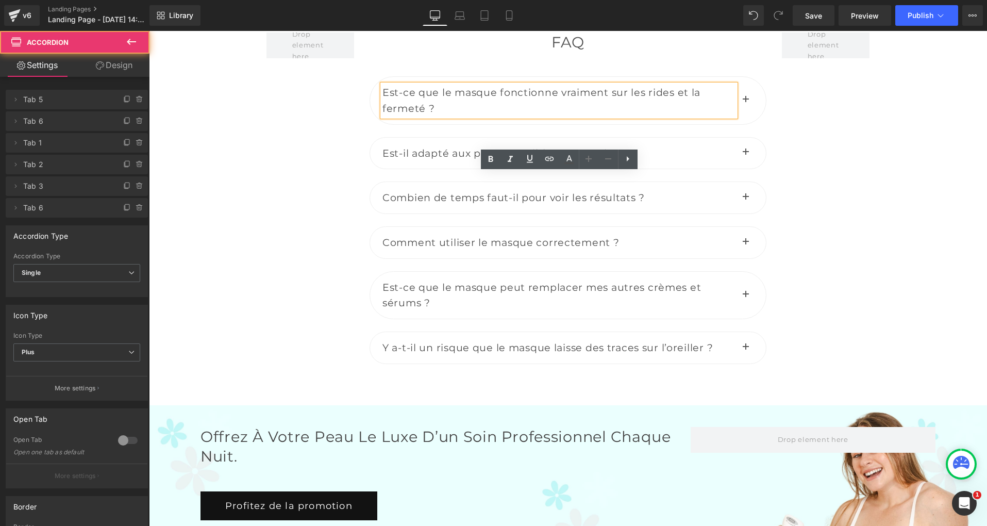
click at [755, 124] on button "button" at bounding box center [746, 100] width 21 height 47
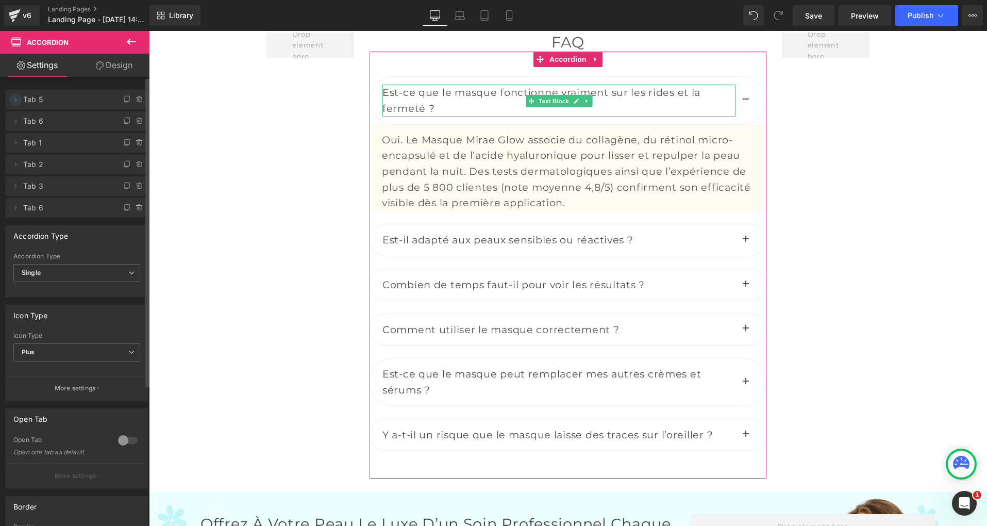
click at [15, 100] on icon at bounding box center [15, 99] width 8 height 8
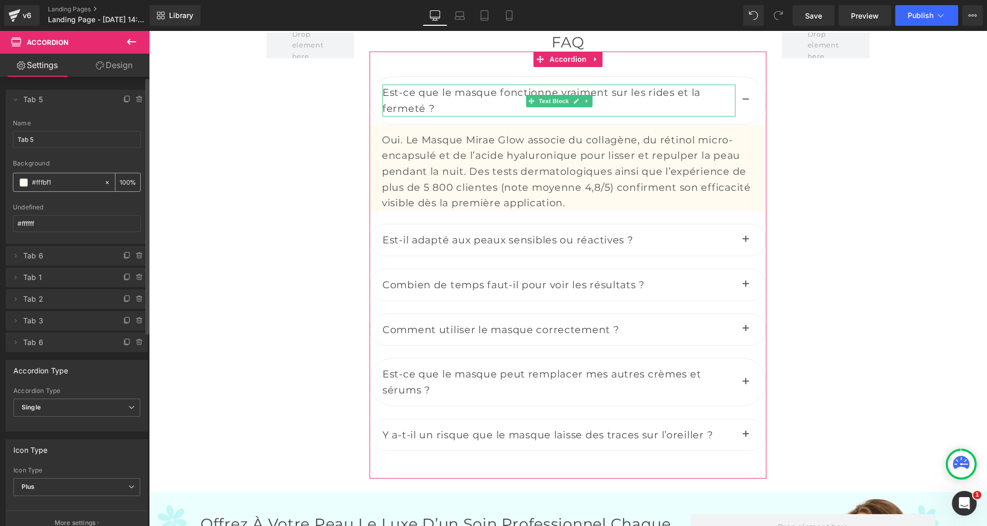
click at [104, 179] on icon at bounding box center [107, 182] width 7 height 7
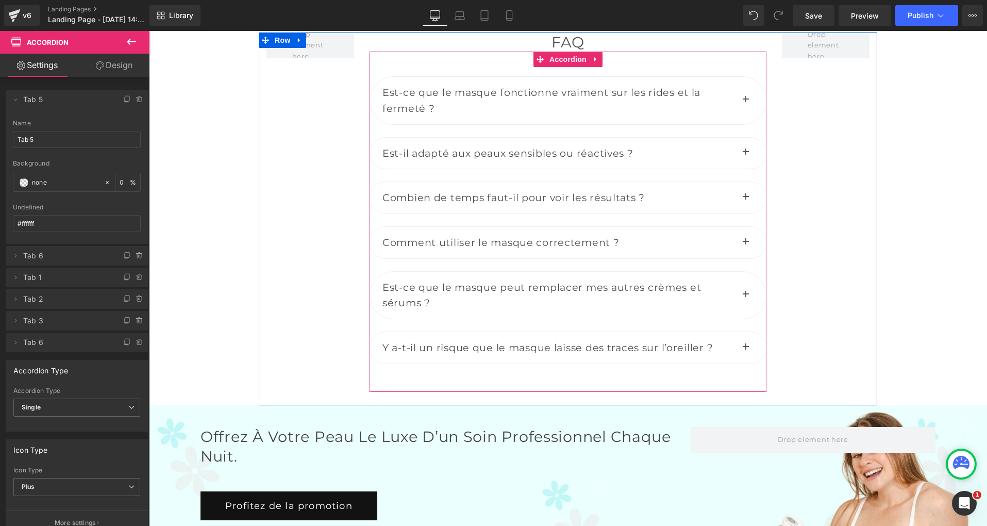
click at [747, 124] on button "button" at bounding box center [746, 100] width 21 height 47
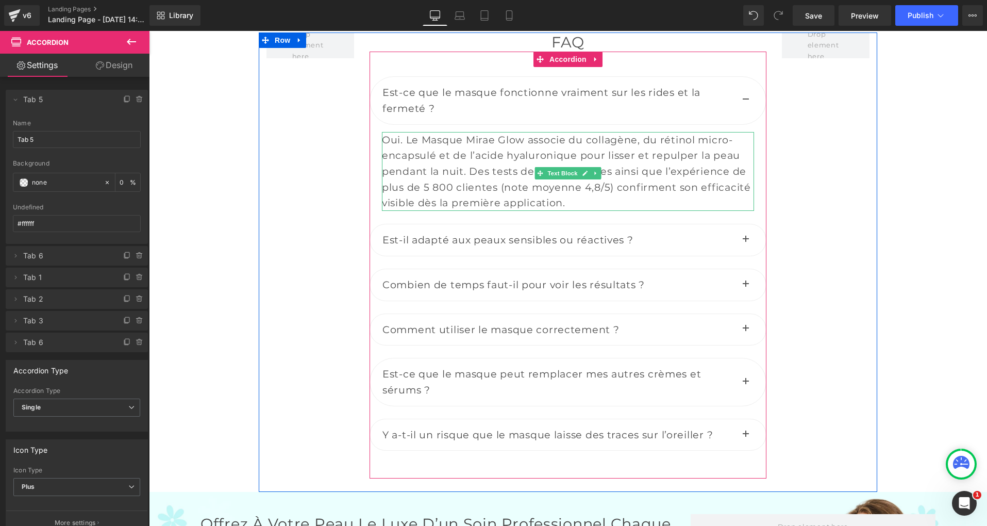
click at [436, 211] on div "Oui. Le Masque Mirae Glow associe du collagène, du rétinol micro-encapsulé et d…" at bounding box center [568, 171] width 372 height 79
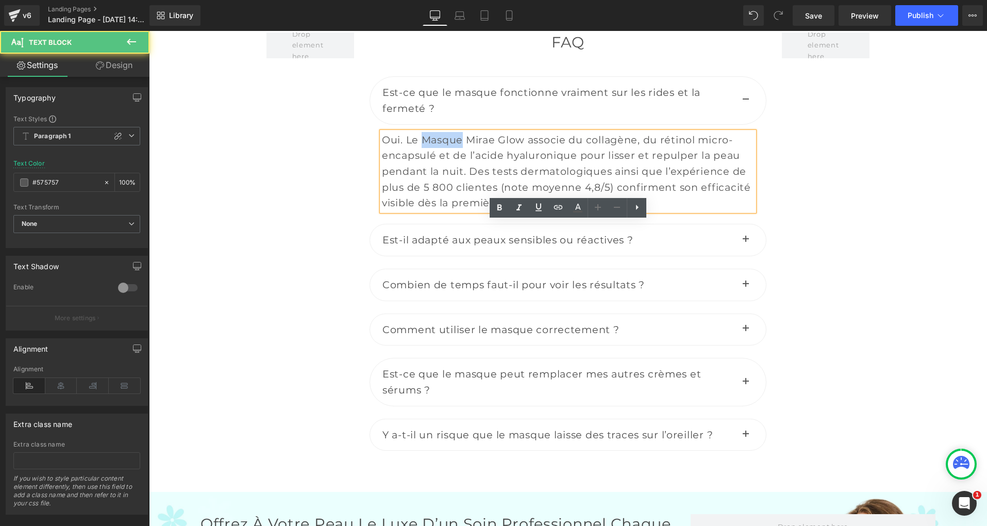
click at [436, 211] on div "Oui. Le Masque Mirae Glow associe du collagène, du rétinol micro-encapsulé et d…" at bounding box center [568, 171] width 372 height 79
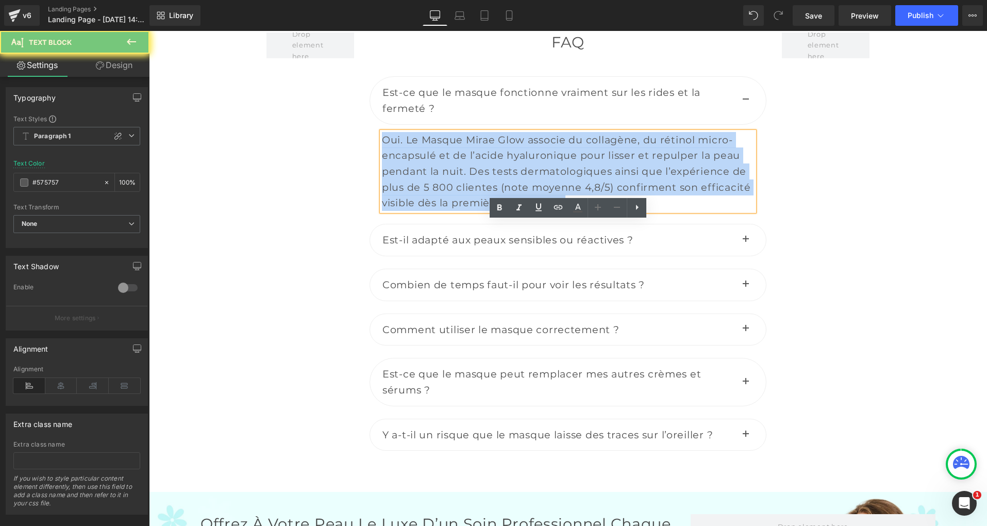
click at [436, 211] on div "Oui. Le Masque Mirae Glow associe du collagène, du rétinol micro-encapsulé et d…" at bounding box center [568, 171] width 372 height 79
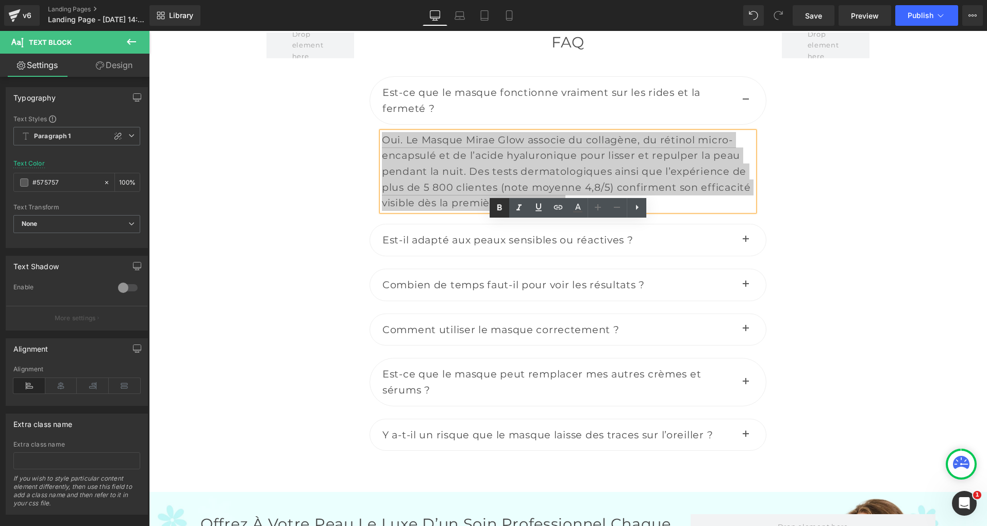
click at [501, 208] on icon at bounding box center [499, 207] width 5 height 6
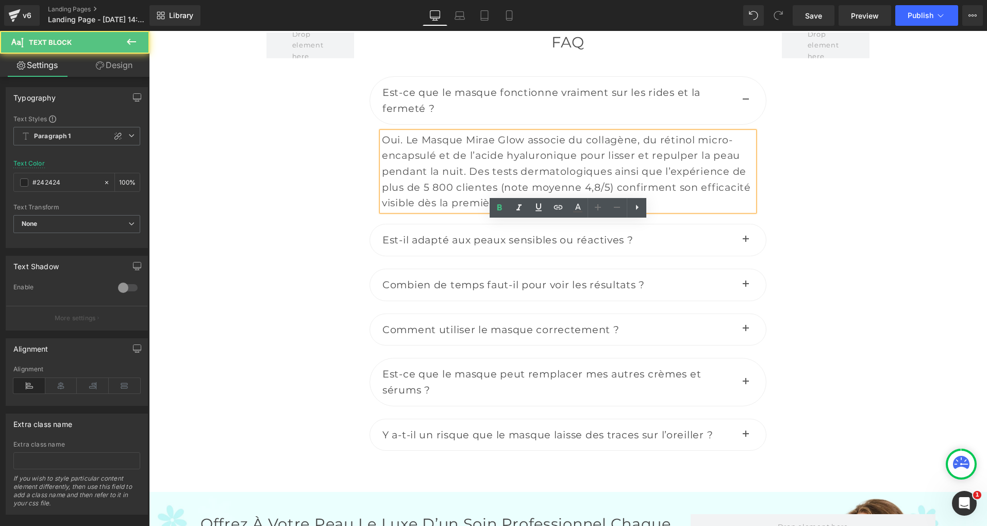
click at [442, 246] on span "Est-il adapté aux peaux sensibles ou réactives ?" at bounding box center [507, 240] width 251 height 12
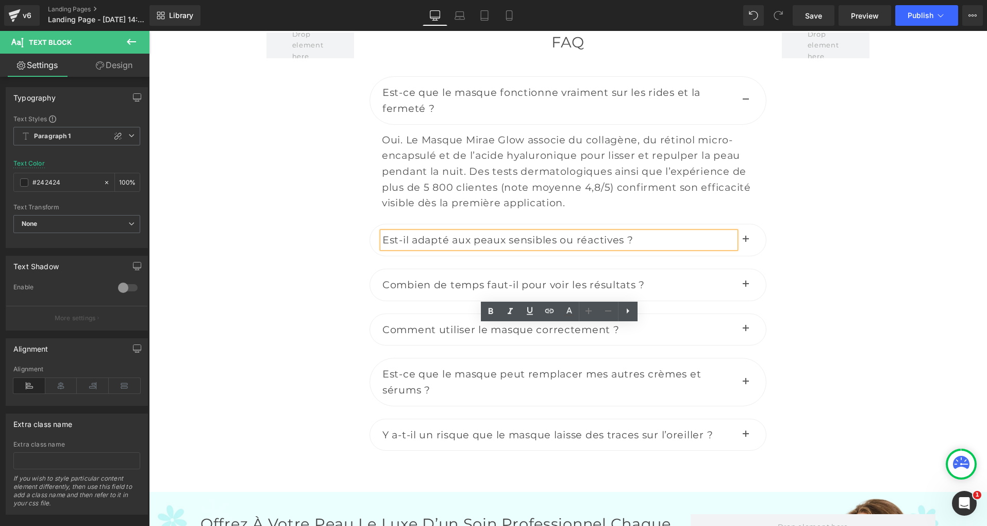
click at [746, 256] on button "button" at bounding box center [746, 239] width 21 height 31
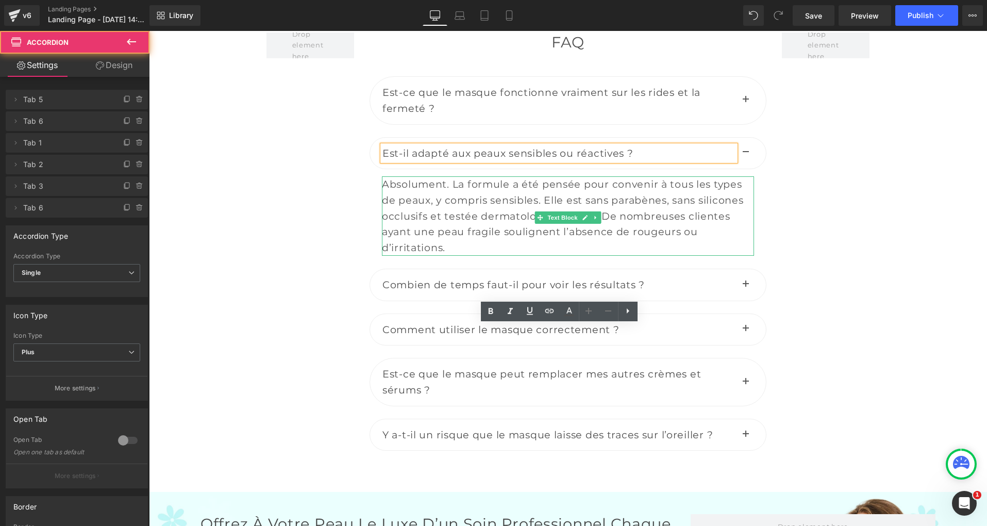
click at [434, 256] on div "Absolument. La formule a été pensée pour convenir à tous les types de peaux, y …" at bounding box center [568, 215] width 372 height 79
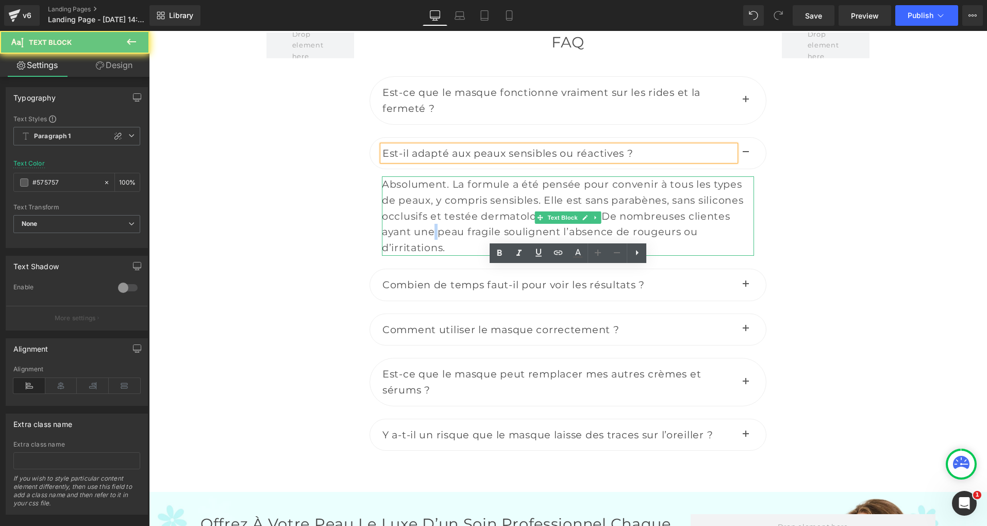
click at [434, 256] on div "Absolument. La formule a été pensée pour convenir à tous les types de peaux, y …" at bounding box center [568, 215] width 372 height 79
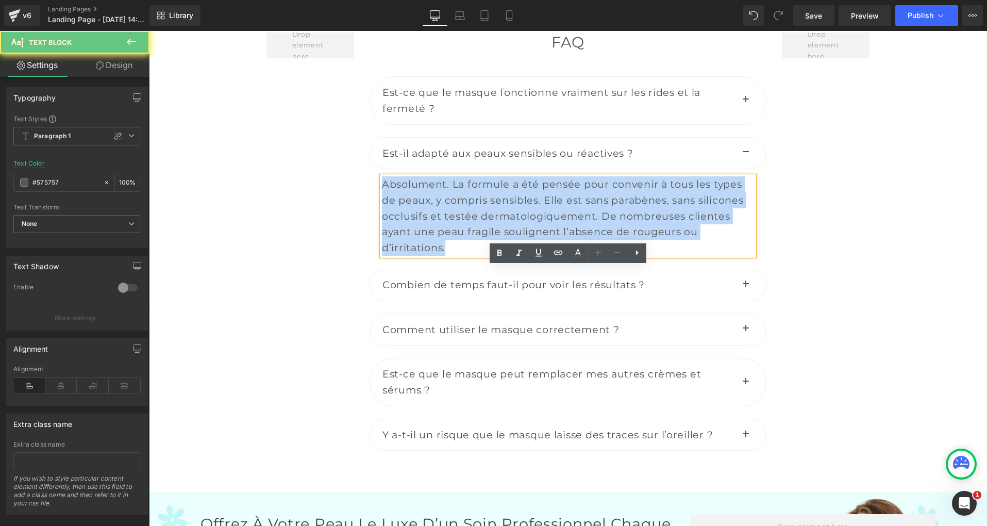
click at [434, 256] on div "Absolument. La formule a été pensée pour convenir à tous les types de peaux, y …" at bounding box center [568, 215] width 372 height 79
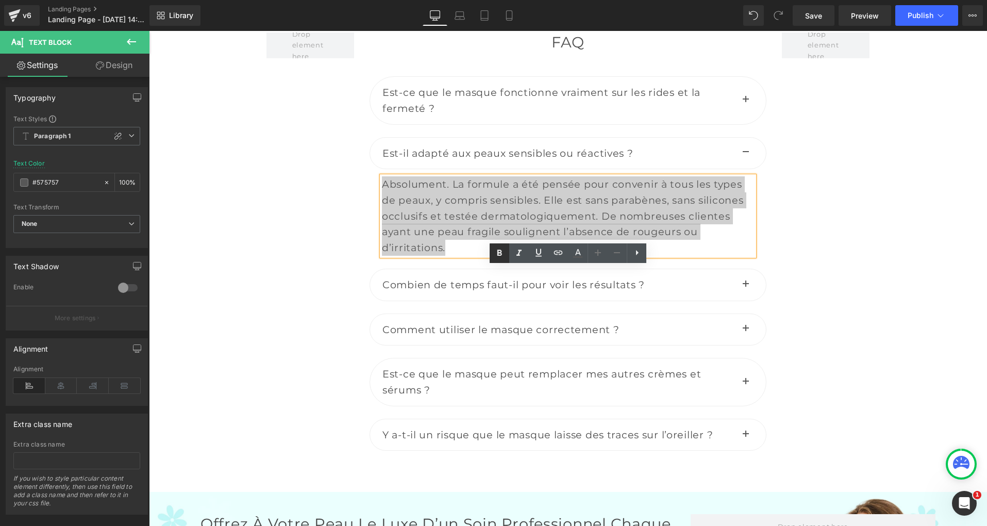
click at [500, 255] on icon at bounding box center [499, 252] width 5 height 6
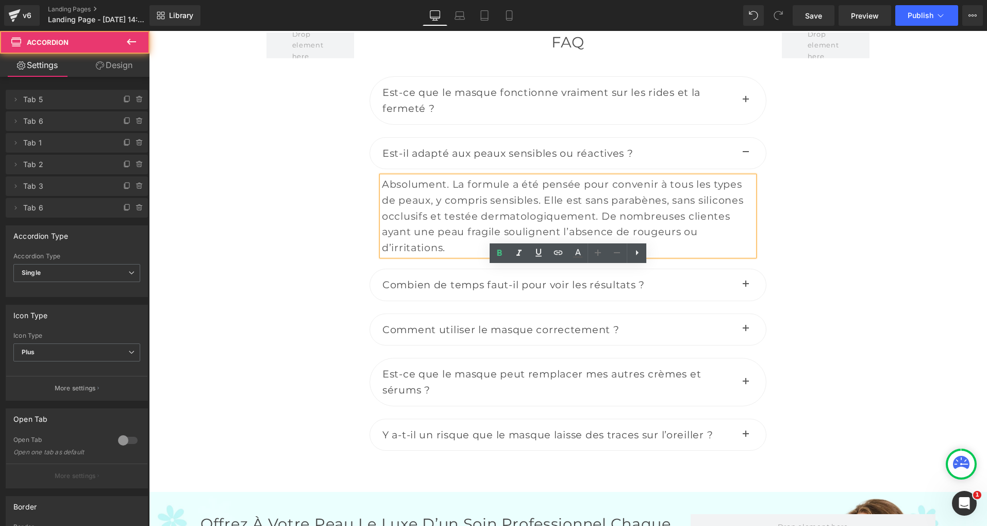
click at [745, 301] on button "button" at bounding box center [746, 284] width 21 height 31
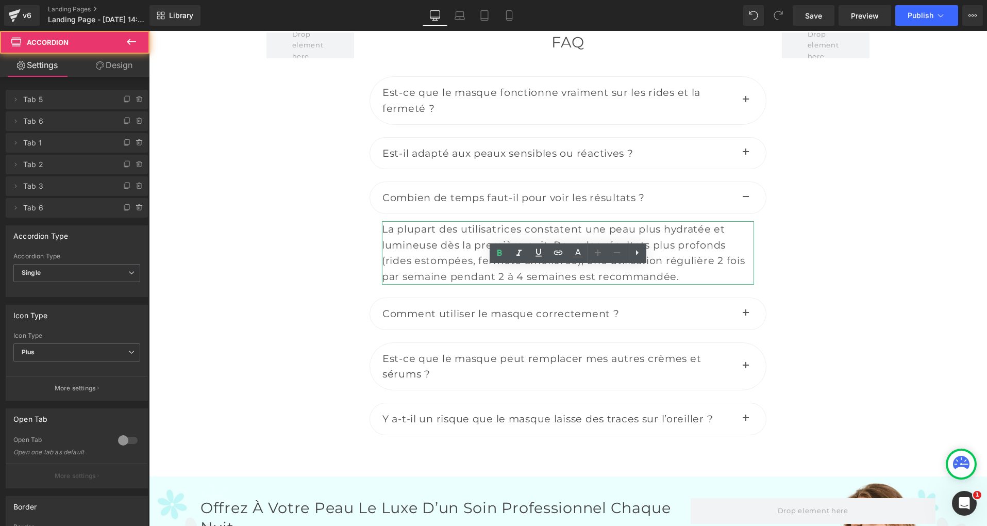
click at [447, 285] on div "La plupart des utilisatrices constatent une peau plus hydratée et lumineuse dès…" at bounding box center [568, 252] width 372 height 63
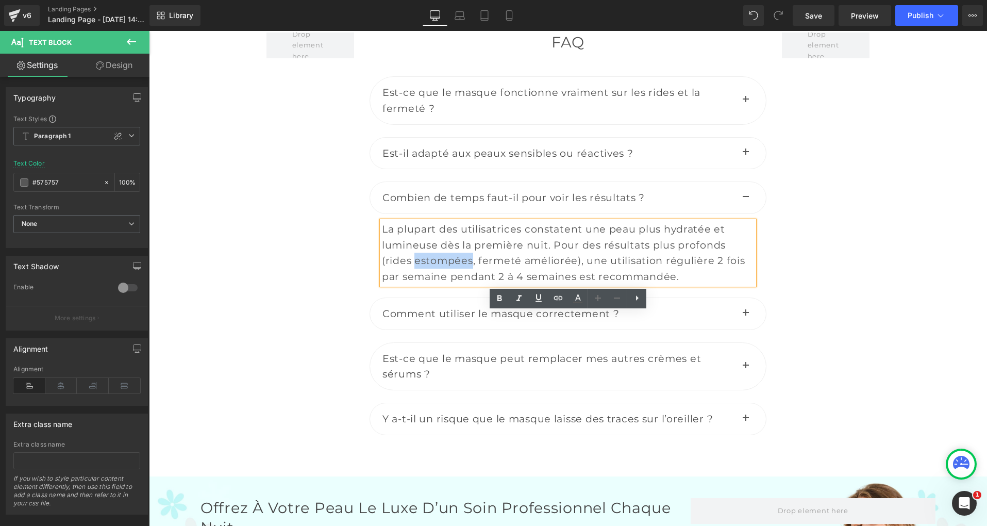
click at [447, 285] on div "La plupart des utilisatrices constatent une peau plus hydratée et lumineuse dès…" at bounding box center [568, 252] width 372 height 63
click at [451, 285] on div "La plupart des utilisatrices constatent une peau plus hydratée et lumineuse dès…" at bounding box center [568, 252] width 372 height 63
click at [464, 285] on div "La plupart des utilisatrices constatent une peau plus hydratée et lumineuse dès…" at bounding box center [568, 252] width 372 height 63
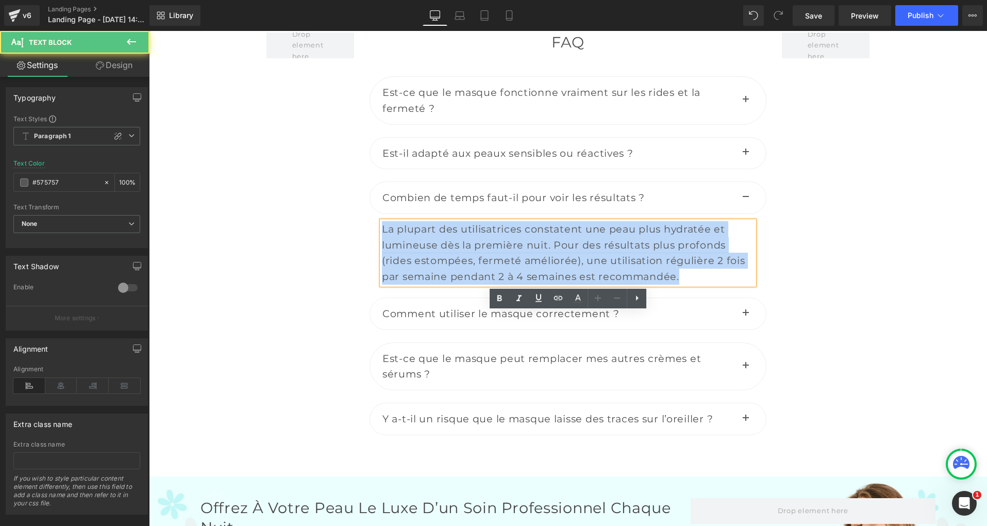
drag, startPoint x: 464, startPoint y: 336, endPoint x: 471, endPoint y: 327, distance: 10.7
click at [464, 285] on div "La plupart des utilisatrices constatent une peau plus hydratée et lumineuse dès…" at bounding box center [568, 252] width 372 height 63
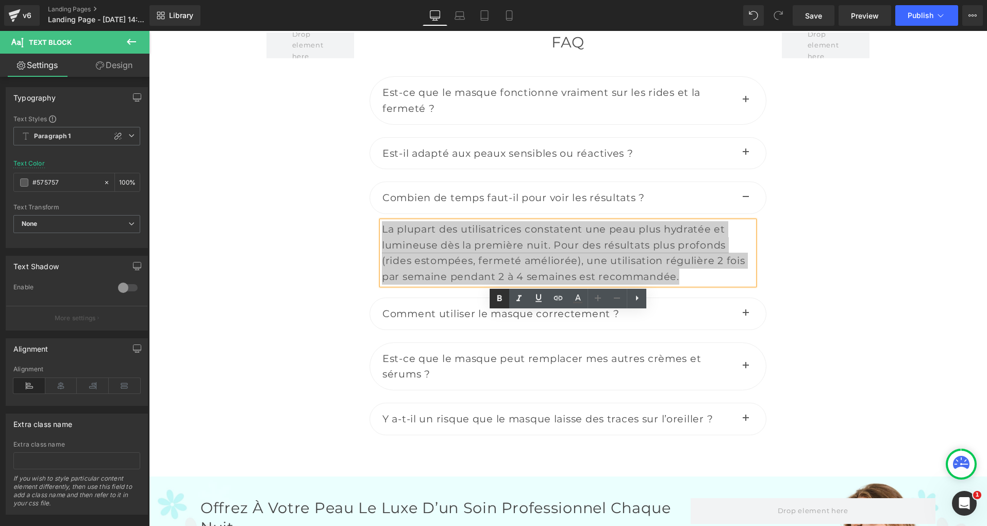
click at [502, 299] on icon at bounding box center [499, 298] width 12 height 12
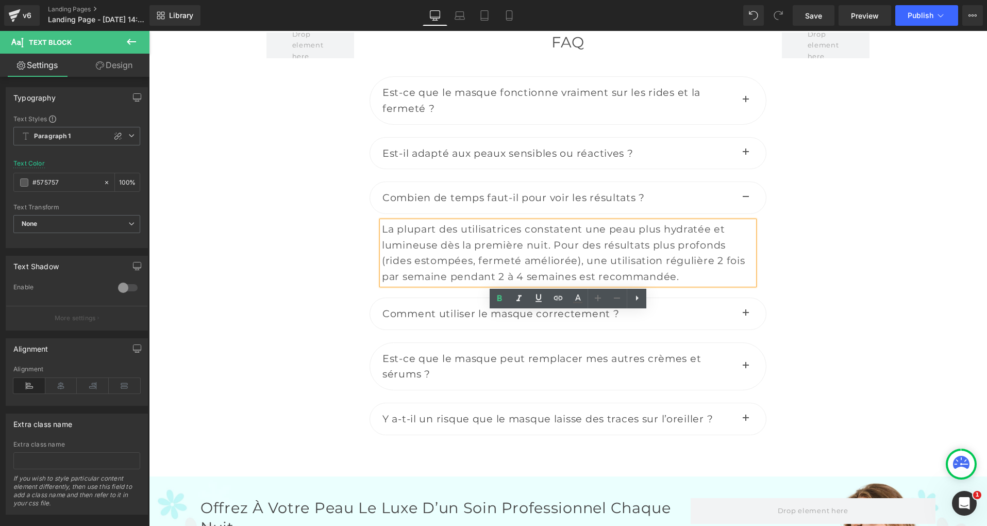
click at [746, 316] on span "button" at bounding box center [746, 316] width 0 height 0
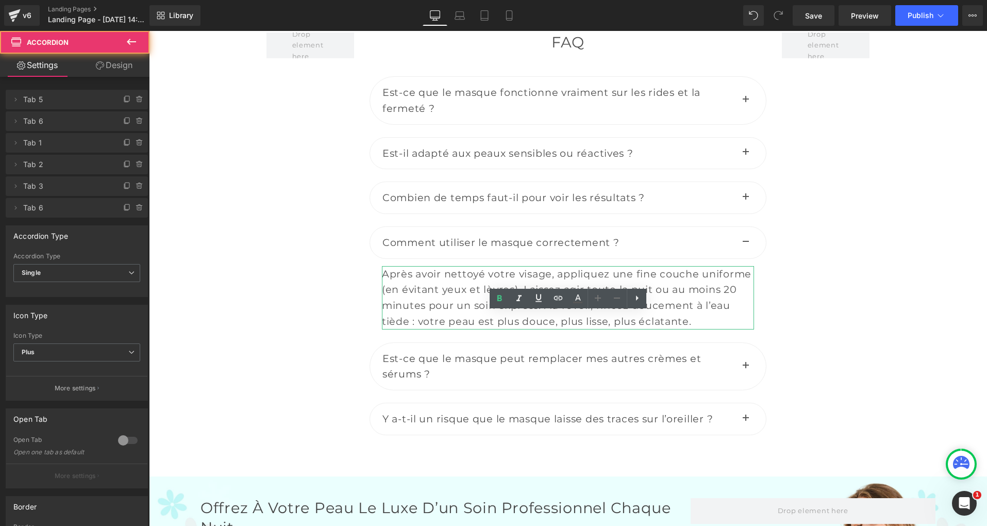
click at [415, 329] on div "Après avoir nettoyé votre visage, appliquez une fine couche uniforme (en évitan…" at bounding box center [568, 297] width 372 height 63
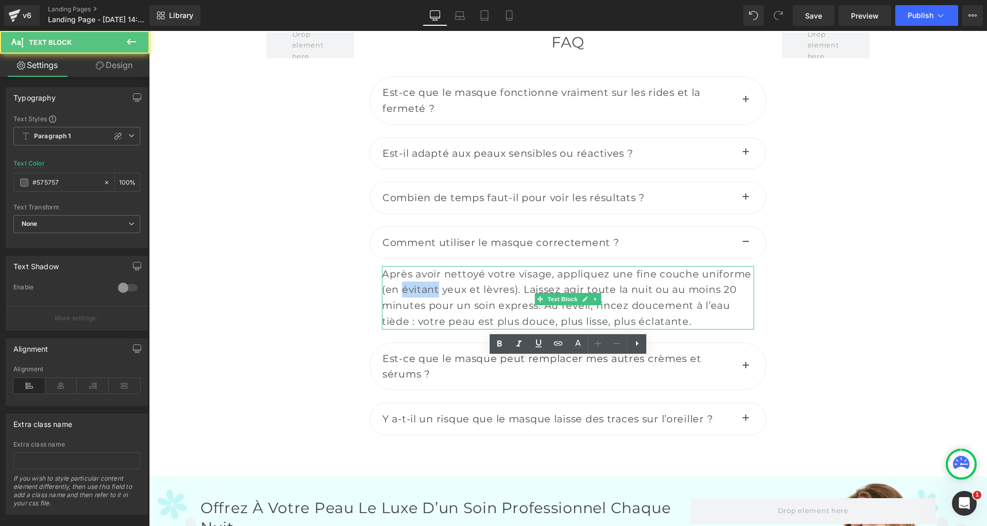
click at [415, 329] on div "Après avoir nettoyé votre visage, appliquez une fine couche uniforme (en évitan…" at bounding box center [568, 297] width 372 height 63
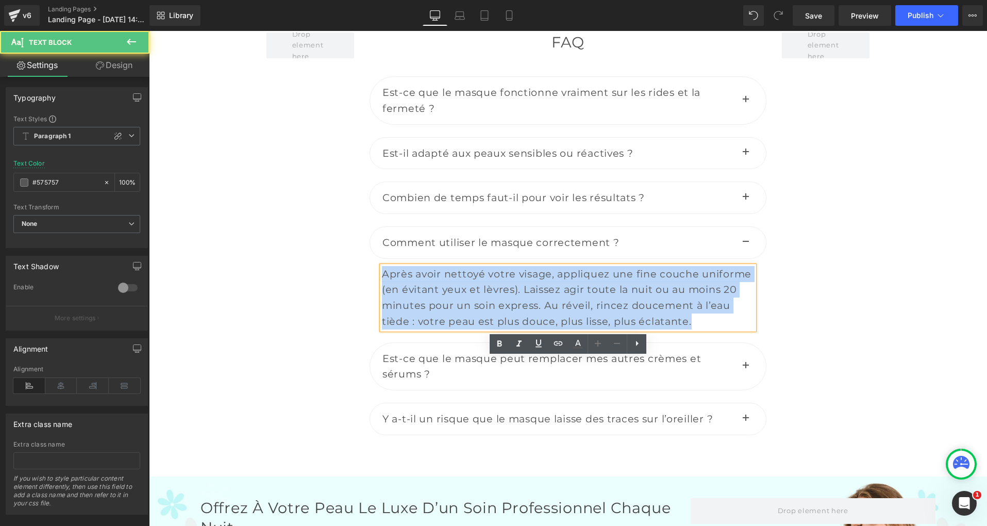
click at [415, 329] on div "Après avoir nettoyé votre visage, appliquez une fine couche uniforme (en évitan…" at bounding box center [568, 297] width 372 height 63
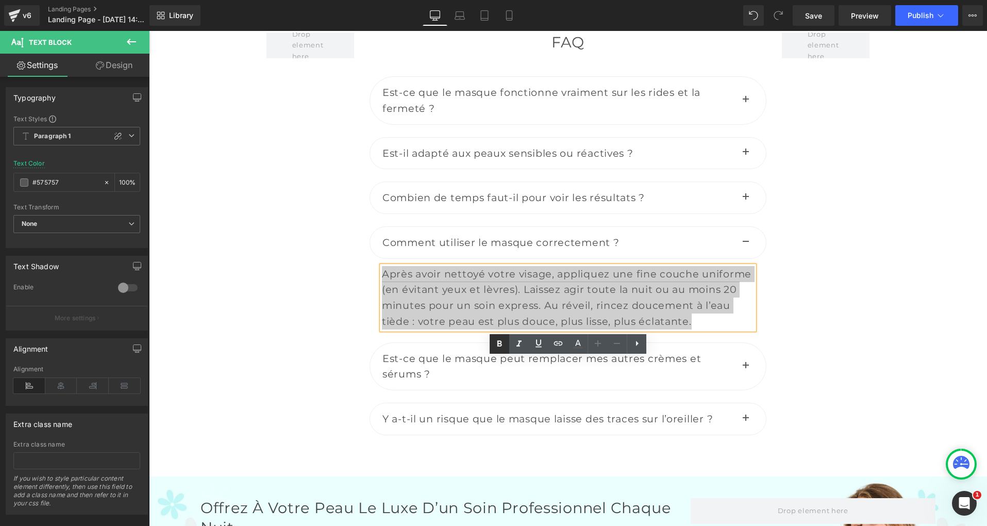
click at [496, 341] on icon at bounding box center [499, 344] width 12 height 12
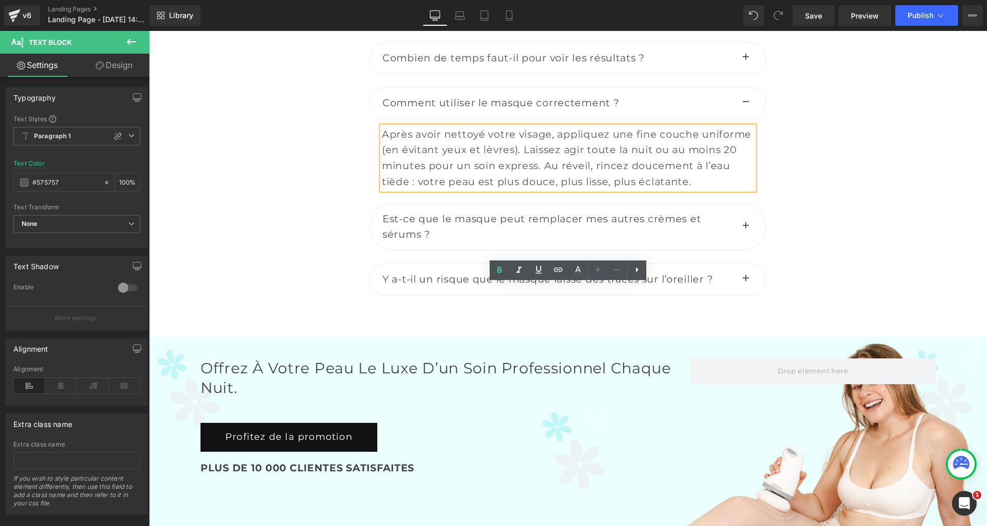
scroll to position [4606, 0]
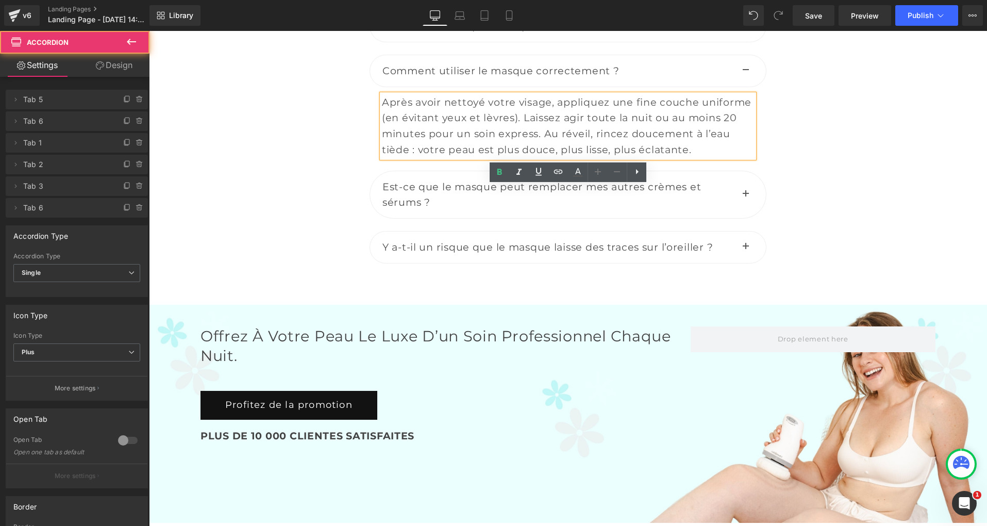
click at [744, 218] on button "button" at bounding box center [746, 194] width 21 height 47
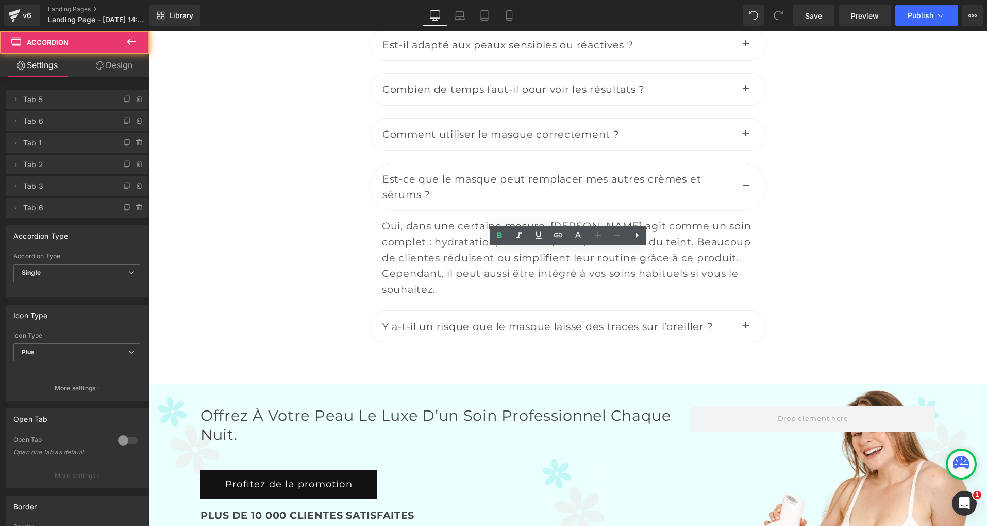
scroll to position [4532, 0]
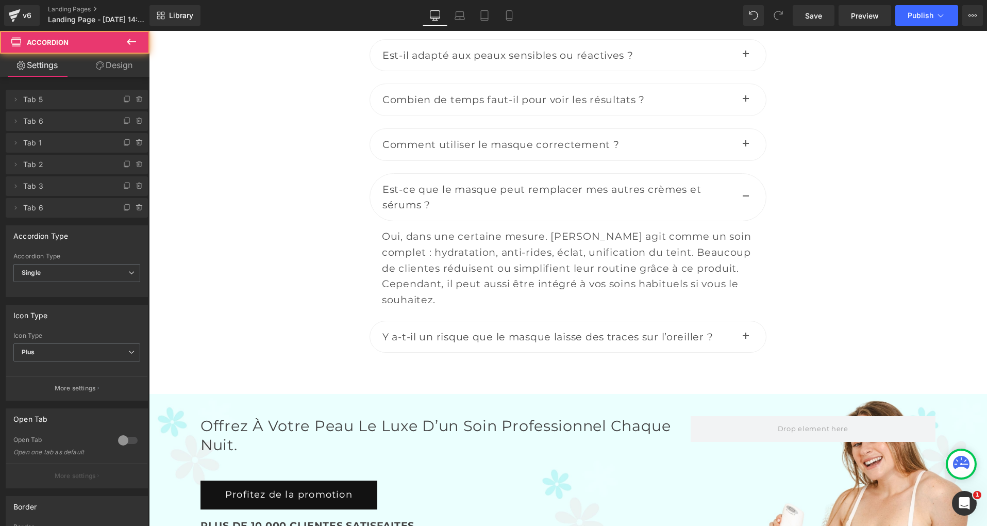
click at [420, 308] on div "Oui, dans une certaine mesure. [PERSON_NAME] agit comme un soin complet : hydra…" at bounding box center [568, 267] width 372 height 79
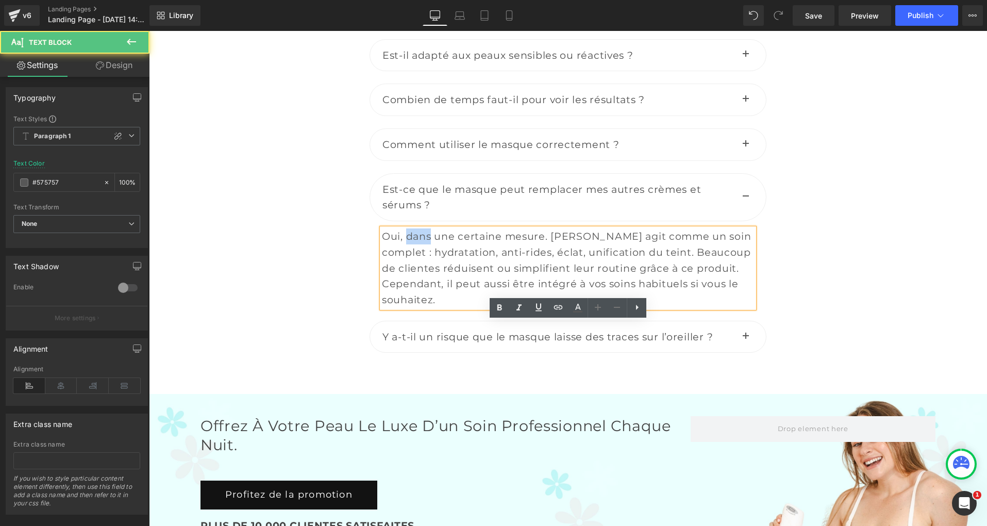
click at [420, 308] on div "Oui, dans une certaine mesure. [PERSON_NAME] agit comme un soin complet : hydra…" at bounding box center [568, 267] width 372 height 79
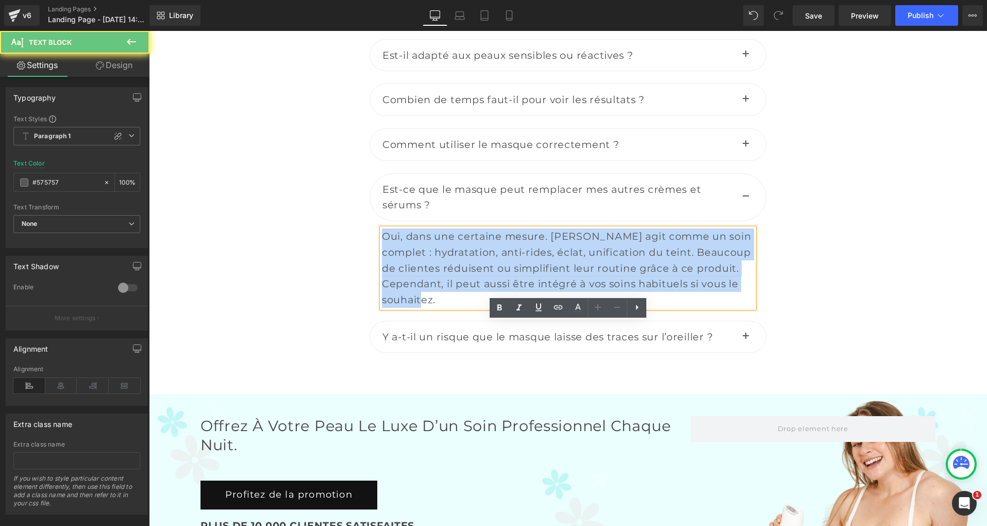
click at [420, 308] on div "Oui, dans une certaine mesure. [PERSON_NAME] agit comme un soin complet : hydra…" at bounding box center [568, 267] width 372 height 79
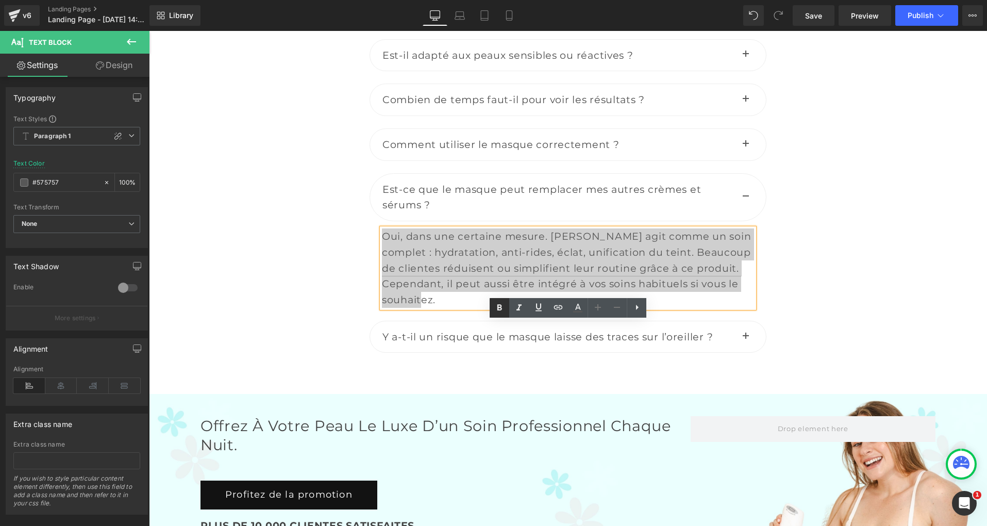
click at [501, 305] on icon at bounding box center [499, 307] width 5 height 6
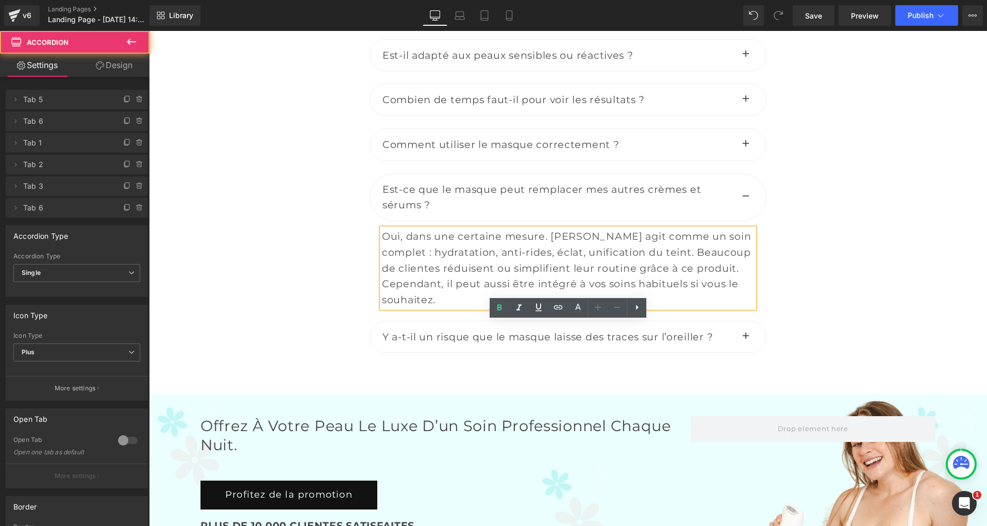
click at [746, 353] on button "button" at bounding box center [746, 336] width 21 height 31
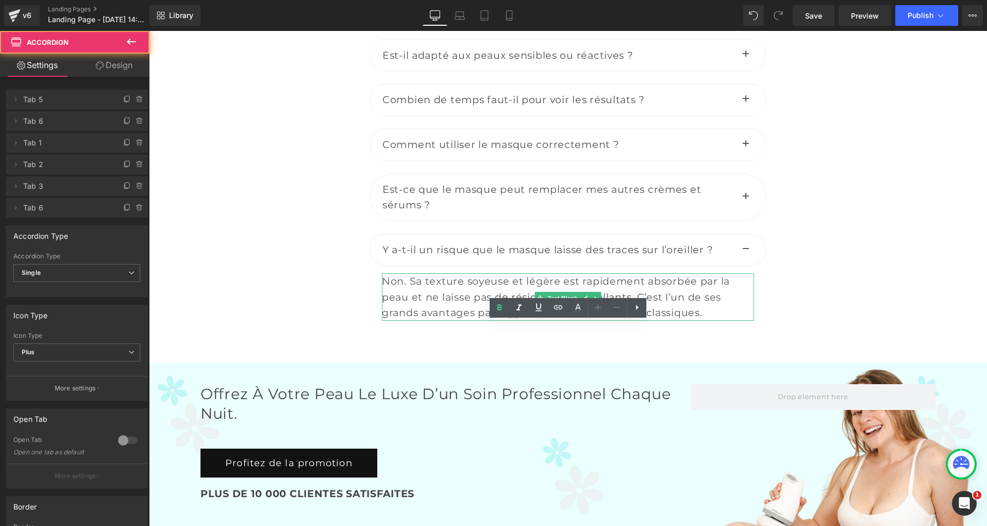
click at [451, 321] on div "Non. Sa texture soyeuse et légère est rapidement absorbée par la peau et ne lai…" at bounding box center [568, 296] width 372 height 47
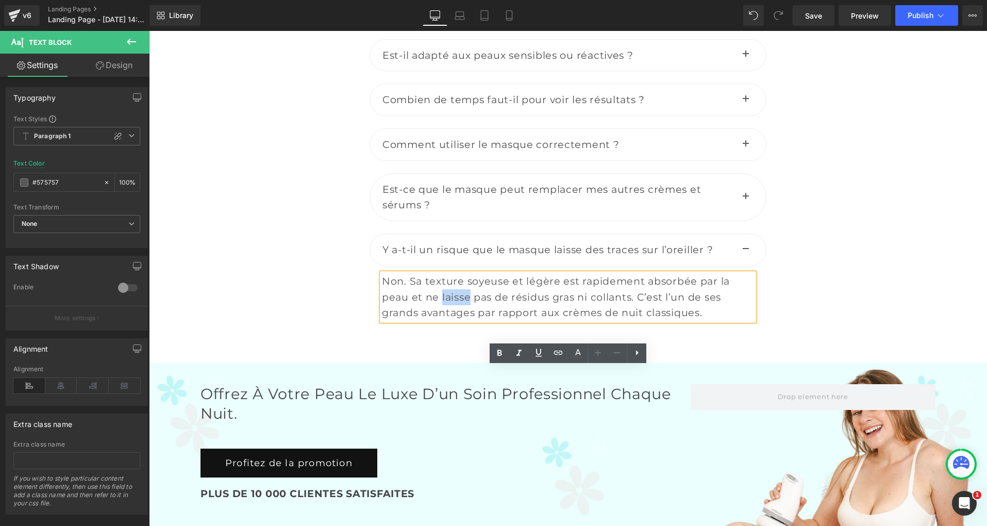
click at [451, 321] on div "Non. Sa texture soyeuse et légère est rapidement absorbée par la peau et ne lai…" at bounding box center [568, 296] width 372 height 47
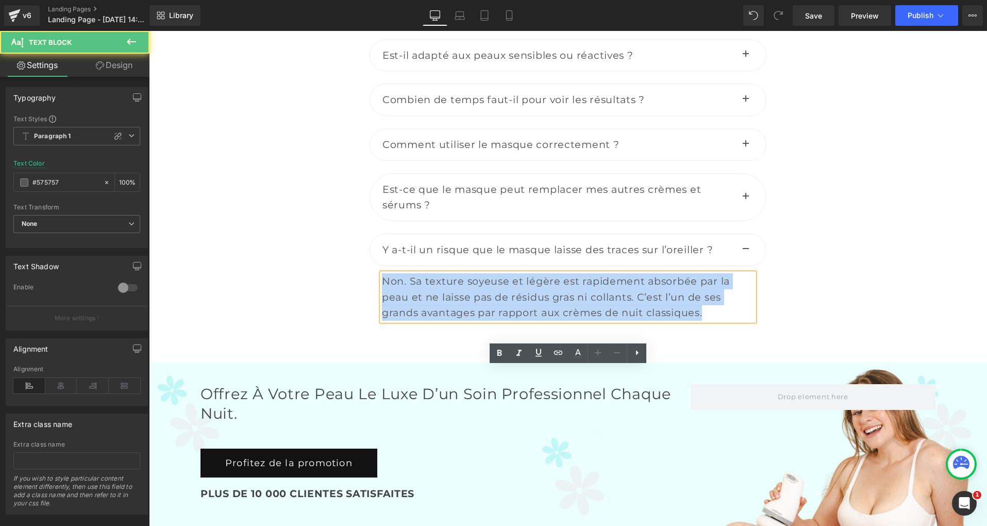
click at [451, 321] on div "Non. Sa texture soyeuse et légère est rapidement absorbée par la peau et ne lai…" at bounding box center [568, 296] width 372 height 47
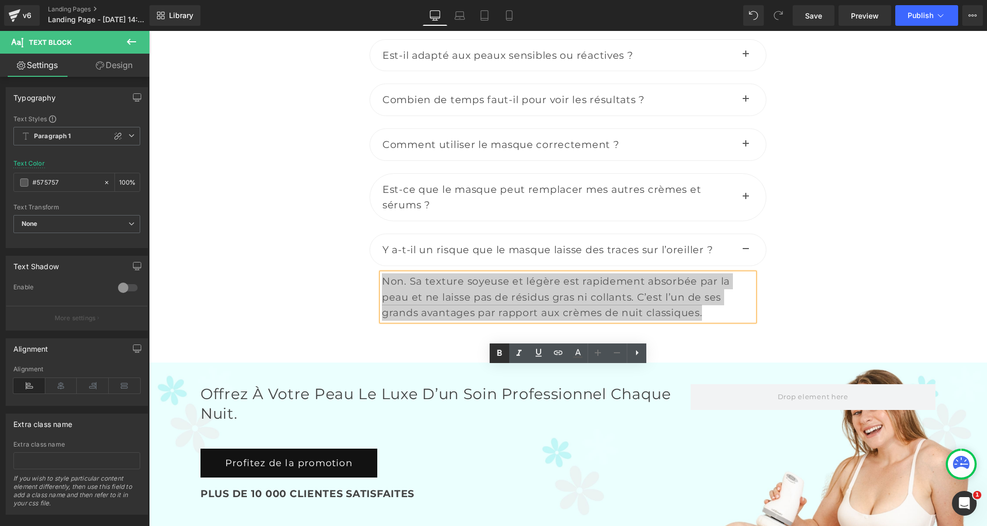
click at [502, 349] on icon at bounding box center [499, 353] width 12 height 12
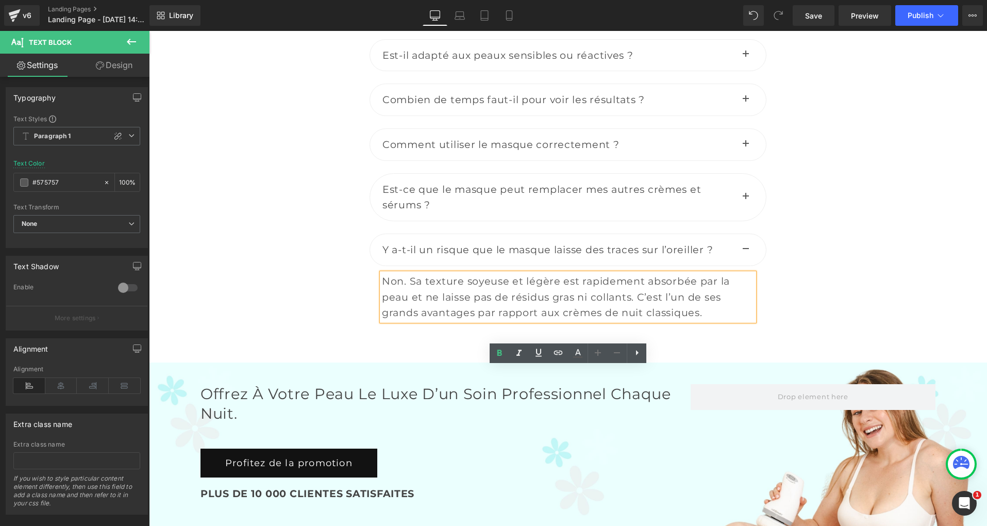
click at [265, 349] on div at bounding box center [310, 142] width 103 height 414
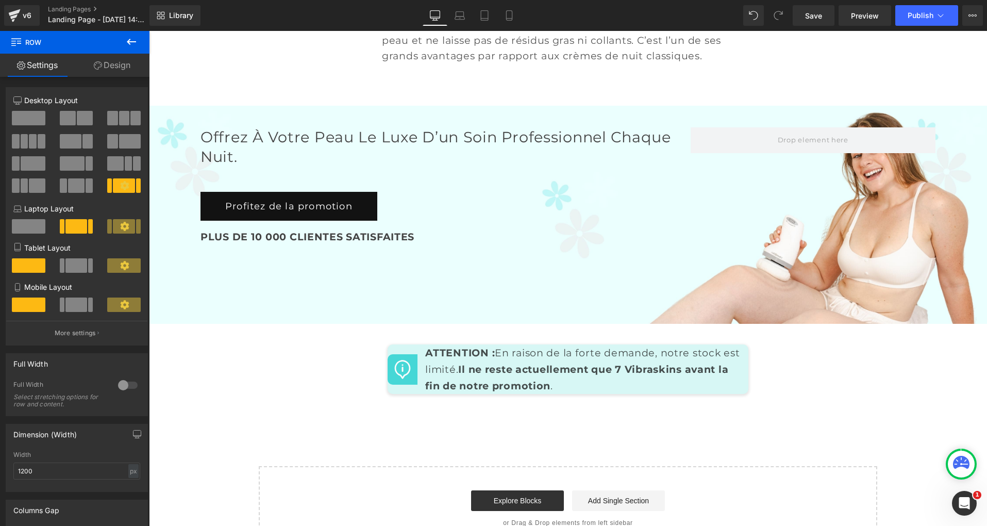
scroll to position [4791, 0]
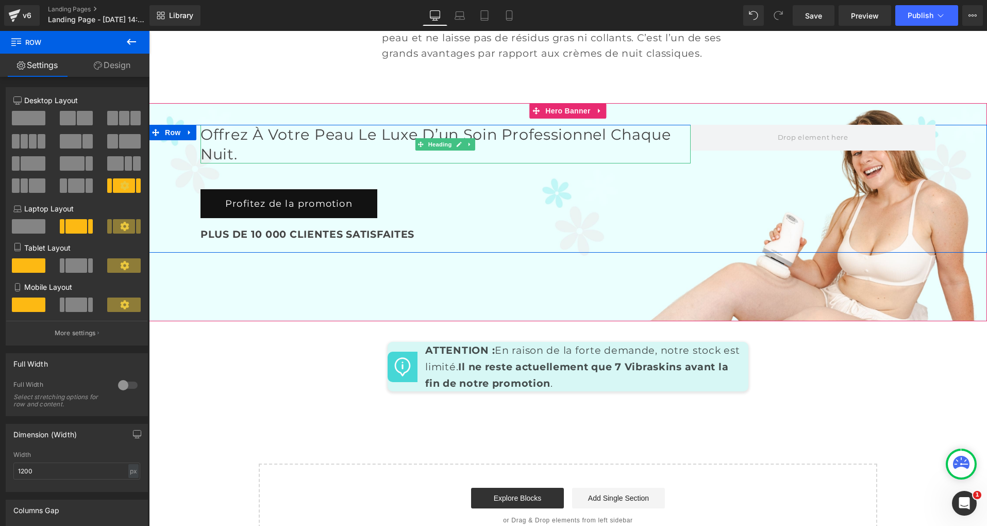
click at [286, 163] on h2 "Offrez à votre peau le luxe d’un soin professionnel chaque nuit." at bounding box center [446, 144] width 490 height 39
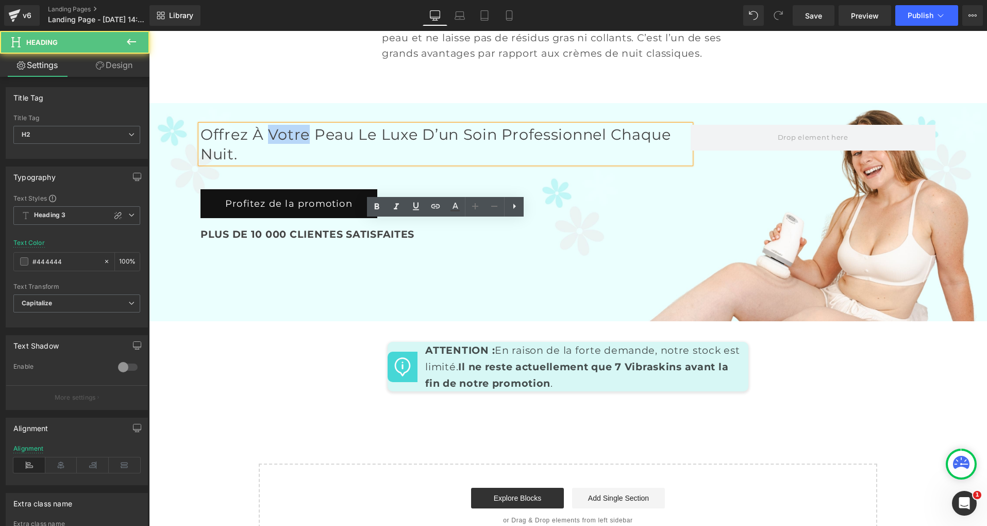
click at [286, 163] on h2 "Offrez à votre peau le luxe d’un soin professionnel chaque nuit." at bounding box center [446, 144] width 490 height 39
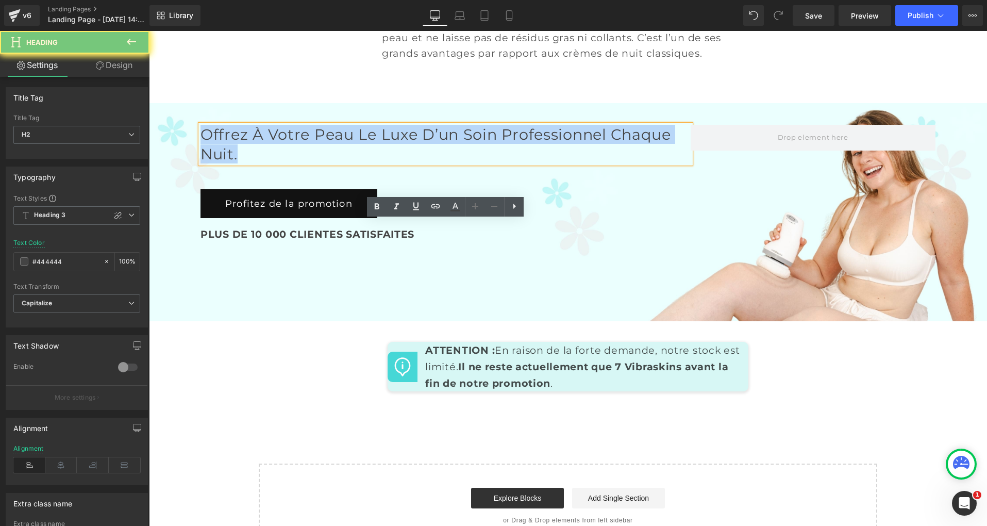
click at [286, 163] on h2 "Offrez à votre peau le luxe d’un soin professionnel chaque nuit." at bounding box center [446, 144] width 490 height 39
copy h2 "Offrez à votre peau le luxe d’un soin professionnel chaque nuit."
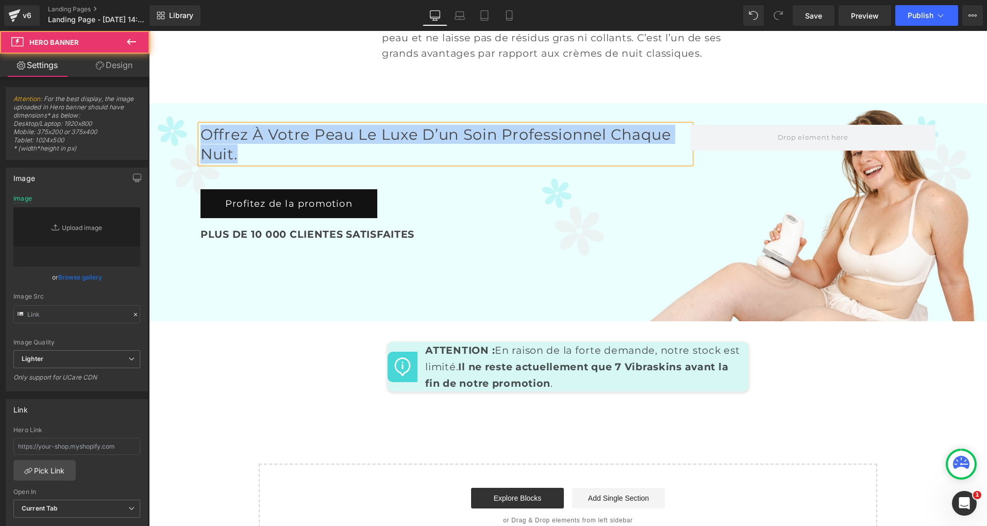
click at [644, 321] on div "Offrez à votre peau le luxe d’un soin professionnel chaque nuit. Heading Profit…" at bounding box center [568, 212] width 838 height 218
